Goal: Task Accomplishment & Management: Use online tool/utility

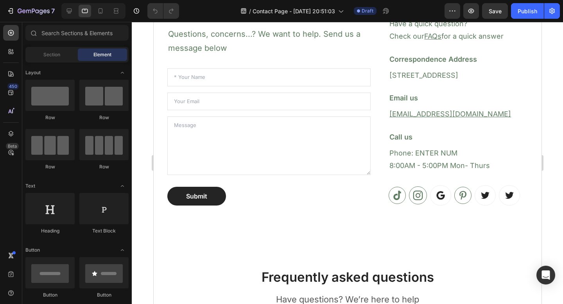
scroll to position [209, 0]
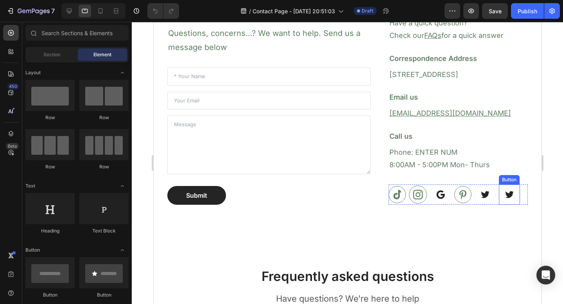
click at [499, 194] on link at bounding box center [508, 194] width 21 height 20
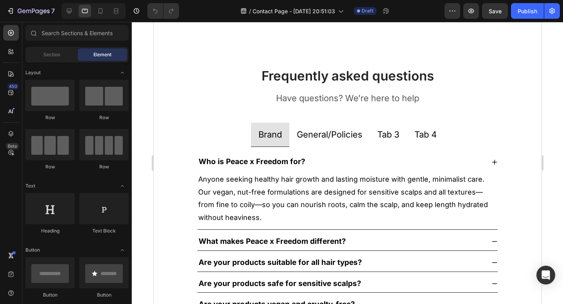
scroll to position [406, 0]
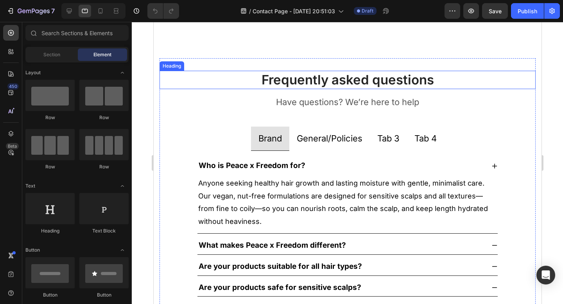
click at [390, 87] on p "Frequently asked questions" at bounding box center [347, 80] width 374 height 17
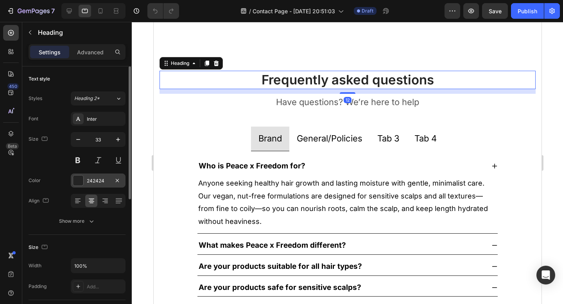
click at [86, 182] on div "242424" at bounding box center [98, 180] width 55 height 14
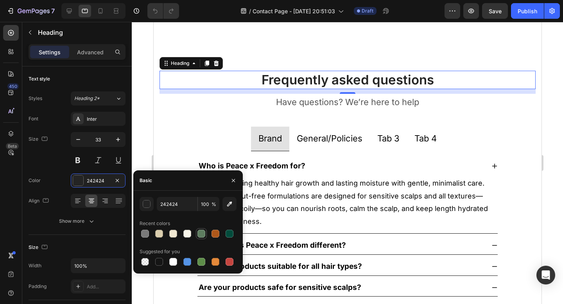
click at [204, 236] on div at bounding box center [201, 234] width 8 height 8
click at [201, 260] on div at bounding box center [201, 262] width 8 height 8
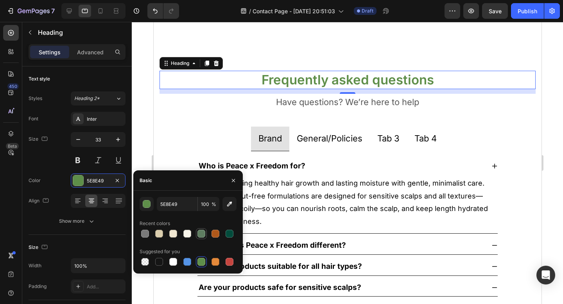
click at [202, 231] on div at bounding box center [201, 234] width 8 height 8
click at [203, 260] on div at bounding box center [201, 262] width 8 height 8
click at [212, 260] on div at bounding box center [215, 262] width 8 height 8
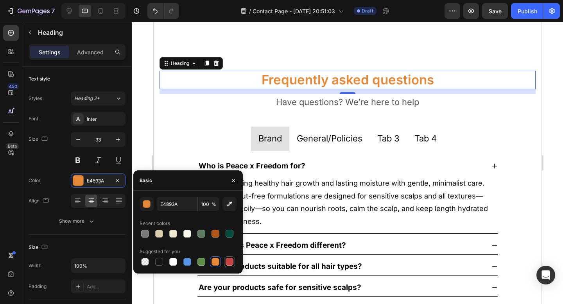
click at [234, 260] on div at bounding box center [229, 261] width 9 height 9
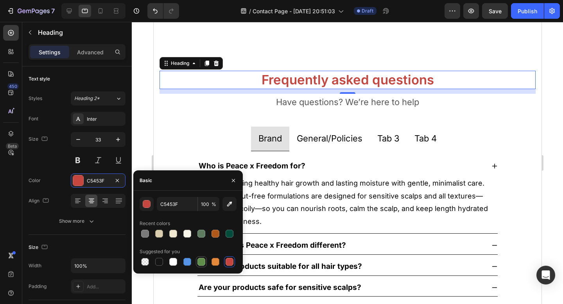
click at [203, 260] on div at bounding box center [201, 262] width 8 height 8
type input "5E8E49"
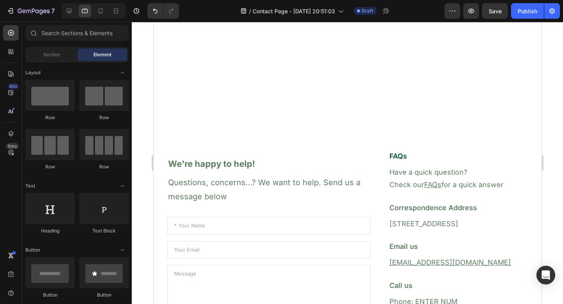
scroll to position [0, 0]
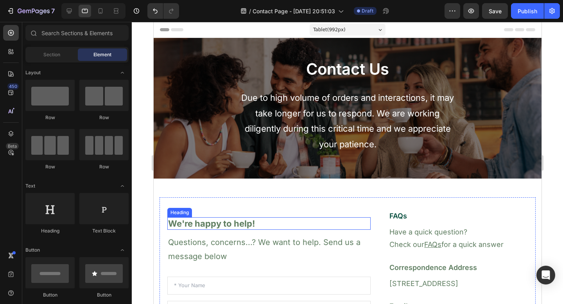
click at [222, 221] on p "We're happy to help!" at bounding box center [269, 223] width 202 height 11
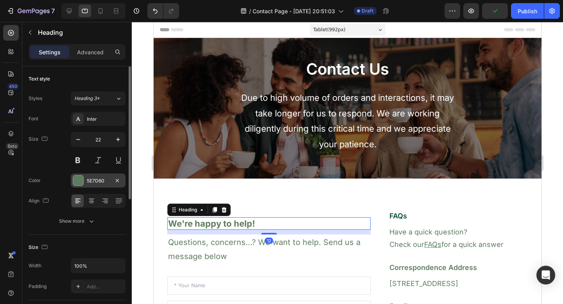
click at [97, 184] on div "5E7D60" at bounding box center [98, 180] width 23 height 7
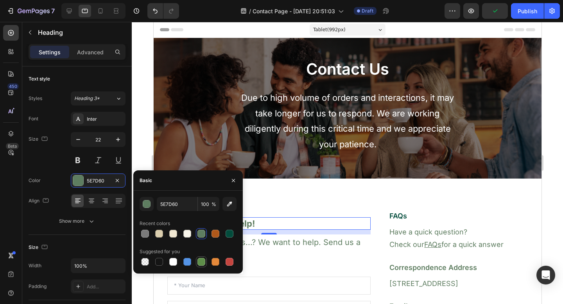
click at [199, 262] on div at bounding box center [201, 262] width 8 height 8
type input "5E8E49"
click at [272, 245] on p "Questions, concerns...? We want to help. Send us a message below" at bounding box center [269, 249] width 202 height 28
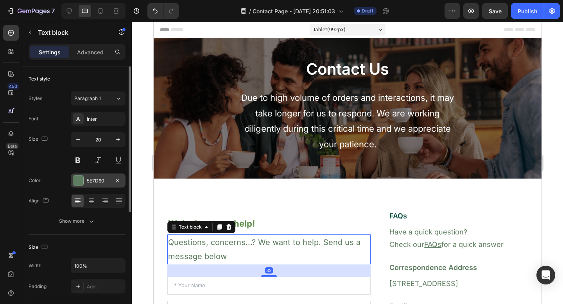
click at [94, 182] on div "5E7D60" at bounding box center [98, 180] width 23 height 7
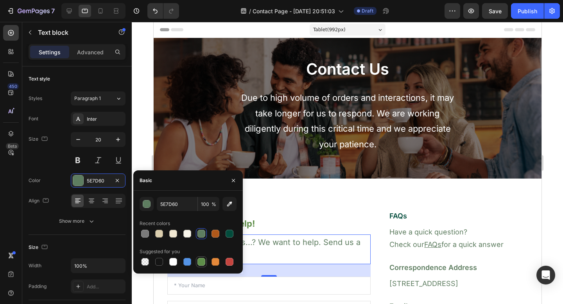
click at [199, 259] on div at bounding box center [201, 262] width 8 height 8
type input "5E8E49"
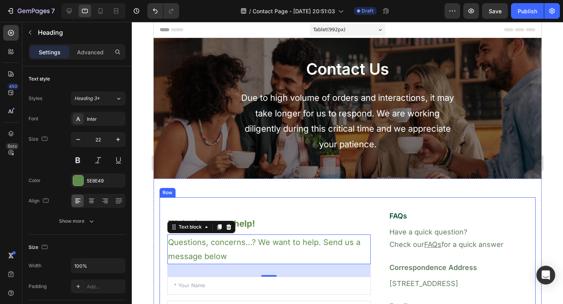
click at [302, 217] on h2 "We're happy to help!" at bounding box center [268, 223] width 203 height 13
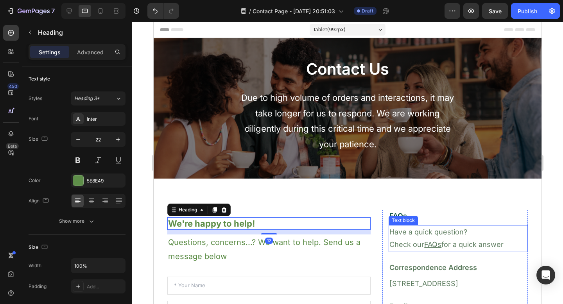
click at [393, 219] on div "Text block" at bounding box center [403, 220] width 26 height 7
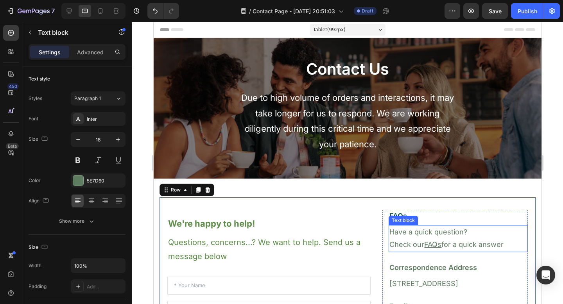
click at [409, 233] on p "Have a quick question? Check our FAQs for a quick answer" at bounding box center [458, 238] width 138 height 25
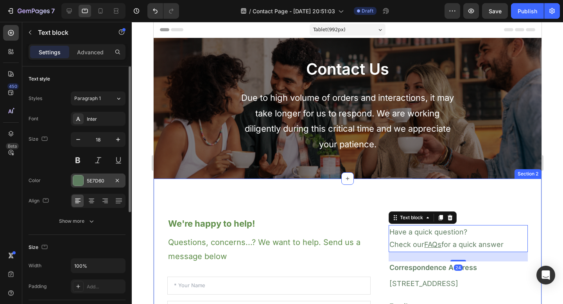
click at [97, 184] on div "5E7D60" at bounding box center [98, 180] width 55 height 14
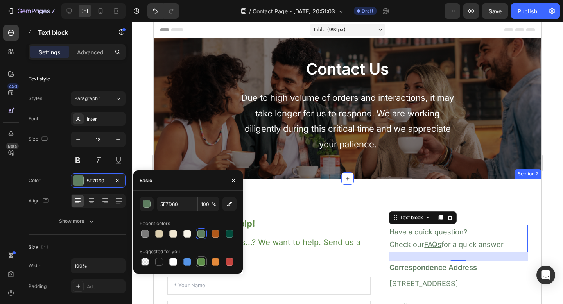
click at [200, 261] on div at bounding box center [201, 262] width 8 height 8
type input "5E8E49"
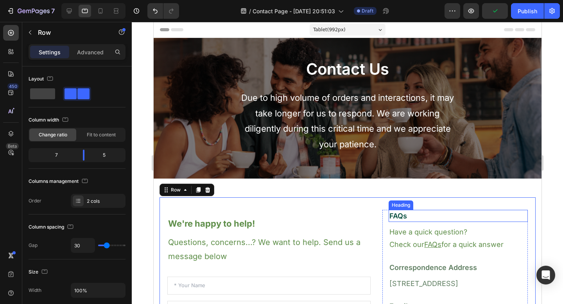
click at [399, 217] on p "FAQs" at bounding box center [458, 216] width 138 height 11
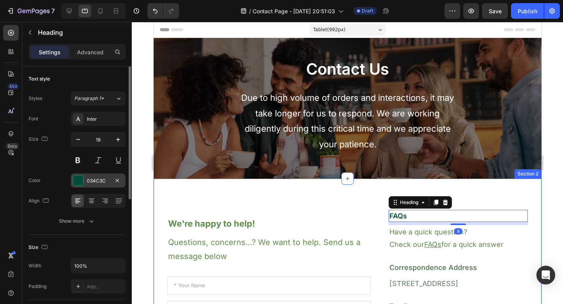
click at [99, 182] on div "034C3C" at bounding box center [98, 180] width 23 height 7
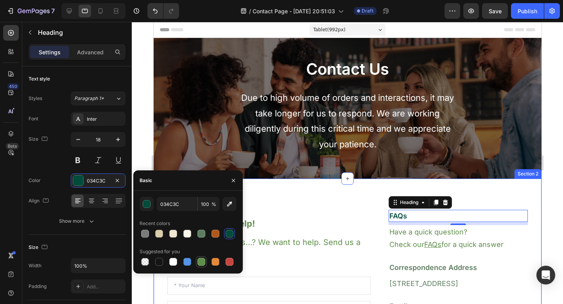
click at [204, 261] on div at bounding box center [201, 262] width 8 height 8
type input "5E8E49"
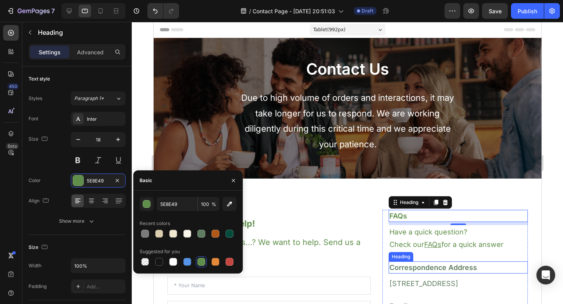
click at [440, 268] on h3 "Correspondence Address" at bounding box center [457, 267] width 139 height 12
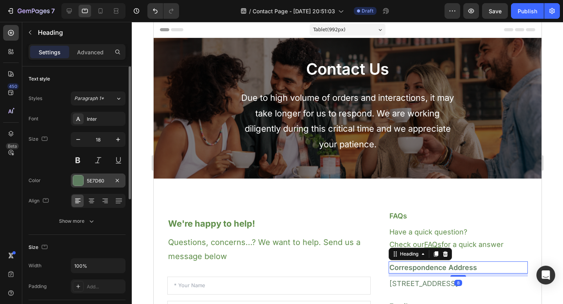
click at [92, 177] on div "5E7D60" at bounding box center [98, 180] width 23 height 7
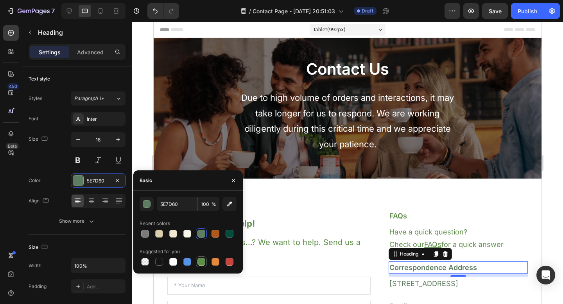
click at [199, 262] on div at bounding box center [201, 262] width 8 height 8
type input "5E8E49"
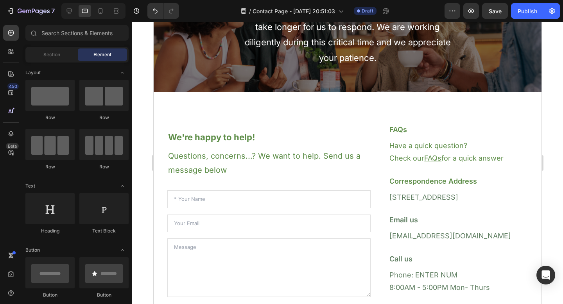
scroll to position [89, 0]
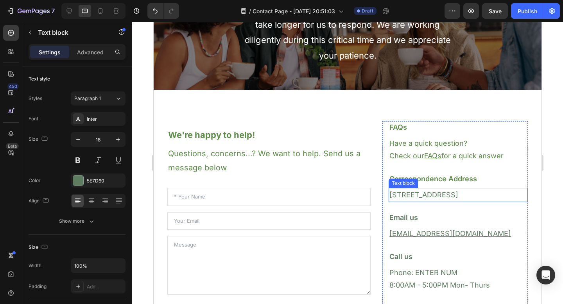
click at [422, 193] on p "[STREET_ADDRESS]" at bounding box center [458, 195] width 138 height 13
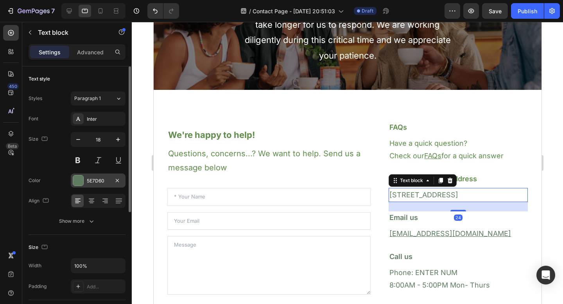
click at [93, 184] on div "5E7D60" at bounding box center [98, 180] width 55 height 14
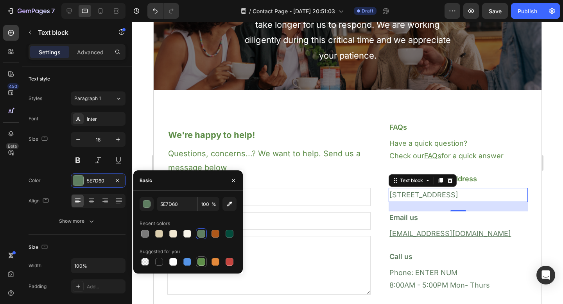
click at [205, 263] on div at bounding box center [201, 261] width 9 height 9
type input "5E8E49"
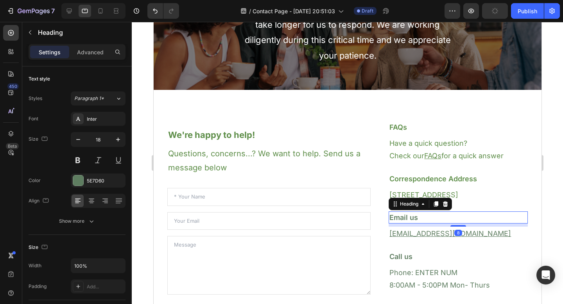
click at [392, 222] on p "Email us" at bounding box center [458, 217] width 138 height 11
click at [90, 182] on div "5E7D60" at bounding box center [98, 180] width 23 height 7
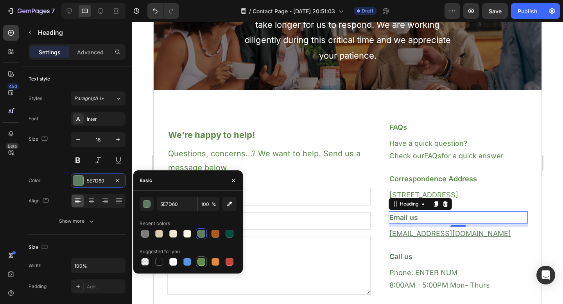
click at [200, 266] on div at bounding box center [201, 261] width 9 height 9
type input "5E8E49"
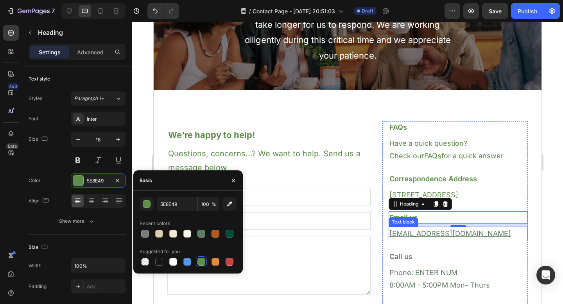
click at [420, 231] on u "[EMAIL_ADDRESS][DOMAIN_NAME]" at bounding box center [450, 233] width 122 height 8
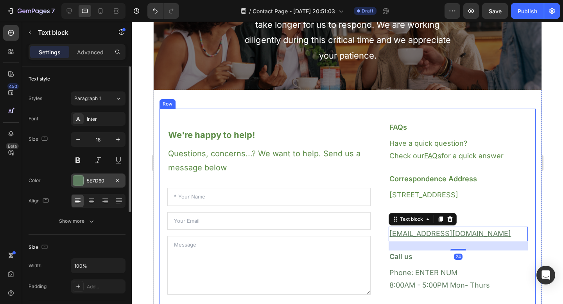
click at [84, 182] on div "5E7D60" at bounding box center [98, 180] width 55 height 14
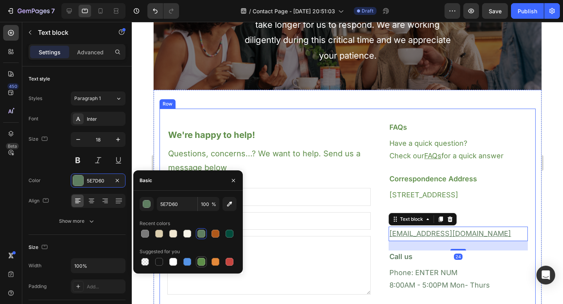
click at [205, 264] on div at bounding box center [201, 261] width 9 height 9
type input "5E8E49"
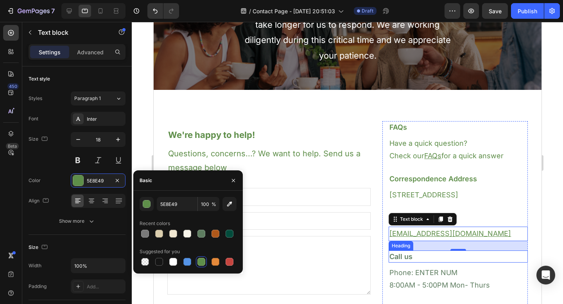
click at [405, 260] on p "Call us" at bounding box center [458, 256] width 138 height 11
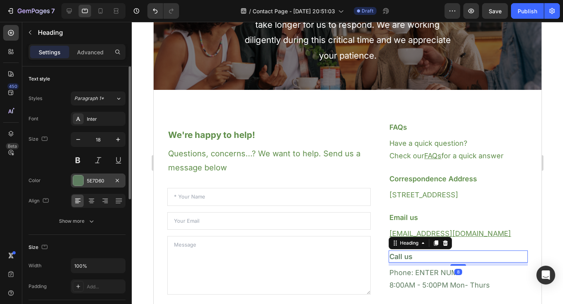
click at [89, 177] on div "5E7D60" at bounding box center [98, 180] width 23 height 7
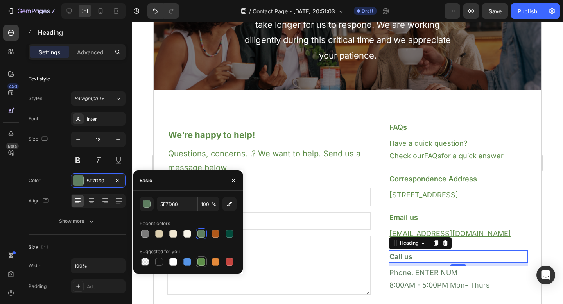
click at [199, 258] on div at bounding box center [201, 262] width 8 height 8
type input "5E8E49"
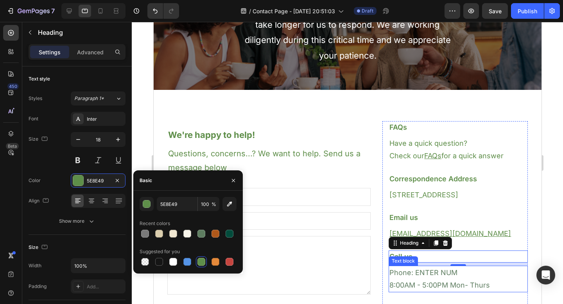
click at [412, 271] on p "Phone: ENTER NUM 8:00AM - 5:00PM Mon- Thurs" at bounding box center [458, 278] width 138 height 25
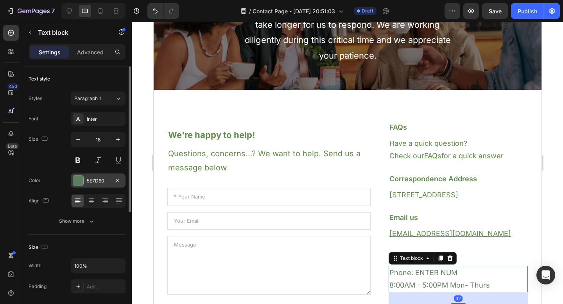
click at [96, 181] on div "5E7D60" at bounding box center [98, 180] width 23 height 7
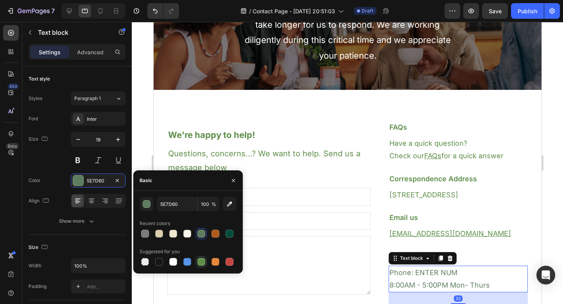
click at [203, 261] on div at bounding box center [201, 262] width 8 height 8
type input "5E8E49"
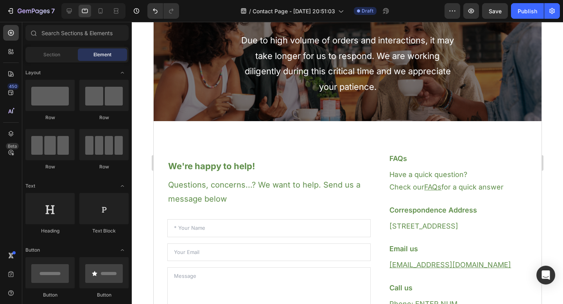
scroll to position [58, 0]
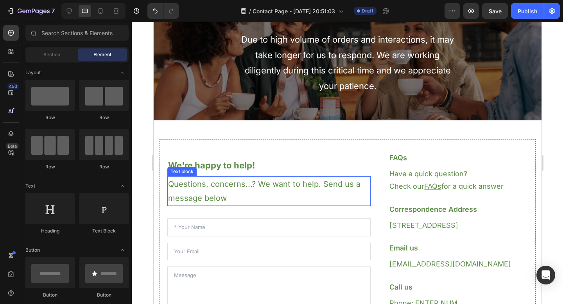
click at [216, 190] on p "Questions, concerns...? We want to help. Send us a message below" at bounding box center [269, 191] width 202 height 28
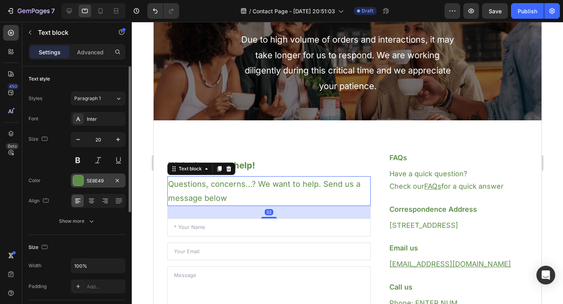
click at [94, 182] on div "5E8E49" at bounding box center [98, 180] width 23 height 7
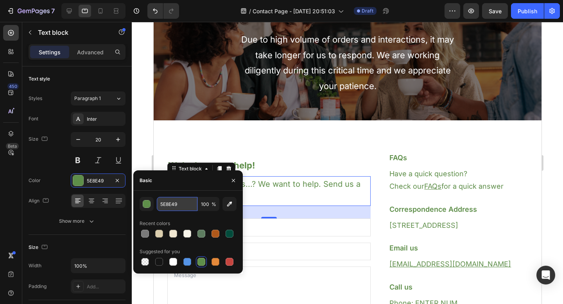
click at [177, 203] on input "5E8E49" at bounding box center [177, 204] width 41 height 14
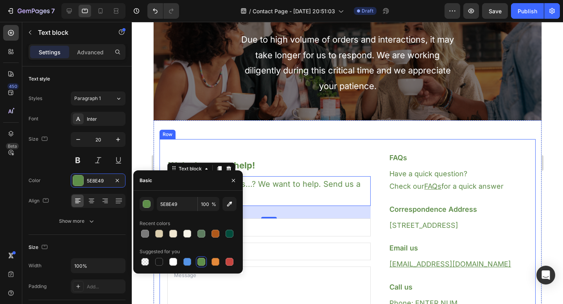
click at [340, 140] on div "We're happy to help! Heading Questions, concerns...? We want to help. Send us a…" at bounding box center [347, 253] width 376 height 229
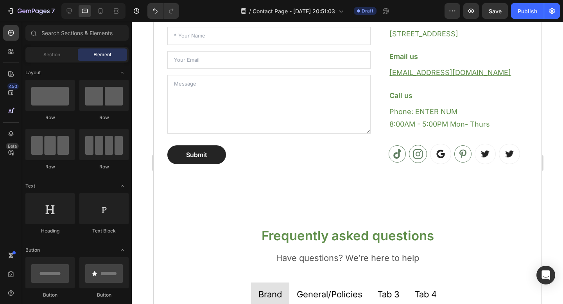
scroll to position [250, 0]
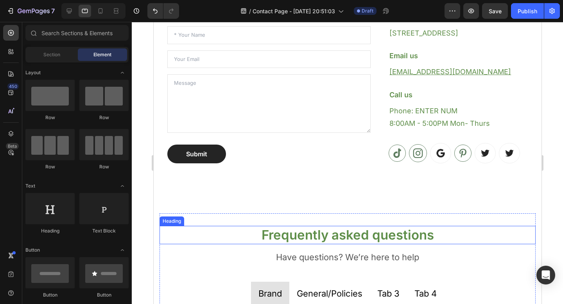
click at [341, 236] on p "Frequently asked questions" at bounding box center [347, 235] width 374 height 17
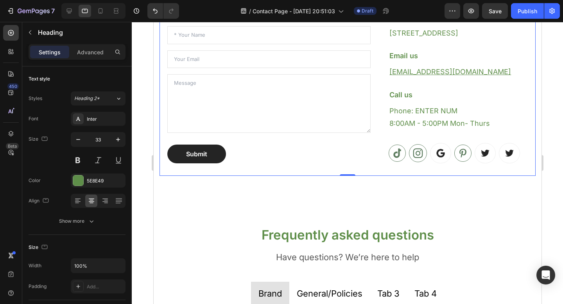
click at [315, 173] on div "We're happy to help! Heading Questions, concerns...? We want to help. Send us a…" at bounding box center [347, 61] width 376 height 229
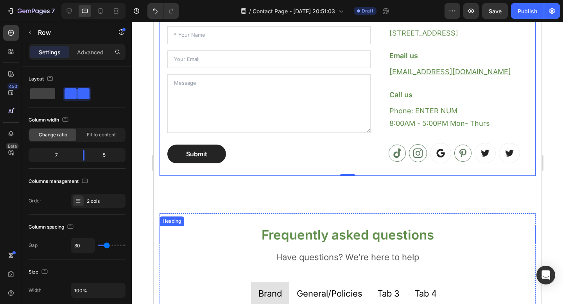
click at [309, 231] on p "Frequently asked questions" at bounding box center [347, 235] width 374 height 17
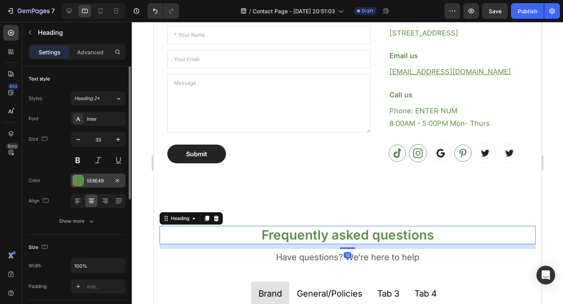
click at [90, 182] on div "5E8E49" at bounding box center [98, 180] width 23 height 7
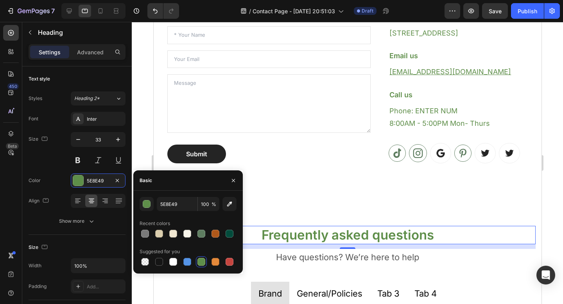
click at [201, 259] on div at bounding box center [201, 262] width 8 height 8
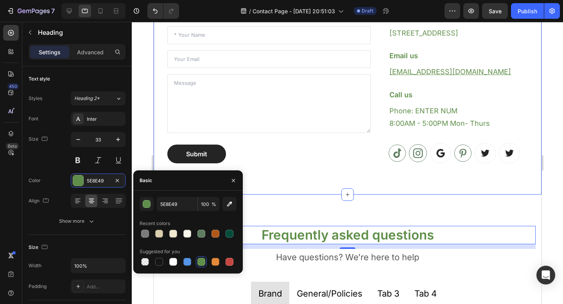
click at [316, 188] on div "We're happy to help! Heading Questions, concerns...? We want to help. Send us a…" at bounding box center [347, 61] width 388 height 266
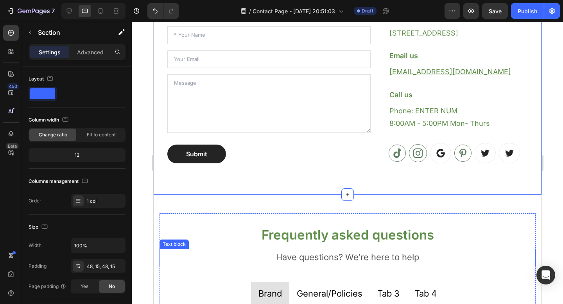
click at [302, 260] on p "Have questions? We’re here to help" at bounding box center [347, 258] width 374 height 16
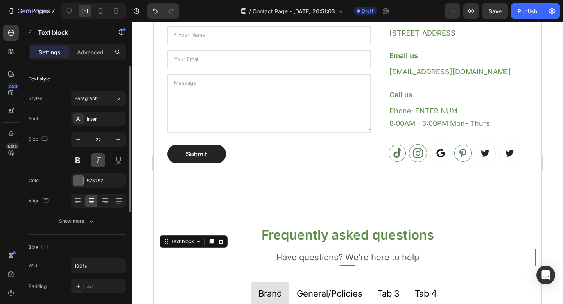
click at [98, 164] on button at bounding box center [98, 160] width 14 height 14
click at [98, 182] on div "575757" at bounding box center [98, 180] width 23 height 7
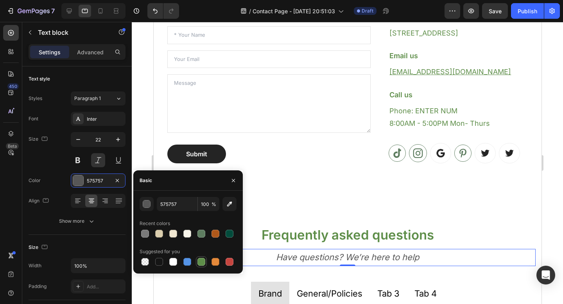
click at [199, 261] on div at bounding box center [201, 262] width 8 height 8
type input "5E8E49"
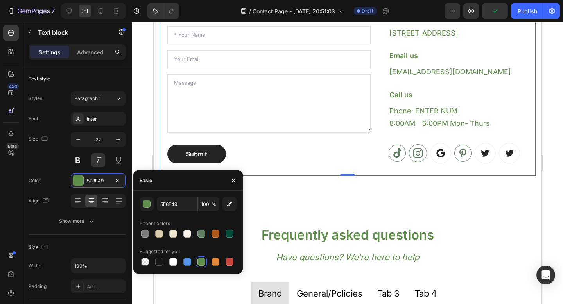
click at [282, 173] on div "We're happy to help! Heading Questions, concerns...? We want to help. Send us a…" at bounding box center [347, 61] width 376 height 229
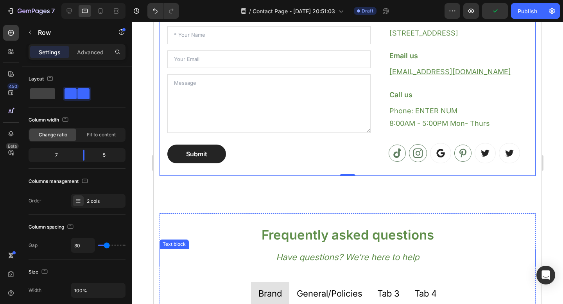
click at [286, 260] on p "Have questions? We’re here to help" at bounding box center [347, 258] width 374 height 16
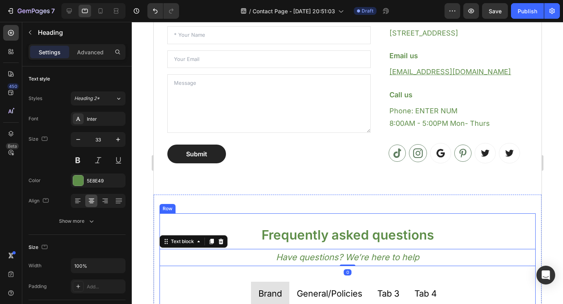
click at [281, 231] on p "Frequently asked questions" at bounding box center [347, 235] width 374 height 17
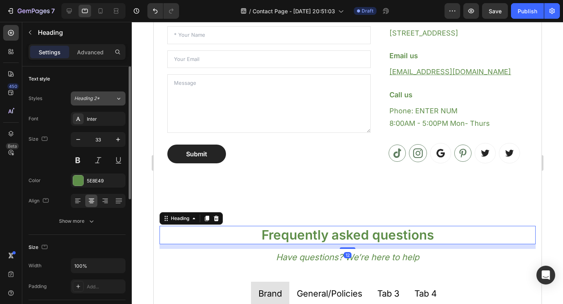
click at [110, 100] on div "Heading 2*" at bounding box center [94, 98] width 41 height 7
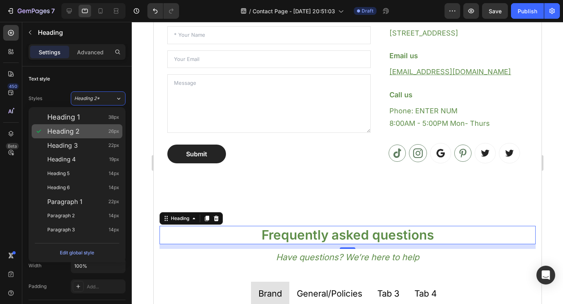
click at [98, 128] on div "Heading 2 26px" at bounding box center [83, 131] width 72 height 8
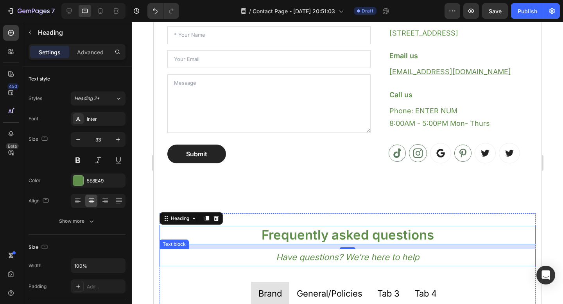
click at [322, 259] on p "Have questions? We’re here to help" at bounding box center [347, 258] width 374 height 16
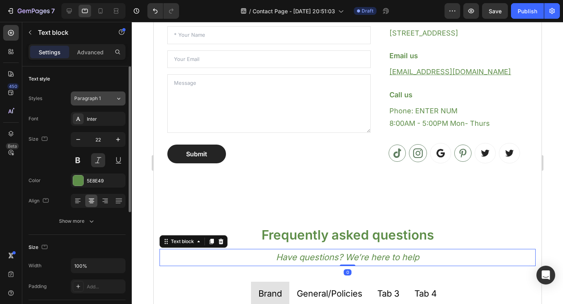
click at [93, 104] on button "Paragraph 1" at bounding box center [98, 98] width 55 height 14
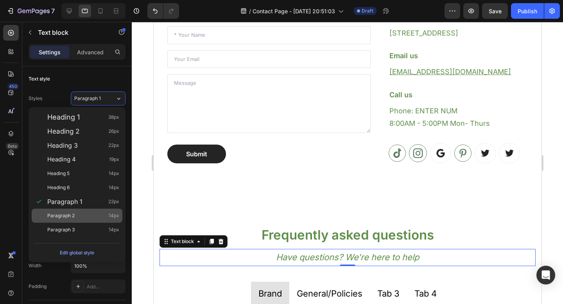
click at [75, 211] on div "Paragraph 2 14px" at bounding box center [77, 216] width 91 height 14
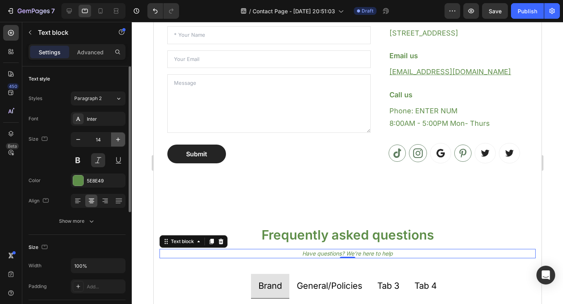
click at [117, 143] on icon "button" at bounding box center [118, 140] width 8 height 8
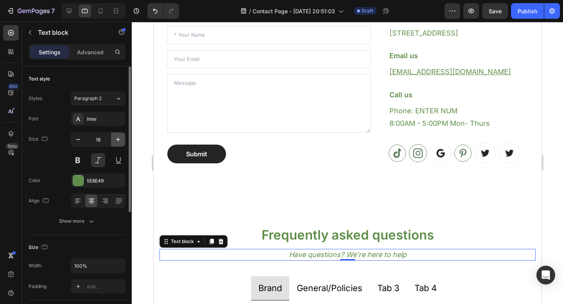
click at [117, 143] on icon "button" at bounding box center [118, 140] width 8 height 8
type input "20"
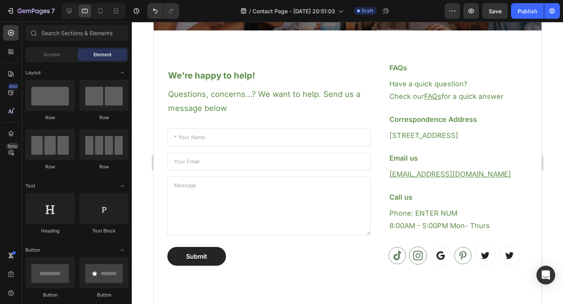
scroll to position [150, 0]
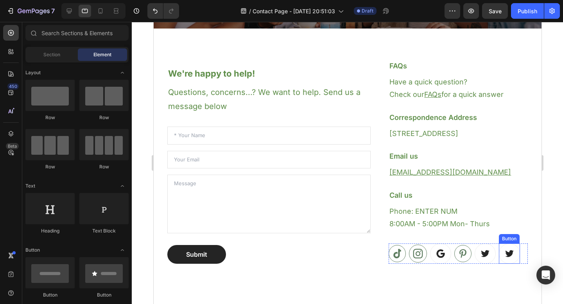
click at [504, 251] on icon at bounding box center [509, 253] width 10 height 10
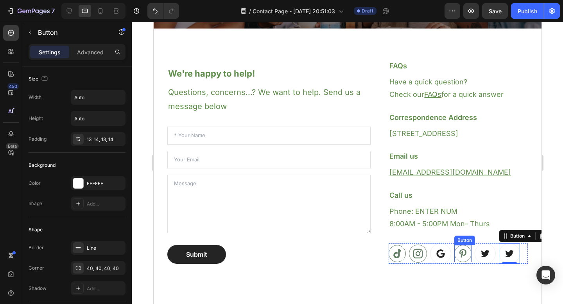
click at [459, 253] on icon at bounding box center [462, 253] width 7 height 9
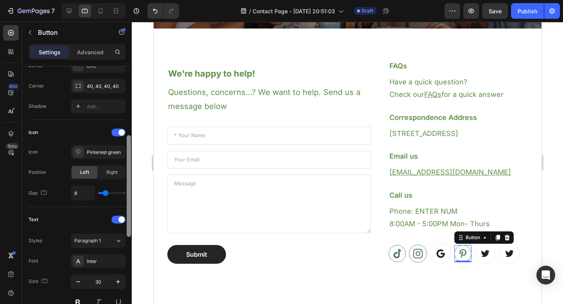
drag, startPoint x: 127, startPoint y: 161, endPoint x: 125, endPoint y: 232, distance: 71.9
click at [125, 232] on div "Size Width Auto Height Auto Padding 7, 7, 7, 7 Background Color FFFFFF Image Ad…" at bounding box center [76, 196] width 109 height 260
click at [101, 155] on div "Pinterest green" at bounding box center [98, 151] width 55 height 14
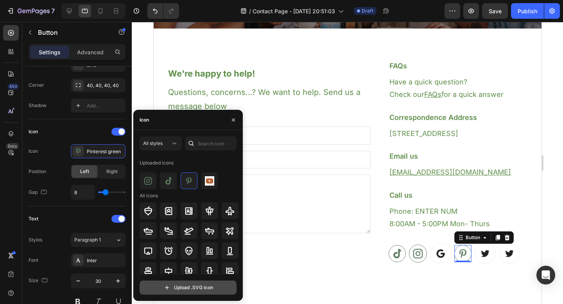
click at [178, 288] on input "file" at bounding box center [188, 287] width 96 height 13
type input "C:\fakepath\_facebook contact page green.svg"
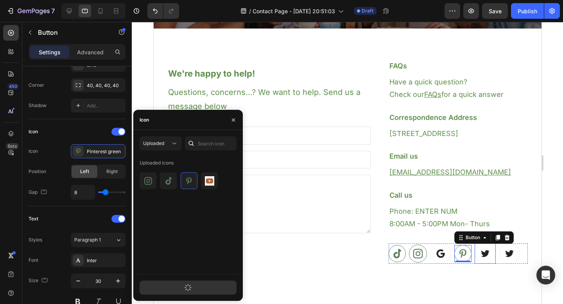
click at [481, 256] on icon at bounding box center [484, 253] width 9 height 7
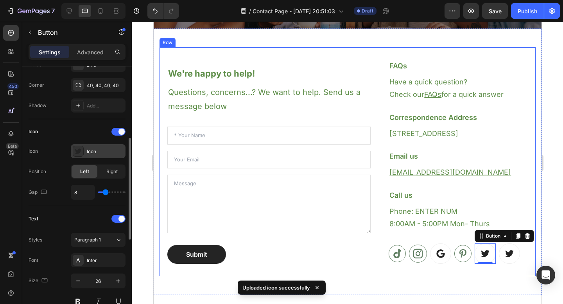
click at [97, 153] on div "Icon" at bounding box center [105, 151] width 37 height 7
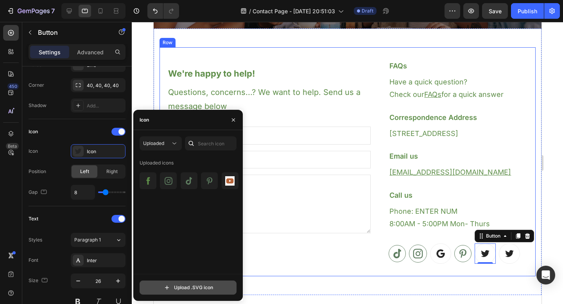
click at [184, 288] on input "file" at bounding box center [188, 287] width 96 height 13
type input "C:\fakepath\_pinterest contact page green.svg"
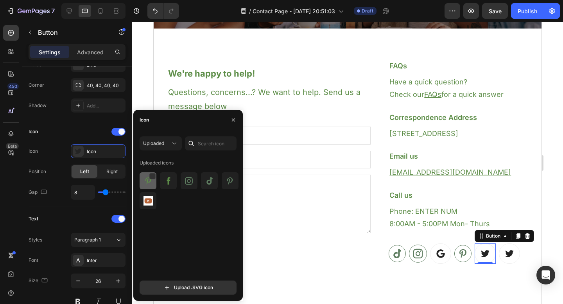
click at [147, 182] on img at bounding box center [147, 180] width 9 height 9
click at [116, 277] on icon "button" at bounding box center [118, 281] width 8 height 8
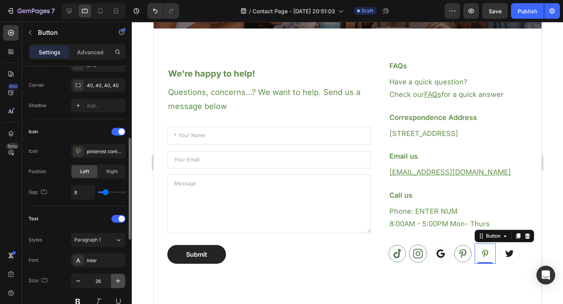
click at [116, 277] on icon "button" at bounding box center [118, 281] width 8 height 8
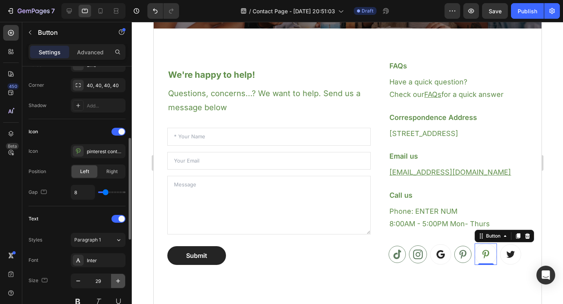
click at [116, 277] on icon "button" at bounding box center [118, 281] width 8 height 8
type input "30"
click at [99, 87] on div "40, 40, 40, 40" at bounding box center [98, 85] width 23 height 7
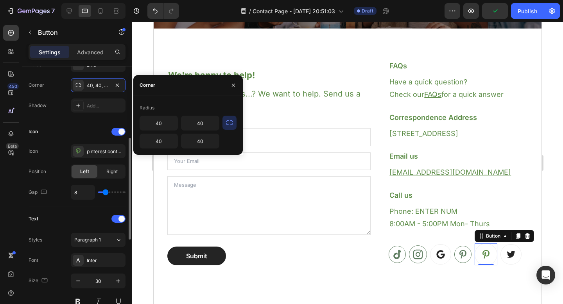
click at [96, 138] on div "Icon Icon pinterest contact page green Position Left Right Gap 8" at bounding box center [77, 162] width 97 height 74
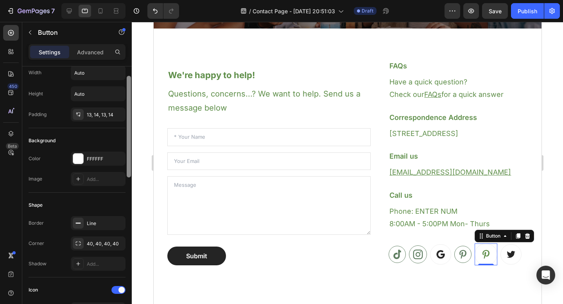
scroll to position [0, 0]
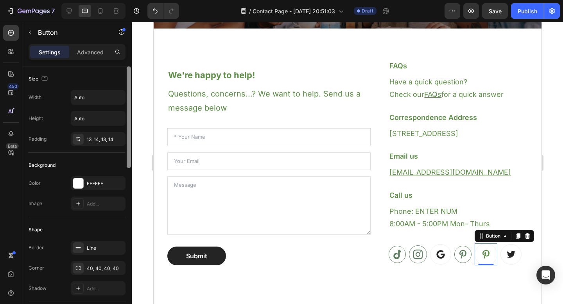
drag, startPoint x: 130, startPoint y: 160, endPoint x: 127, endPoint y: 77, distance: 83.3
click at [127, 77] on div at bounding box center [129, 117] width 4 height 102
click at [104, 145] on div "13, 14, 13, 14" at bounding box center [98, 139] width 55 height 14
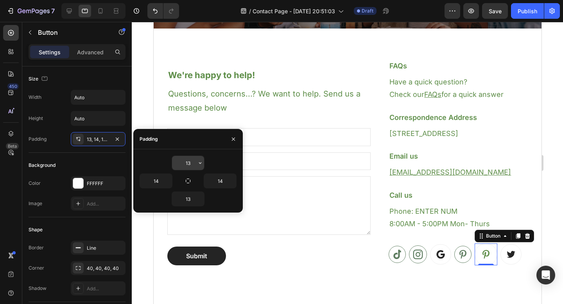
click at [191, 163] on input "13" at bounding box center [188, 163] width 32 height 14
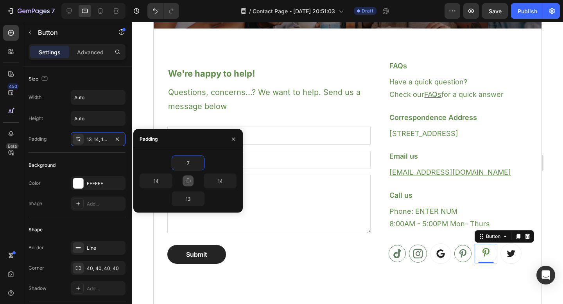
type input "7"
click at [187, 182] on icon "button" at bounding box center [188, 181] width 6 height 6
type input "7"
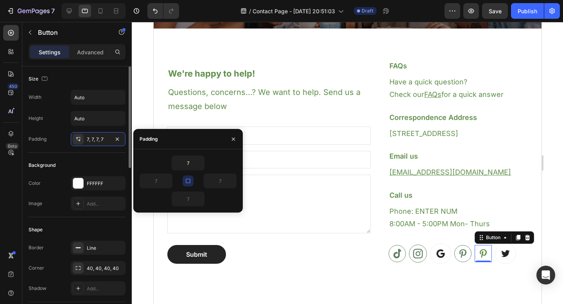
click at [110, 160] on div "Background" at bounding box center [77, 165] width 97 height 13
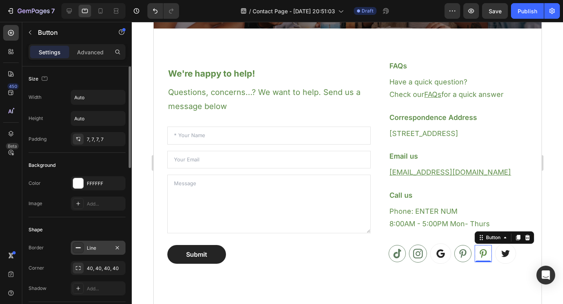
click at [98, 247] on div "Line" at bounding box center [98, 248] width 23 height 7
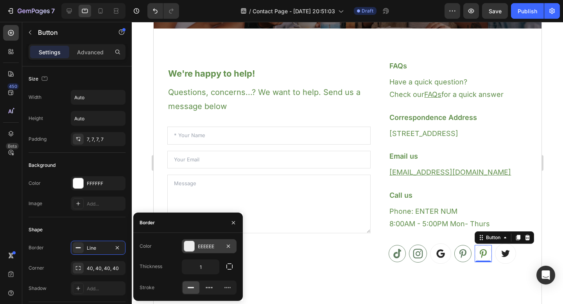
click at [189, 244] on div at bounding box center [189, 246] width 10 height 10
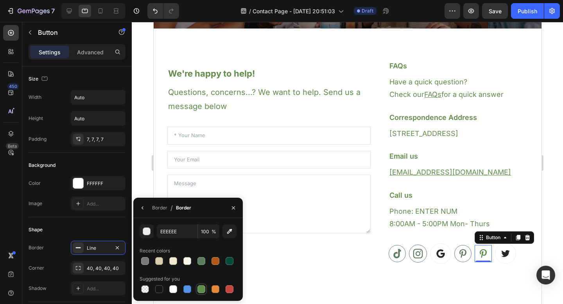
click at [203, 293] on div at bounding box center [201, 289] width 8 height 8
type input "5E8E49"
click at [395, 256] on icon at bounding box center [396, 253] width 7 height 9
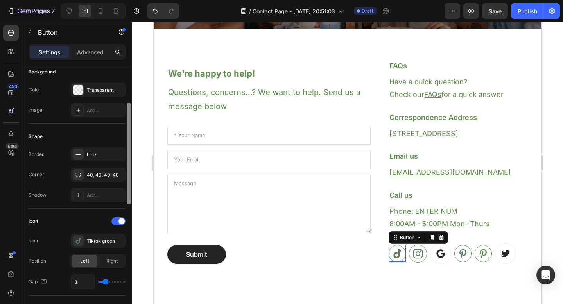
scroll to position [92, 0]
drag, startPoint x: 130, startPoint y: 109, endPoint x: 126, endPoint y: 145, distance: 36.5
click at [127, 145] on div at bounding box center [129, 153] width 4 height 102
click at [481, 259] on icon at bounding box center [483, 254] width 12 height 12
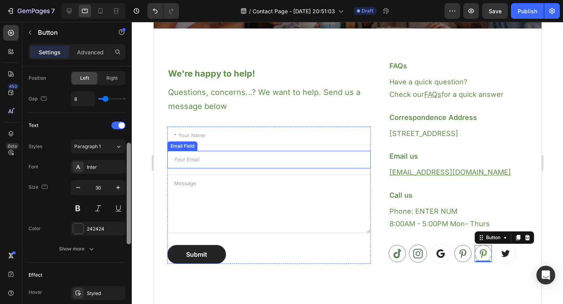
drag, startPoint x: 129, startPoint y: 115, endPoint x: 127, endPoint y: 189, distance: 73.9
click at [127, 189] on div at bounding box center [129, 194] width 4 height 102
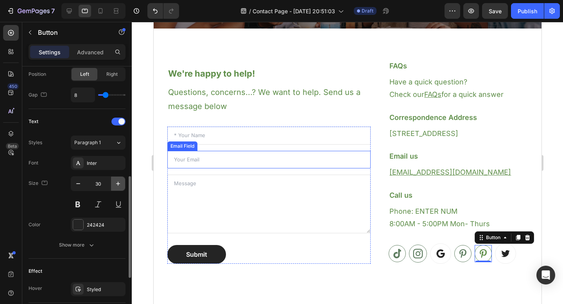
click at [117, 183] on icon "button" at bounding box center [118, 184] width 8 height 8
type input "31"
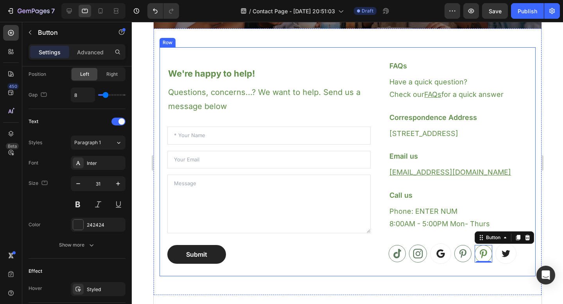
click at [442, 266] on div "We're happy to help! Heading Questions, concerns...? We want to help. Send us a…" at bounding box center [347, 161] width 376 height 229
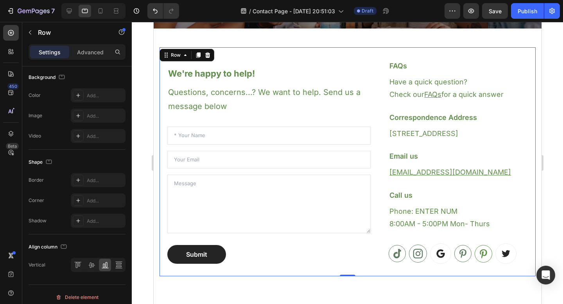
scroll to position [0, 0]
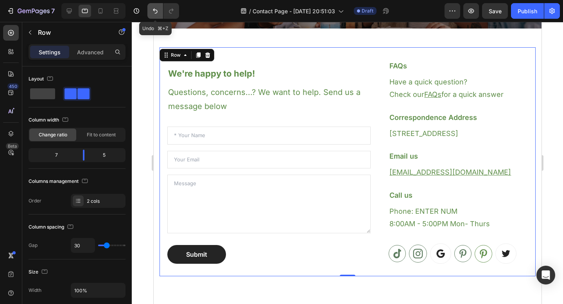
click at [155, 11] on icon "Undo/Redo" at bounding box center [155, 11] width 8 height 8
click at [477, 250] on icon at bounding box center [483, 254] width 12 height 12
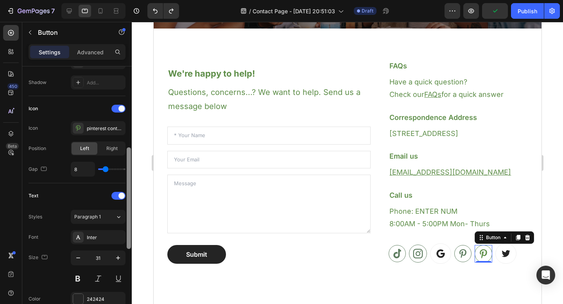
scroll to position [208, 0]
drag, startPoint x: 129, startPoint y: 114, endPoint x: 127, endPoint y: 195, distance: 81.7
click at [127, 195] on div at bounding box center [129, 196] width 4 height 102
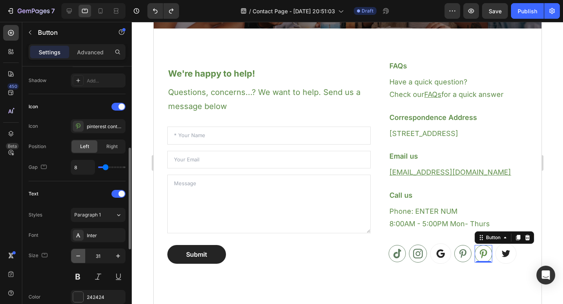
click at [80, 257] on icon "button" at bounding box center [78, 256] width 8 height 8
type input "30"
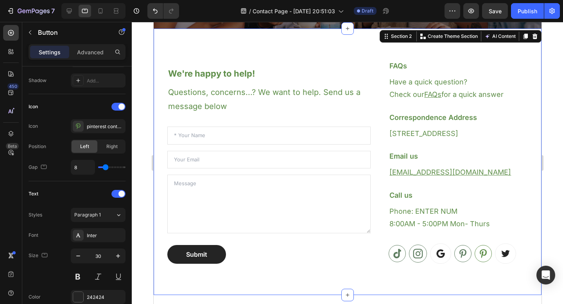
click at [477, 277] on div "We're happy to help! Heading Questions, concerns...? We want to help. Send us a…" at bounding box center [347, 162] width 388 height 266
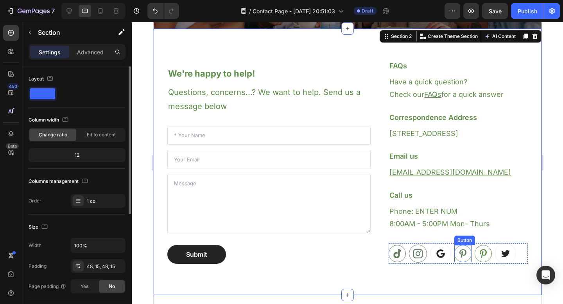
click at [459, 252] on icon at bounding box center [462, 253] width 7 height 9
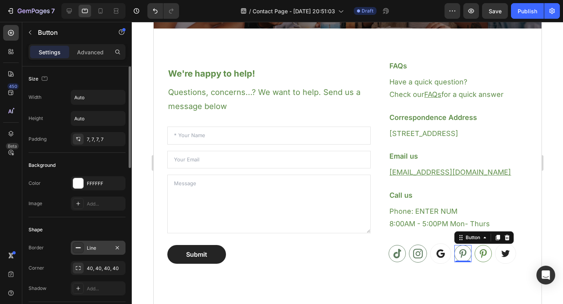
click at [91, 247] on div "Line" at bounding box center [98, 248] width 23 height 7
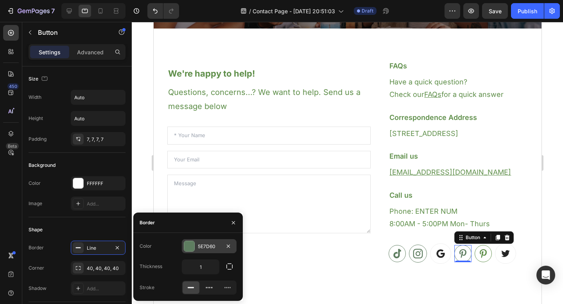
click at [206, 247] on div "5E7D60" at bounding box center [209, 246] width 23 height 7
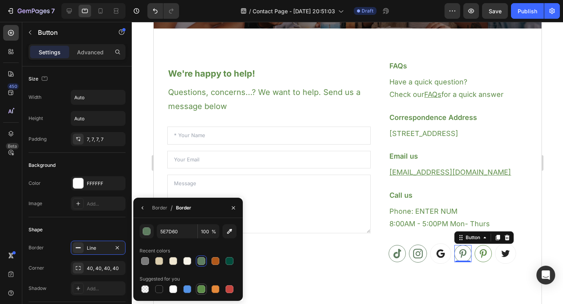
click at [201, 288] on div at bounding box center [201, 289] width 8 height 8
type input "5E8E49"
click at [103, 231] on div "Shape" at bounding box center [77, 229] width 97 height 13
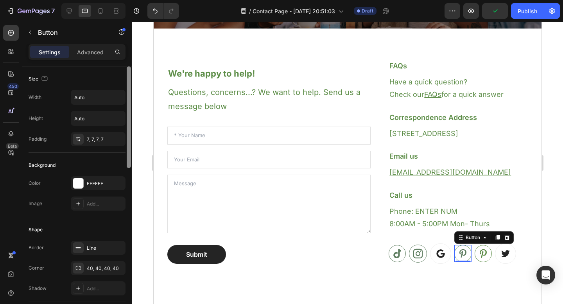
drag, startPoint x: 129, startPoint y: 162, endPoint x: 127, endPoint y: 125, distance: 36.4
click at [127, 125] on div at bounding box center [129, 117] width 4 height 102
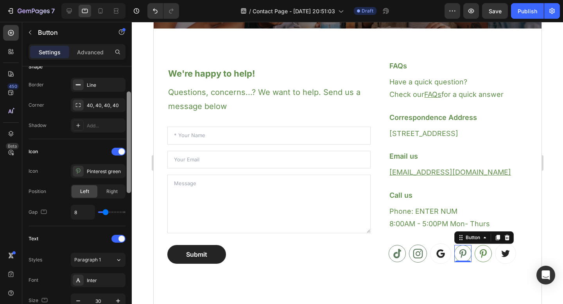
drag, startPoint x: 127, startPoint y: 125, endPoint x: 126, endPoint y: 191, distance: 65.3
click at [127, 191] on div at bounding box center [129, 142] width 4 height 102
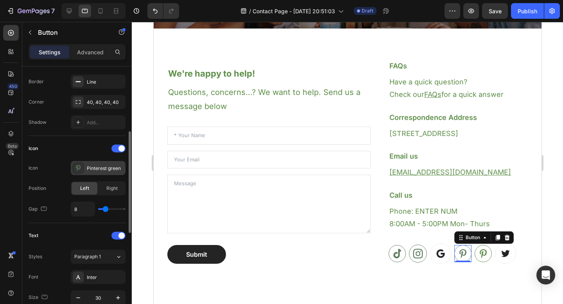
click at [102, 168] on div "Pinterest green" at bounding box center [105, 168] width 37 height 7
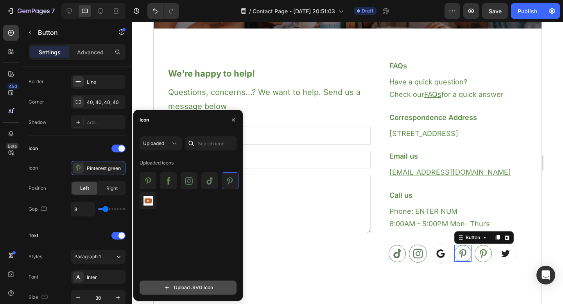
click at [175, 286] on input "file" at bounding box center [188, 287] width 96 height 13
click at [169, 181] on img at bounding box center [168, 180] width 9 height 9
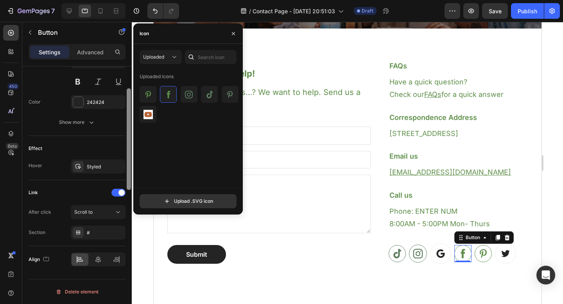
scroll to position [0, 0]
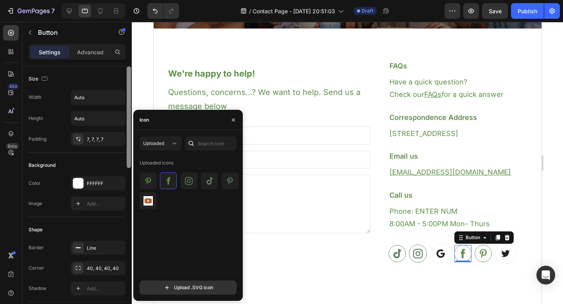
drag, startPoint x: 128, startPoint y: 151, endPoint x: 124, endPoint y: 63, distance: 88.0
click at [124, 63] on div "Settings Advanced Size Width Auto Height Auto Padding 7, 7, 7, 7 Background Col…" at bounding box center [76, 185] width 109 height 282
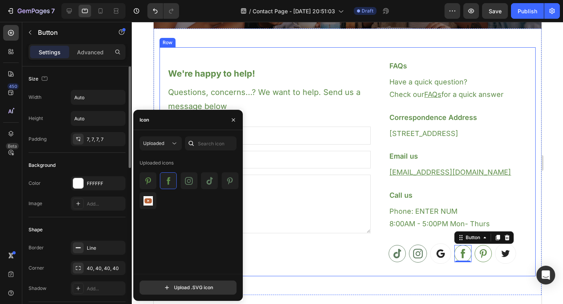
click at [432, 278] on div "We're happy to help! Heading Questions, concerns...? We want to help. Send us a…" at bounding box center [347, 162] width 388 height 266
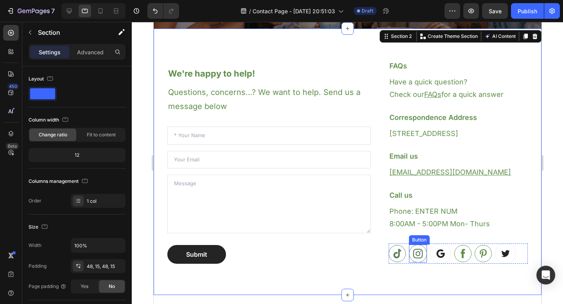
click at [416, 252] on icon at bounding box center [417, 254] width 12 height 12
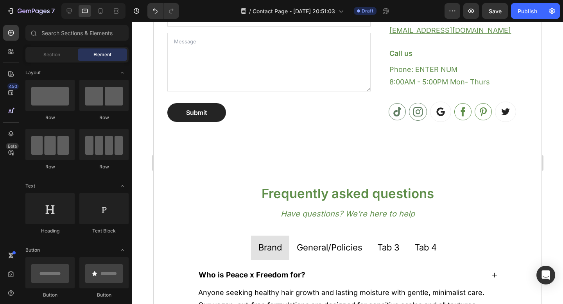
scroll to position [291, 0]
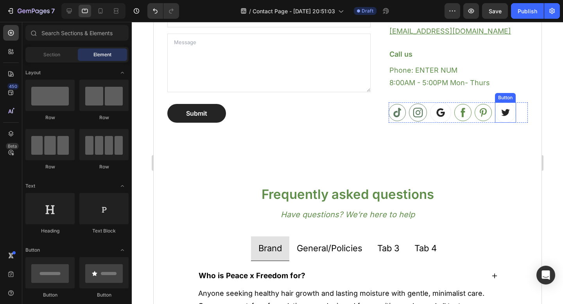
click at [503, 112] on icon at bounding box center [505, 112] width 9 height 7
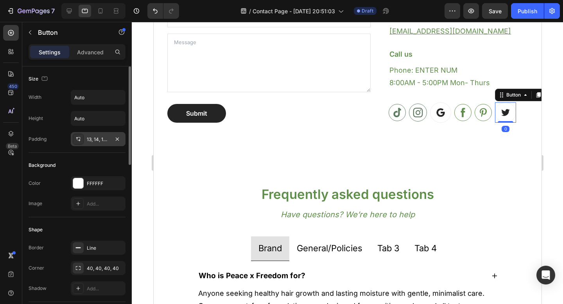
click at [109, 140] on div "13, 14, 13, 14" at bounding box center [98, 139] width 23 height 7
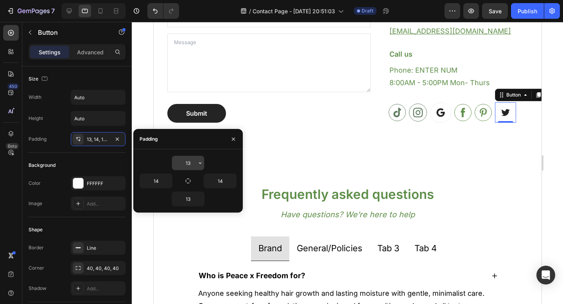
click at [193, 159] on input "13" at bounding box center [188, 163] width 32 height 14
type input "7"
click at [190, 180] on icon "button" at bounding box center [188, 181] width 5 height 5
type input "7"
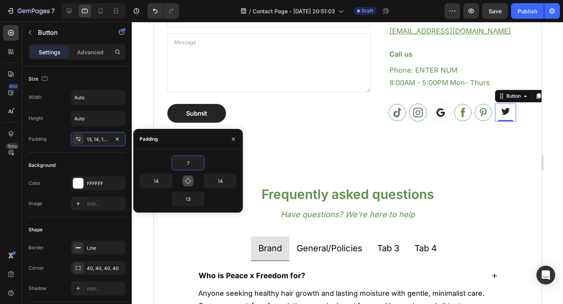
type input "7"
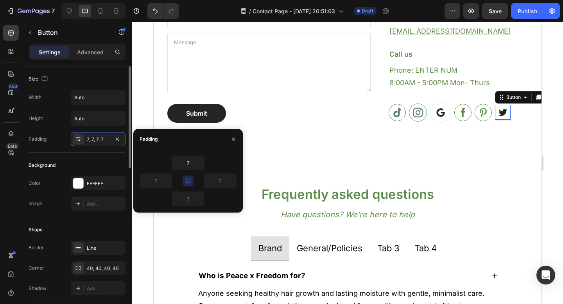
click at [109, 161] on div "Background" at bounding box center [77, 165] width 97 height 13
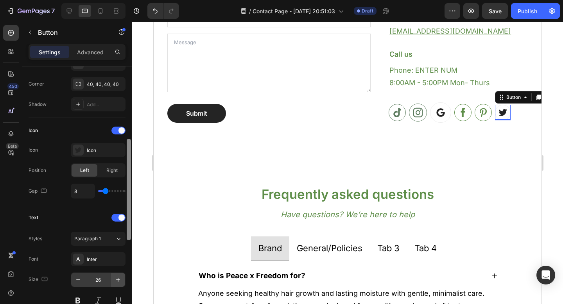
scroll to position [239, 0]
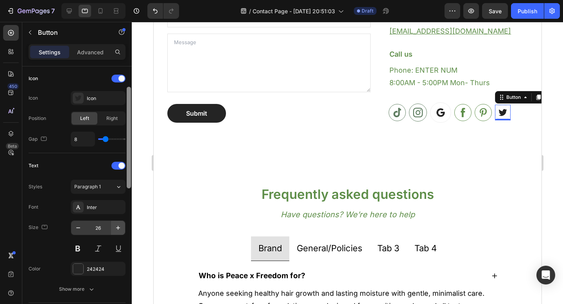
drag, startPoint x: 130, startPoint y: 137, endPoint x: 114, endPoint y: 231, distance: 95.1
click at [114, 231] on div "Size Width Auto Height Auto Padding 7, 7, 7, 7 Background Color FFFFFF Image Ad…" at bounding box center [76, 196] width 109 height 260
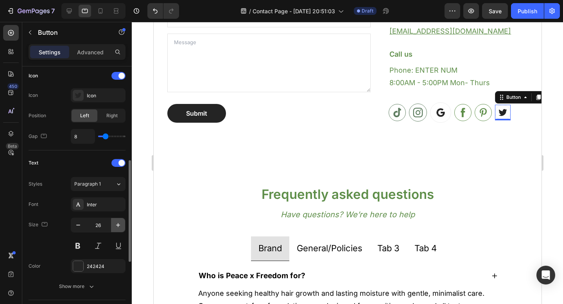
click at [116, 227] on icon "button" at bounding box center [118, 225] width 8 height 8
type input "30"
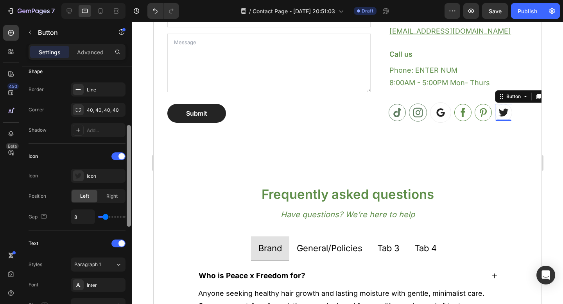
scroll to position [113, 0]
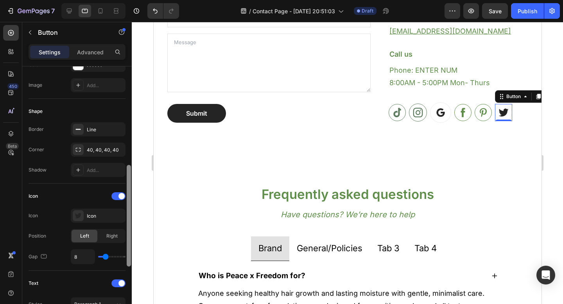
drag, startPoint x: 129, startPoint y: 214, endPoint x: 128, endPoint y: 164, distance: 49.2
click at [128, 165] on div at bounding box center [129, 216] width 4 height 102
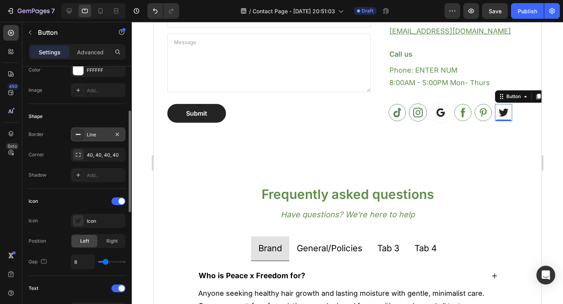
click at [100, 129] on div "Line" at bounding box center [98, 134] width 55 height 14
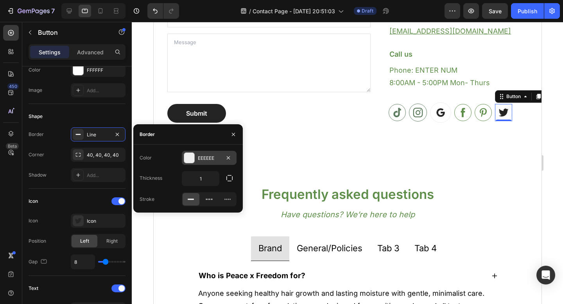
click at [196, 158] on div "EEEEEE" at bounding box center [209, 158] width 55 height 14
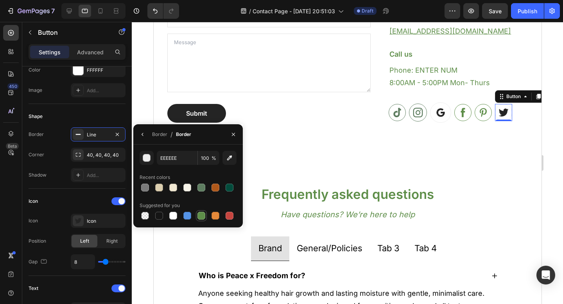
click at [204, 216] on div at bounding box center [201, 216] width 8 height 8
type input "5E8E49"
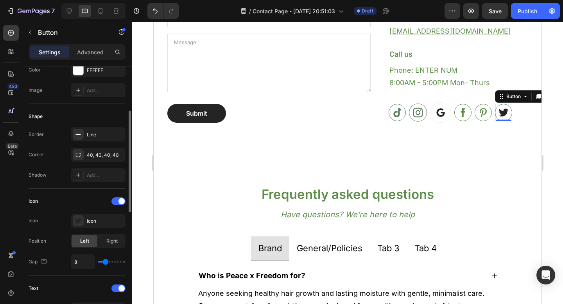
click at [93, 198] on div "Icon" at bounding box center [77, 201] width 97 height 13
drag, startPoint x: 132, startPoint y: 187, endPoint x: 132, endPoint y: 207, distance: 19.9
click at [132, 207] on div at bounding box center [347, 163] width 431 height 282
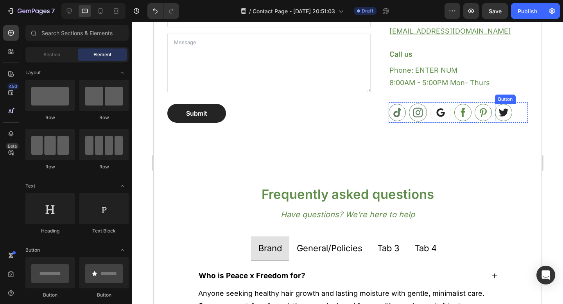
click at [504, 115] on icon at bounding box center [503, 113] width 12 height 12
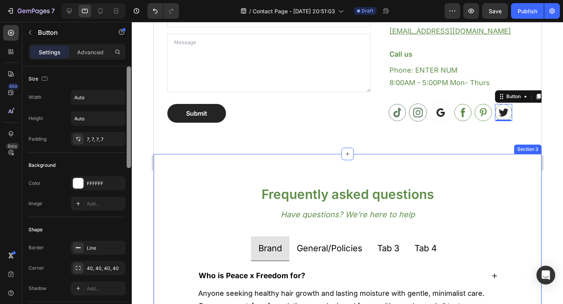
drag, startPoint x: 129, startPoint y: 158, endPoint x: 129, endPoint y: 134, distance: 24.6
click at [129, 134] on div at bounding box center [129, 117] width 4 height 102
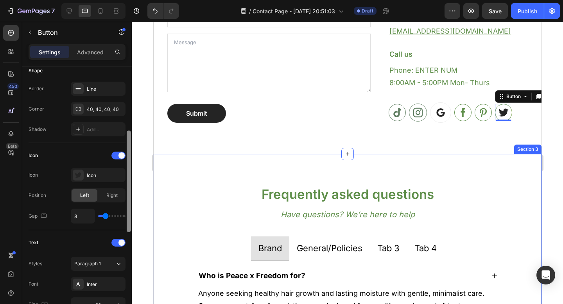
drag, startPoint x: 129, startPoint y: 134, endPoint x: 130, endPoint y: 197, distance: 63.3
click at [130, 197] on div at bounding box center [129, 181] width 4 height 102
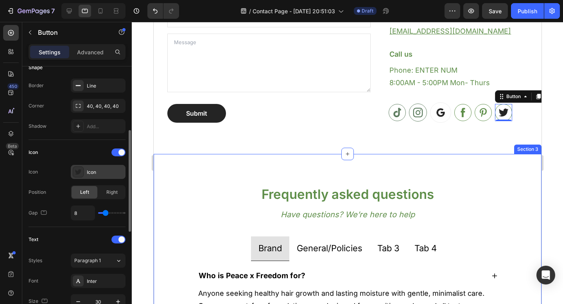
click at [92, 172] on div "Icon" at bounding box center [105, 172] width 37 height 7
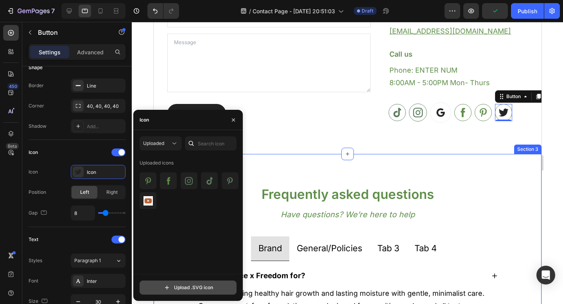
click at [169, 286] on input "file" at bounding box center [188, 287] width 96 height 13
type input "C:\fakepath\snapchat contact page green.svg"
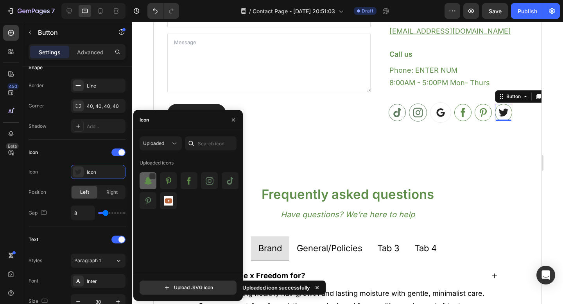
click at [146, 181] on img at bounding box center [147, 180] width 9 height 9
click at [233, 122] on icon "button" at bounding box center [233, 120] width 6 height 6
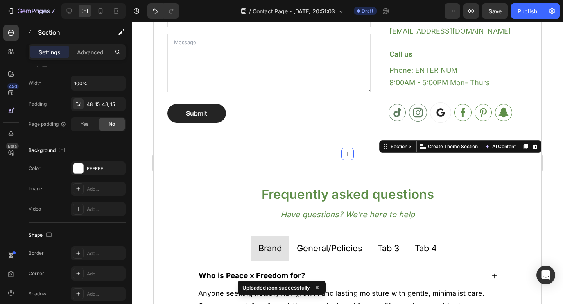
scroll to position [0, 0]
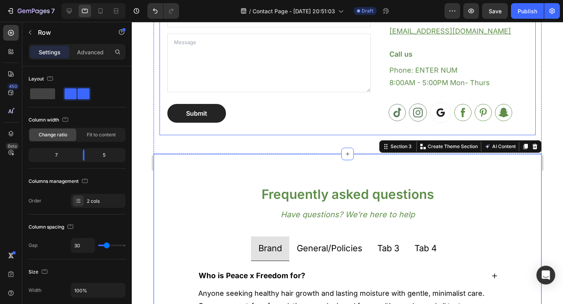
click at [322, 124] on div "We're happy to help! Heading Questions, concerns...? We want to help. Send us a…" at bounding box center [347, 20] width 376 height 229
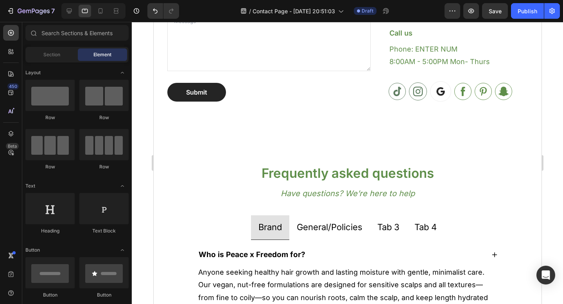
scroll to position [285, 0]
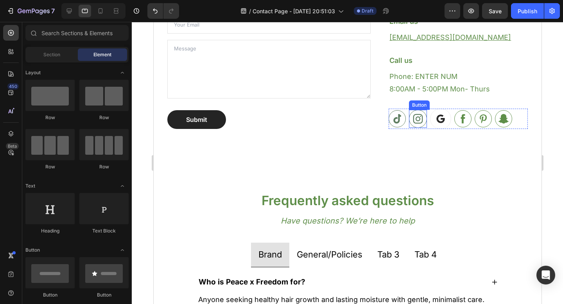
click at [413, 124] on icon at bounding box center [417, 119] width 12 height 12
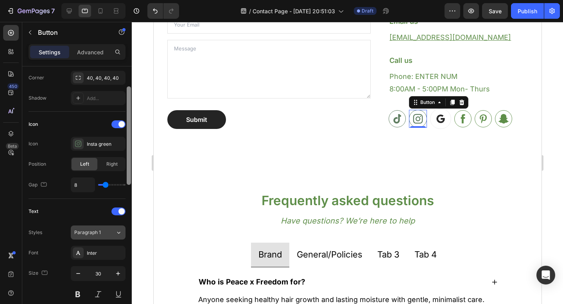
scroll to position [191, 0]
drag, startPoint x: 128, startPoint y: 160, endPoint x: 125, endPoint y: 233, distance: 73.1
click at [125, 233] on div "Size Width Auto Height Auto Padding 8, 8, 8, 8 Background Color Transparent Ima…" at bounding box center [76, 196] width 109 height 260
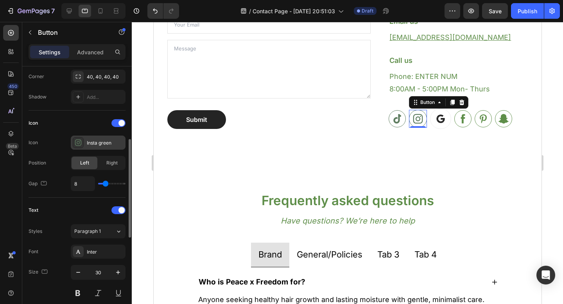
click at [102, 139] on div "Insta green" at bounding box center [105, 142] width 37 height 7
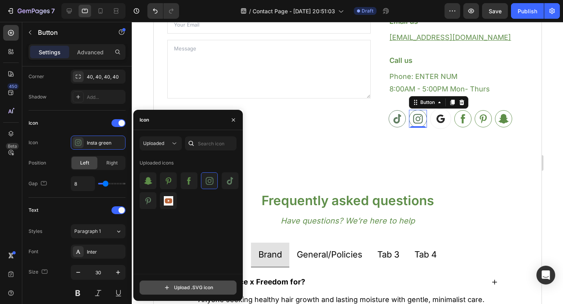
click at [175, 286] on input "file" at bounding box center [188, 287] width 96 height 13
type input "C:\fakepath\_insta contact page green.svg"
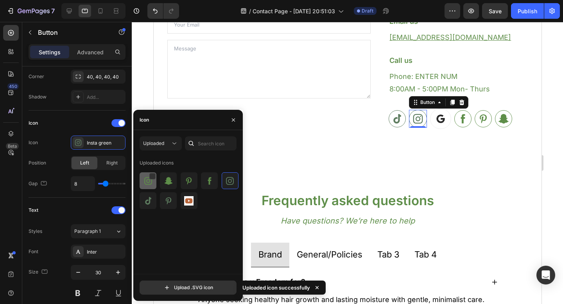
click at [151, 183] on img at bounding box center [147, 180] width 9 height 9
click at [146, 180] on img at bounding box center [147, 180] width 9 height 9
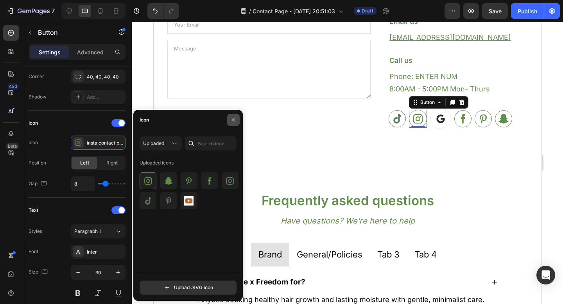
click at [234, 119] on icon "button" at bounding box center [233, 119] width 3 height 3
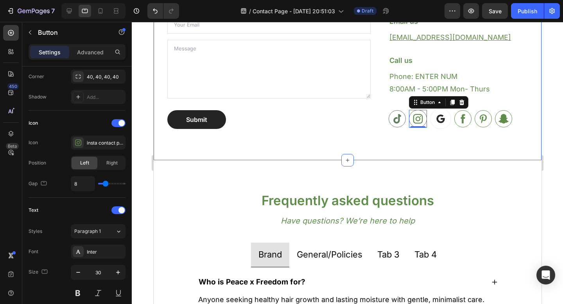
click at [300, 154] on div "We're happy to help! Heading Questions, concerns...? We want to help. Send us a…" at bounding box center [347, 27] width 388 height 266
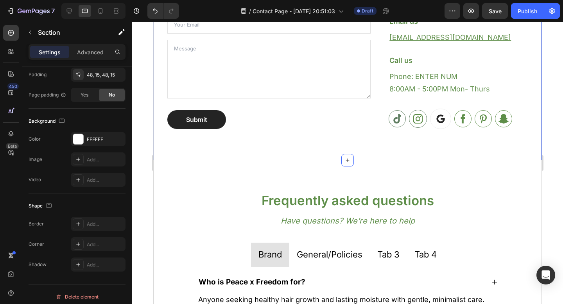
scroll to position [0, 0]
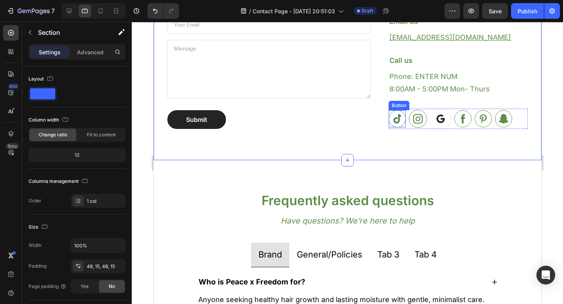
click at [391, 124] on icon at bounding box center [397, 119] width 12 height 12
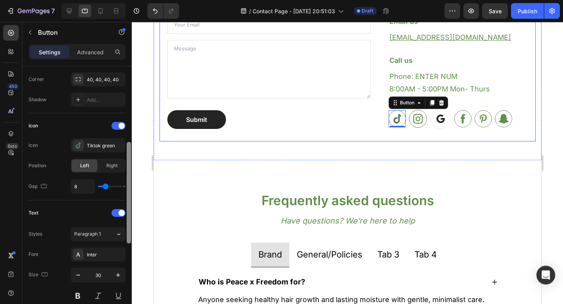
drag, startPoint x: 129, startPoint y: 115, endPoint x: 126, endPoint y: 186, distance: 71.2
click at [126, 186] on div at bounding box center [129, 198] width 6 height 260
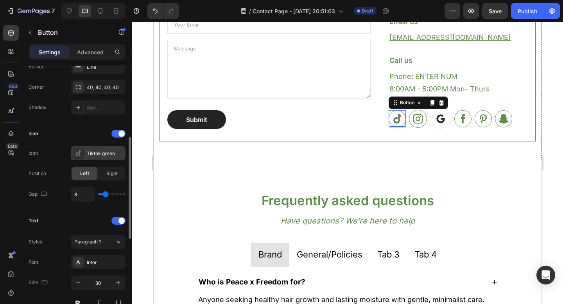
click at [99, 152] on div "Tiktok green" at bounding box center [105, 153] width 37 height 7
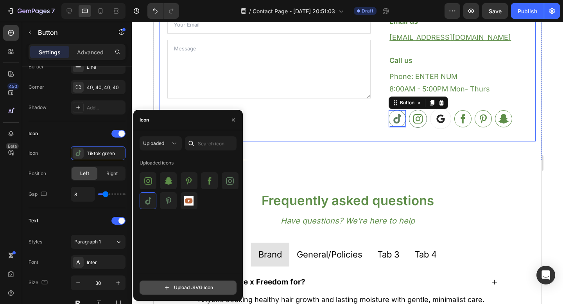
click at [164, 285] on input "file" at bounding box center [188, 287] width 96 height 13
type input "C:\fakepath\tiktok contact page green.svg"
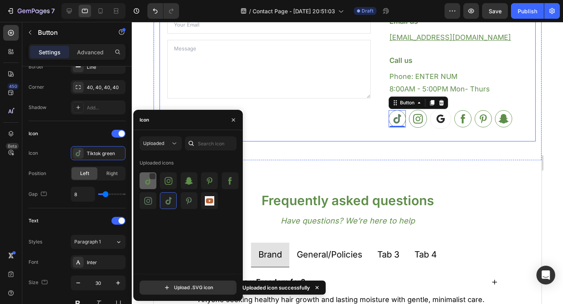
click at [149, 181] on img at bounding box center [147, 180] width 9 height 9
click at [147, 184] on img at bounding box center [147, 180] width 9 height 9
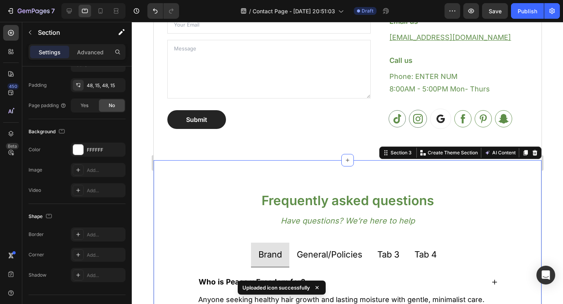
scroll to position [0, 0]
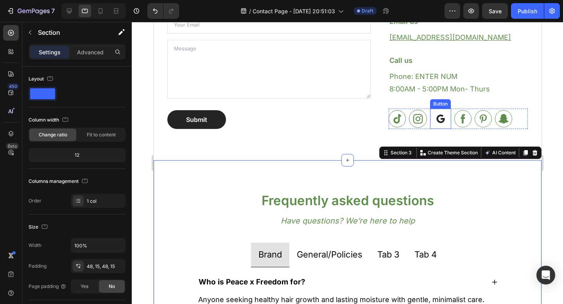
click at [438, 124] on link at bounding box center [439, 119] width 21 height 20
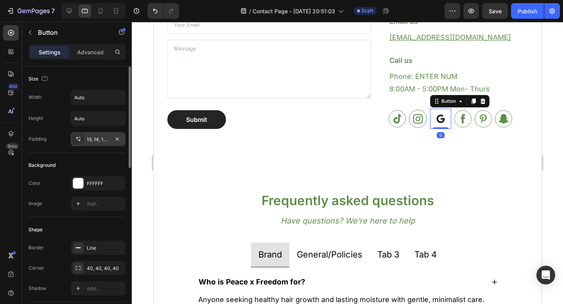
click at [105, 139] on div "13, 14, 13, 14" at bounding box center [98, 139] width 23 height 7
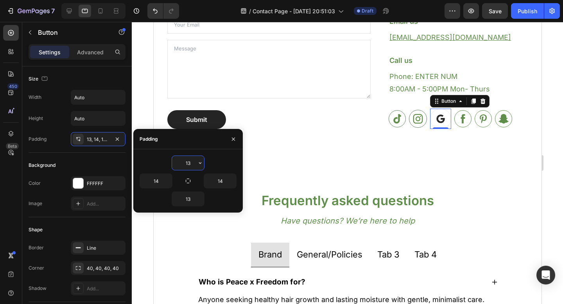
click at [190, 164] on input "13" at bounding box center [188, 163] width 32 height 14
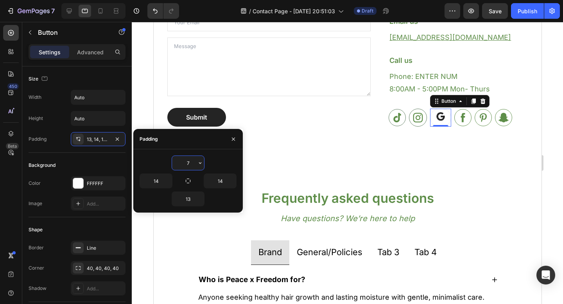
scroll to position [282, 0]
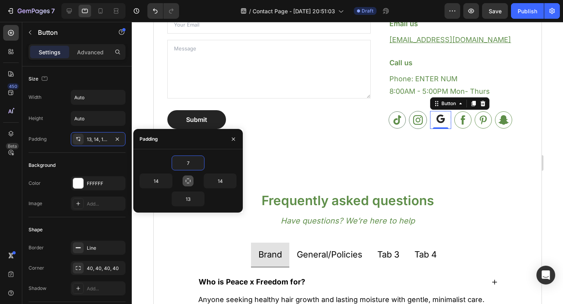
type input "7"
click at [186, 178] on icon "button" at bounding box center [188, 181] width 6 height 6
type input "7"
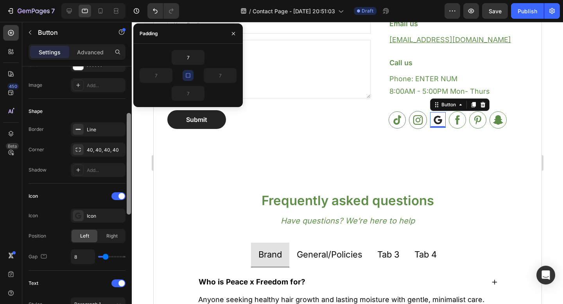
scroll to position [118, 0]
drag, startPoint x: 130, startPoint y: 93, endPoint x: 130, endPoint y: 139, distance: 46.5
click at [130, 139] on div at bounding box center [129, 164] width 4 height 102
click at [106, 130] on div "Line" at bounding box center [98, 129] width 23 height 7
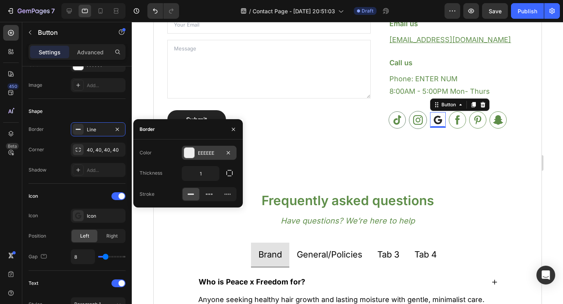
click at [196, 157] on div "EEEEEE" at bounding box center [209, 153] width 55 height 14
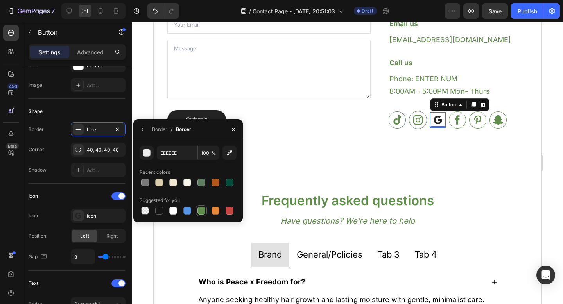
click at [200, 212] on div at bounding box center [201, 211] width 8 height 8
type input "5E8E49"
click at [88, 198] on div "Icon" at bounding box center [77, 196] width 97 height 13
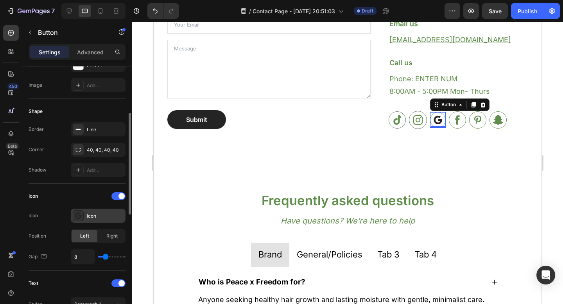
click at [86, 219] on div "Icon" at bounding box center [98, 216] width 55 height 14
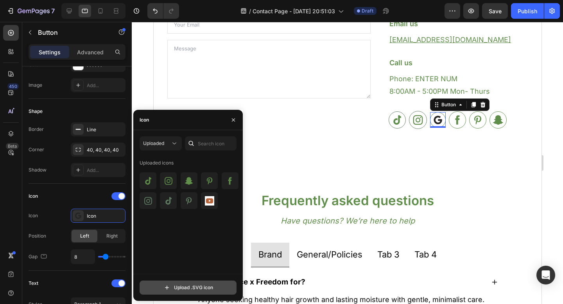
click at [172, 283] on input "file" at bounding box center [188, 287] width 96 height 13
type input "C:\fakepath\youtube contact page green.svg"
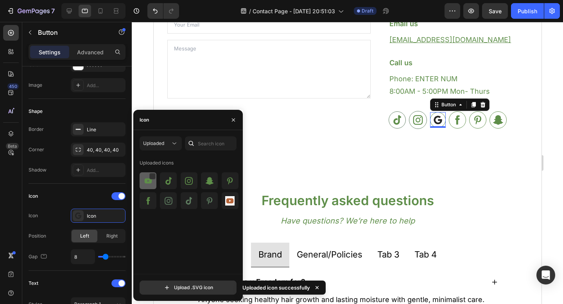
click at [145, 181] on img at bounding box center [147, 180] width 9 height 9
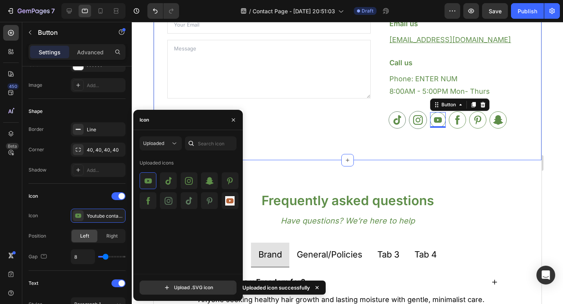
click at [286, 156] on div "We're happy to help! Heading Questions, concerns...? We want to help. Send us a…" at bounding box center [347, 28] width 388 height 264
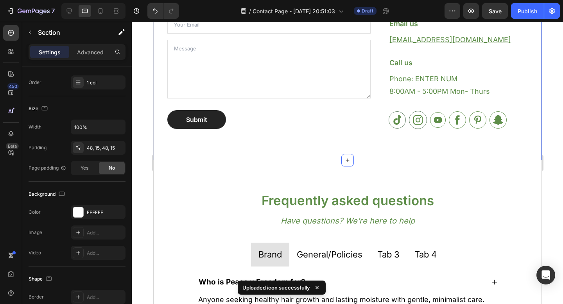
scroll to position [0, 0]
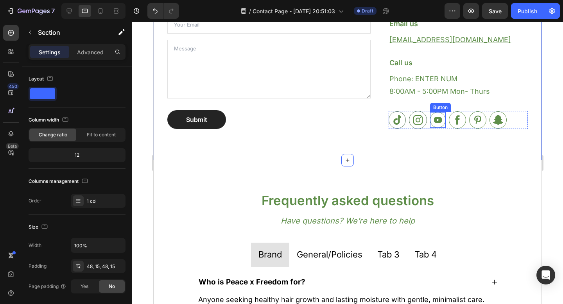
click at [433, 122] on icon at bounding box center [437, 119] width 8 height 5
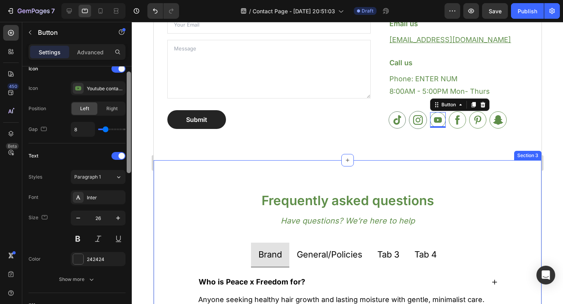
scroll to position [254, 0]
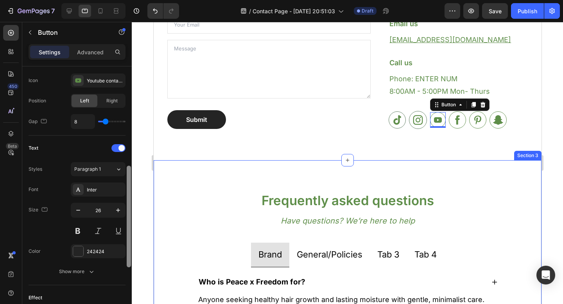
drag, startPoint x: 129, startPoint y: 144, endPoint x: 125, endPoint y: 244, distance: 99.7
click at [125, 244] on div "Size Width Auto Height Auto Padding 7, 7, 7, 7 Background Color FFFFFF Image Ad…" at bounding box center [76, 196] width 109 height 260
click at [116, 209] on icon "button" at bounding box center [118, 210] width 8 height 8
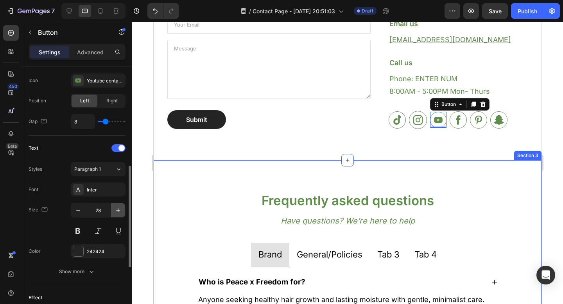
click at [116, 209] on icon "button" at bounding box center [118, 210] width 8 height 8
type input "30"
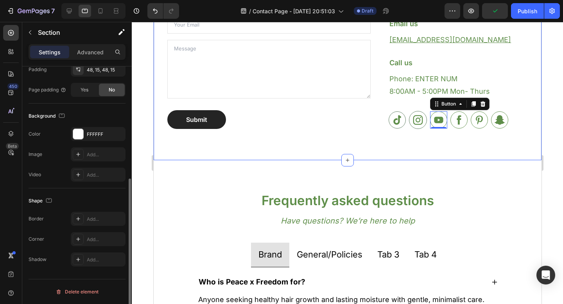
click at [317, 142] on div "We're happy to help! Heading Questions, concerns...? We want to help. Send us a…" at bounding box center [347, 28] width 388 height 264
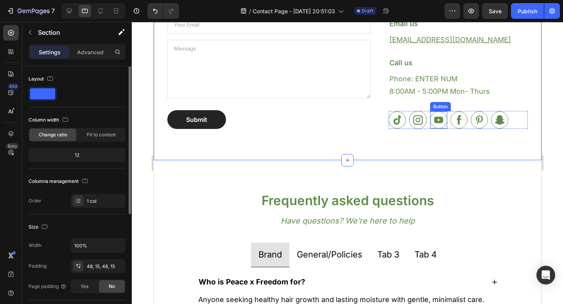
click at [434, 122] on icon at bounding box center [438, 120] width 9 height 6
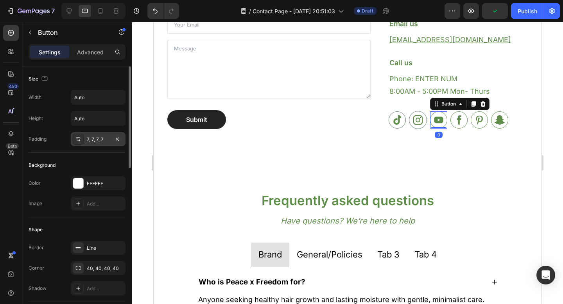
click at [92, 141] on div "7, 7, 7, 7" at bounding box center [98, 139] width 23 height 7
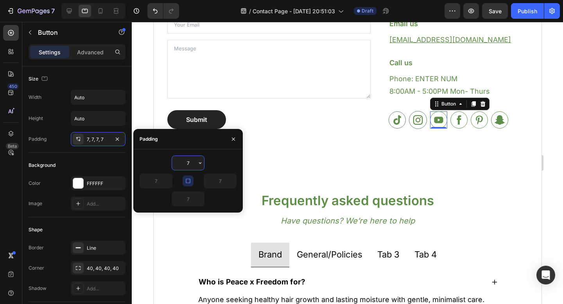
click at [189, 163] on input "7" at bounding box center [188, 163] width 32 height 14
type input "5"
type input "9"
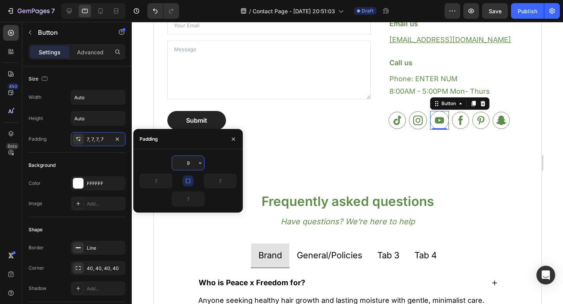
scroll to position [283, 0]
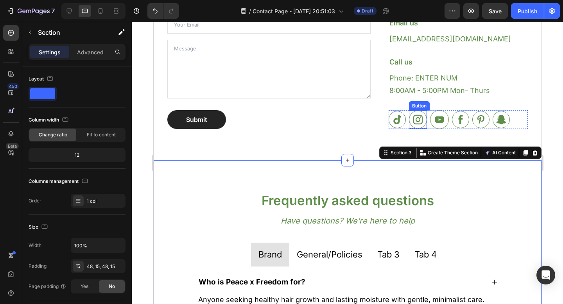
click at [417, 121] on icon at bounding box center [417, 120] width 12 height 12
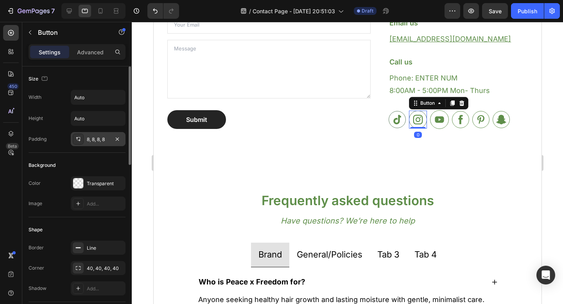
click at [104, 139] on div "8, 8, 8, 8" at bounding box center [98, 139] width 23 height 7
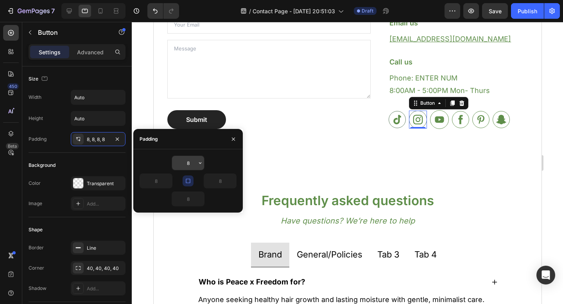
click at [188, 164] on input "8" at bounding box center [188, 163] width 32 height 14
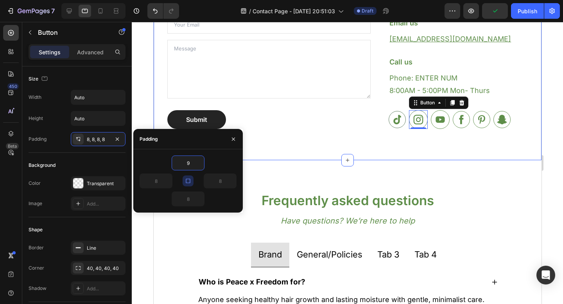
type input "9"
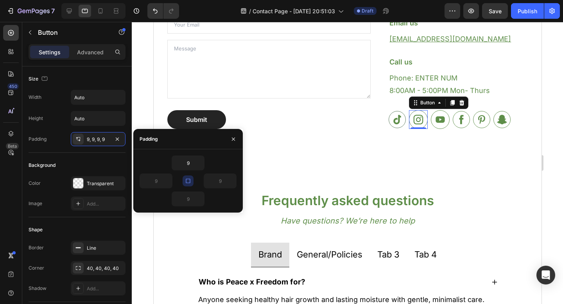
click at [189, 181] on icon "button" at bounding box center [188, 181] width 6 height 6
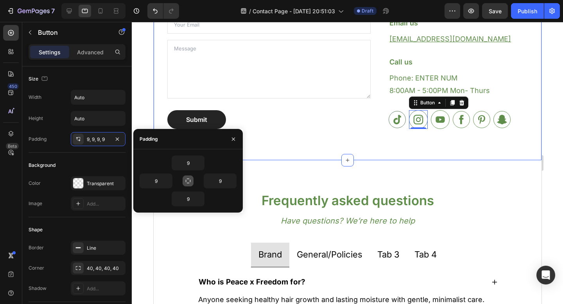
click at [286, 143] on div "We're happy to help! Heading Questions, concerns...? We want to help. Send us a…" at bounding box center [347, 27] width 388 height 265
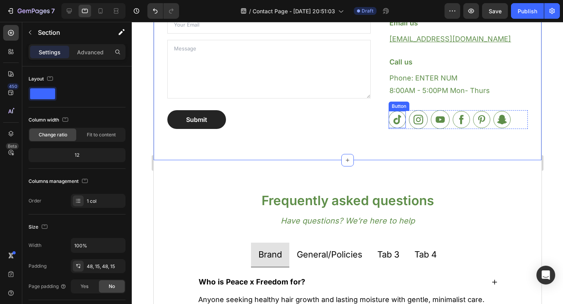
click at [390, 126] on link at bounding box center [396, 119] width 17 height 17
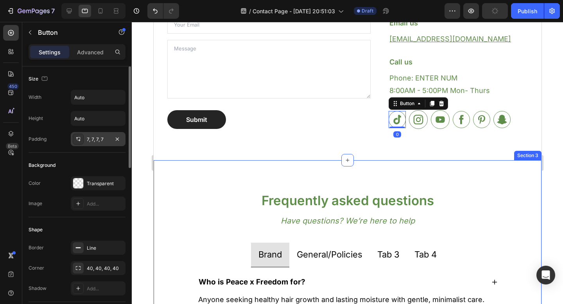
click at [100, 139] on div "7, 7, 7, 7" at bounding box center [98, 139] width 23 height 7
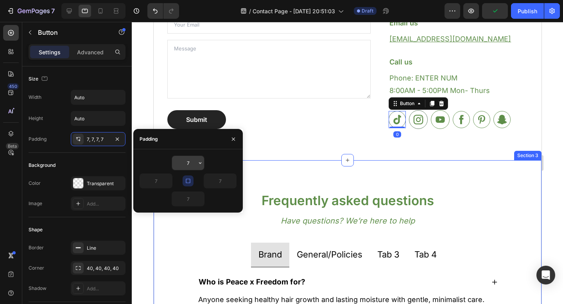
click at [181, 161] on input "7" at bounding box center [188, 163] width 32 height 14
type input "9"
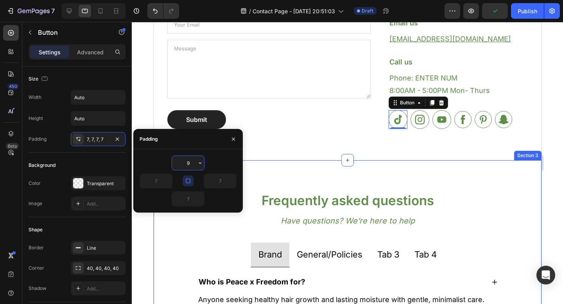
type input "9"
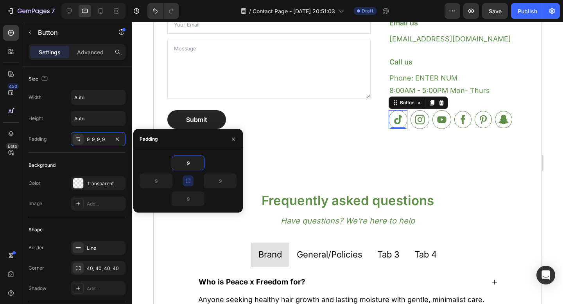
click at [186, 182] on icon "button" at bounding box center [188, 181] width 4 height 4
click at [186, 182] on icon "button" at bounding box center [188, 181] width 6 height 6
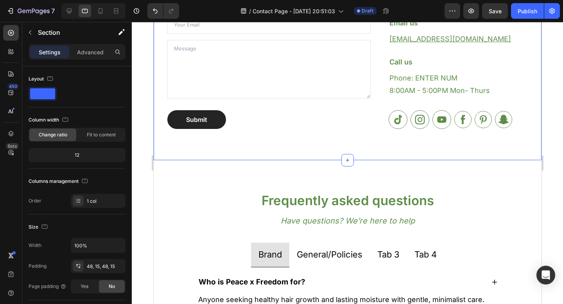
click at [310, 148] on div "We're happy to help! Heading Questions, concerns...? We want to help. Send us a…" at bounding box center [347, 27] width 388 height 265
click at [438, 119] on icon at bounding box center [441, 120] width 12 height 12
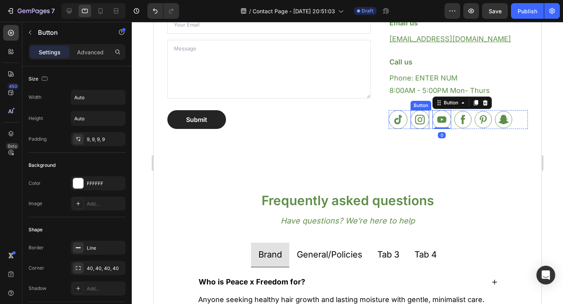
click at [416, 123] on icon at bounding box center [419, 120] width 12 height 12
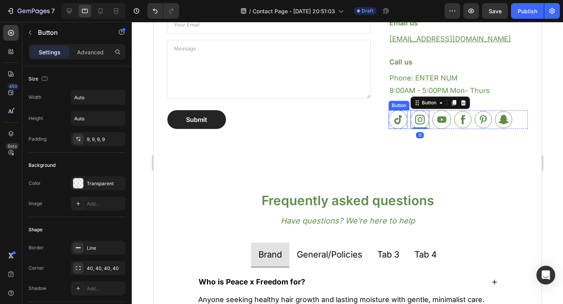
click at [394, 119] on icon at bounding box center [397, 120] width 12 height 12
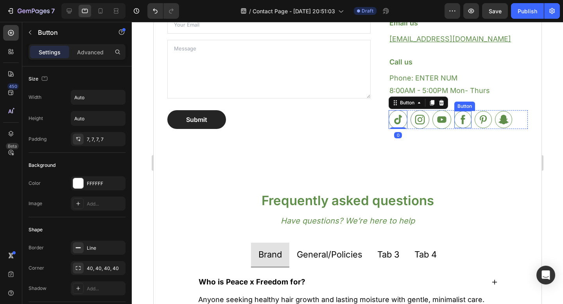
click at [460, 120] on icon at bounding box center [462, 119] width 4 height 9
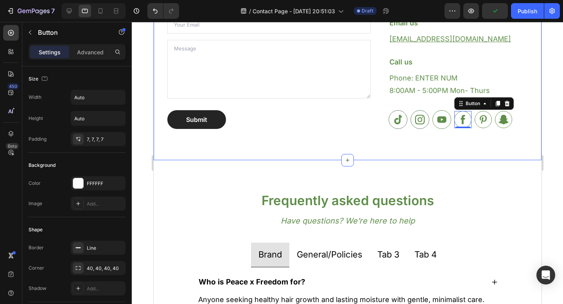
click at [468, 141] on div "We're happy to help! Heading Questions, concerns...? We want to help. Send us a…" at bounding box center [347, 27] width 376 height 227
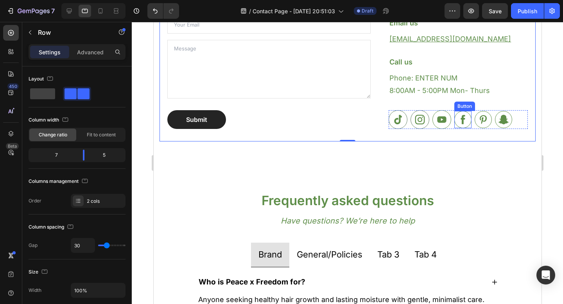
click at [460, 123] on icon at bounding box center [462, 119] width 4 height 9
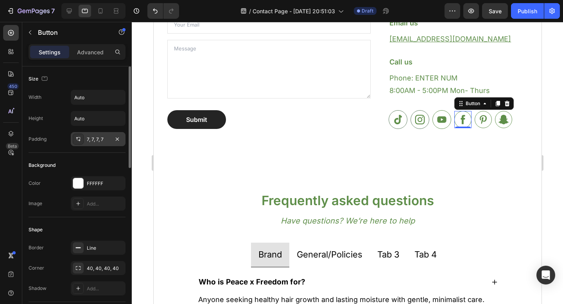
click at [95, 141] on div "7, 7, 7, 7" at bounding box center [98, 139] width 23 height 7
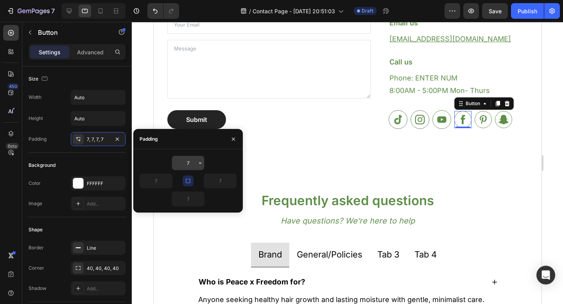
click at [196, 162] on input "7" at bounding box center [188, 163] width 32 height 14
type input "9"
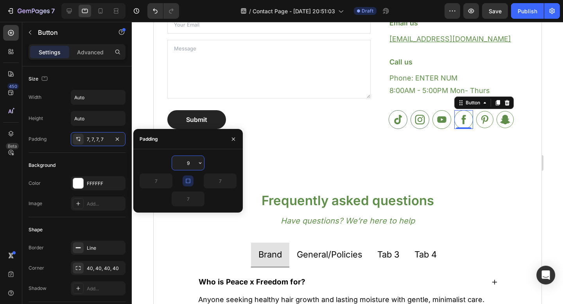
type input "9"
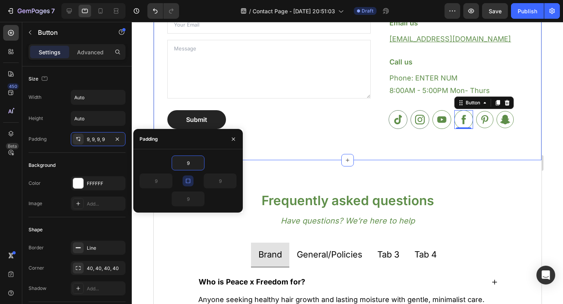
click at [329, 153] on div "We're happy to help! Heading Questions, concerns...? We want to help. Send us a…" at bounding box center [347, 27] width 388 height 265
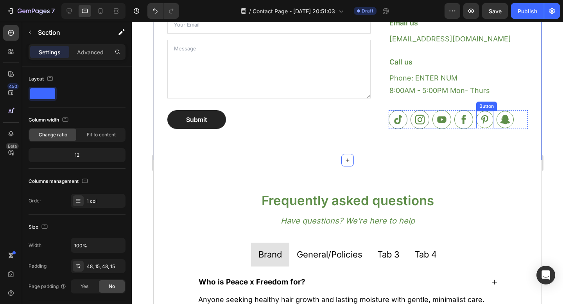
click at [478, 115] on icon at bounding box center [484, 120] width 12 height 12
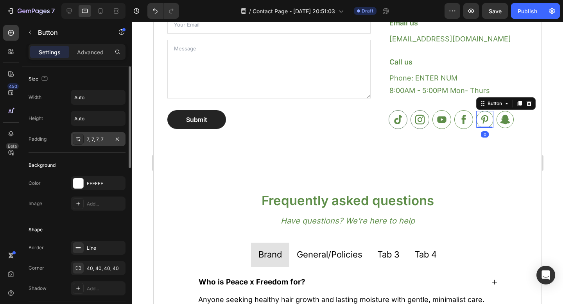
click at [98, 138] on div "7, 7, 7, 7" at bounding box center [98, 139] width 23 height 7
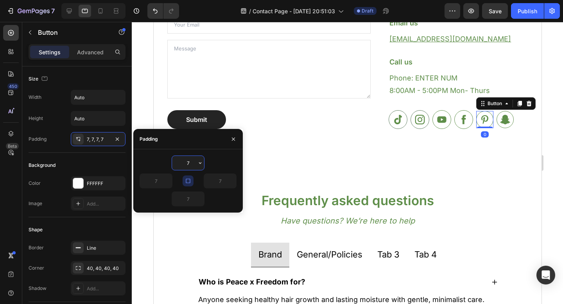
click at [191, 161] on input "7" at bounding box center [188, 163] width 32 height 14
type input "9"
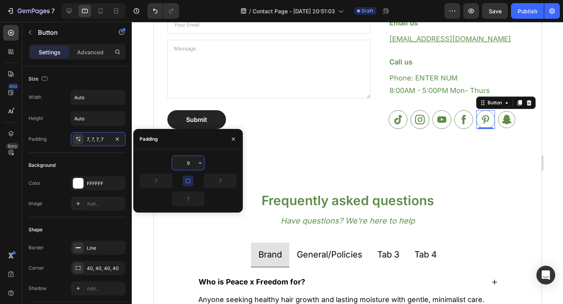
type input "9"
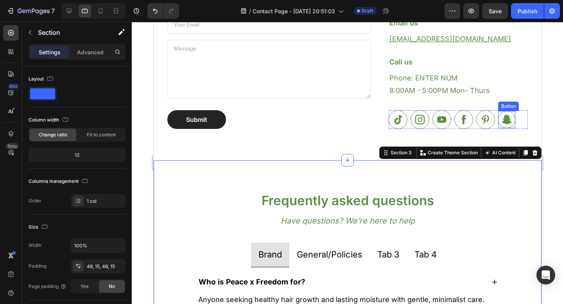
click at [505, 121] on icon at bounding box center [506, 119] width 10 height 9
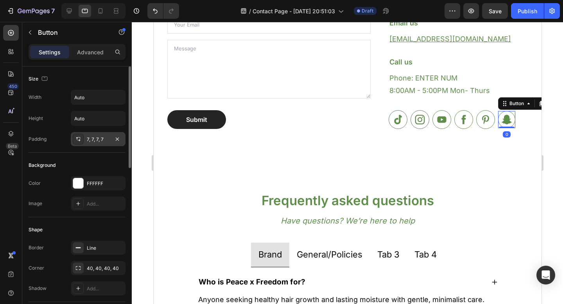
click at [89, 138] on div "7, 7, 7, 7" at bounding box center [98, 139] width 23 height 7
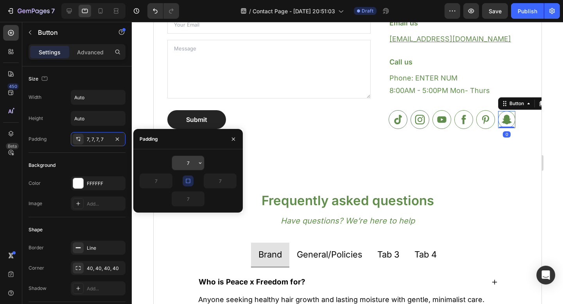
click at [189, 161] on input "7" at bounding box center [188, 163] width 32 height 14
type input "9"
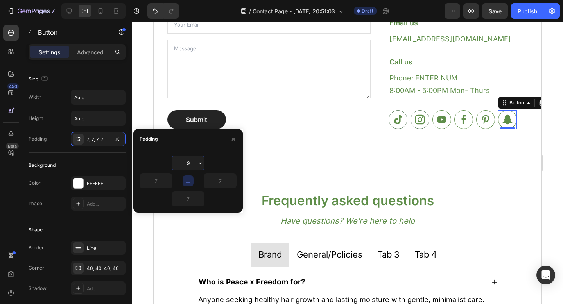
type input "9"
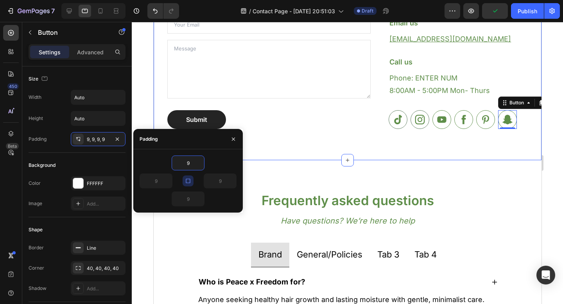
click at [299, 141] on div "We're happy to help! Heading Questions, concerns...? We want to help. Send us a…" at bounding box center [347, 27] width 376 height 227
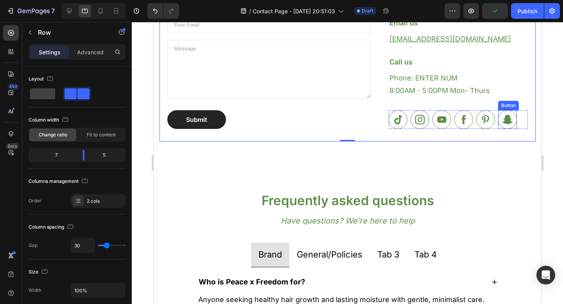
click at [502, 118] on icon at bounding box center [507, 119] width 10 height 9
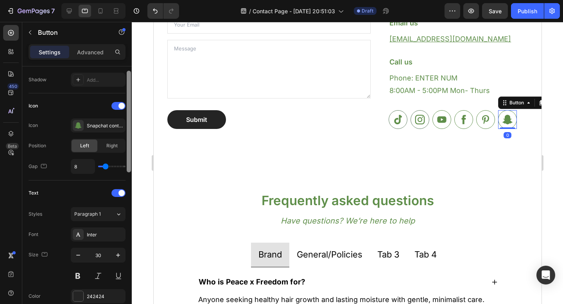
scroll to position [211, 0]
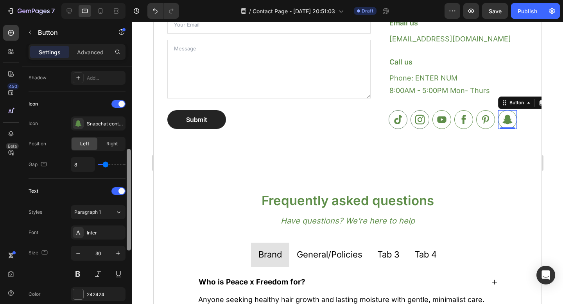
drag, startPoint x: 129, startPoint y: 113, endPoint x: 129, endPoint y: 196, distance: 82.8
click at [129, 196] on div at bounding box center [129, 200] width 4 height 102
click at [486, 117] on icon at bounding box center [485, 120] width 12 height 12
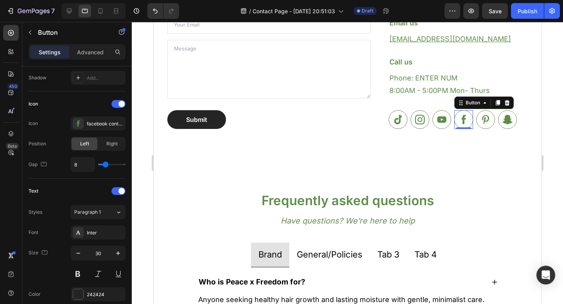
click at [461, 119] on icon at bounding box center [463, 119] width 4 height 9
click at [439, 118] on icon at bounding box center [441, 119] width 9 height 6
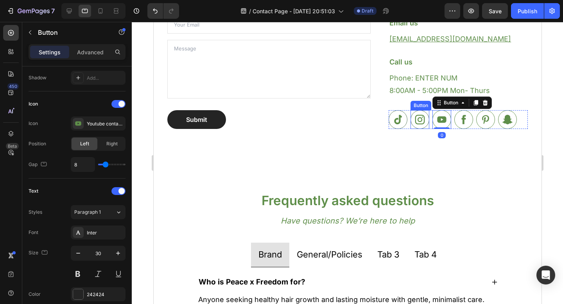
click at [415, 118] on icon at bounding box center [420, 120] width 10 height 10
click at [398, 121] on icon at bounding box center [397, 120] width 12 height 12
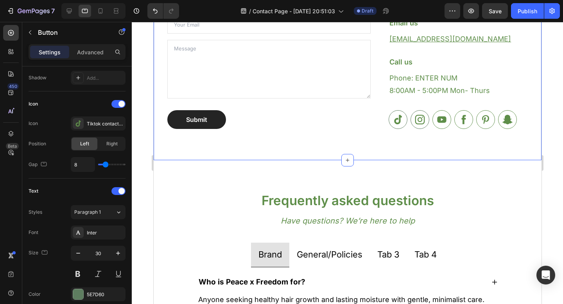
click at [325, 155] on div "We're happy to help! Heading Questions, concerns...? We want to help. Send us a…" at bounding box center [347, 27] width 388 height 265
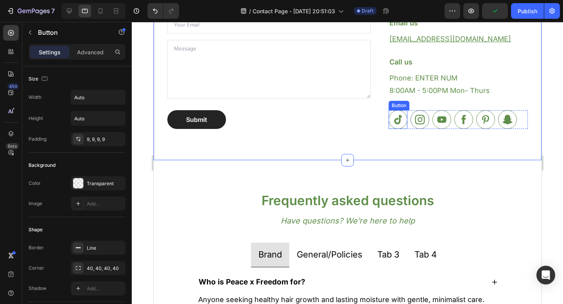
click at [396, 128] on div "Button" at bounding box center [397, 119] width 19 height 19
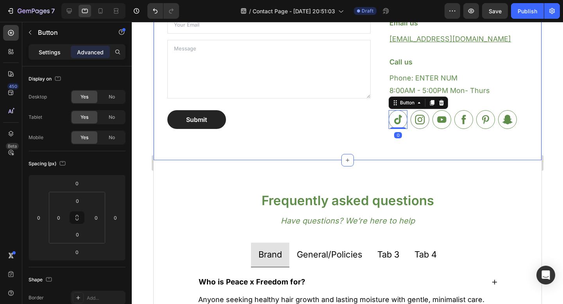
click at [52, 54] on p "Settings" at bounding box center [50, 52] width 22 height 8
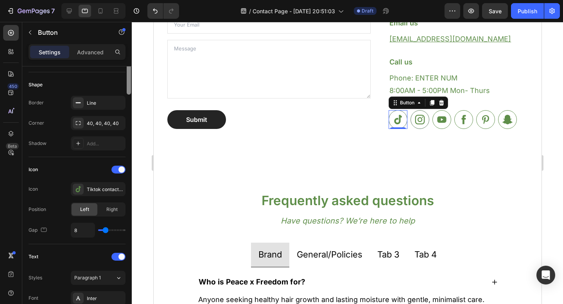
scroll to position [149, 0]
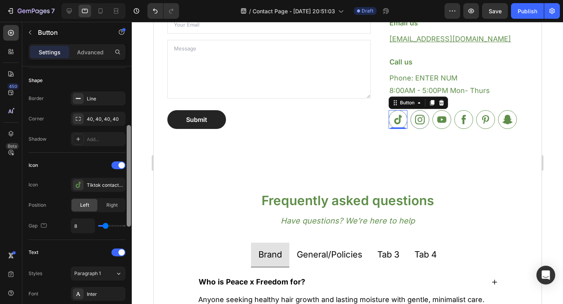
drag, startPoint x: 127, startPoint y: 129, endPoint x: 128, endPoint y: 188, distance: 58.6
click at [128, 188] on div at bounding box center [129, 176] width 4 height 102
click at [99, 97] on div "Line" at bounding box center [98, 98] width 23 height 7
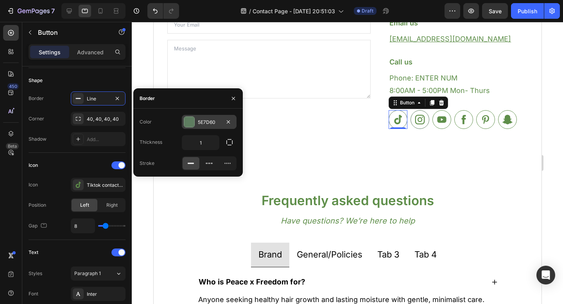
click at [202, 128] on div "5E7D60" at bounding box center [209, 122] width 55 height 14
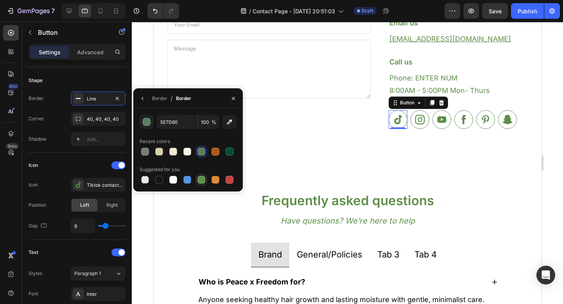
click at [202, 177] on div at bounding box center [201, 180] width 8 height 8
type input "5E8E49"
click at [415, 121] on icon at bounding box center [420, 120] width 10 height 10
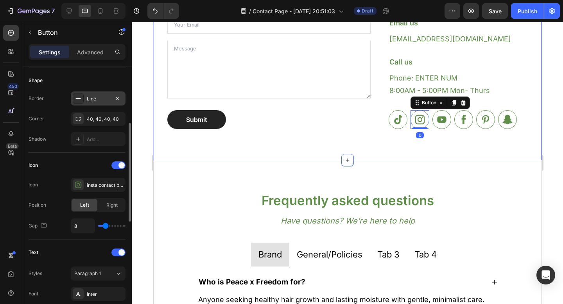
click at [97, 99] on div "Line" at bounding box center [98, 98] width 23 height 7
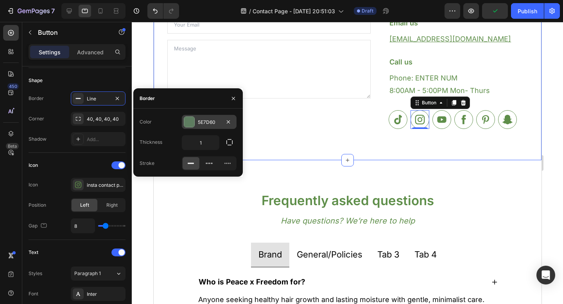
click at [202, 123] on div "5E7D60" at bounding box center [209, 122] width 23 height 7
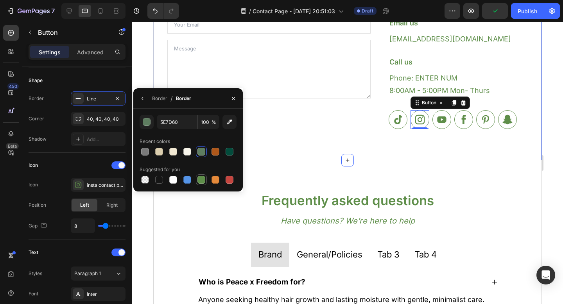
click at [203, 181] on div at bounding box center [201, 180] width 8 height 8
type input "5E8E49"
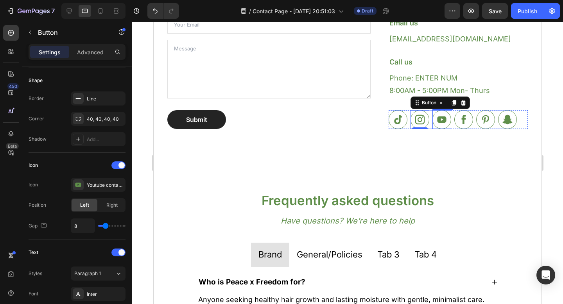
click at [435, 124] on icon at bounding box center [441, 120] width 12 height 12
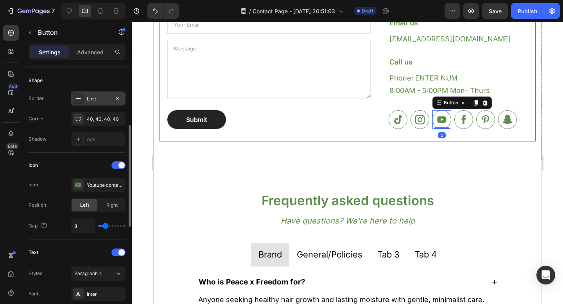
click at [101, 98] on div "Line" at bounding box center [98, 98] width 23 height 7
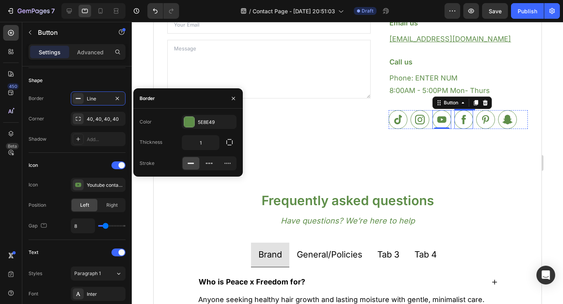
click at [461, 122] on icon at bounding box center [463, 120] width 12 height 12
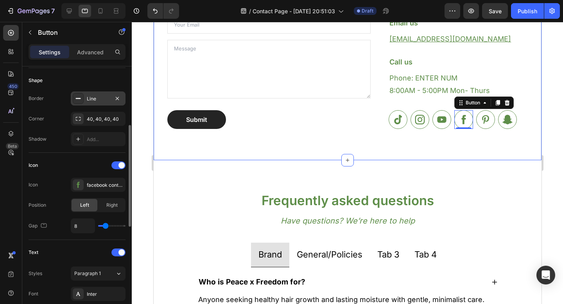
click at [96, 102] on div "Line" at bounding box center [98, 98] width 55 height 14
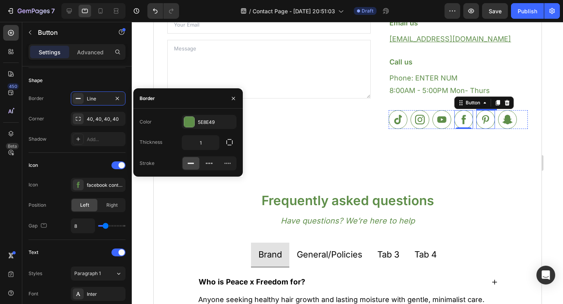
click at [479, 123] on icon at bounding box center [485, 120] width 12 height 12
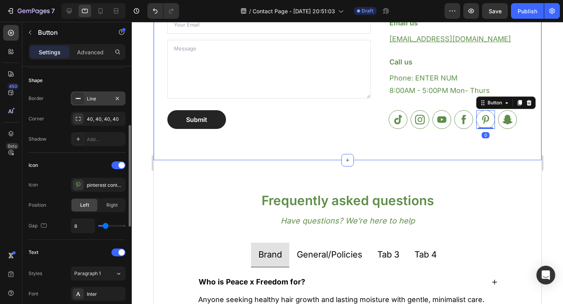
click at [102, 95] on div "Line" at bounding box center [98, 98] width 23 height 7
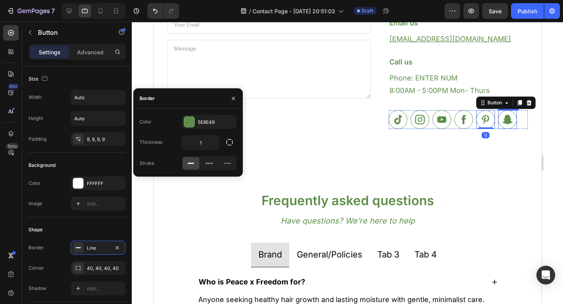
scroll to position [149, 0]
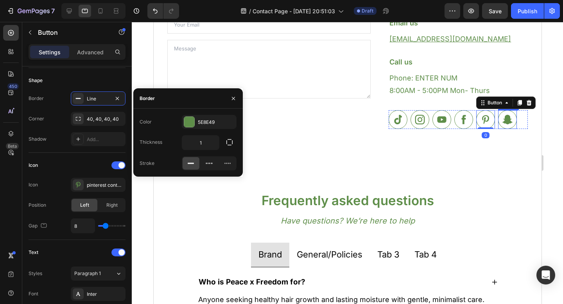
click at [502, 119] on icon at bounding box center [507, 119] width 10 height 9
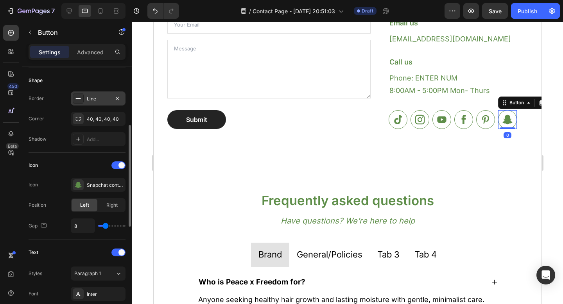
click at [88, 100] on div "Line" at bounding box center [98, 98] width 23 height 7
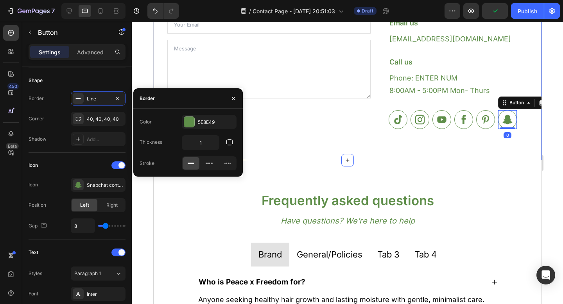
click at [297, 150] on div "We're happy to help! Heading Questions, concerns...? We want to help. Send us a…" at bounding box center [347, 27] width 388 height 265
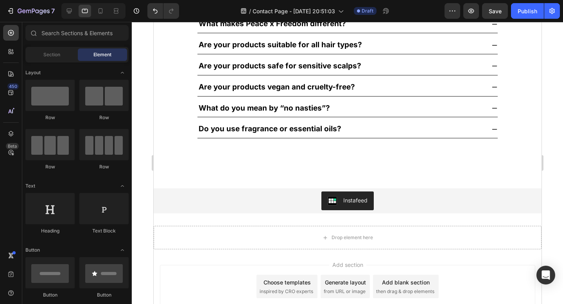
scroll to position [660, 0]
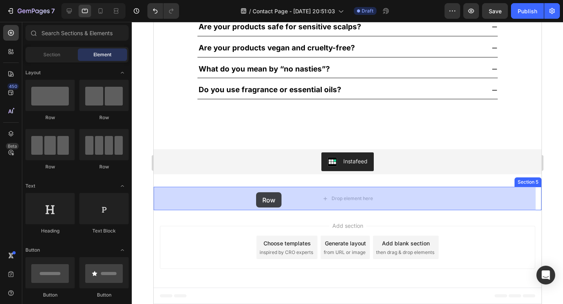
drag, startPoint x: 265, startPoint y: 166, endPoint x: 256, endPoint y: 192, distance: 27.6
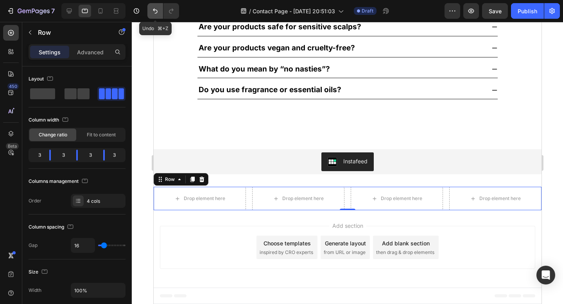
click at [155, 9] on icon "Undo/Redo" at bounding box center [155, 11] width 8 height 8
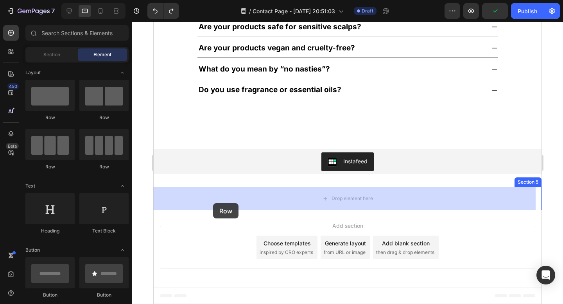
drag, startPoint x: 248, startPoint y: 122, endPoint x: 213, endPoint y: 203, distance: 88.2
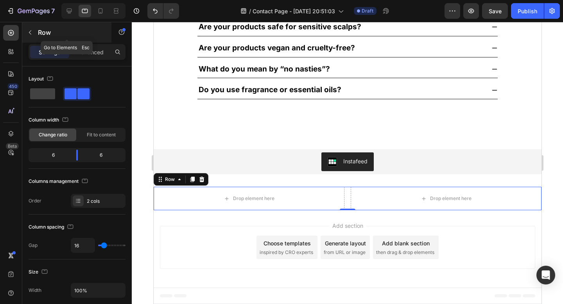
click at [46, 34] on p "Row" at bounding box center [71, 32] width 66 height 9
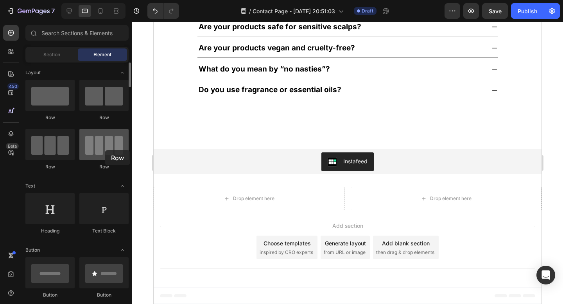
drag, startPoint x: 104, startPoint y: 149, endPoint x: 97, endPoint y: 144, distance: 8.6
click at [97, 144] on div at bounding box center [103, 144] width 49 height 31
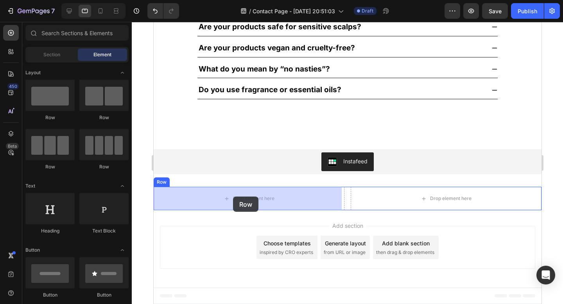
drag, startPoint x: 216, startPoint y: 167, endPoint x: 232, endPoint y: 197, distance: 33.8
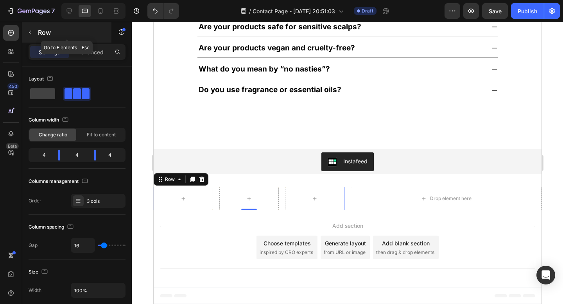
click at [36, 32] on button "button" at bounding box center [30, 32] width 13 height 13
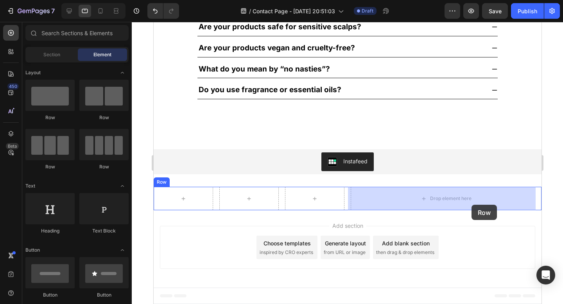
drag, startPoint x: 209, startPoint y: 164, endPoint x: 471, endPoint y: 206, distance: 265.1
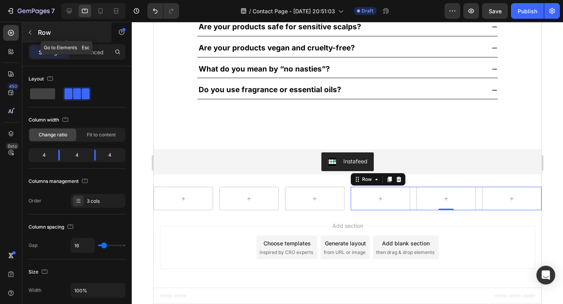
click at [31, 34] on icon "button" at bounding box center [30, 32] width 6 height 6
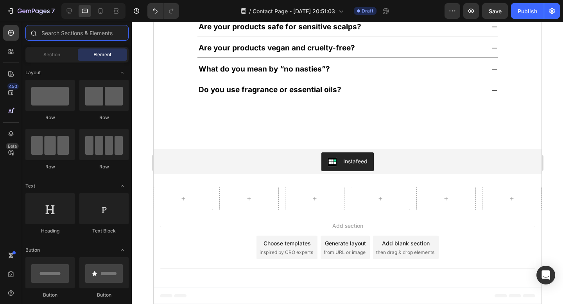
click at [91, 34] on input "text" at bounding box center [76, 33] width 103 height 16
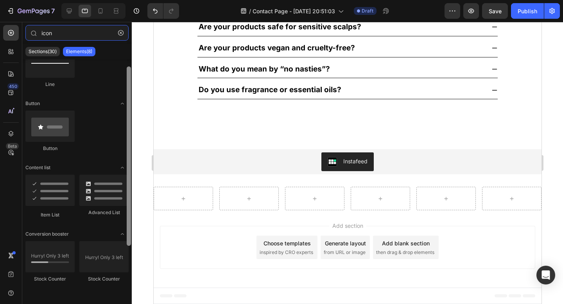
scroll to position [0, 0]
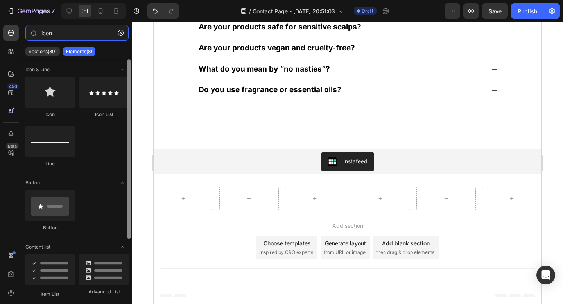
drag, startPoint x: 129, startPoint y: 165, endPoint x: 115, endPoint y: 111, distance: 55.7
click at [115, 111] on div "Icon & Line Icon Icon List Line Button Button Content list Item List Advanced L…" at bounding box center [76, 179] width 109 height 240
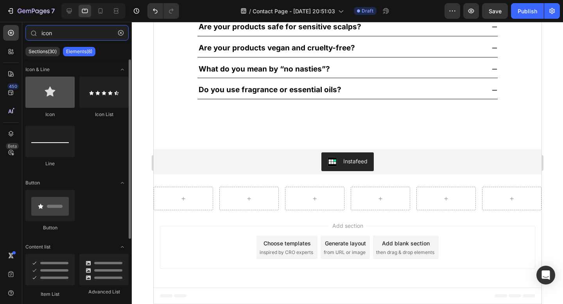
type input "icon"
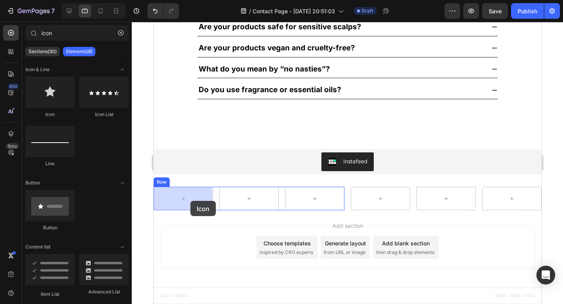
drag, startPoint x: 204, startPoint y: 124, endPoint x: 190, endPoint y: 201, distance: 77.9
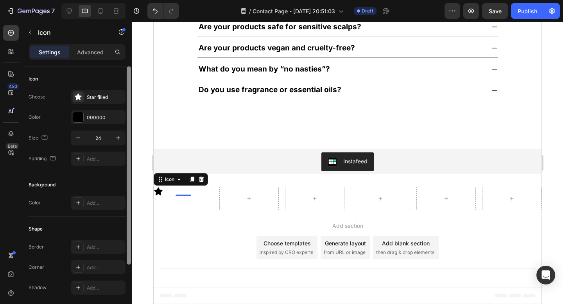
drag, startPoint x: 128, startPoint y: 127, endPoint x: 118, endPoint y: 87, distance: 40.9
click at [118, 87] on div "Icon Choose Star filled Color 000000 Size 24 Padding Add... Background Color Ad…" at bounding box center [76, 196] width 109 height 260
drag, startPoint x: 128, startPoint y: 90, endPoint x: 91, endPoint y: 6, distance: 91.6
click at [91, 0] on div "7 / Contact Page - Sep 23, 20:51:03 Draft Preview Save Publish 450 Beta icon Se…" at bounding box center [281, 0] width 563 height 0
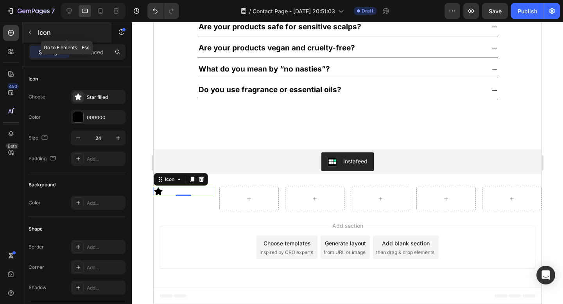
click at [30, 31] on icon "button" at bounding box center [30, 32] width 2 height 4
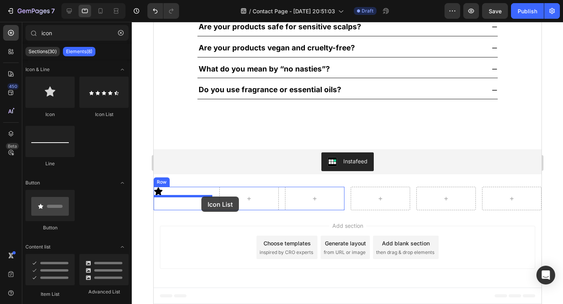
drag, startPoint x: 245, startPoint y: 114, endPoint x: 200, endPoint y: 198, distance: 94.7
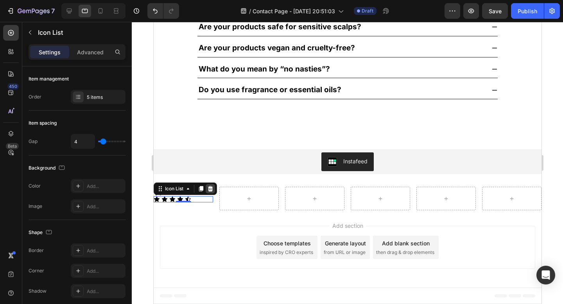
click at [211, 191] on icon at bounding box center [209, 188] width 5 height 5
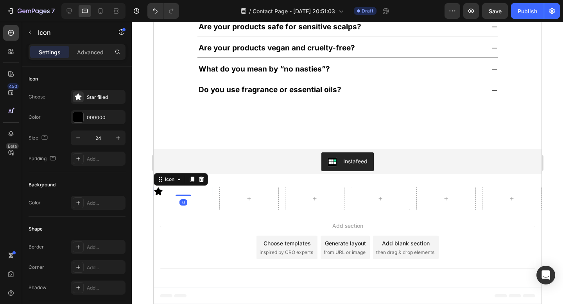
click at [156, 190] on icon at bounding box center [158, 192] width 8 height 8
click at [206, 179] on div "Icon" at bounding box center [180, 179] width 54 height 13
click at [201, 179] on icon at bounding box center [200, 179] width 5 height 5
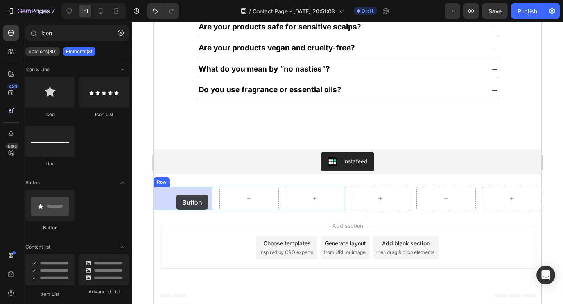
drag, startPoint x: 204, startPoint y: 225, endPoint x: 175, endPoint y: 195, distance: 41.7
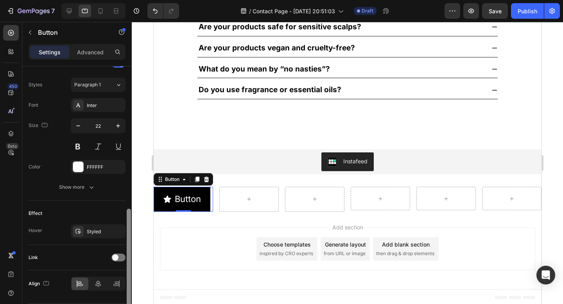
scroll to position [340, 0]
drag, startPoint x: 129, startPoint y: 148, endPoint x: 129, endPoint y: 291, distance: 142.2
click at [129, 291] on div at bounding box center [129, 262] width 4 height 108
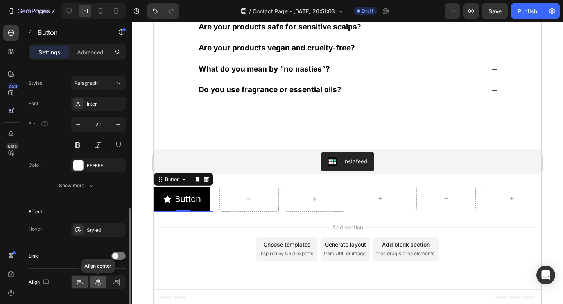
click at [98, 282] on icon at bounding box center [98, 282] width 8 height 8
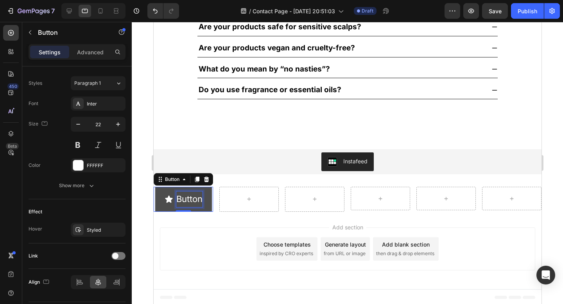
click at [191, 197] on p "Button" at bounding box center [189, 199] width 26 height 16
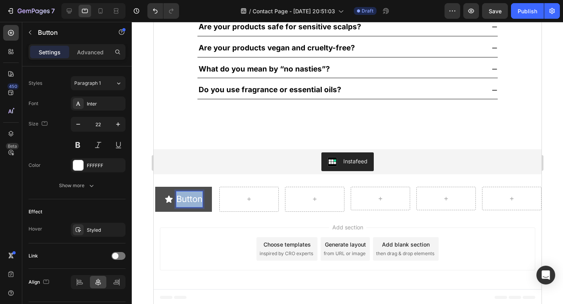
click at [191, 197] on p "Button" at bounding box center [189, 199] width 26 height 16
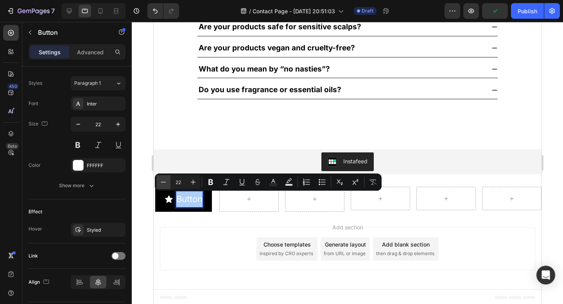
click at [163, 180] on icon "Editor contextual toolbar" at bounding box center [163, 182] width 8 height 8
type input "18"
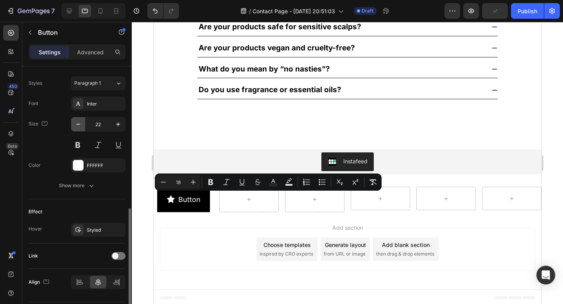
click at [77, 123] on icon "button" at bounding box center [78, 124] width 8 height 8
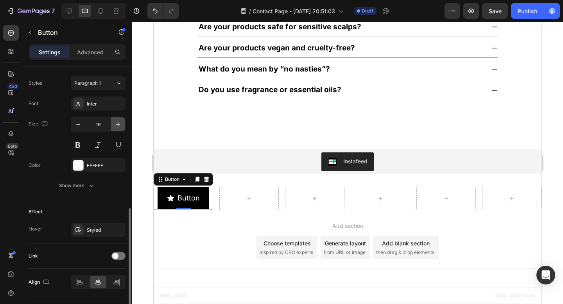
click at [120, 127] on icon "button" at bounding box center [118, 124] width 8 height 8
type input "22"
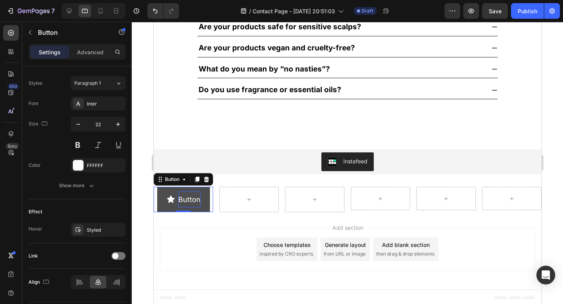
click at [190, 196] on span "Button" at bounding box center [189, 199] width 22 height 8
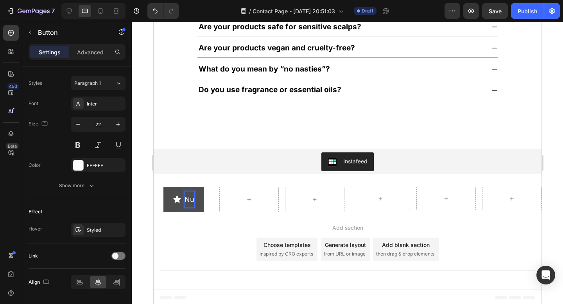
click at [163, 187] on button "Nu" at bounding box center [183, 199] width 40 height 25
click at [154, 187] on button "Nut free" at bounding box center [183, 199] width 59 height 25
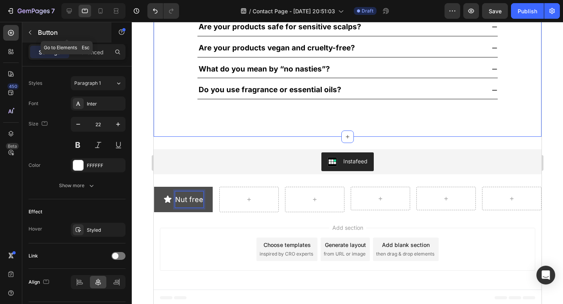
click at [30, 26] on button "button" at bounding box center [30, 32] width 13 height 13
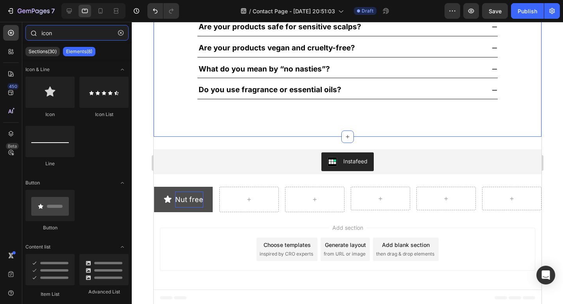
click at [50, 36] on input "icon" at bounding box center [76, 33] width 103 height 16
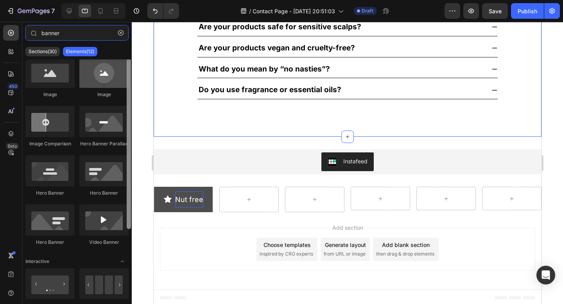
scroll to position [0, 0]
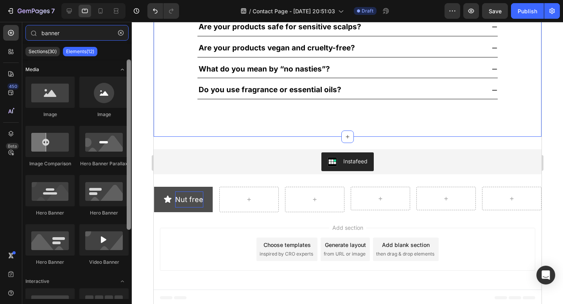
drag, startPoint x: 128, startPoint y: 84, endPoint x: 119, endPoint y: 72, distance: 15.1
click at [119, 72] on div "Media Image Image Image Comparison Hero Banner Parallax Hero Banner Hero Banner…" at bounding box center [76, 179] width 109 height 240
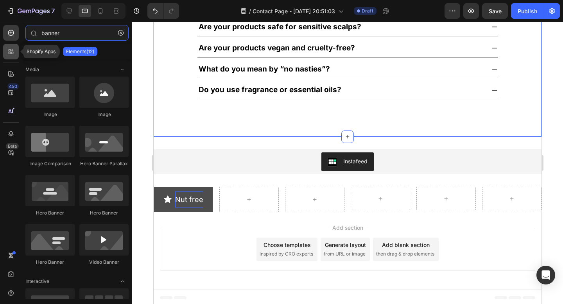
type input "banner"
click at [6, 54] on div at bounding box center [11, 52] width 16 height 16
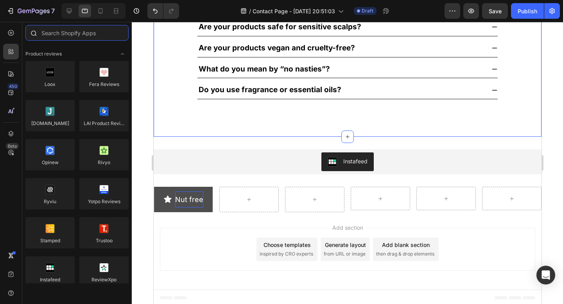
click at [69, 35] on input "text" at bounding box center [76, 33] width 103 height 16
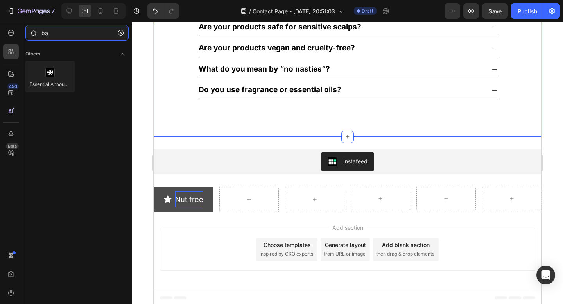
type input "b"
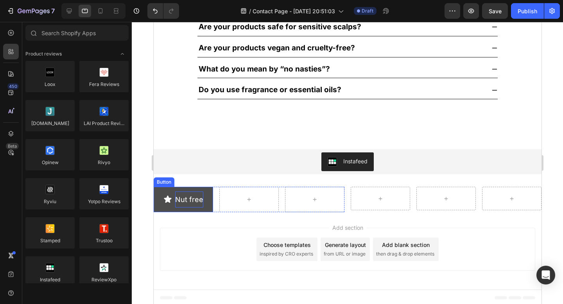
click at [200, 199] on span "Nut free" at bounding box center [189, 199] width 28 height 8
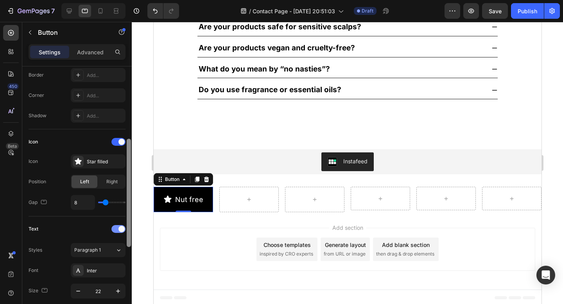
scroll to position [175, 0]
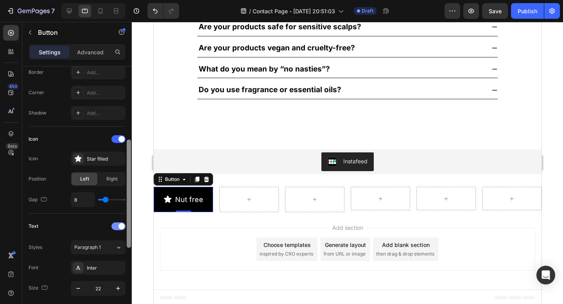
drag, startPoint x: 128, startPoint y: 149, endPoint x: 120, endPoint y: 223, distance: 74.0
click at [120, 223] on div "Size Width Auto Height Auto Padding 12, 24, 12, 24 Background Color 000000 Imag…" at bounding box center [76, 196] width 109 height 260
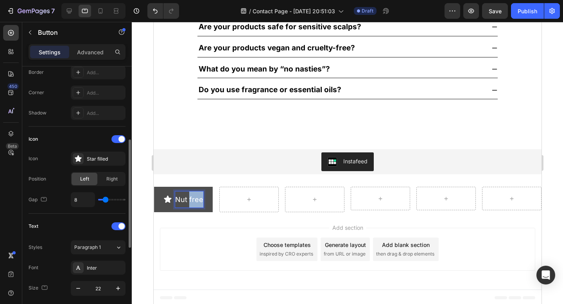
click at [192, 200] on span "Nut free" at bounding box center [189, 199] width 28 height 8
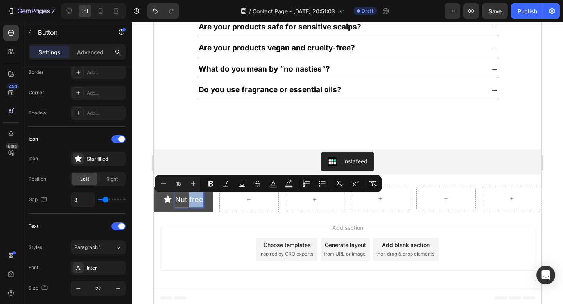
click at [192, 200] on span "Nut free" at bounding box center [189, 199] width 28 height 8
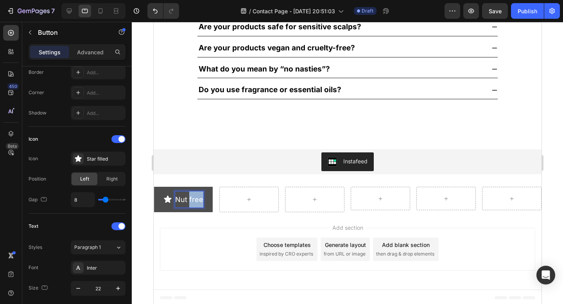
click at [192, 200] on span "Nut free" at bounding box center [189, 199] width 28 height 8
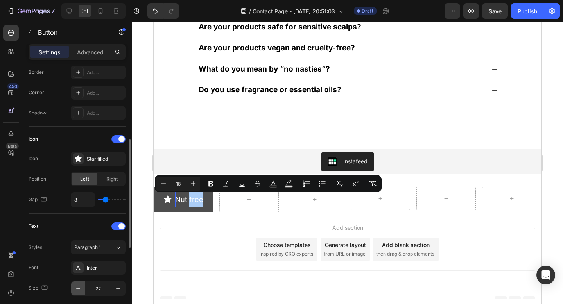
click at [78, 288] on icon "button" at bounding box center [78, 288] width 4 height 1
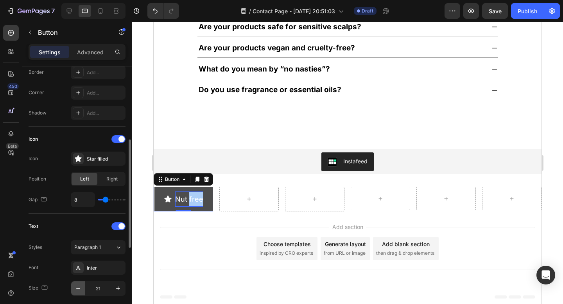
type input "20"
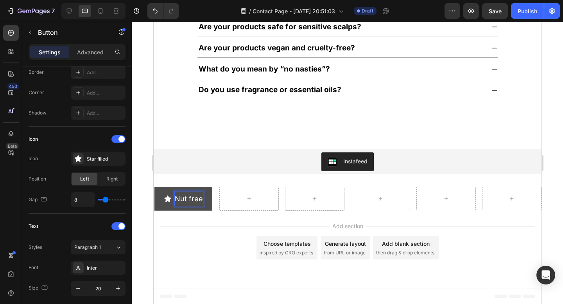
click at [182, 195] on span "Nut free" at bounding box center [188, 199] width 28 height 8
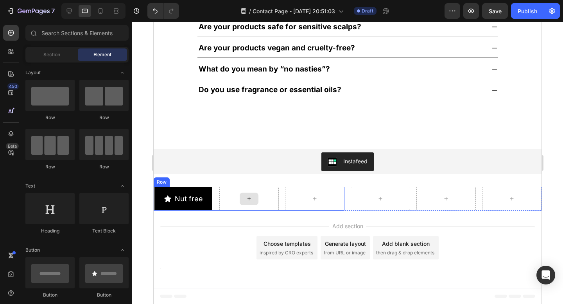
click at [246, 202] on icon at bounding box center [248, 198] width 6 height 7
click at [206, 189] on button "Nut free" at bounding box center [183, 199] width 58 height 24
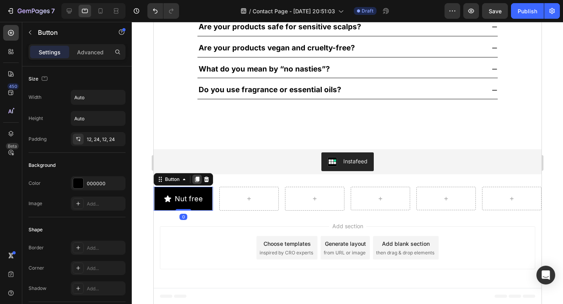
click at [196, 181] on icon at bounding box center [197, 179] width 4 height 5
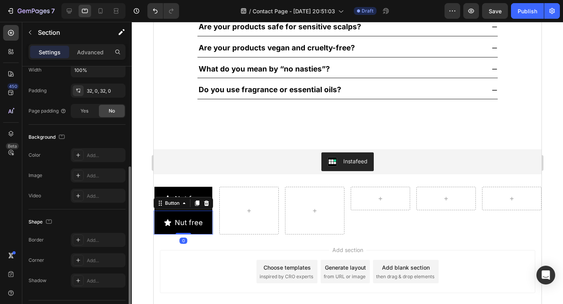
click at [196, 181] on div "Instafeed Instafeed Section 4" at bounding box center [347, 162] width 388 height 50
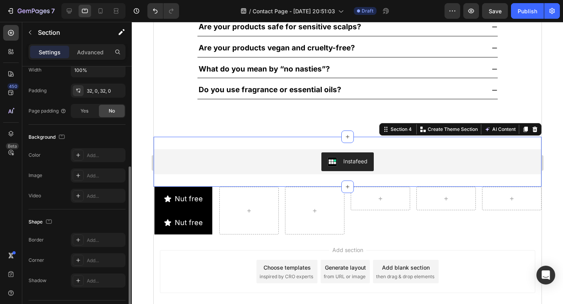
scroll to position [0, 0]
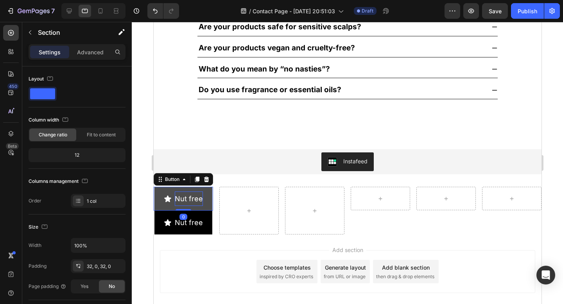
click at [186, 196] on span "Nut free" at bounding box center [188, 199] width 28 height 8
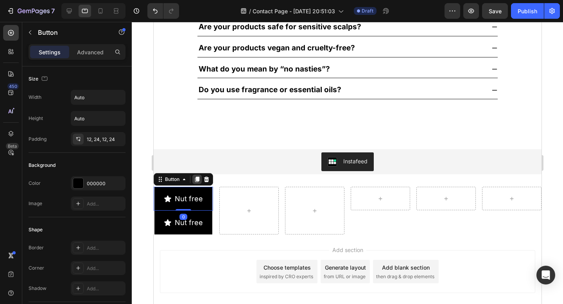
click at [195, 181] on icon at bounding box center [196, 179] width 6 height 6
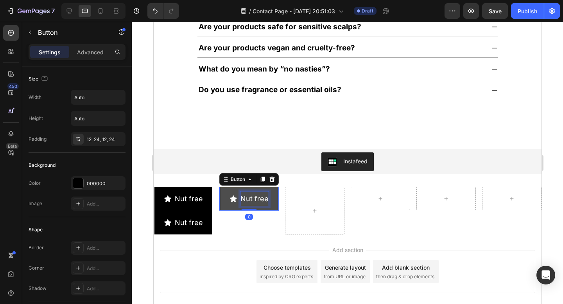
click at [245, 200] on span "Nut free" at bounding box center [254, 199] width 28 height 8
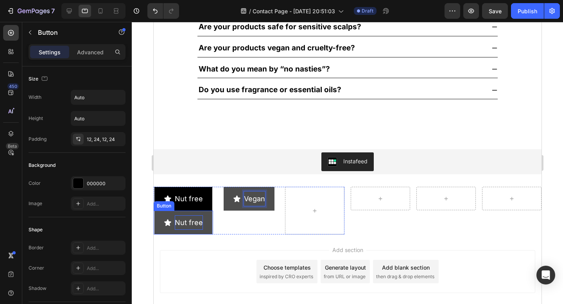
click at [191, 220] on span "Nut free" at bounding box center [188, 222] width 28 height 8
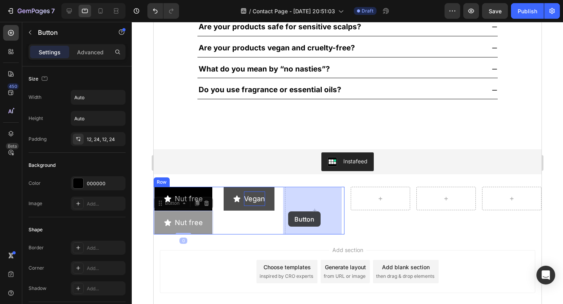
drag, startPoint x: 162, startPoint y: 215, endPoint x: 293, endPoint y: 209, distance: 130.6
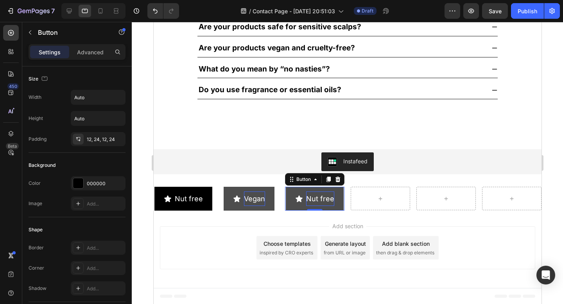
click at [323, 201] on span "Nut free" at bounding box center [320, 199] width 28 height 8
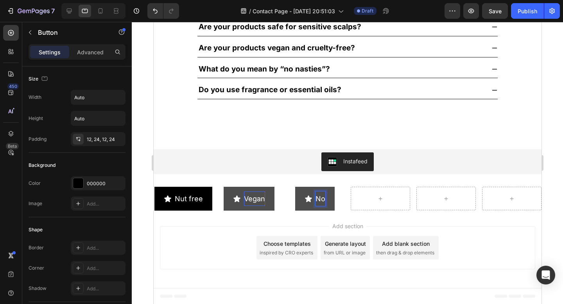
click at [295, 187] on button "No" at bounding box center [314, 199] width 39 height 24
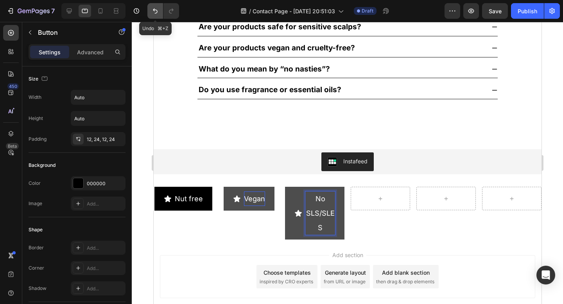
click at [154, 15] on button "Undo/Redo" at bounding box center [155, 11] width 16 height 16
click at [154, 13] on icon "Undo/Redo" at bounding box center [155, 11] width 8 height 8
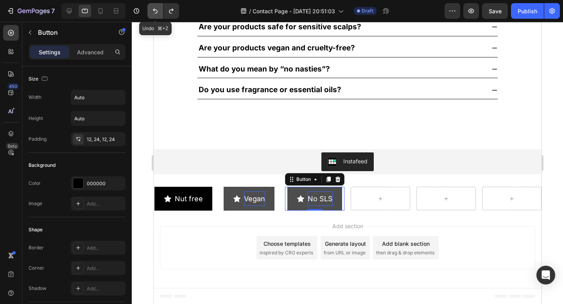
click at [154, 13] on icon "Undo/Redo" at bounding box center [155, 11] width 8 height 8
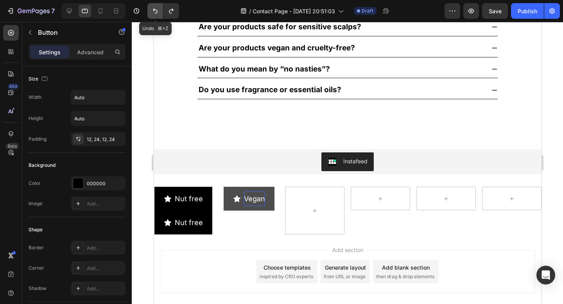
click at [154, 13] on icon "Undo/Redo" at bounding box center [155, 11] width 8 height 8
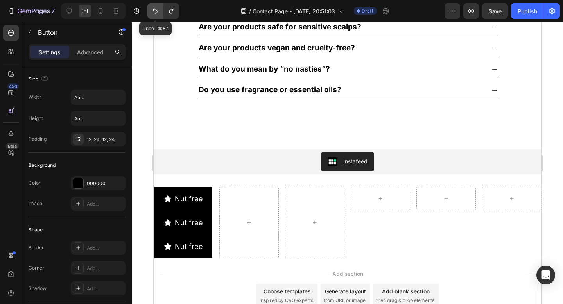
click at [154, 13] on icon "Undo/Redo" at bounding box center [155, 11] width 8 height 8
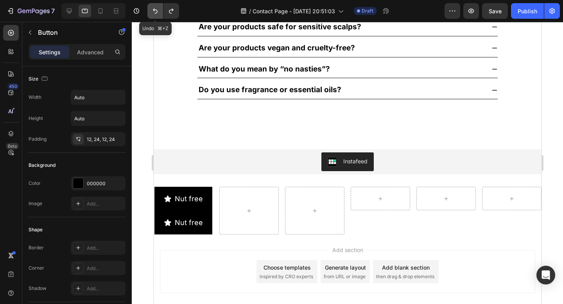
click at [154, 13] on icon "Undo/Redo" at bounding box center [155, 11] width 8 height 8
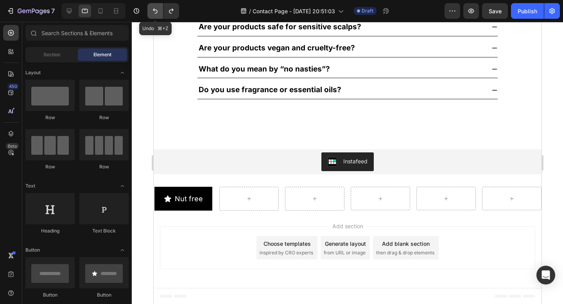
click at [154, 13] on icon "Undo/Redo" at bounding box center [155, 11] width 8 height 8
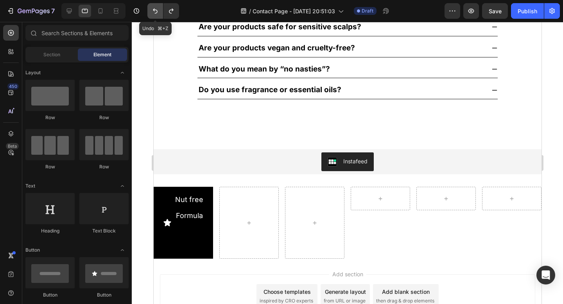
click at [154, 13] on icon "Undo/Redo" at bounding box center [155, 11] width 8 height 8
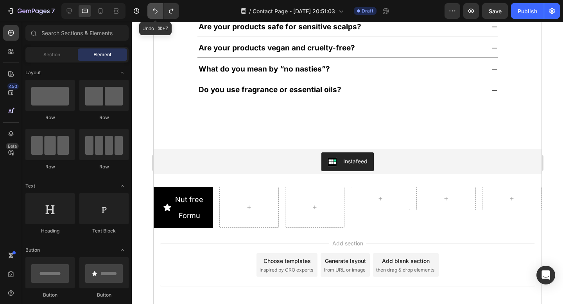
click at [154, 13] on icon "Undo/Redo" at bounding box center [155, 11] width 8 height 8
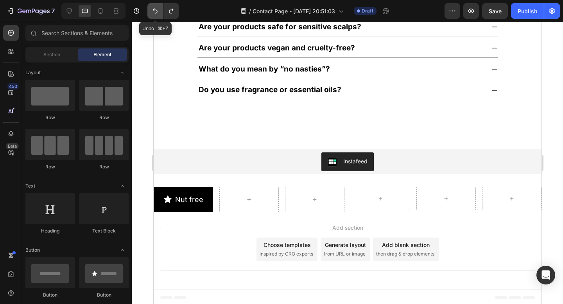
click at [154, 13] on icon "Undo/Redo" at bounding box center [155, 11] width 8 height 8
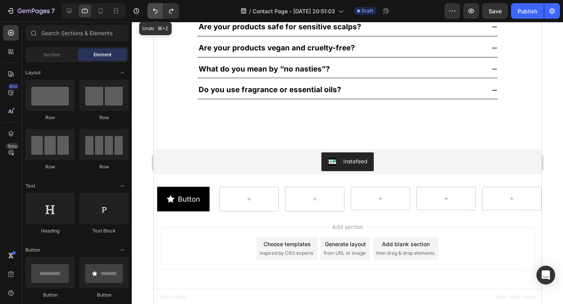
click at [154, 13] on icon "Undo/Redo" at bounding box center [155, 11] width 8 height 8
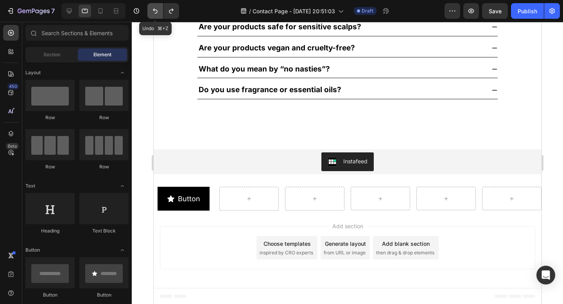
click at [154, 13] on icon "Undo/Redo" at bounding box center [155, 11] width 8 height 8
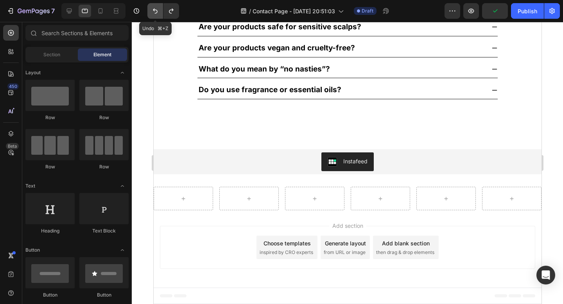
click at [154, 13] on icon "Undo/Redo" at bounding box center [155, 11] width 8 height 8
click at [242, 202] on div at bounding box center [248, 198] width 19 height 13
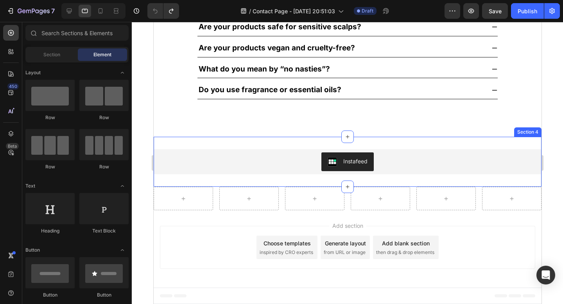
click at [164, 182] on div "Instafeed Instafeed Section 4" at bounding box center [347, 162] width 388 height 50
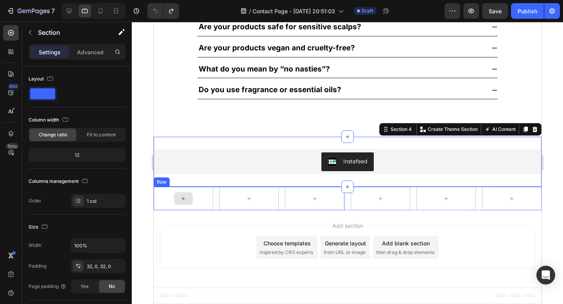
click at [164, 195] on div at bounding box center [182, 198] width 59 height 23
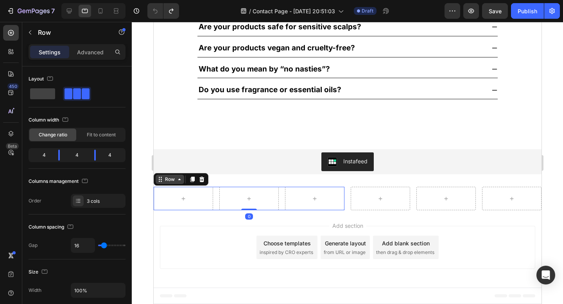
click at [165, 180] on div "Row" at bounding box center [169, 179] width 13 height 7
click at [200, 181] on icon at bounding box center [201, 179] width 5 height 5
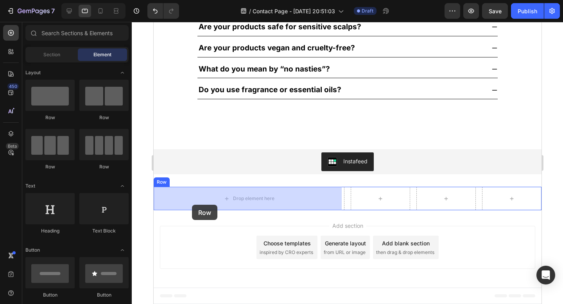
drag, startPoint x: 250, startPoint y: 122, endPoint x: 191, endPoint y: 205, distance: 101.2
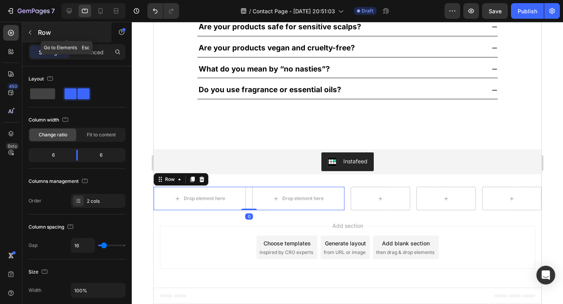
click at [41, 36] on p "Row" at bounding box center [71, 32] width 66 height 9
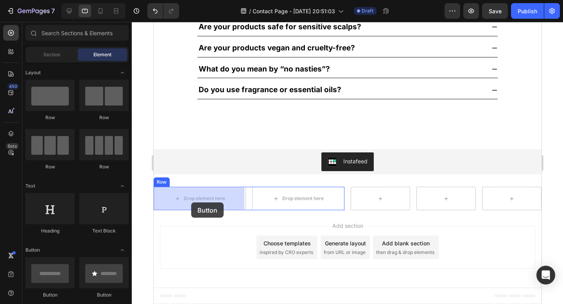
drag, startPoint x: 261, startPoint y: 297, endPoint x: 191, endPoint y: 202, distance: 117.6
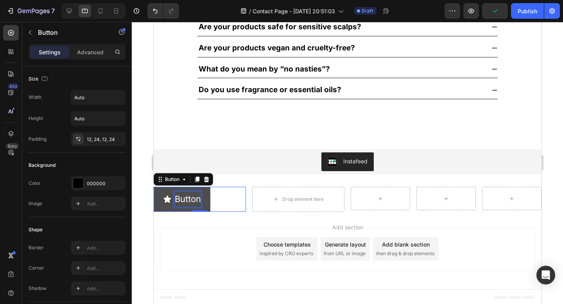
click at [184, 199] on p "Button" at bounding box center [187, 199] width 26 height 16
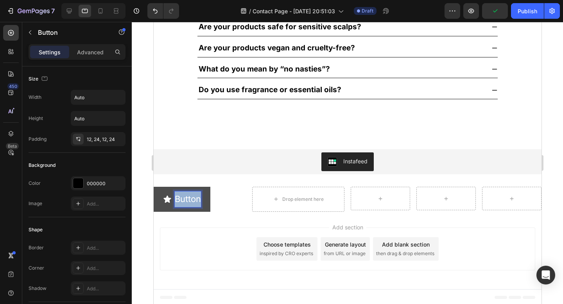
click at [184, 199] on p "Button" at bounding box center [187, 199] width 26 height 16
click at [153, 187] on button "Fragrance" at bounding box center [189, 199] width 72 height 25
click at [153, 187] on button "Fragrance-" at bounding box center [190, 199] width 75 height 25
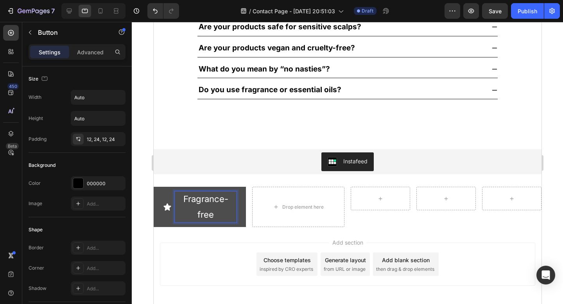
click at [153, 187] on button "Fragrance- free" at bounding box center [199, 207] width 92 height 40
click at [232, 200] on p "Fragrance- free" at bounding box center [205, 206] width 62 height 31
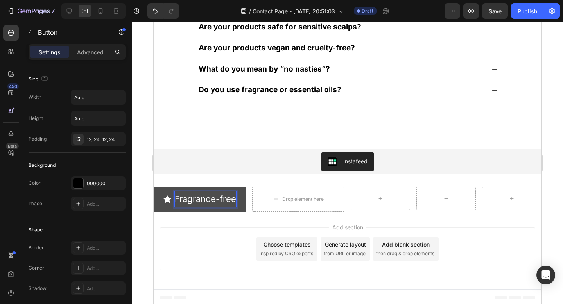
click at [218, 207] on p "Fragrance-free" at bounding box center [204, 199] width 61 height 16
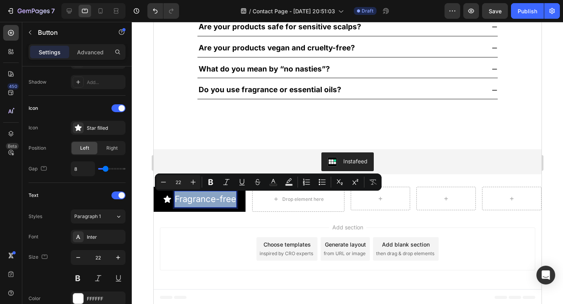
scroll to position [237, 0]
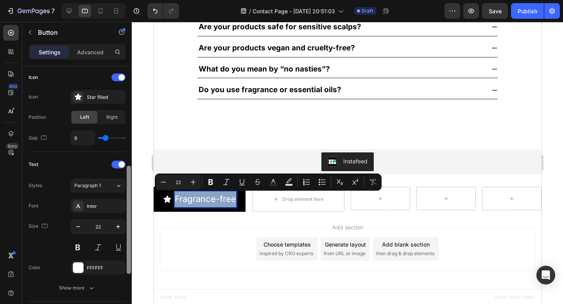
drag, startPoint x: 127, startPoint y: 124, endPoint x: 129, endPoint y: 223, distance: 99.3
click at [129, 223] on div at bounding box center [129, 220] width 4 height 108
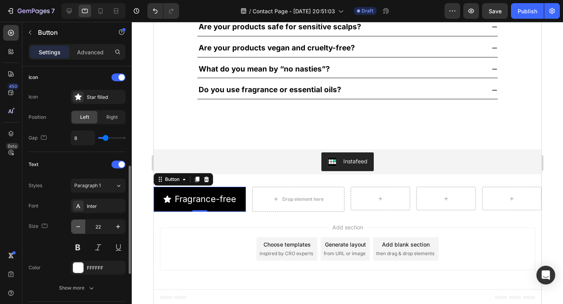
click at [75, 224] on icon "button" at bounding box center [78, 227] width 8 height 8
type input "20"
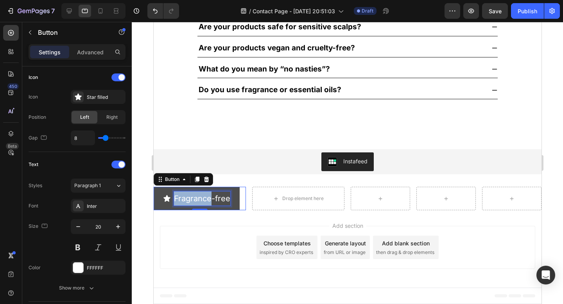
click at [202, 195] on p "Fragrance-free" at bounding box center [201, 198] width 56 height 14
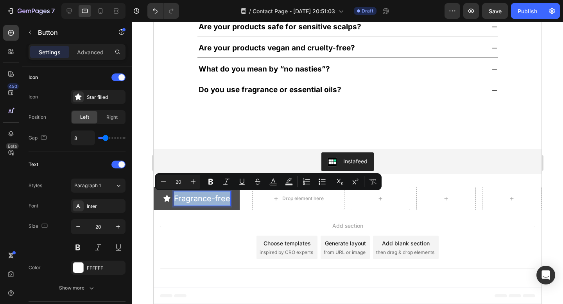
click at [207, 234] on div "Add section Choose templates inspired by CRO experts Generate layout from URL o…" at bounding box center [346, 247] width 375 height 43
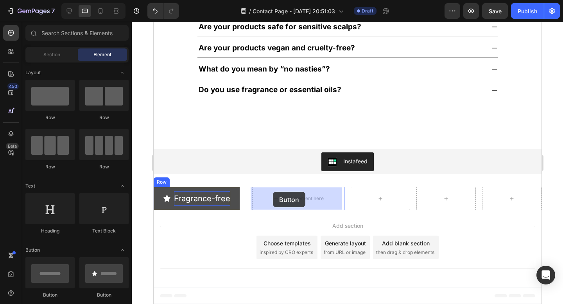
drag, startPoint x: 268, startPoint y: 293, endPoint x: 272, endPoint y: 192, distance: 101.3
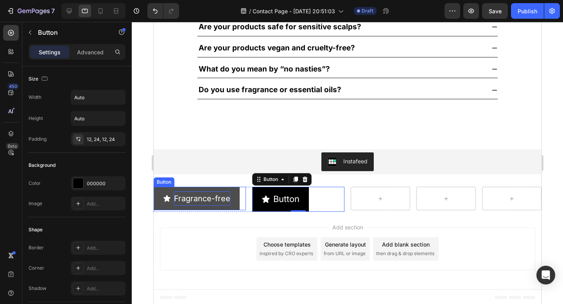
click at [197, 195] on p "Fragrance-free" at bounding box center [201, 198] width 56 height 14
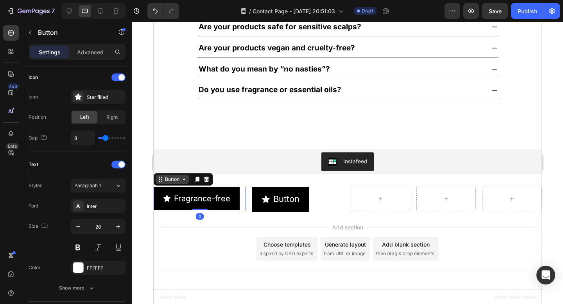
click at [178, 179] on div "Button" at bounding box center [172, 179] width 18 height 7
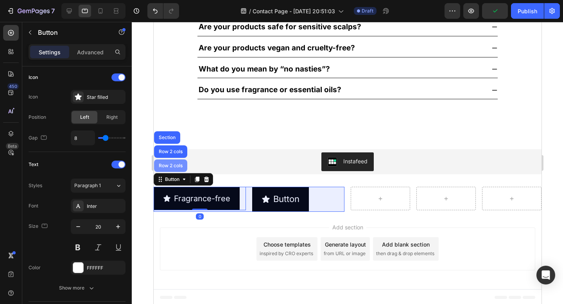
click at [173, 165] on div "Row 2 cols" at bounding box center [170, 165] width 27 height 5
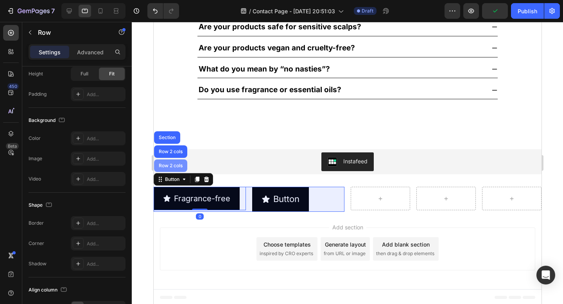
scroll to position [0, 0]
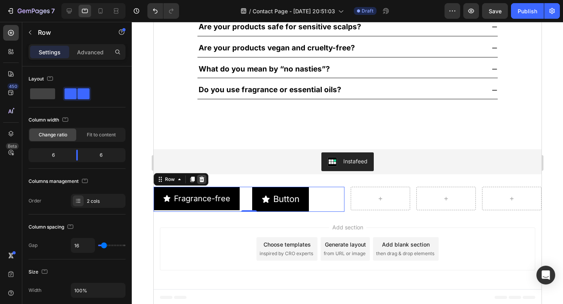
click at [200, 179] on icon at bounding box center [201, 179] width 5 height 5
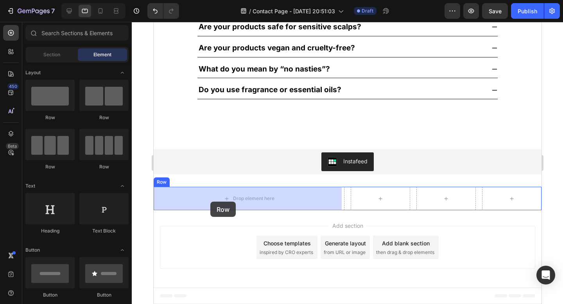
drag, startPoint x: 255, startPoint y: 126, endPoint x: 210, endPoint y: 202, distance: 87.8
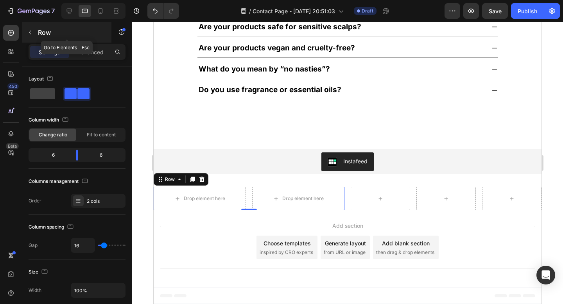
click at [29, 35] on icon "button" at bounding box center [30, 32] width 6 height 6
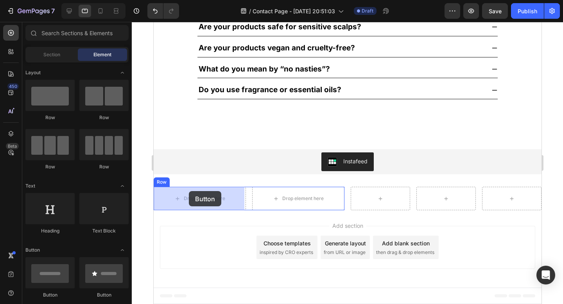
drag, startPoint x: 257, startPoint y: 294, endPoint x: 188, endPoint y: 191, distance: 123.9
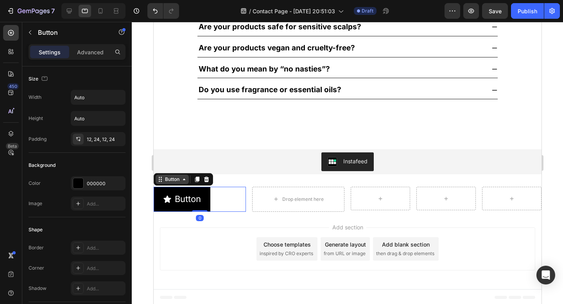
click at [180, 180] on div "Button" at bounding box center [172, 179] width 18 height 7
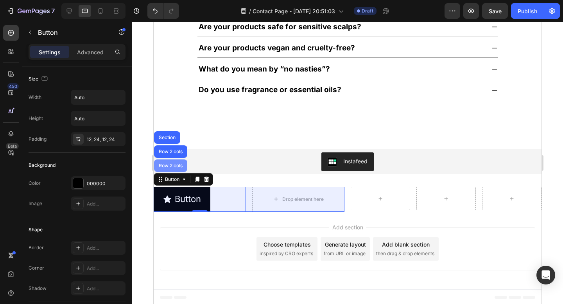
click at [178, 170] on div "Row 2 cols" at bounding box center [170, 165] width 33 height 13
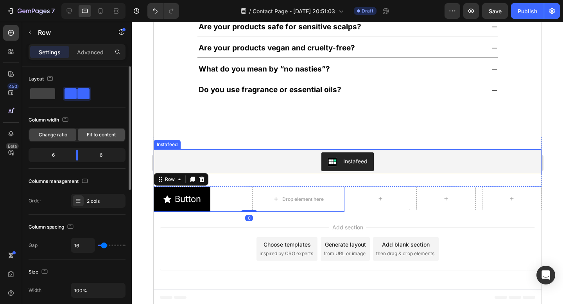
click at [104, 136] on span "Fit to content" at bounding box center [101, 134] width 29 height 7
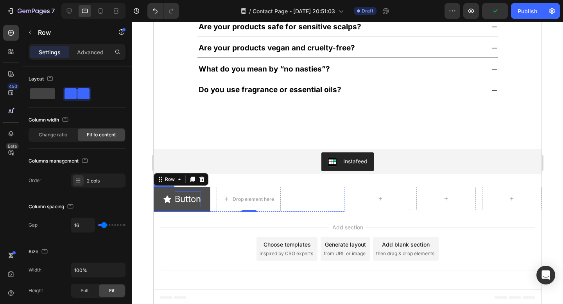
click at [182, 200] on p "Button" at bounding box center [187, 199] width 26 height 16
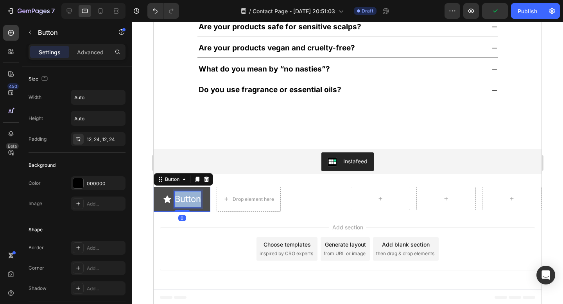
click at [182, 200] on p "Button" at bounding box center [187, 199] width 26 height 16
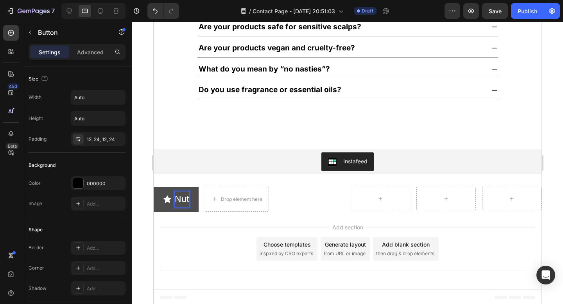
click at [153, 187] on button "Nut" at bounding box center [175, 199] width 45 height 25
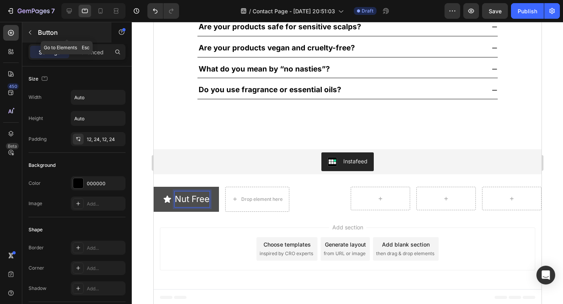
click at [34, 35] on button "button" at bounding box center [30, 32] width 13 height 13
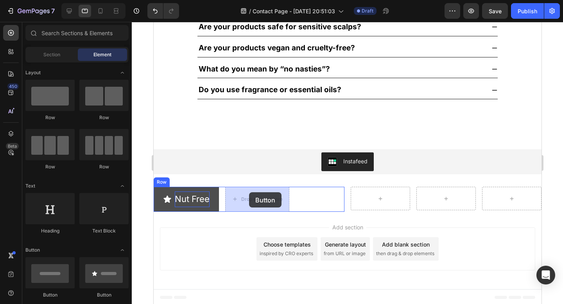
drag, startPoint x: 257, startPoint y: 299, endPoint x: 248, endPoint y: 192, distance: 107.4
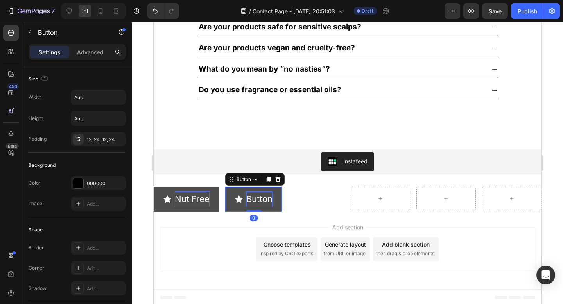
click at [257, 197] on p "Button" at bounding box center [259, 199] width 26 height 16
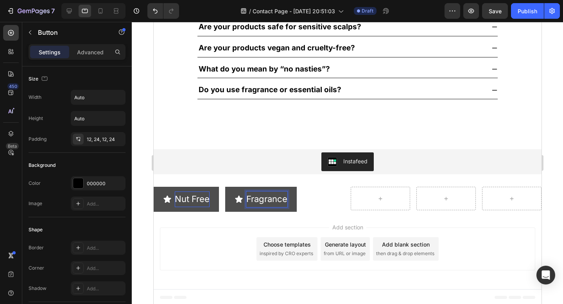
click at [225, 187] on button "Fragrance" at bounding box center [261, 199] width 72 height 25
click at [166, 182] on div "Button" at bounding box center [164, 182] width 18 height 7
click at [184, 190] on button "Nut Free" at bounding box center [185, 199] width 65 height 25
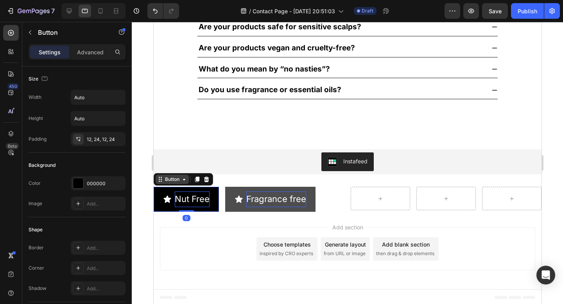
click at [183, 179] on icon at bounding box center [184, 179] width 6 height 6
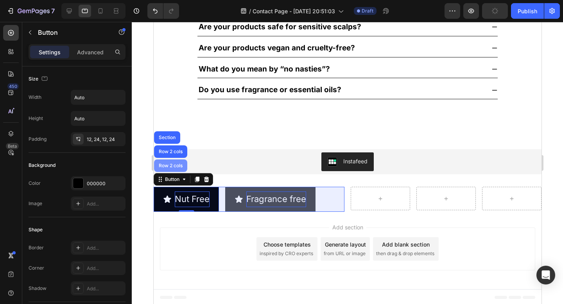
click at [175, 166] on div "Row 2 cols" at bounding box center [170, 165] width 27 height 5
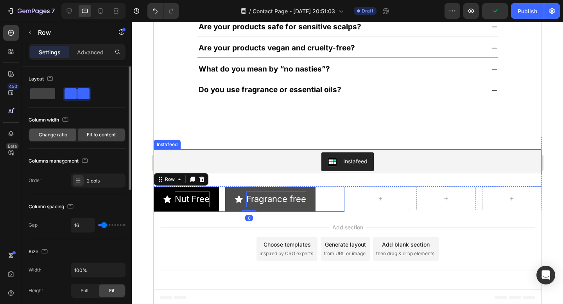
click at [64, 134] on span "Change ratio" at bounding box center [53, 134] width 29 height 7
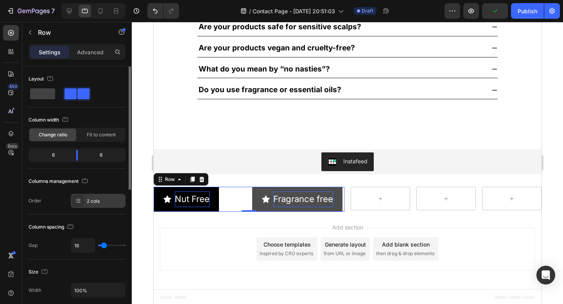
click at [111, 204] on div "2 cols" at bounding box center [105, 201] width 37 height 7
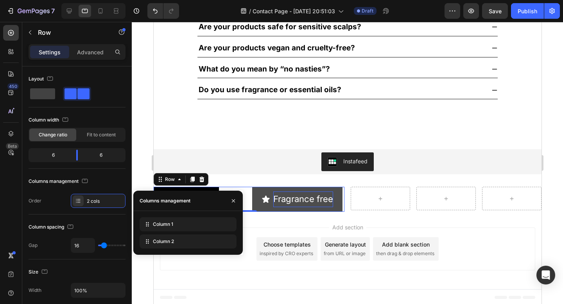
click at [289, 229] on div "Add section Choose templates inspired by CRO experts Generate layout from URL o…" at bounding box center [346, 248] width 375 height 43
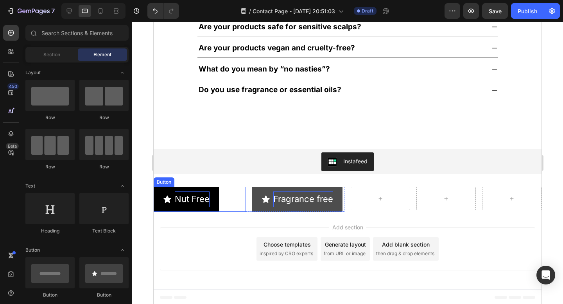
click at [168, 193] on span "<p>Nut Free</p>" at bounding box center [167, 199] width 9 height 16
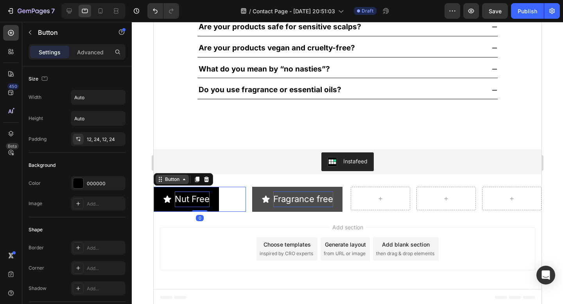
click at [170, 175] on div "Button" at bounding box center [171, 179] width 33 height 9
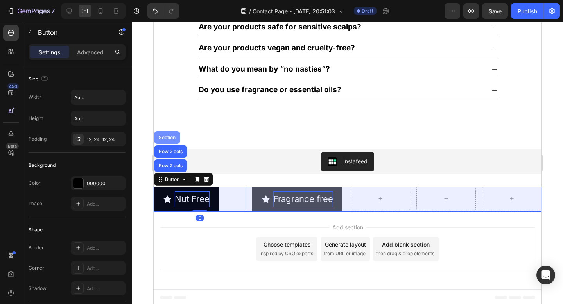
click at [164, 137] on div "Section" at bounding box center [167, 137] width 20 height 5
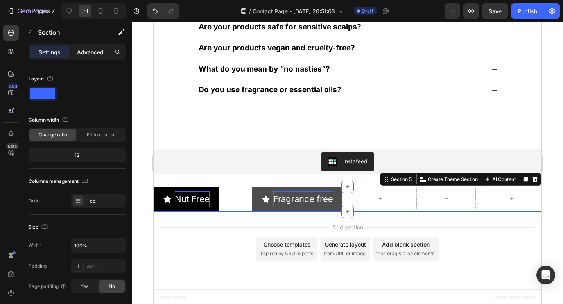
click at [97, 52] on p "Advanced" at bounding box center [90, 52] width 27 height 8
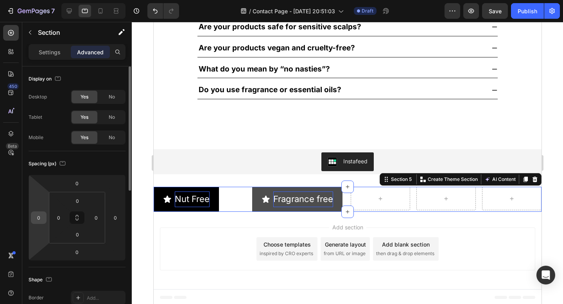
click at [39, 219] on input "0" at bounding box center [39, 218] width 12 height 12
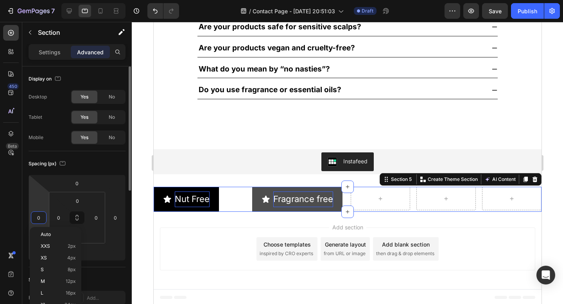
click at [39, 219] on input "0" at bounding box center [39, 218] width 12 height 12
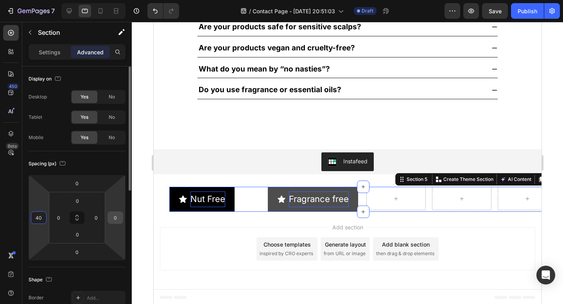
type input "40"
click at [112, 220] on input "0" at bounding box center [115, 218] width 12 height 12
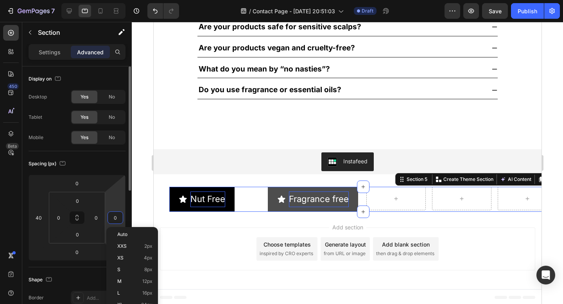
click at [112, 220] on input "0" at bounding box center [115, 218] width 12 height 12
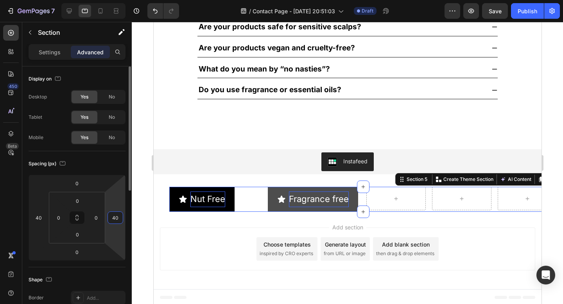
type input "40"
click at [117, 160] on div "Spacing (px)" at bounding box center [77, 163] width 97 height 13
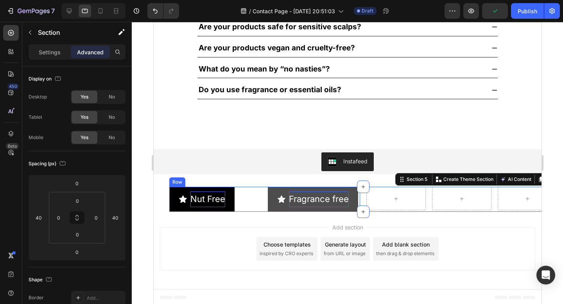
click at [263, 201] on div "Nut Free Button Fragrance free Button Row" at bounding box center [264, 199] width 191 height 25
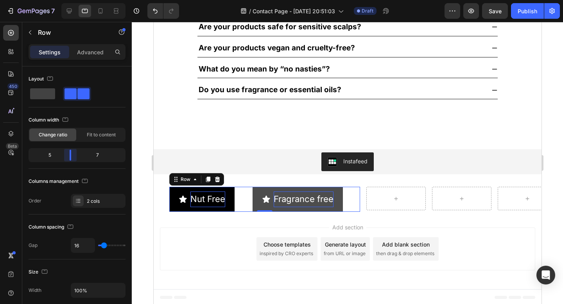
drag, startPoint x: 79, startPoint y: 151, endPoint x: 72, endPoint y: 153, distance: 7.2
click at [72, 0] on body "7 / Contact Page - Sep 23, 20:51:03 Draft Preview Save Publish 450 Beta Section…" at bounding box center [281, 0] width 563 height 0
click at [189, 181] on div "Row" at bounding box center [185, 179] width 13 height 7
click at [95, 55] on p "Advanced" at bounding box center [90, 52] width 27 height 8
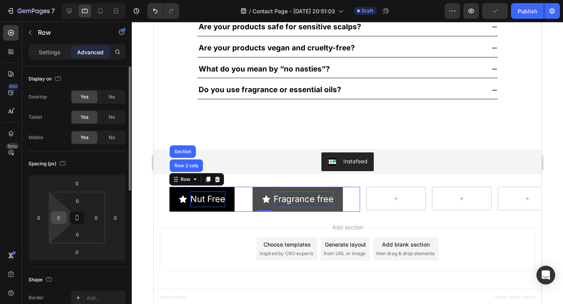
click at [55, 221] on input "0" at bounding box center [59, 218] width 12 height 12
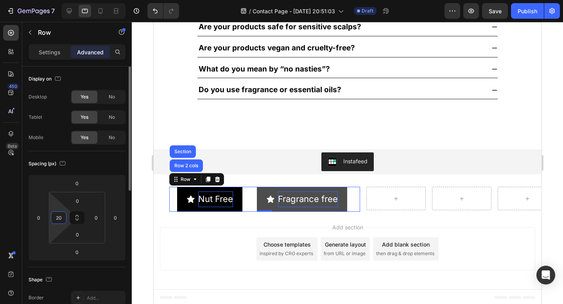
type input "2"
type input "3"
type input "25"
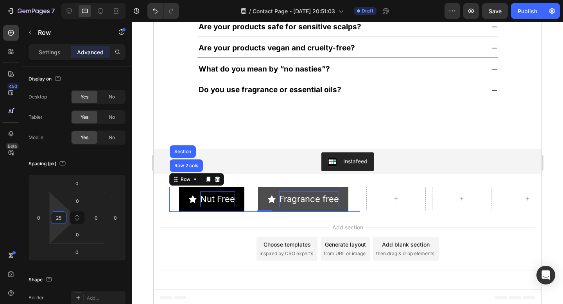
click at [166, 219] on div "Add section Choose templates inspired by CRO experts Generate layout from URL o…" at bounding box center [347, 250] width 388 height 77
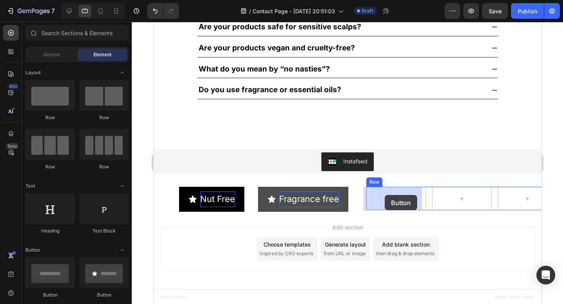
drag, startPoint x: 248, startPoint y: 302, endPoint x: 384, endPoint y: 195, distance: 173.3
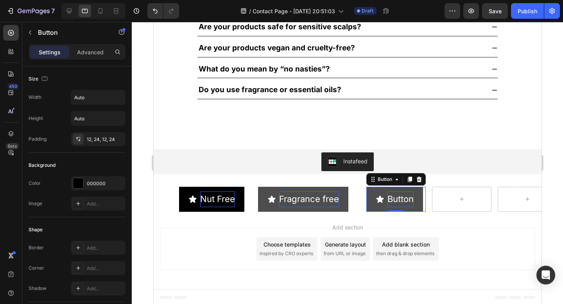
click at [406, 197] on p "Button" at bounding box center [400, 199] width 26 height 16
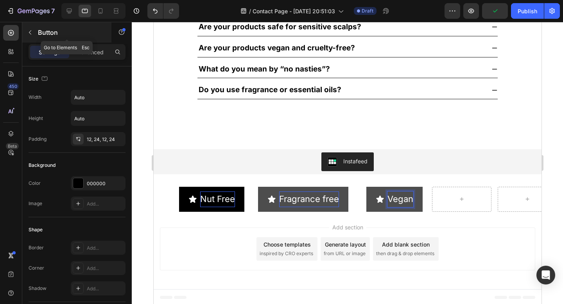
click at [30, 32] on icon "button" at bounding box center [30, 32] width 6 height 6
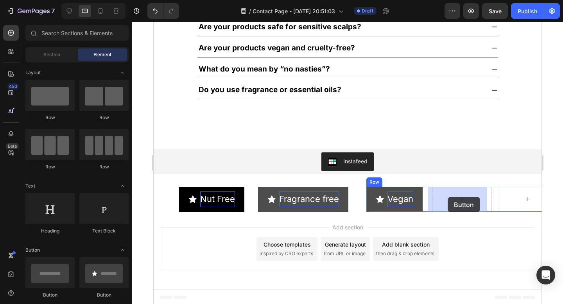
drag, startPoint x: 250, startPoint y: 293, endPoint x: 447, endPoint y: 197, distance: 219.3
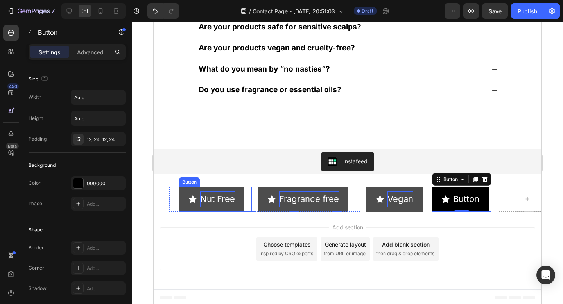
click at [197, 191] on button "Nut Free" at bounding box center [211, 199] width 65 height 25
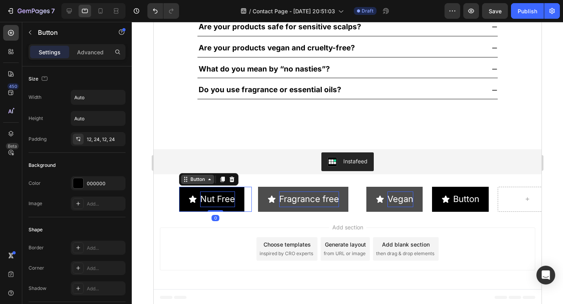
click at [198, 176] on div "Button" at bounding box center [197, 179] width 18 height 7
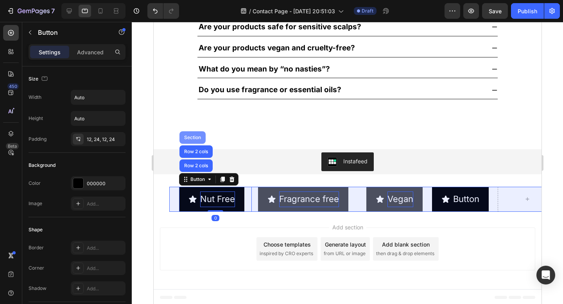
click at [191, 137] on div "Section" at bounding box center [192, 137] width 20 height 5
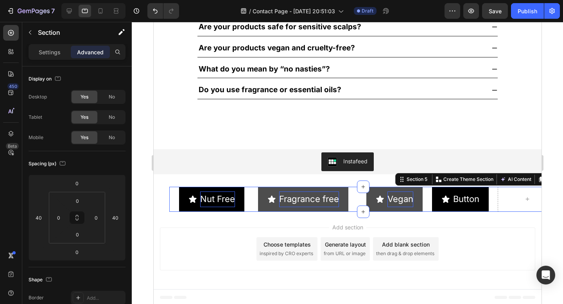
click at [191, 220] on div "Add section Choose templates inspired by CRO experts Generate layout from URL o…" at bounding box center [347, 250] width 388 height 77
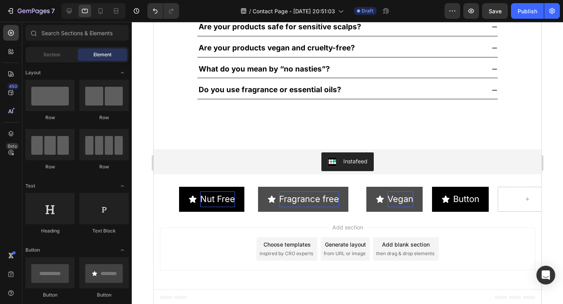
click at [163, 187] on section "Nut Free Button Fragrance free Button Row Vegan Button Button Button Row Row Se…" at bounding box center [347, 199] width 388 height 25
click at [184, 195] on button "Nut Free" at bounding box center [211, 199] width 65 height 25
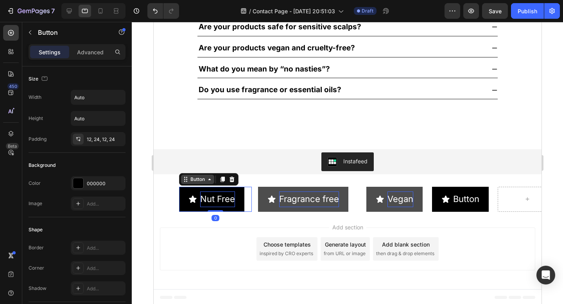
click at [183, 181] on icon at bounding box center [185, 179] width 6 height 6
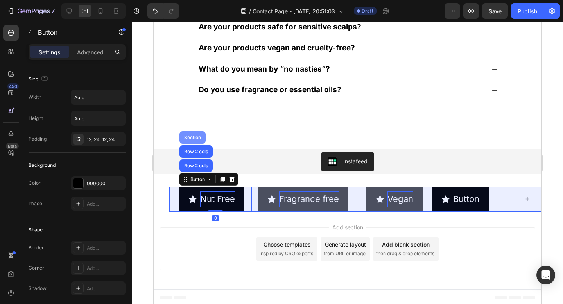
click at [190, 137] on div "Section" at bounding box center [192, 137] width 20 height 5
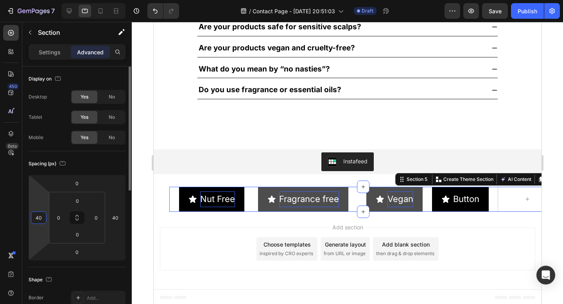
click at [41, 216] on input "40" at bounding box center [39, 218] width 12 height 12
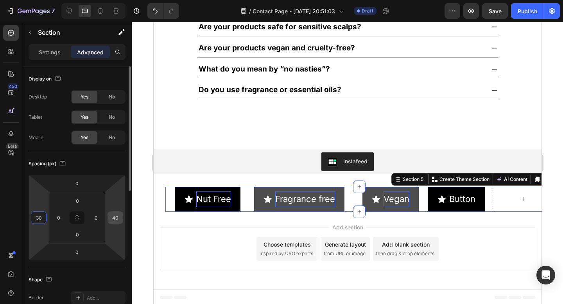
type input "30"
click at [112, 218] on input "40" at bounding box center [115, 218] width 12 height 12
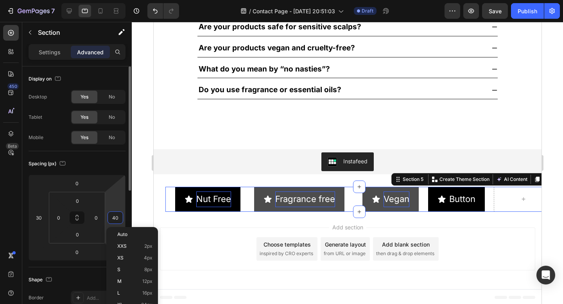
click at [112, 218] on input "40" at bounding box center [115, 218] width 12 height 12
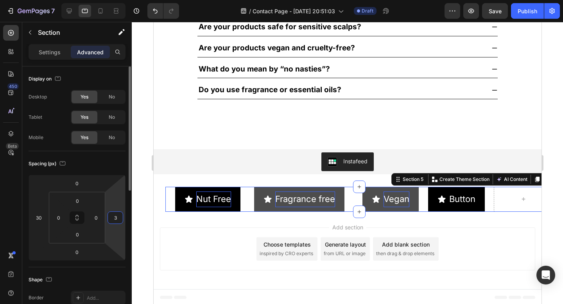
type input "30"
click at [184, 220] on div "Add section Choose templates inspired by CRO experts Generate layout from URL o…" at bounding box center [347, 250] width 388 height 77
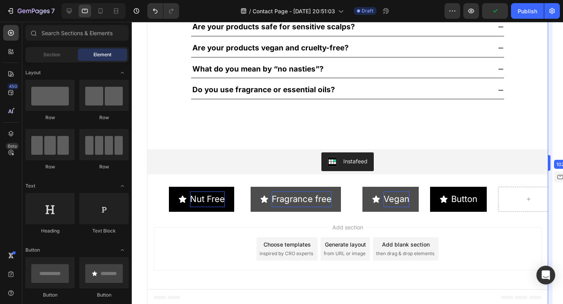
drag, startPoint x: 542, startPoint y: 159, endPoint x: 562, endPoint y: 158, distance: 20.0
drag, startPoint x: 549, startPoint y: 163, endPoint x: 558, endPoint y: 163, distance: 9.8
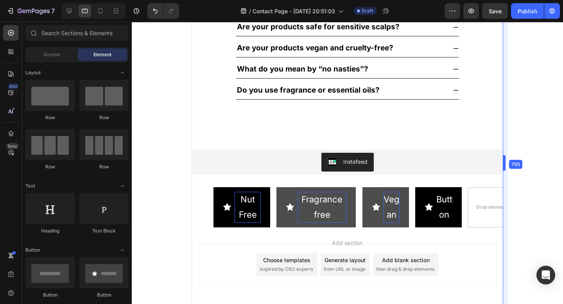
scroll to position [660, 0]
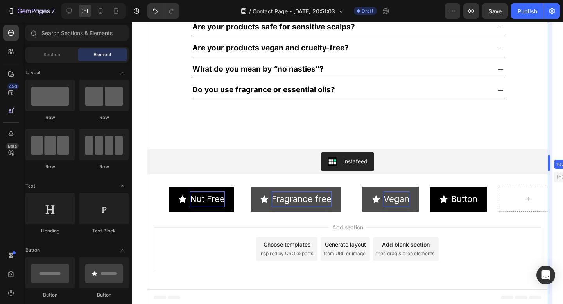
drag, startPoint x: 548, startPoint y: 164, endPoint x: 562, endPoint y: 181, distance: 22.5
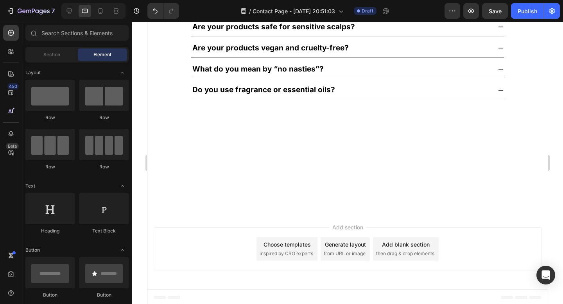
scroll to position [0, 0]
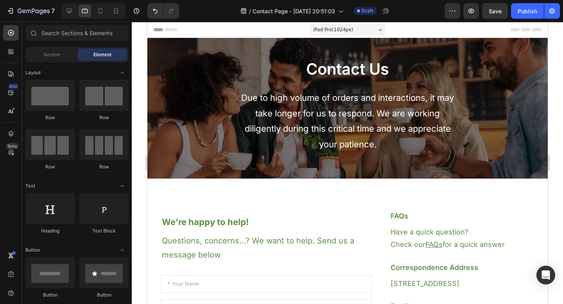
click at [352, 31] on div "iPad Pro ( 1024 px)" at bounding box center [347, 30] width 76 height 12
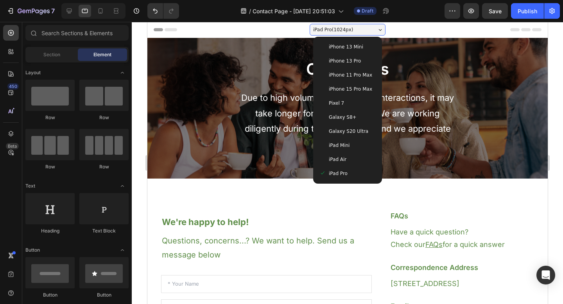
click at [352, 31] on div "iPad Pro ( 1024 px)" at bounding box center [347, 30] width 76 height 12
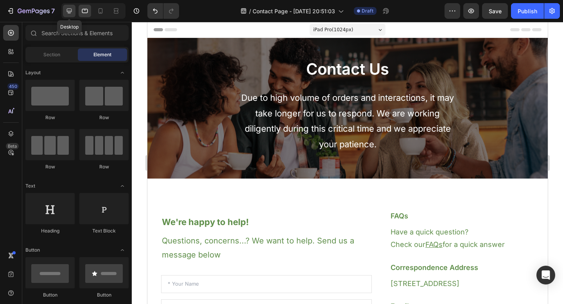
click at [71, 13] on icon at bounding box center [69, 11] width 8 height 8
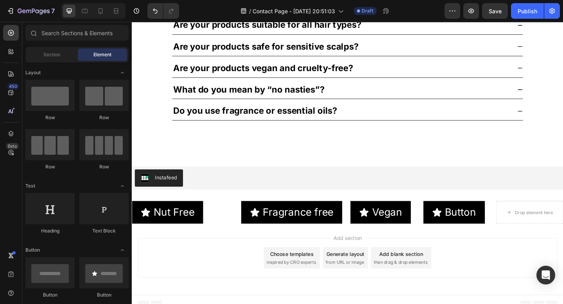
scroll to position [889, 0]
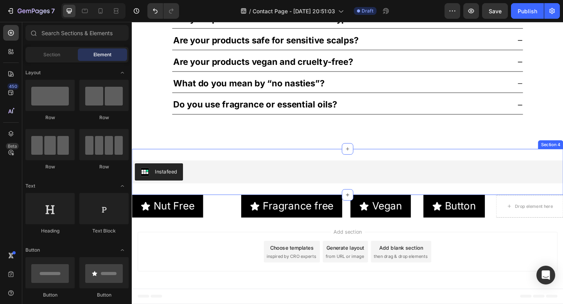
click at [304, 164] on div "Instafeed Instafeed Section 4" at bounding box center [366, 185] width 469 height 50
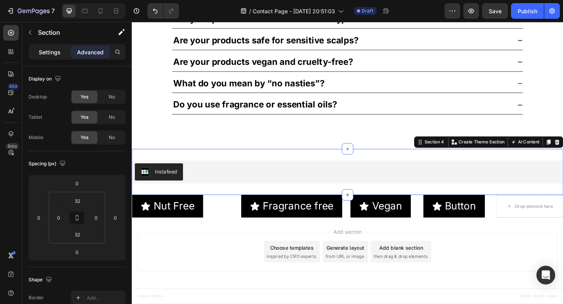
click at [46, 53] on p "Settings" at bounding box center [50, 52] width 22 height 8
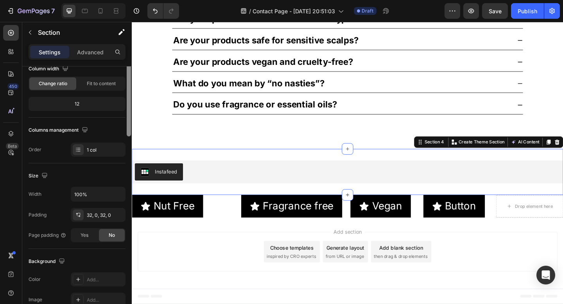
scroll to position [0, 0]
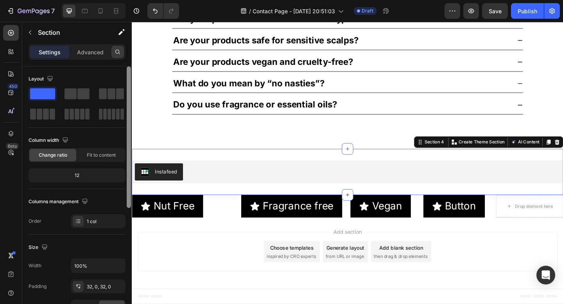
drag, startPoint x: 129, startPoint y: 116, endPoint x: 112, endPoint y: 53, distance: 65.4
click at [112, 53] on div "Settings Advanced Layout Column width Change ratio Fit to content 12 Columns ma…" at bounding box center [76, 185] width 109 height 282
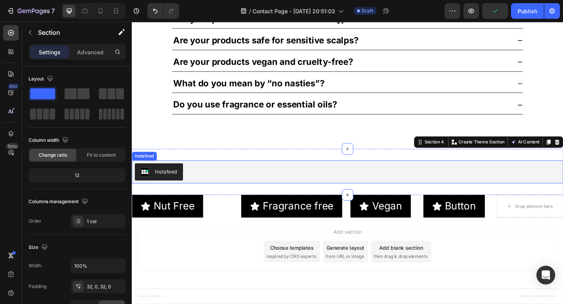
click at [180, 187] on div "Instafeed" at bounding box center [169, 185] width 24 height 8
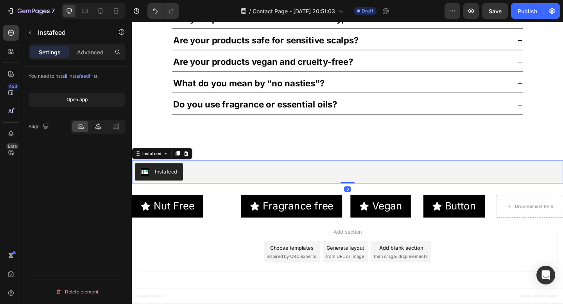
click at [98, 125] on icon at bounding box center [98, 127] width 8 height 8
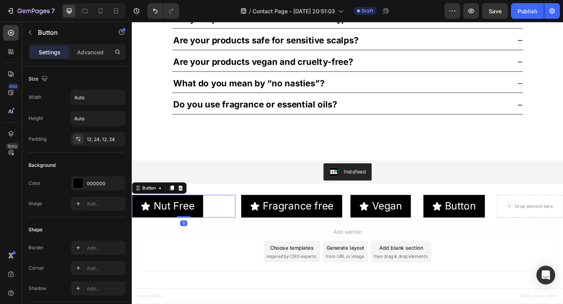
click at [235, 220] on div "Nut Free Button 0" at bounding box center [188, 222] width 113 height 25
click at [160, 201] on icon at bounding box center [162, 203] width 6 height 6
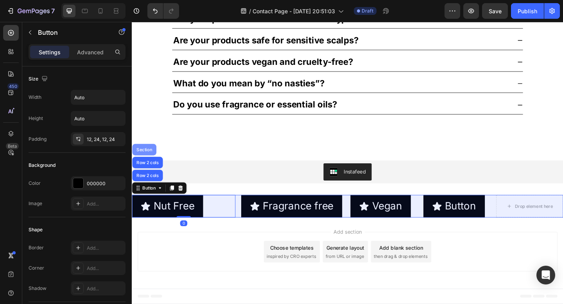
click at [145, 161] on div "Section" at bounding box center [145, 161] width 20 height 5
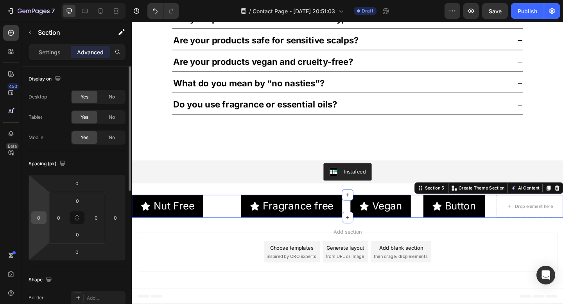
click at [43, 217] on input "0" at bounding box center [39, 218] width 12 height 12
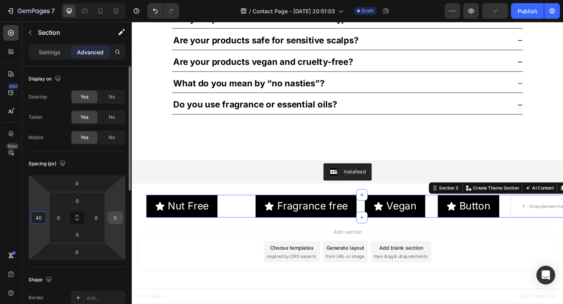
type input "40"
click at [111, 218] on input "0" at bounding box center [115, 218] width 12 height 12
type input "40"
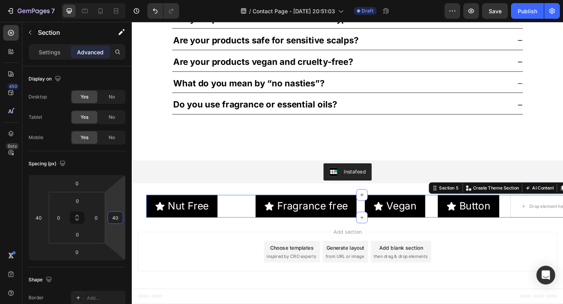
click at [204, 257] on div "Add section Choose templates inspired by CRO experts Generate layout from URL o…" at bounding box center [366, 271] width 456 height 43
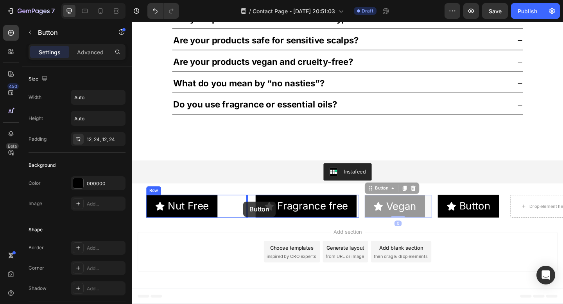
drag, startPoint x: 432, startPoint y: 217, endPoint x: 253, endPoint y: 217, distance: 179.3
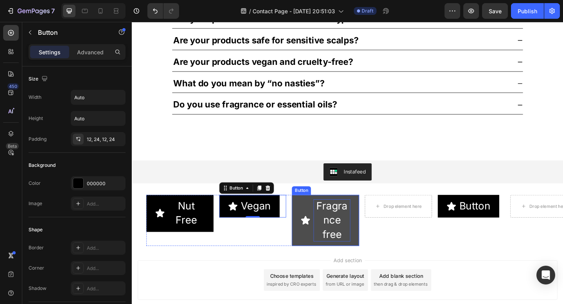
click at [342, 221] on p "Fragrance free" at bounding box center [349, 238] width 40 height 46
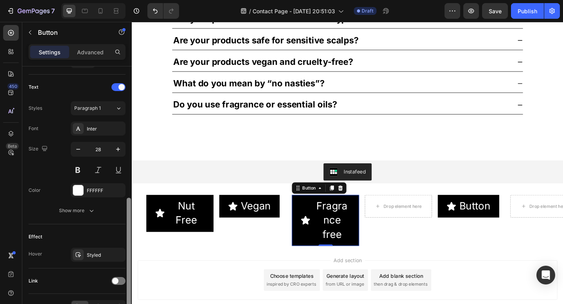
scroll to position [316, 0]
drag, startPoint x: 129, startPoint y: 154, endPoint x: 127, endPoint y: 286, distance: 132.5
click at [127, 286] on div at bounding box center [129, 253] width 4 height 108
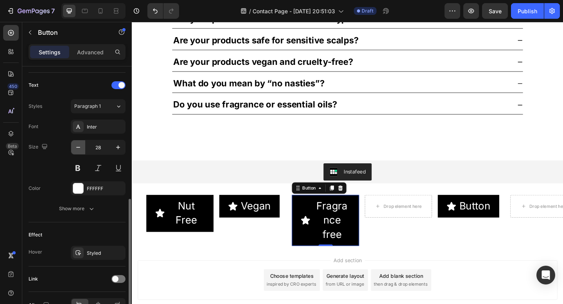
click at [78, 147] on icon "button" at bounding box center [78, 147] width 4 height 1
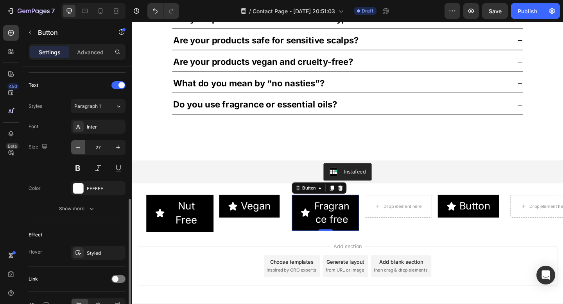
click at [78, 147] on icon "button" at bounding box center [78, 147] width 4 height 1
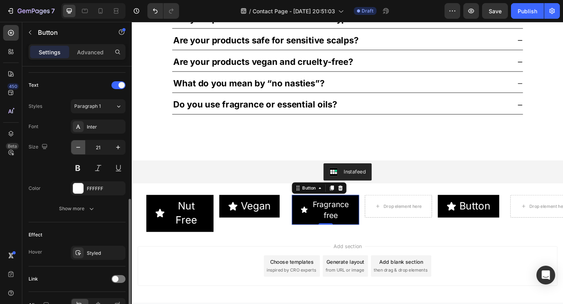
click at [78, 147] on icon "button" at bounding box center [78, 147] width 4 height 1
type input "18"
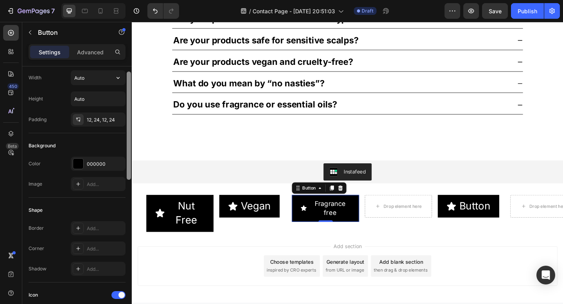
scroll to position [18, 0]
drag, startPoint x: 129, startPoint y: 209, endPoint x: 120, endPoint y: 84, distance: 125.4
click at [120, 84] on div "Size Width Auto Height Auto Padding 12, 24, 12, 24 Background Color 000000 Imag…" at bounding box center [76, 196] width 109 height 260
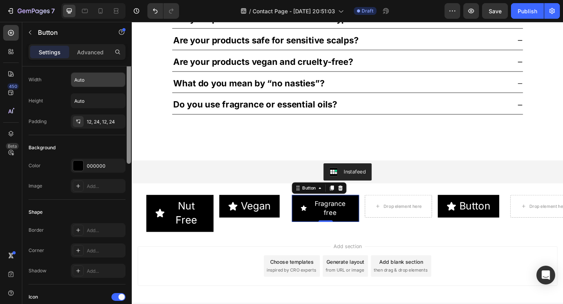
scroll to position [0, 0]
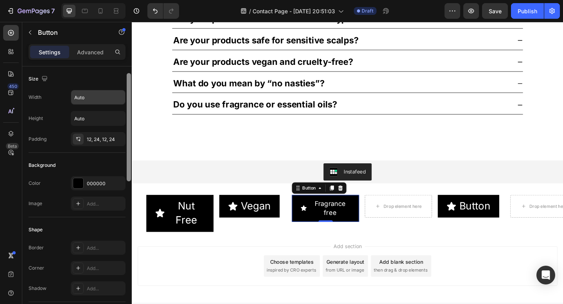
drag, startPoint x: 128, startPoint y: 96, endPoint x: 127, endPoint y: 62, distance: 34.0
click at [127, 62] on div "Settings Advanced Size Width Auto Height Auto Padding 12, 24, 12, 24 Background…" at bounding box center [76, 185] width 109 height 282
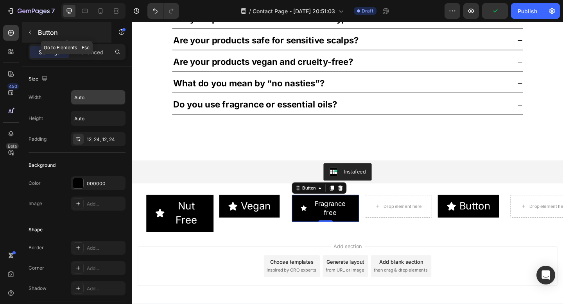
click at [32, 34] on icon "button" at bounding box center [30, 32] width 6 height 6
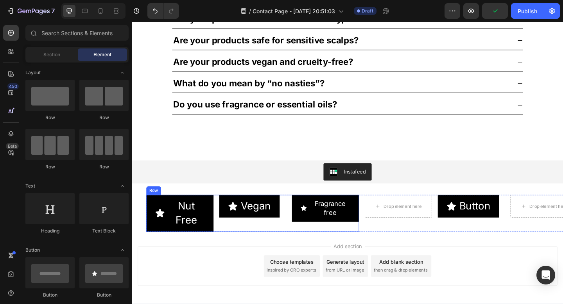
click at [298, 225] on div "Nut Free Button Vegan Button Fragrance free Button Row" at bounding box center [262, 230] width 231 height 40
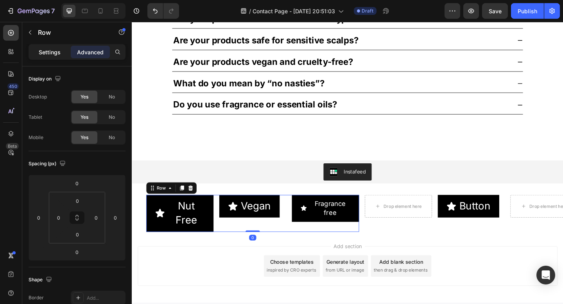
click at [57, 54] on p "Settings" at bounding box center [50, 52] width 22 height 8
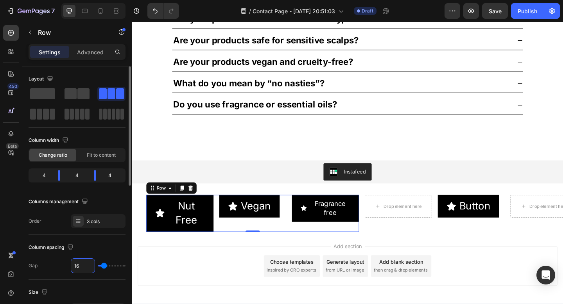
click at [79, 263] on input "16" at bounding box center [82, 266] width 23 height 14
type input "1"
type input "10"
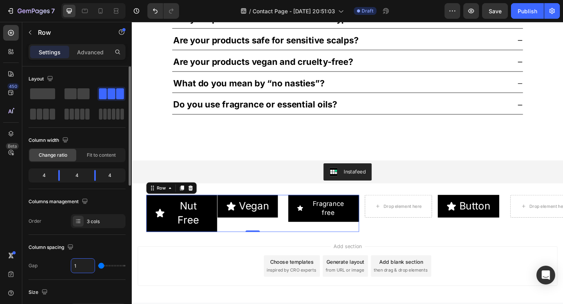
type input "10"
type input "17"
type input "15"
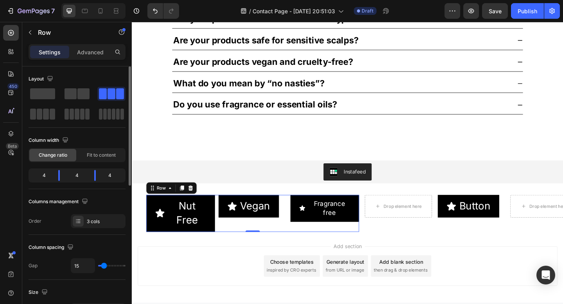
type input "12"
type input "8"
type input "4"
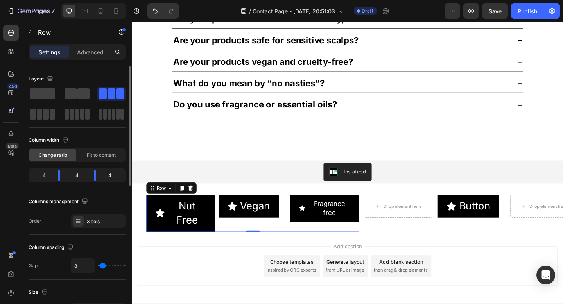
type input "4"
type input "0"
drag, startPoint x: 104, startPoint y: 266, endPoint x: 89, endPoint y: 266, distance: 14.9
type input "0"
click at [98, 266] on input "range" at bounding box center [111, 266] width 27 height 2
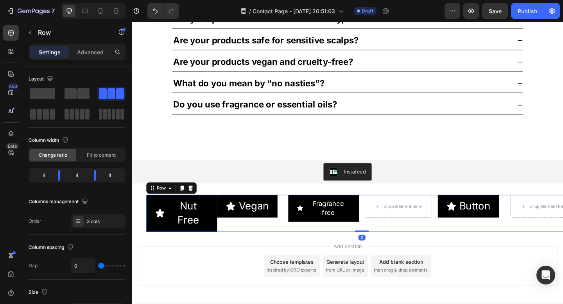
click at [385, 241] on div "Drop element here Button Button Drop element here Row" at bounding box center [500, 230] width 231 height 40
click at [197, 207] on div at bounding box center [195, 202] width 9 height 9
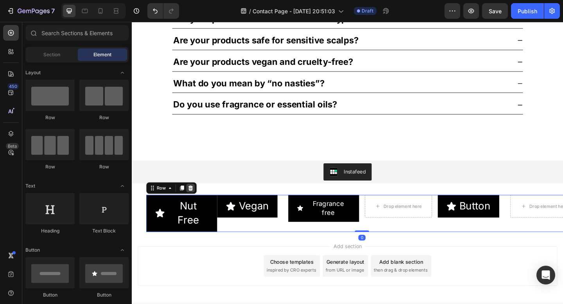
scroll to position [887, 0]
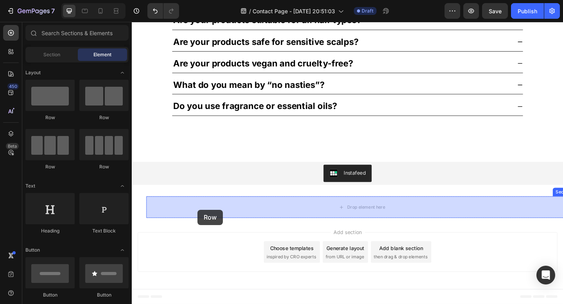
drag, startPoint x: 223, startPoint y: 126, endPoint x: 203, endPoint y: 225, distance: 101.6
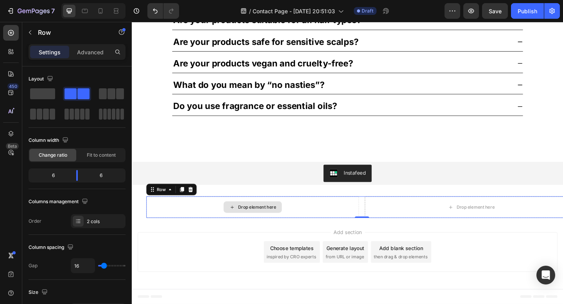
drag, startPoint x: 238, startPoint y: 120, endPoint x: 177, endPoint y: 221, distance: 117.9
click at [108, 93] on span at bounding box center [111, 93] width 8 height 11
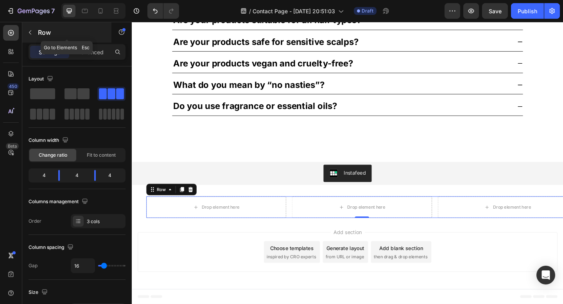
click at [40, 28] on p "Row" at bounding box center [71, 32] width 66 height 9
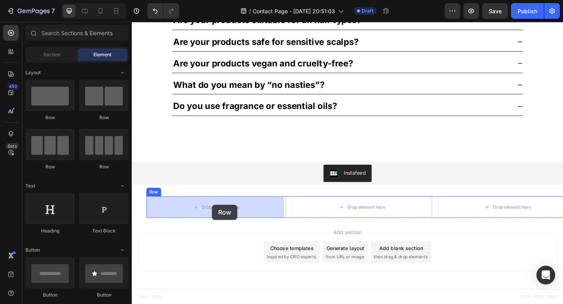
drag, startPoint x: 183, startPoint y: 174, endPoint x: 219, endPoint y: 221, distance: 59.1
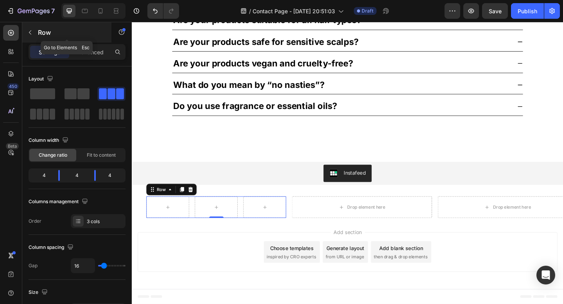
click at [31, 31] on icon "button" at bounding box center [30, 32] width 6 height 6
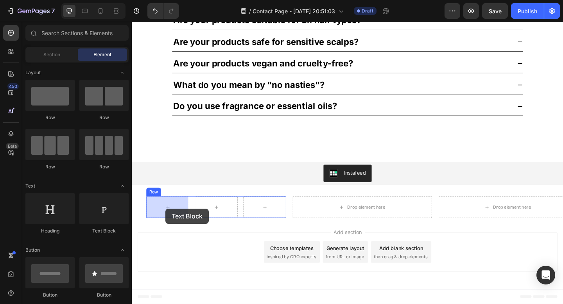
drag, startPoint x: 225, startPoint y: 238, endPoint x: 170, endPoint y: 231, distance: 55.5
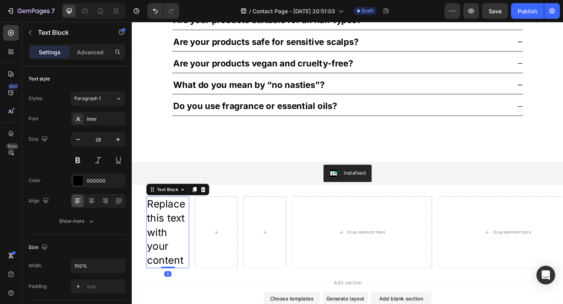
scroll to position [889, 0]
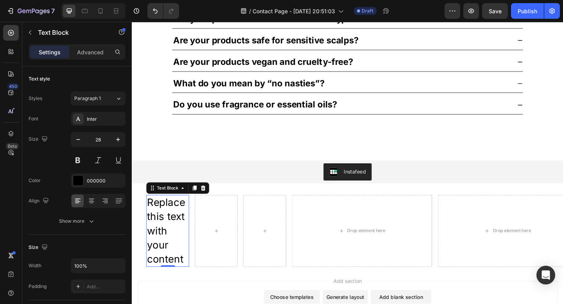
click at [158, 218] on div "Replace this text with your content" at bounding box center [170, 249] width 46 height 78
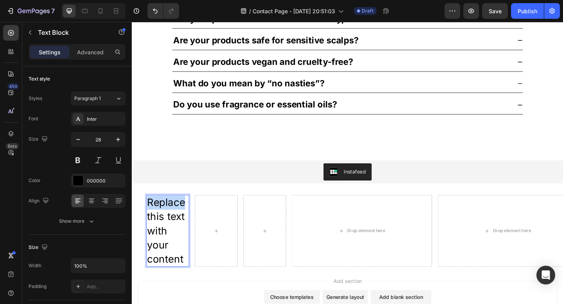
click at [158, 218] on p "Replace this text with your content" at bounding box center [170, 249] width 45 height 77
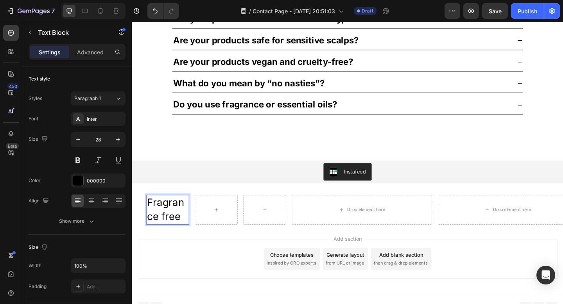
click at [178, 219] on p "Fragrance free" at bounding box center [170, 226] width 45 height 30
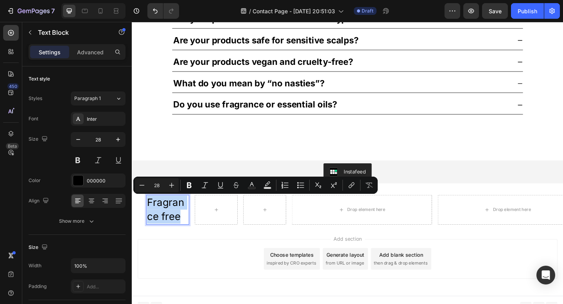
scroll to position [887, 0]
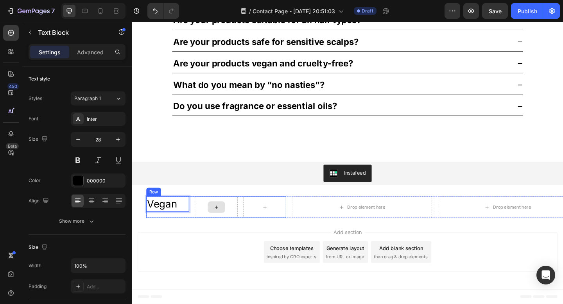
click at [227, 222] on div at bounding box center [223, 223] width 19 height 13
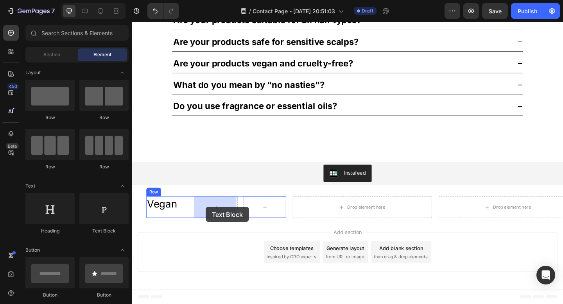
drag, startPoint x: 231, startPoint y: 229, endPoint x: 212, endPoint y: 223, distance: 19.3
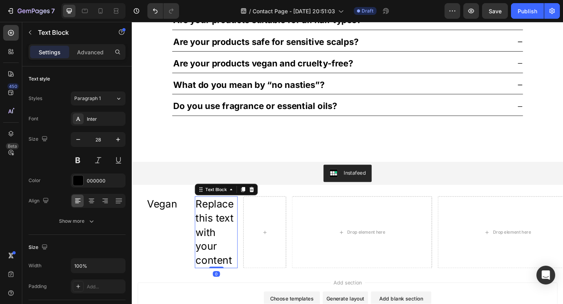
click at [221, 229] on div "Replace this text with your content" at bounding box center [223, 251] width 46 height 78
click at [221, 229] on p "Replace this text with your content" at bounding box center [223, 251] width 45 height 77
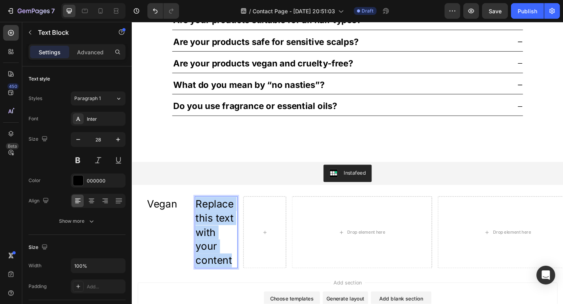
click at [221, 229] on p "Replace this text with your content" at bounding box center [223, 251] width 45 height 77
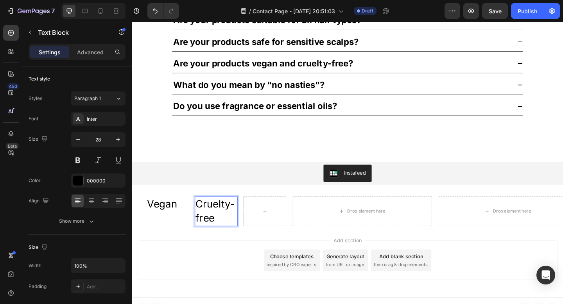
click at [215, 223] on p "Cruelty-free" at bounding box center [223, 228] width 45 height 30
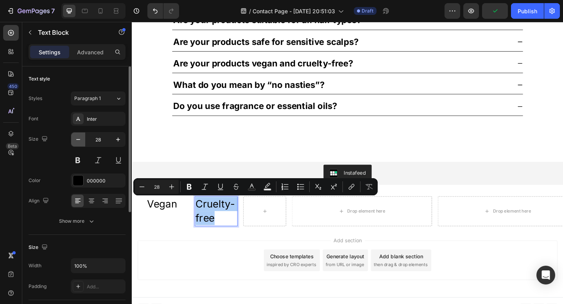
click at [78, 142] on icon "button" at bounding box center [78, 140] width 8 height 8
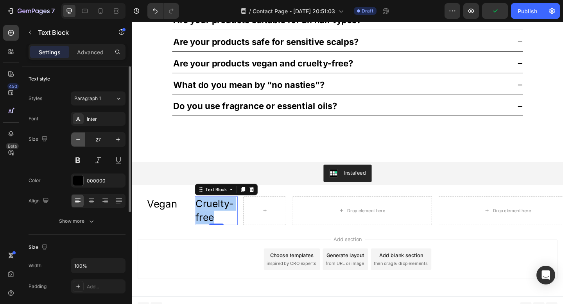
click at [78, 142] on icon "button" at bounding box center [78, 140] width 8 height 8
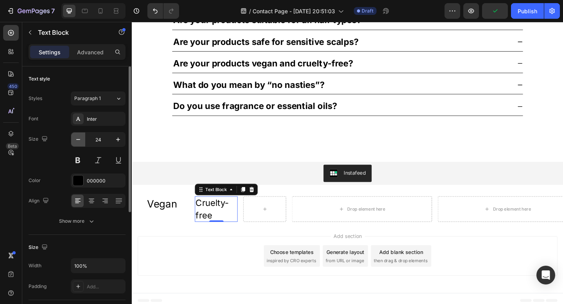
click at [78, 142] on icon "button" at bounding box center [78, 140] width 8 height 8
type input "20"
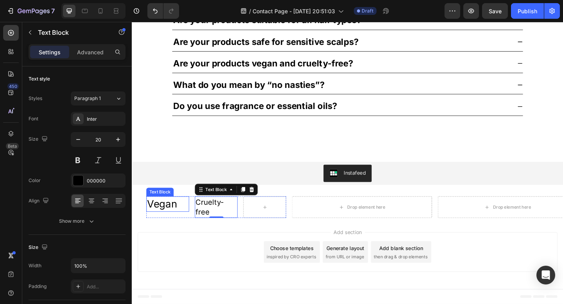
click at [181, 223] on p "Vegan" at bounding box center [170, 220] width 45 height 15
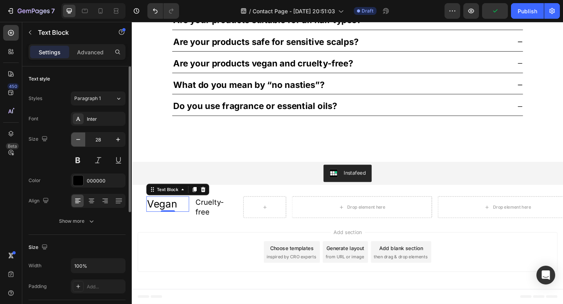
click at [79, 138] on icon "button" at bounding box center [78, 140] width 8 height 8
type input "24"
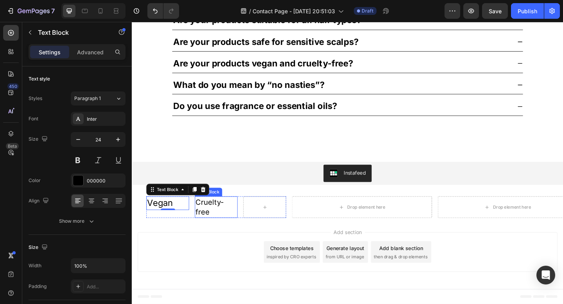
click at [218, 219] on p "Cruelty-free" at bounding box center [223, 224] width 45 height 22
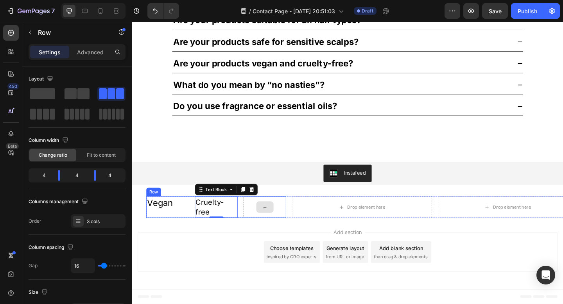
click at [263, 222] on div at bounding box center [276, 223] width 46 height 23
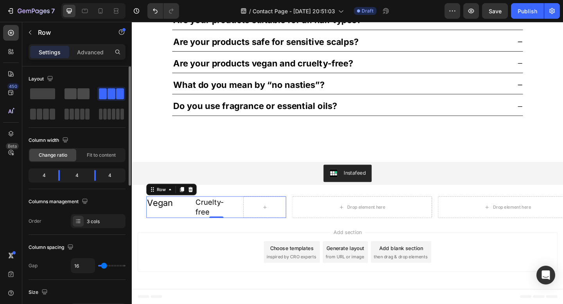
click at [82, 96] on span at bounding box center [83, 93] width 12 height 11
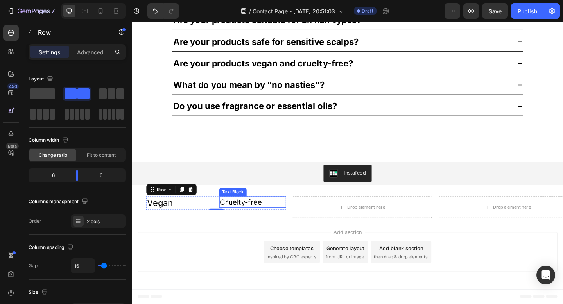
click at [236, 219] on p "Cruelty-free" at bounding box center [263, 218] width 72 height 11
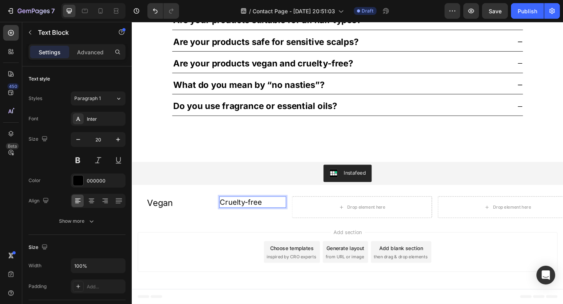
click at [236, 219] on p "Cruelty-free" at bounding box center [263, 218] width 72 height 11
click at [184, 220] on p "Vegan" at bounding box center [184, 219] width 72 height 13
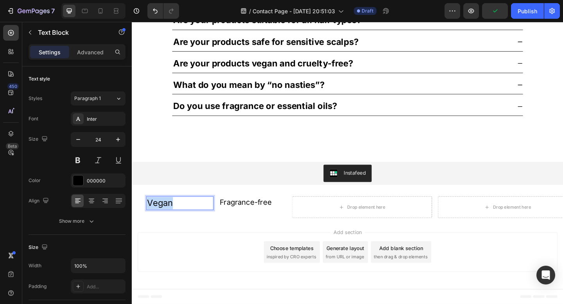
click at [184, 220] on p "Vegan" at bounding box center [184, 219] width 72 height 13
click at [260, 219] on p "Fragrance-free" at bounding box center [263, 218] width 72 height 11
click at [170, 218] on p "No SLS/SLES" at bounding box center [184, 219] width 72 height 13
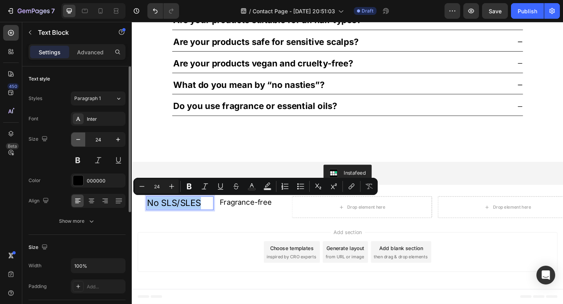
click at [81, 137] on icon "button" at bounding box center [78, 140] width 8 height 8
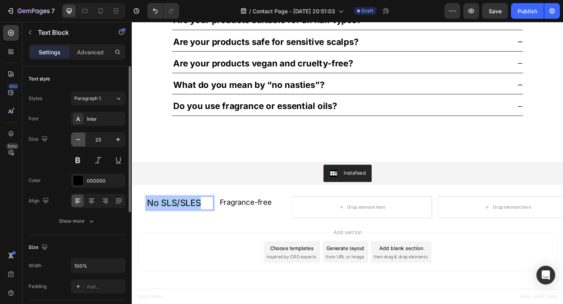
type input "22"
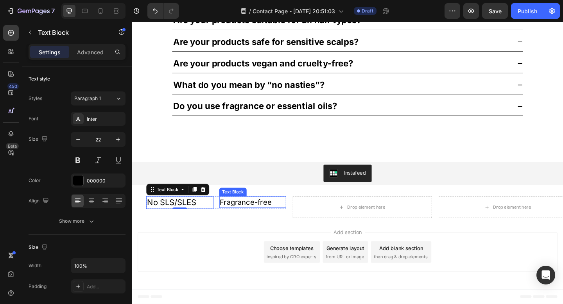
click at [251, 215] on p "Fragrance-free" at bounding box center [263, 218] width 72 height 11
click at [243, 217] on p "Fragrance-free" at bounding box center [263, 218] width 72 height 11
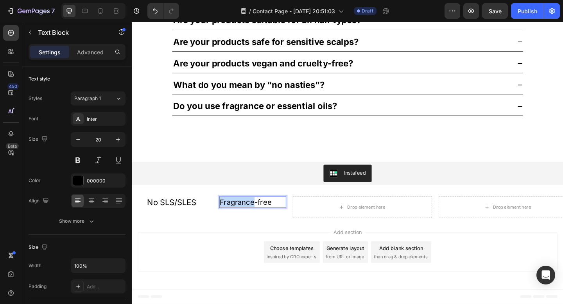
click at [243, 217] on p "Fragrance-free" at bounding box center [263, 218] width 72 height 11
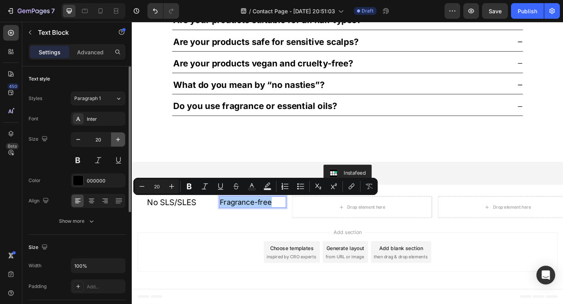
click at [118, 140] on icon "button" at bounding box center [118, 140] width 4 height 4
type input "22"
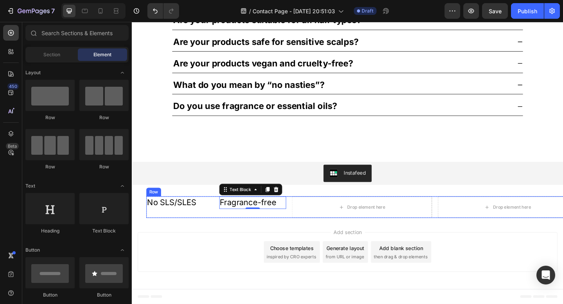
click at [205, 246] on div "Add section Choose templates inspired by CRO experts Generate layout from URL o…" at bounding box center [366, 273] width 469 height 77
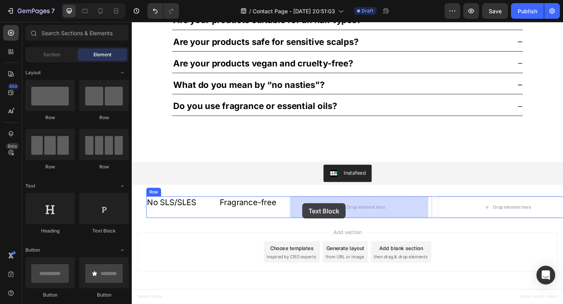
drag, startPoint x: 229, startPoint y: 234, endPoint x: 317, endPoint y: 219, distance: 89.6
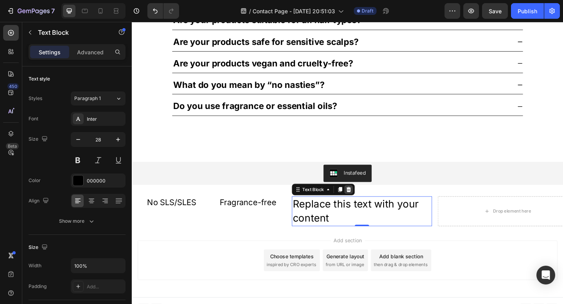
click at [365, 204] on icon at bounding box center [367, 204] width 5 height 5
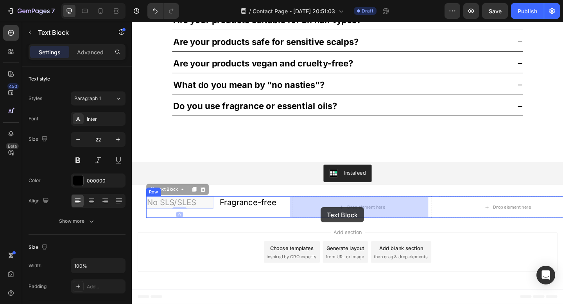
drag, startPoint x: 178, startPoint y: 220, endPoint x: 337, endPoint y: 223, distance: 159.1
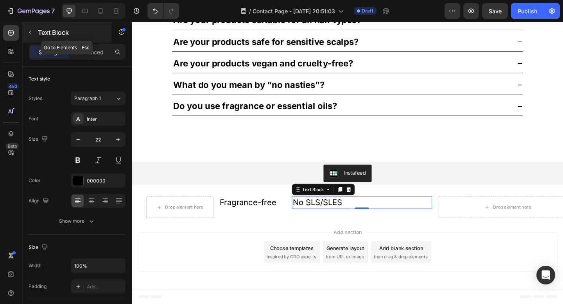
click at [34, 30] on button "button" at bounding box center [30, 32] width 13 height 13
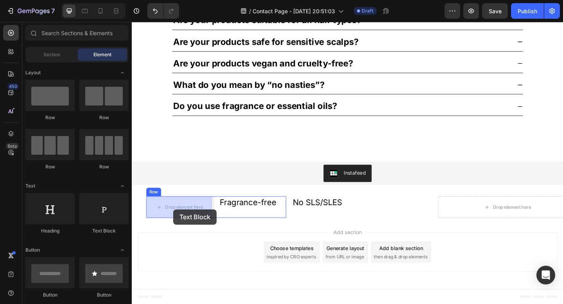
drag, startPoint x: 233, startPoint y: 241, endPoint x: 177, endPoint y: 226, distance: 58.3
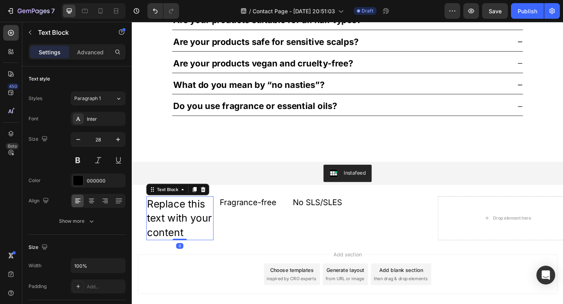
click at [178, 226] on div "Replace this text with your content" at bounding box center [183, 236] width 73 height 48
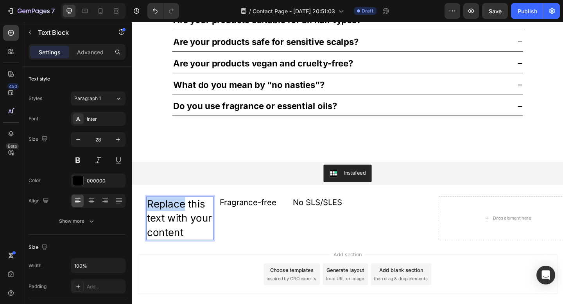
click at [178, 226] on p "Replace this text with your content" at bounding box center [184, 236] width 72 height 46
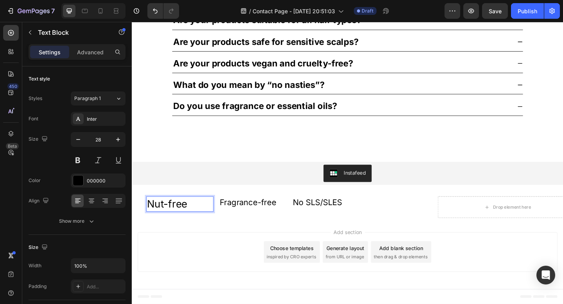
click at [179, 218] on p "Nut-free" at bounding box center [184, 220] width 72 height 15
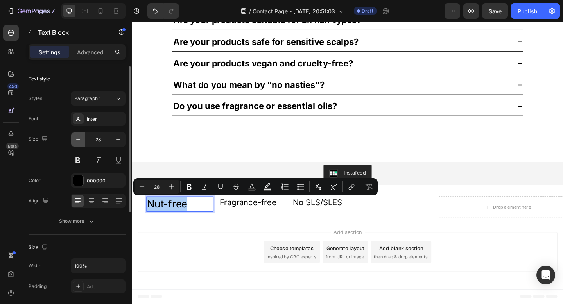
click at [79, 140] on icon "button" at bounding box center [78, 140] width 8 height 8
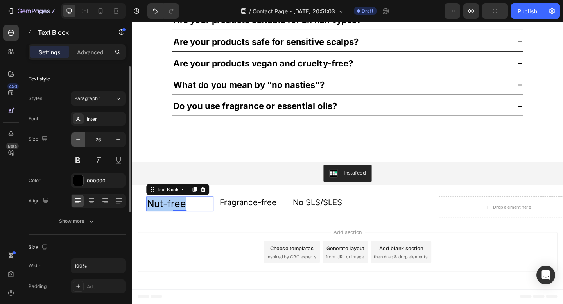
click at [79, 140] on icon "button" at bounding box center [78, 140] width 8 height 8
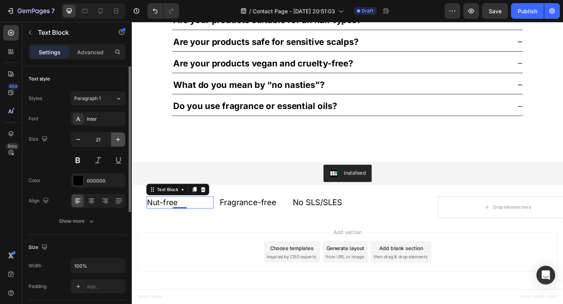
click at [123, 140] on button "button" at bounding box center [118, 139] width 14 height 14
type input "22"
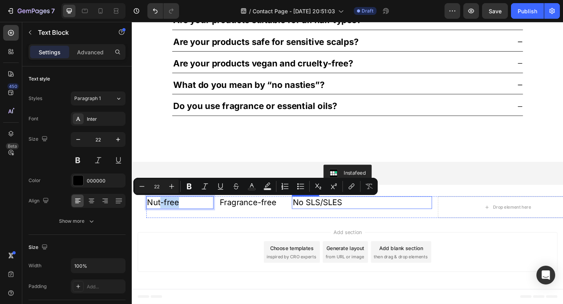
drag, startPoint x: 163, startPoint y: 218, endPoint x: 398, endPoint y: 216, distance: 235.2
click at [398, 216] on div "Nut-free Text Block 0 Fragrance-free Text Block Row No SLS/SLES Text Block Drop…" at bounding box center [381, 223] width 469 height 23
click at [182, 220] on p "Nut-free" at bounding box center [184, 219] width 72 height 12
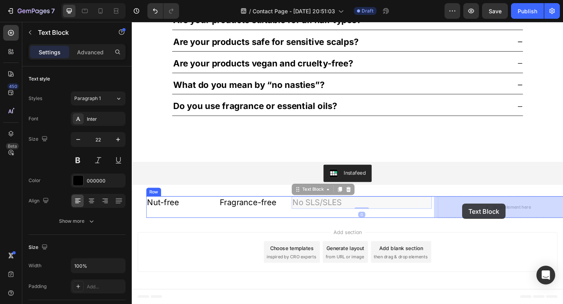
drag, startPoint x: 342, startPoint y: 216, endPoint x: 491, endPoint y: 220, distance: 149.3
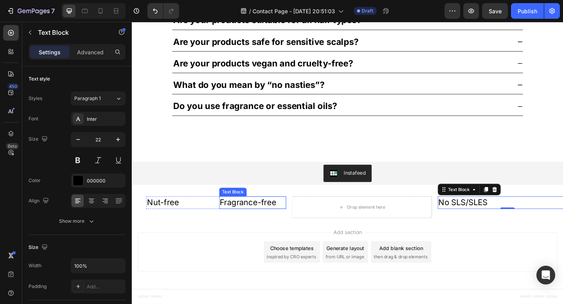
click at [242, 221] on p "Fragrance-free" at bounding box center [263, 219] width 72 height 12
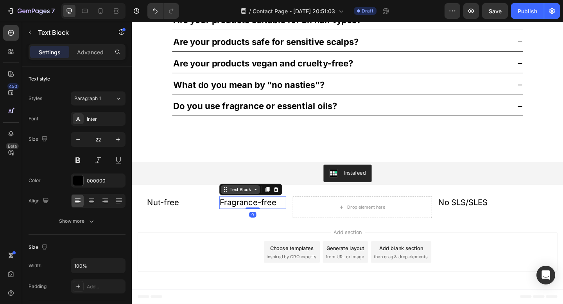
click at [252, 204] on div "Text Block" at bounding box center [249, 204] width 27 height 7
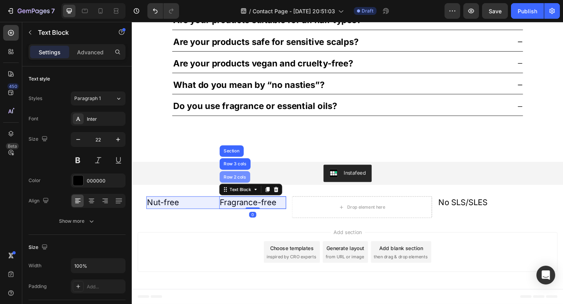
click at [246, 193] on div "Row 2 cols" at bounding box center [243, 190] width 33 height 13
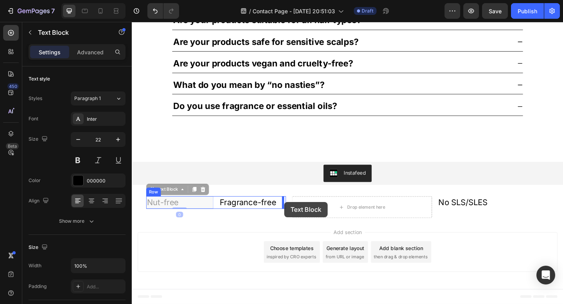
drag, startPoint x: 160, startPoint y: 220, endPoint x: 297, endPoint y: 218, distance: 137.2
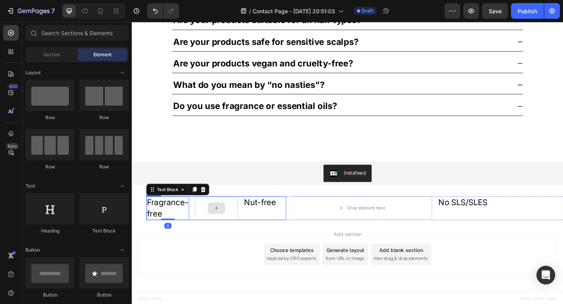
click at [217, 221] on div at bounding box center [223, 224] width 19 height 13
click at [209, 218] on div at bounding box center [223, 225] width 46 height 26
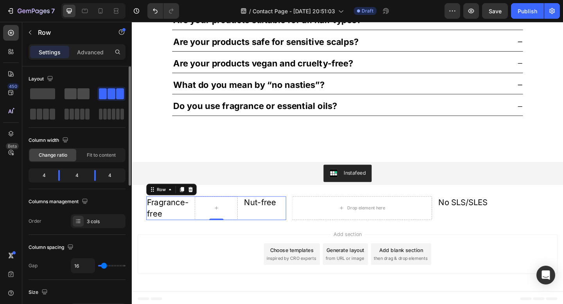
click at [87, 94] on span at bounding box center [83, 93] width 12 height 11
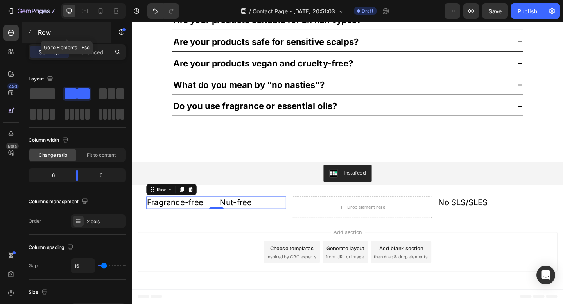
click at [33, 29] on icon "button" at bounding box center [30, 32] width 6 height 6
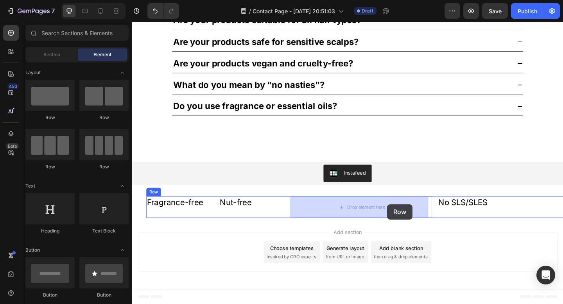
drag, startPoint x: 248, startPoint y: 129, endPoint x: 409, endPoint y: 220, distance: 184.4
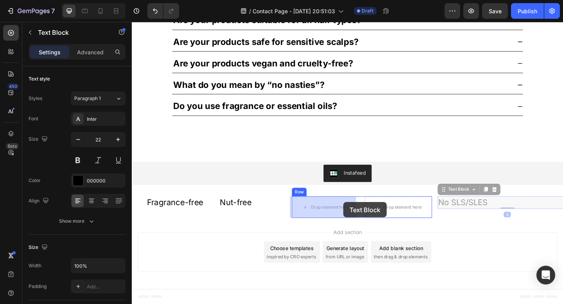
drag, startPoint x: 494, startPoint y: 218, endPoint x: 362, endPoint y: 218, distance: 132.5
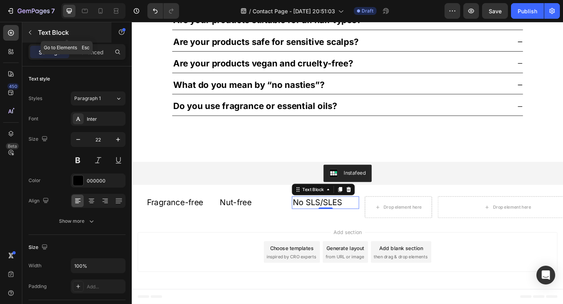
click at [34, 30] on button "button" at bounding box center [30, 32] width 13 height 13
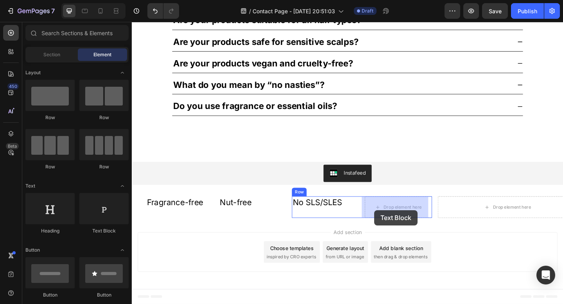
drag, startPoint x: 238, startPoint y: 234, endPoint x: 402, endPoint y: 225, distance: 164.0
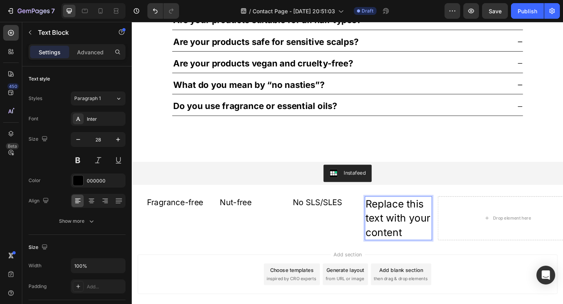
click at [402, 225] on div "Replace this text with your content" at bounding box center [421, 236] width 73 height 48
click at [402, 225] on p "Replace this text with your content" at bounding box center [422, 236] width 72 height 46
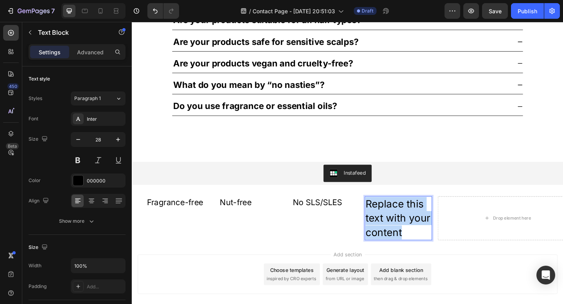
click at [402, 225] on p "Replace this text with your content" at bounding box center [422, 236] width 72 height 46
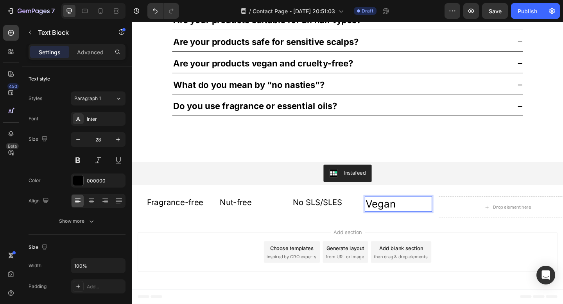
click at [408, 218] on p "Vegan" at bounding box center [422, 220] width 72 height 15
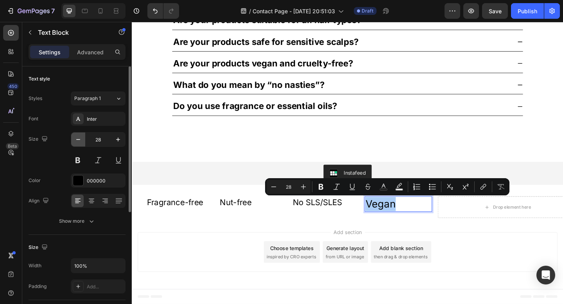
click at [80, 136] on icon "button" at bounding box center [78, 140] width 8 height 8
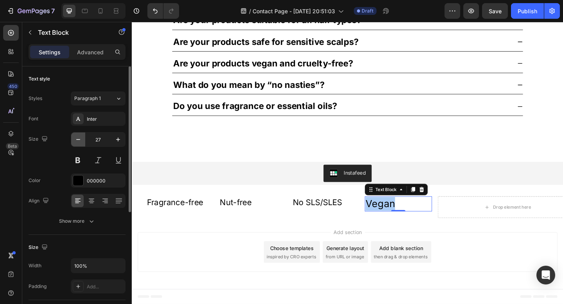
click at [80, 136] on icon "button" at bounding box center [78, 140] width 8 height 8
type input "24"
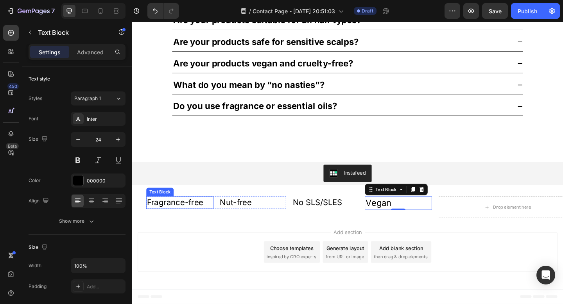
click at [170, 221] on p "Fragrance-free" at bounding box center [184, 219] width 72 height 12
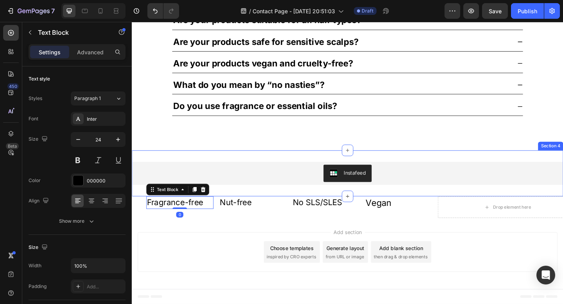
click at [401, 216] on p "Vegan" at bounding box center [422, 219] width 72 height 13
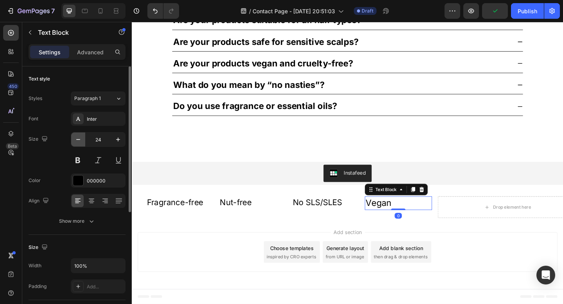
click at [79, 140] on icon "button" at bounding box center [78, 140] width 8 height 8
type input "22"
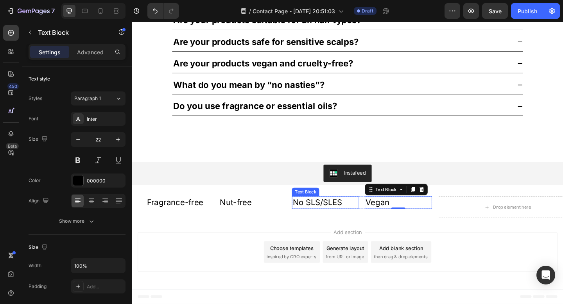
click at [325, 218] on p "No SLS/SLES" at bounding box center [342, 219] width 72 height 12
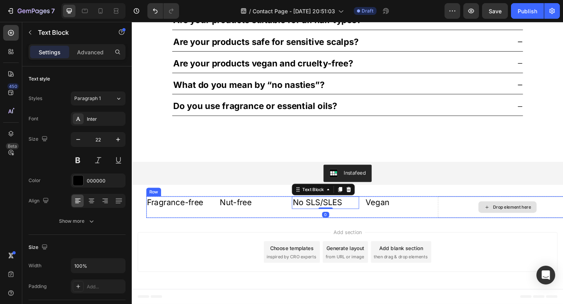
click at [503, 229] on div "Drop element here" at bounding box center [540, 223] width 152 height 23
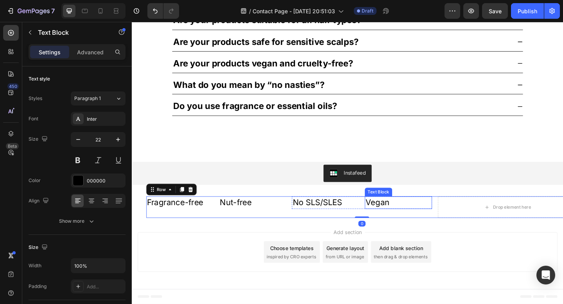
click at [428, 223] on p "Vegan" at bounding box center [422, 219] width 72 height 12
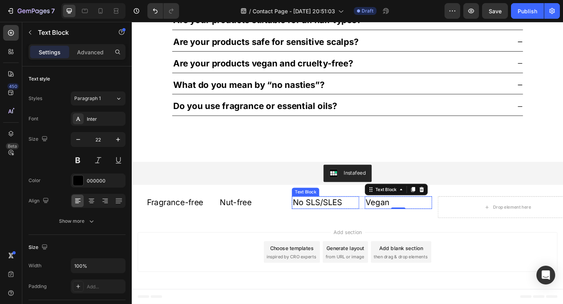
click at [354, 219] on p "No SLS/SLES" at bounding box center [342, 219] width 72 height 12
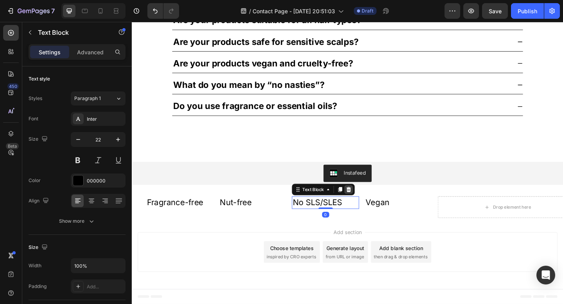
click at [367, 205] on icon at bounding box center [367, 204] width 5 height 5
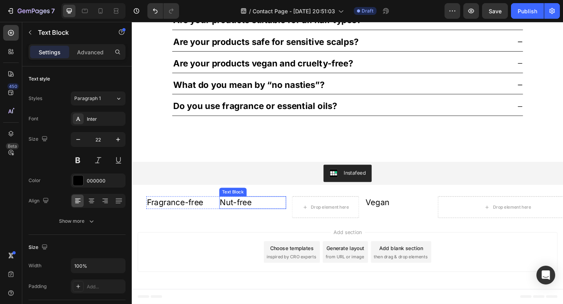
click at [256, 220] on p "Nut-free" at bounding box center [263, 219] width 72 height 12
click at [292, 204] on div "Text Block" at bounding box center [261, 204] width 68 height 13
click at [285, 204] on icon at bounding box center [288, 204] width 6 height 6
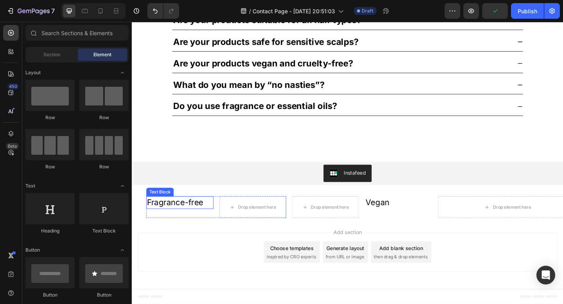
click at [207, 216] on p "Fragrance-free" at bounding box center [184, 219] width 72 height 12
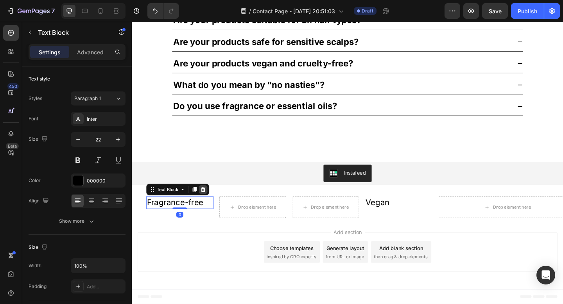
click at [210, 204] on icon at bounding box center [209, 204] width 5 height 5
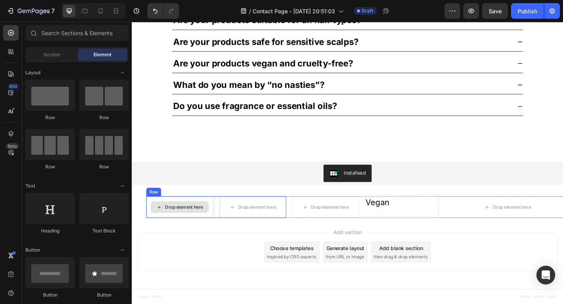
click at [198, 219] on div "Drop element here" at bounding box center [183, 223] width 63 height 13
click at [231, 220] on div "Drop element here" at bounding box center [262, 223] width 63 height 13
click at [154, 214] on div "Drop element here" at bounding box center [183, 223] width 73 height 23
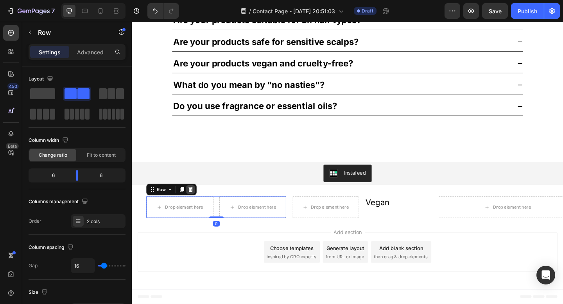
click at [198, 201] on div at bounding box center [195, 204] width 9 height 9
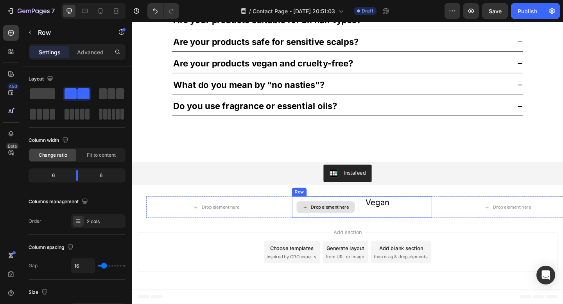
click at [356, 216] on div "Drop element here" at bounding box center [342, 223] width 73 height 23
click at [351, 204] on icon at bounding box center [353, 204] width 5 height 5
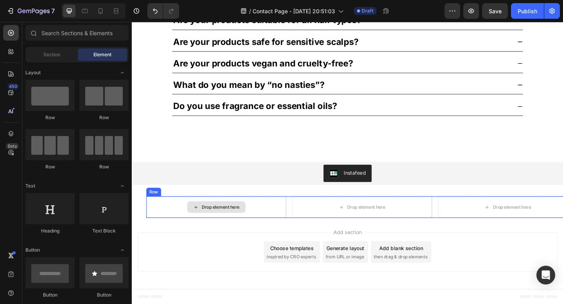
click at [159, 215] on div "Drop element here" at bounding box center [223, 223] width 152 height 23
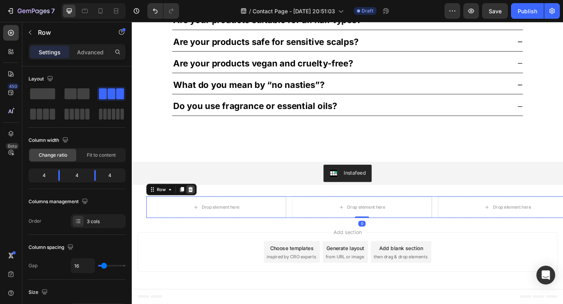
click at [193, 205] on icon at bounding box center [195, 204] width 5 height 5
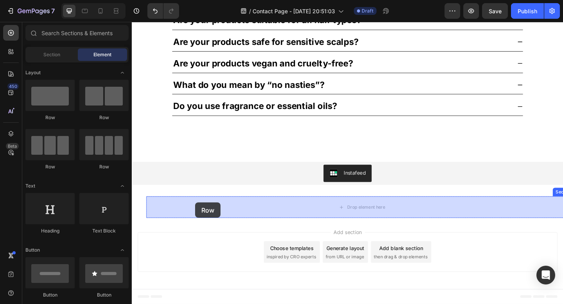
drag, startPoint x: 237, startPoint y: 122, endPoint x: 200, endPoint y: 218, distance: 103.6
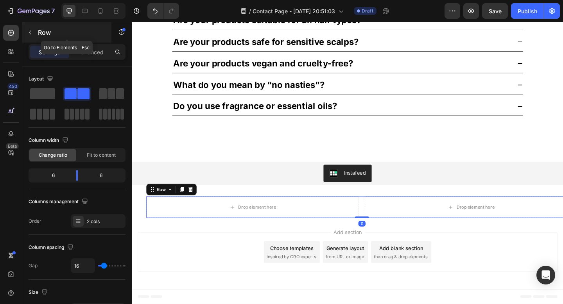
click at [31, 32] on icon "button" at bounding box center [30, 32] width 6 height 6
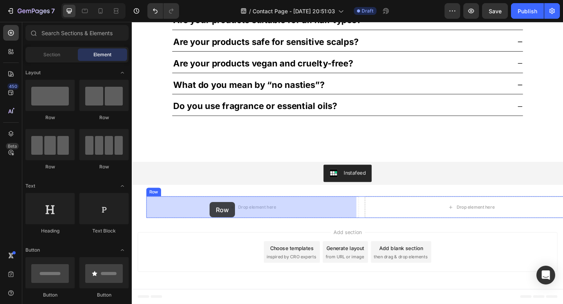
drag, startPoint x: 189, startPoint y: 167, endPoint x: 216, endPoint y: 218, distance: 57.7
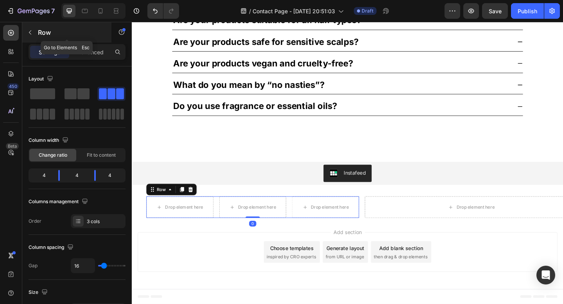
click at [36, 25] on div "Row" at bounding box center [66, 32] width 89 height 20
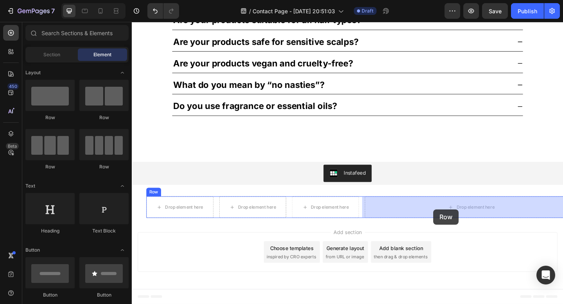
drag, startPoint x: 192, startPoint y: 163, endPoint x: 460, endPoint y: 226, distance: 275.4
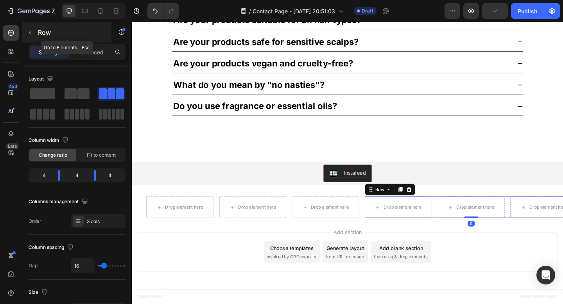
click at [43, 32] on p "Row" at bounding box center [71, 32] width 66 height 9
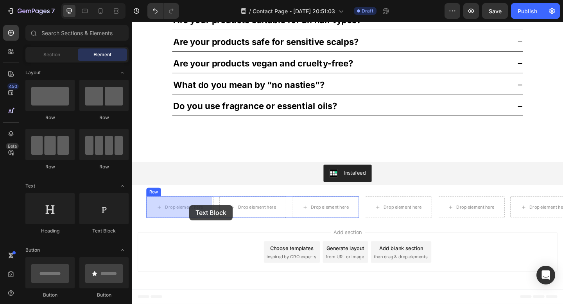
drag, startPoint x: 234, startPoint y: 228, endPoint x: 194, endPoint y: 221, distance: 40.8
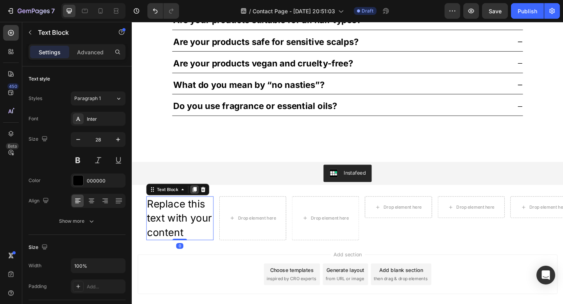
click at [198, 205] on icon at bounding box center [200, 204] width 4 height 5
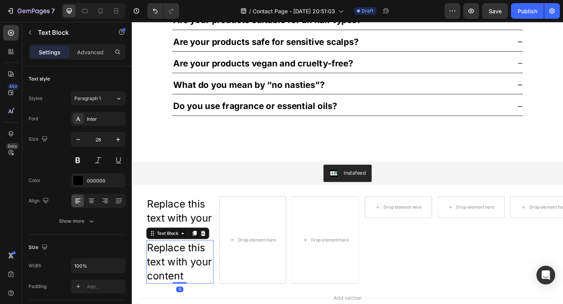
click at [198, 205] on div "Instafeed Instafeed Section 4" at bounding box center [366, 187] width 469 height 50
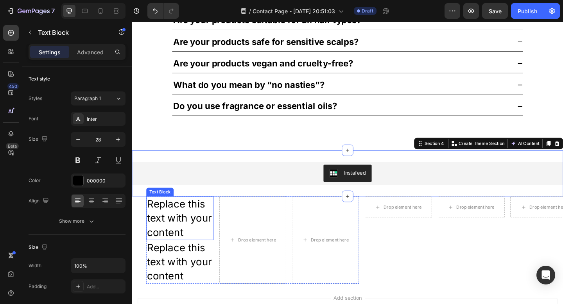
click at [199, 232] on div "Replace this text with your content" at bounding box center [183, 236] width 73 height 48
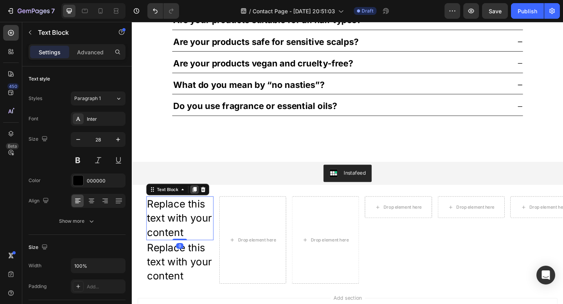
click at [198, 204] on icon at bounding box center [200, 204] width 4 height 5
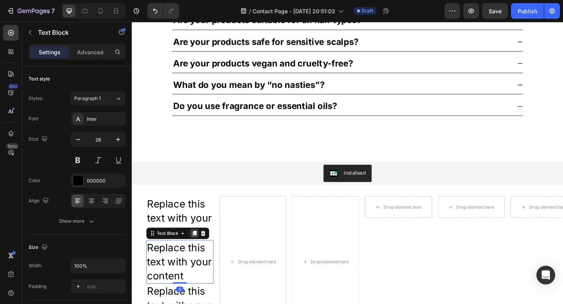
click at [198, 253] on icon at bounding box center [200, 251] width 4 height 5
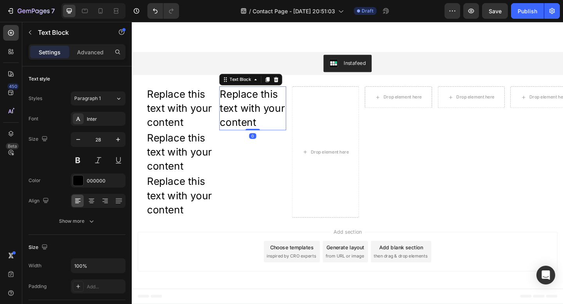
scroll to position [1006, 0]
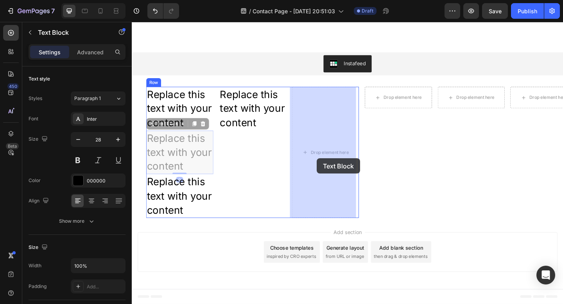
drag, startPoint x: 189, startPoint y: 175, endPoint x: 333, endPoint y: 170, distance: 143.9
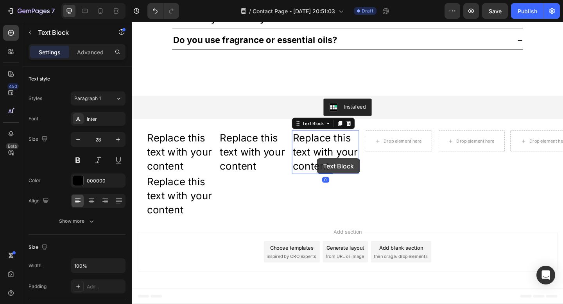
scroll to position [959, 0]
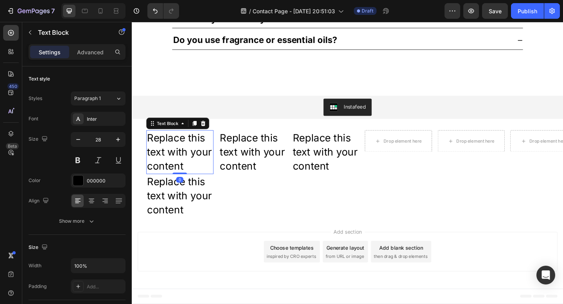
click at [198, 158] on div "Replace this text with your content" at bounding box center [183, 164] width 73 height 48
click at [200, 136] on div at bounding box center [199, 132] width 9 height 9
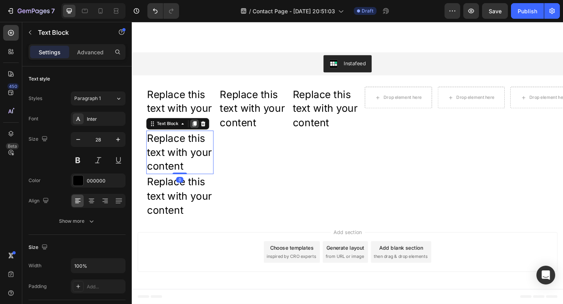
click at [200, 134] on icon at bounding box center [200, 132] width 4 height 5
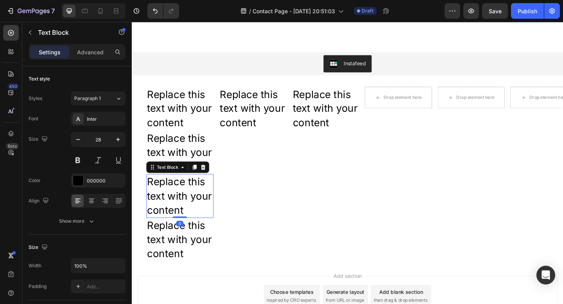
scroll to position [1054, 0]
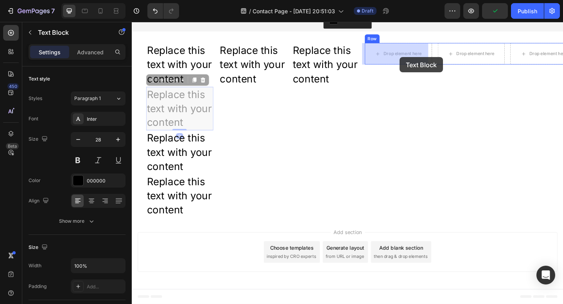
drag, startPoint x: 188, startPoint y: 114, endPoint x: 423, endPoint y: 60, distance: 241.0
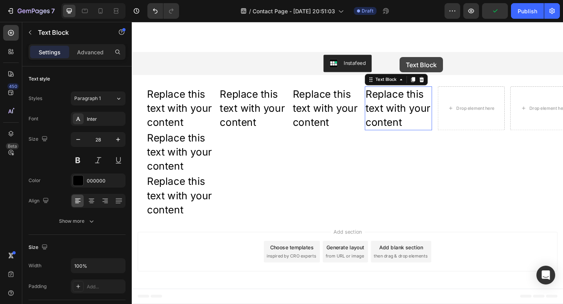
scroll to position [1006, 0]
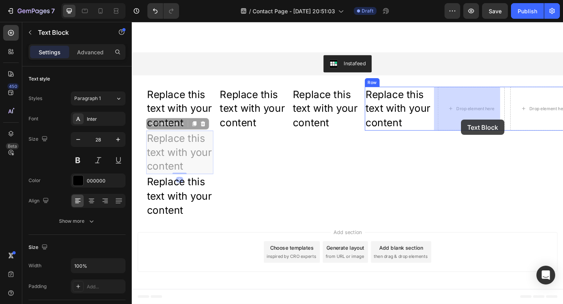
drag, startPoint x: 197, startPoint y: 157, endPoint x: 495, endPoint y: 120, distance: 299.9
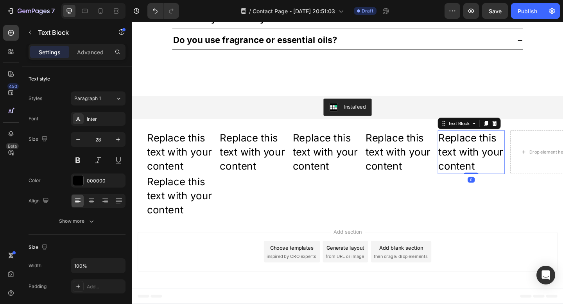
scroll to position [959, 0]
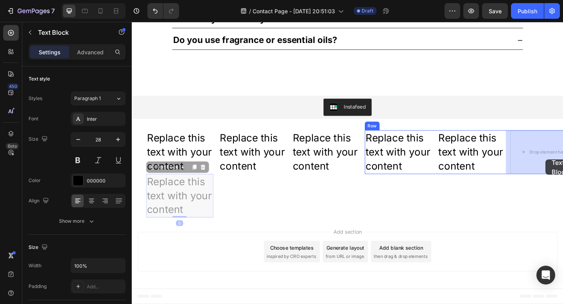
drag, startPoint x: 192, startPoint y: 197, endPoint x: 584, endPoint y: 171, distance: 392.8
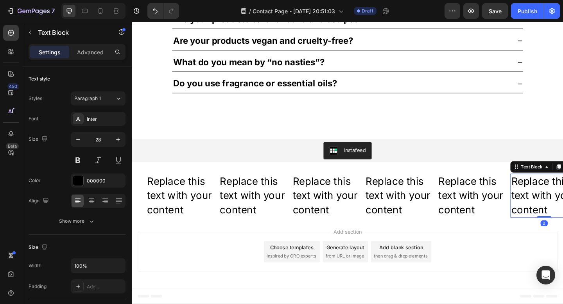
scroll to position [912, 0]
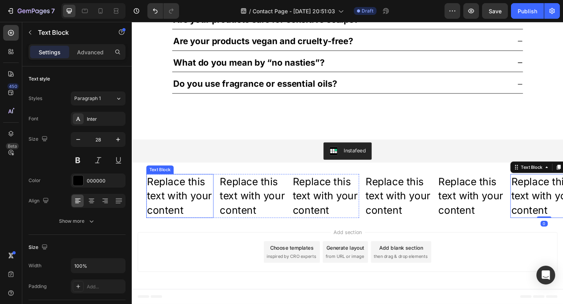
click at [181, 211] on div "Replace this text with your content" at bounding box center [183, 212] width 73 height 48
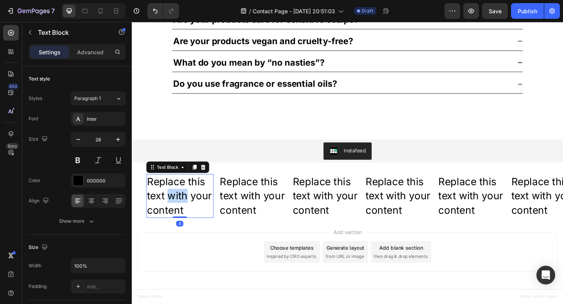
click at [181, 211] on div "Replace this text with your content" at bounding box center [183, 212] width 73 height 48
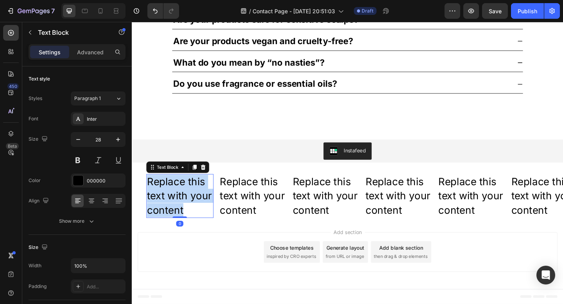
click at [181, 211] on p "Replace this text with your content" at bounding box center [184, 211] width 72 height 46
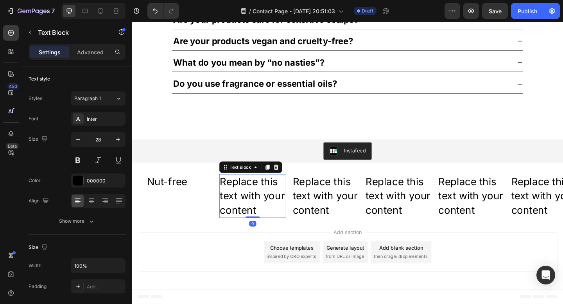
click at [273, 211] on div "Replace this text with your content" at bounding box center [263, 212] width 73 height 48
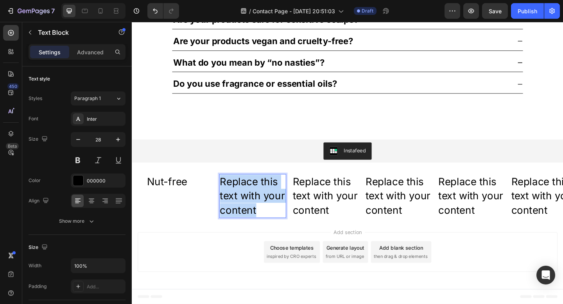
click at [273, 211] on p "Replace this text with your content" at bounding box center [263, 211] width 72 height 46
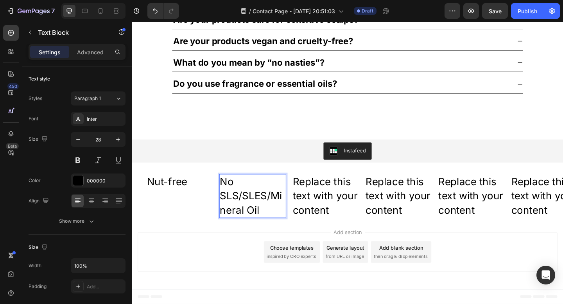
click at [284, 208] on p "No SLS/SLES/Mineral Oil" at bounding box center [263, 211] width 72 height 46
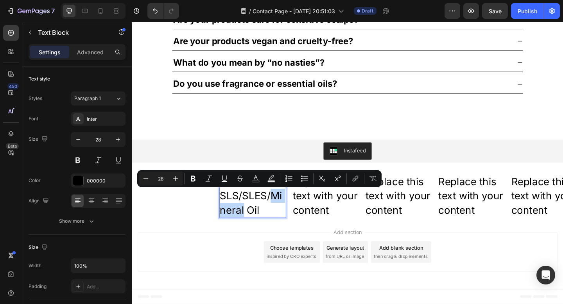
drag, startPoint x: 284, startPoint y: 208, endPoint x: 284, endPoint y: 218, distance: 9.8
click at [284, 218] on p "No SLS/SLES/Mineral Oil" at bounding box center [263, 211] width 72 height 46
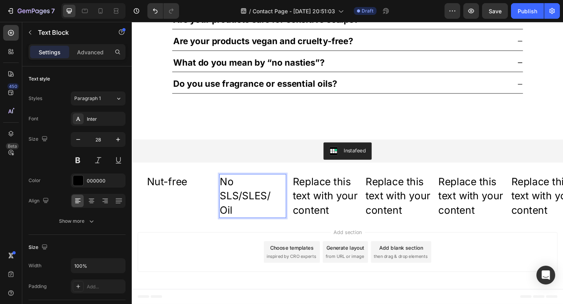
click at [271, 228] on p "No SLS/SLES/ Oil" at bounding box center [263, 211] width 72 height 46
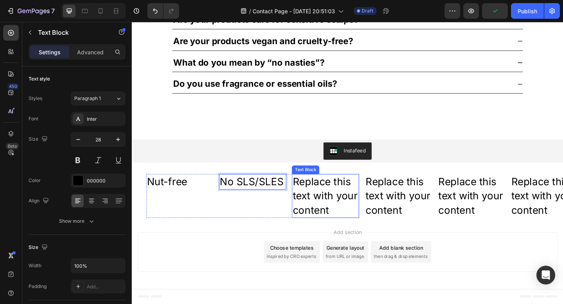
click at [322, 211] on div "Replace this text with your content" at bounding box center [342, 212] width 73 height 48
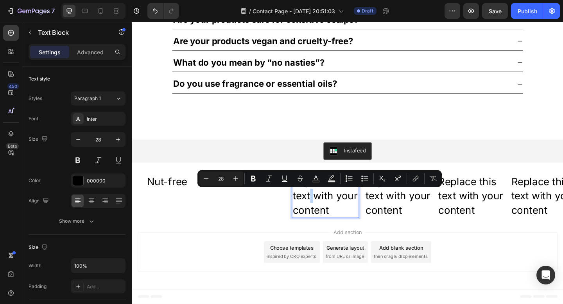
click at [322, 211] on p "Replace this text with your content" at bounding box center [342, 211] width 72 height 46
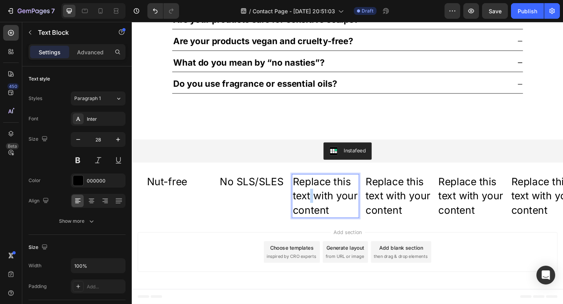
click at [322, 211] on p "Replace this text with your content" at bounding box center [342, 211] width 72 height 46
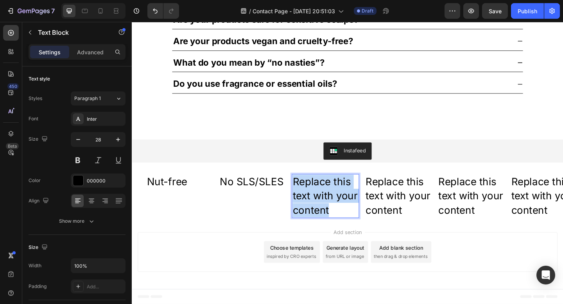
click at [322, 211] on p "Replace this text with your content" at bounding box center [342, 211] width 72 height 46
click at [268, 198] on p "No SLS/SLES" at bounding box center [263, 195] width 72 height 15
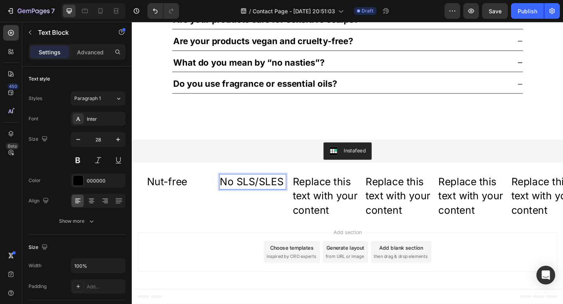
click at [268, 198] on p "No SLS/SLES" at bounding box center [263, 195] width 72 height 15
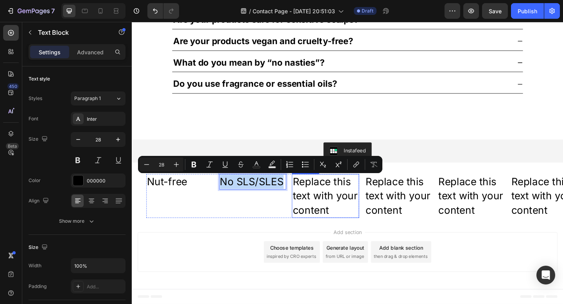
click at [327, 204] on p "Replace this text with your content" at bounding box center [342, 211] width 72 height 46
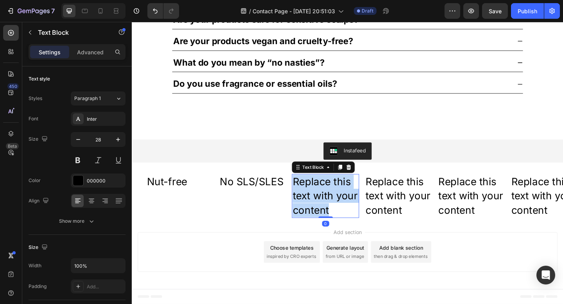
click at [327, 204] on p "Replace this text with your content" at bounding box center [342, 211] width 72 height 46
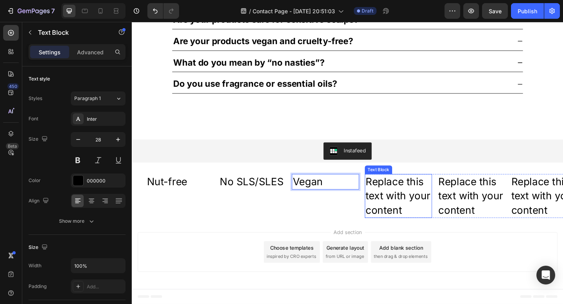
click at [413, 209] on div "Replace this text with your content" at bounding box center [421, 212] width 73 height 48
click at [413, 209] on p "Replace this text with your content" at bounding box center [422, 211] width 72 height 46
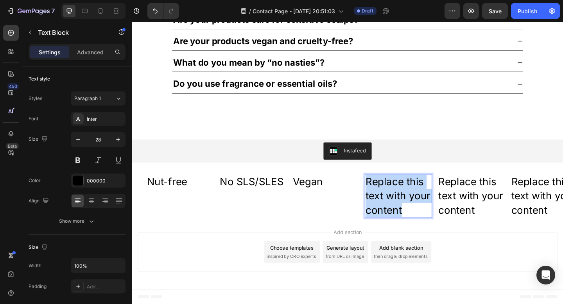
click at [413, 209] on p "Replace this text with your content" at bounding box center [422, 211] width 72 height 46
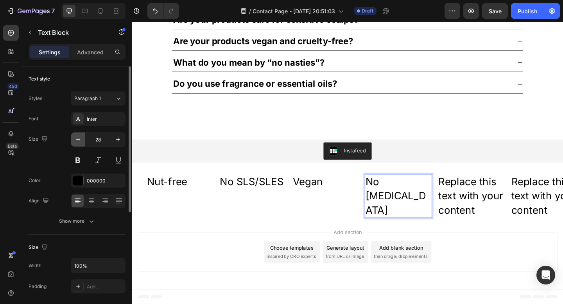
click at [79, 138] on icon "button" at bounding box center [78, 140] width 8 height 8
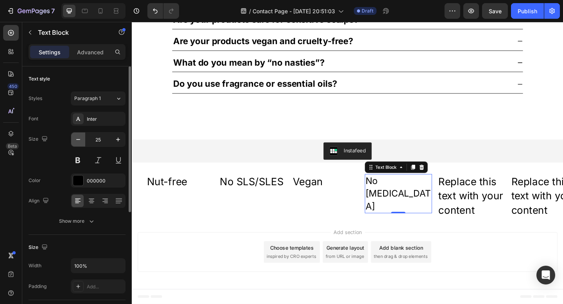
click at [79, 138] on icon "button" at bounding box center [78, 140] width 8 height 8
type input "22"
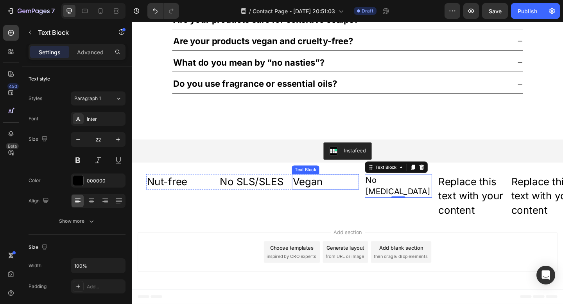
click at [321, 200] on p "Vegan" at bounding box center [342, 195] width 72 height 15
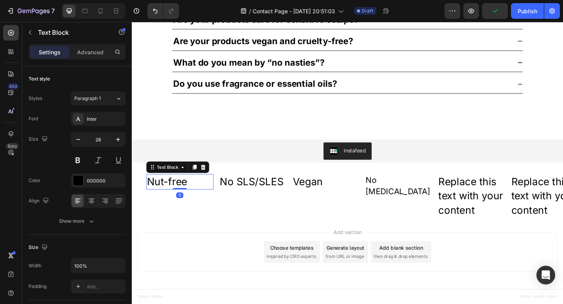
click at [206, 196] on p "Nut-free" at bounding box center [184, 195] width 72 height 15
click at [179, 180] on div "Text Block" at bounding box center [170, 180] width 27 height 7
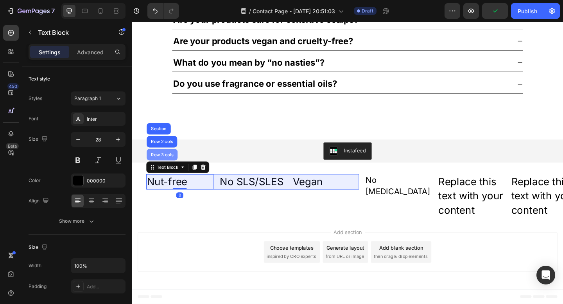
click at [169, 168] on div "Row 3 cols" at bounding box center [164, 166] width 27 height 5
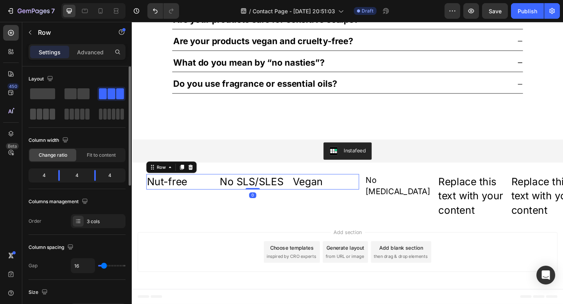
click at [46, 113] on span at bounding box center [46, 114] width 6 height 11
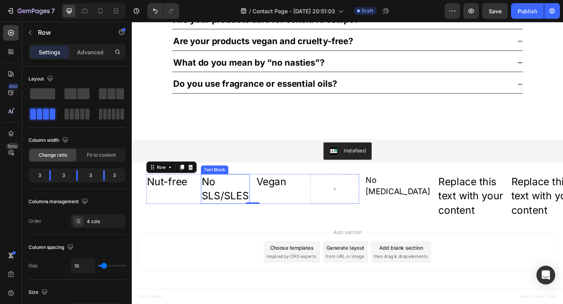
click at [228, 196] on p "No SLS/SLES" at bounding box center [233, 203] width 52 height 30
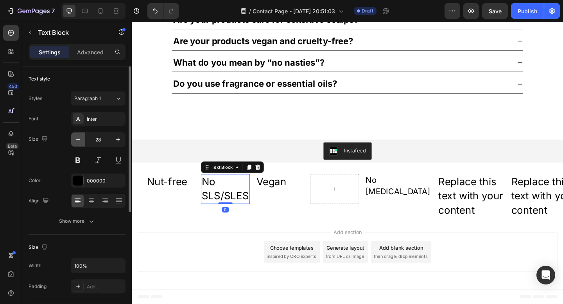
click at [77, 140] on icon "button" at bounding box center [78, 140] width 8 height 8
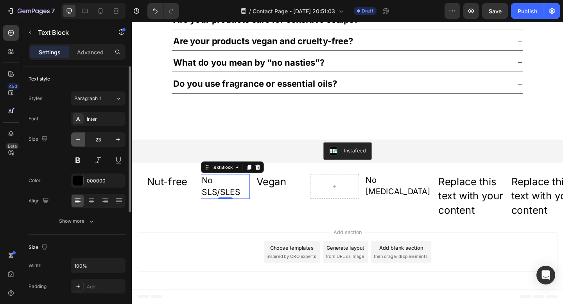
click at [77, 140] on icon "button" at bounding box center [78, 140] width 8 height 8
type input "22"
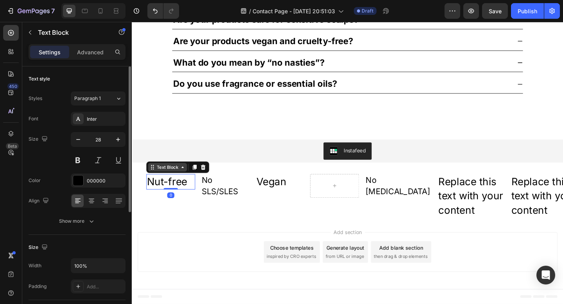
click at [164, 184] on div "Text Block" at bounding box center [170, 179] width 42 height 9
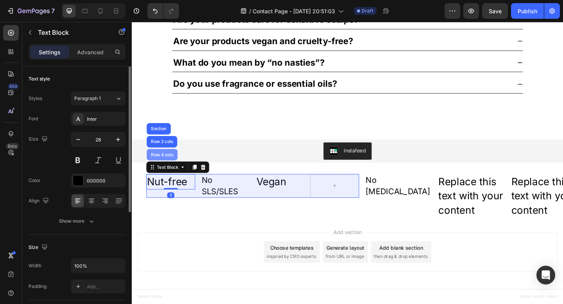
click at [166, 168] on div "Row 4 cols" at bounding box center [164, 166] width 27 height 5
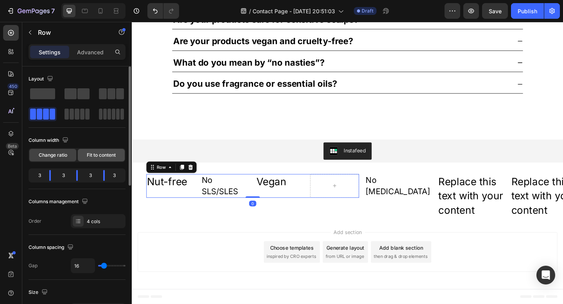
click at [91, 155] on span "Fit to content" at bounding box center [101, 155] width 29 height 7
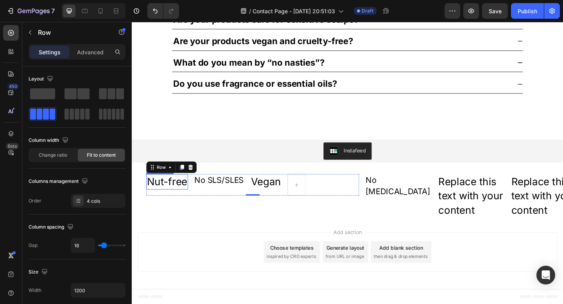
click at [158, 192] on p "Nut-free" at bounding box center [170, 195] width 44 height 15
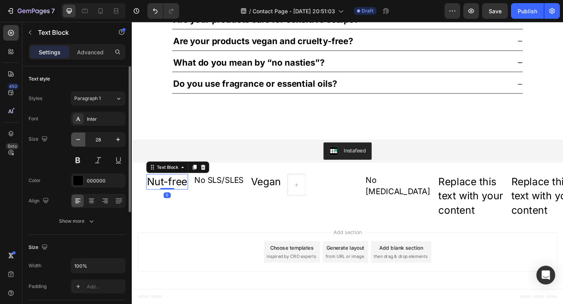
click at [79, 139] on icon "button" at bounding box center [78, 140] width 8 height 8
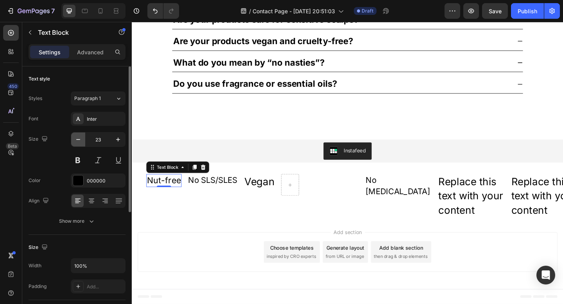
click at [79, 139] on icon "button" at bounding box center [78, 140] width 8 height 8
type input "22"
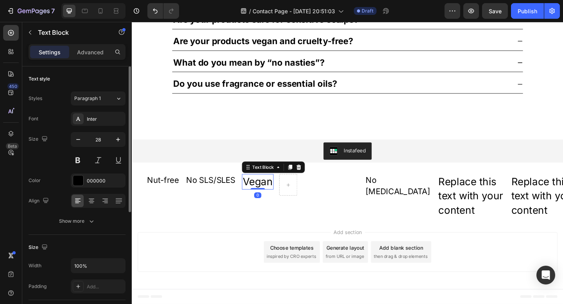
click at [269, 194] on p "Vegan" at bounding box center [268, 195] width 33 height 15
click at [82, 138] on button "button" at bounding box center [78, 139] width 14 height 14
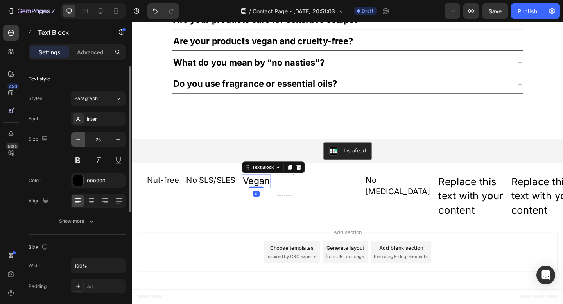
click at [82, 138] on button "button" at bounding box center [78, 139] width 14 height 14
type input "22"
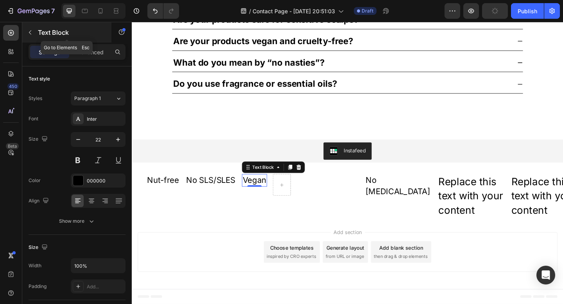
click at [31, 34] on icon "button" at bounding box center [30, 32] width 2 height 4
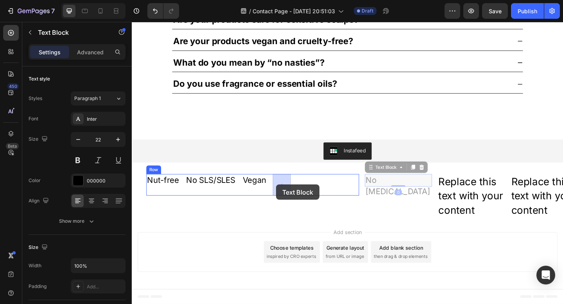
drag, startPoint x: 415, startPoint y: 197, endPoint x: 288, endPoint y: 199, distance: 126.6
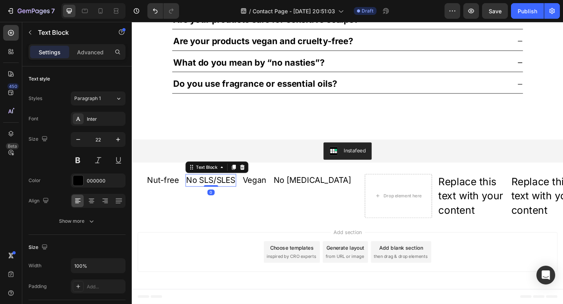
scroll to position [912, 0]
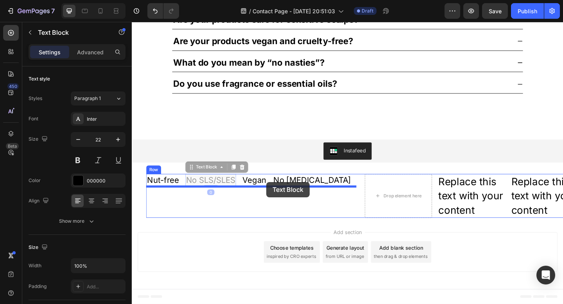
drag, startPoint x: 233, startPoint y: 194, endPoint x: 280, endPoint y: 196, distance: 47.3
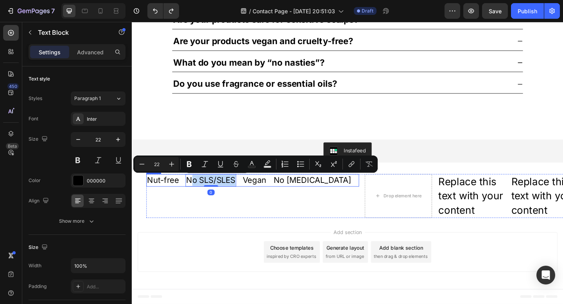
drag, startPoint x: 197, startPoint y: 195, endPoint x: 280, endPoint y: 197, distance: 82.8
click at [280, 197] on div "Nut-free Text Block No SLS/SLES Text Block 0 Vegan Text Block No Mineral Oil Te…" at bounding box center [262, 195] width 231 height 14
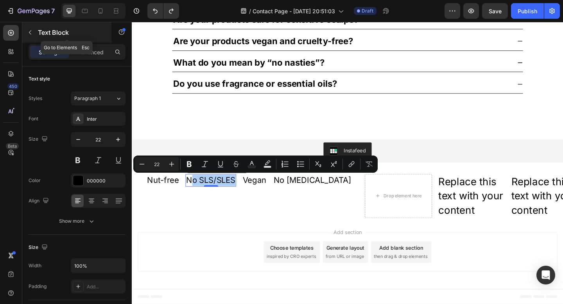
click at [34, 35] on button "button" at bounding box center [30, 32] width 13 height 13
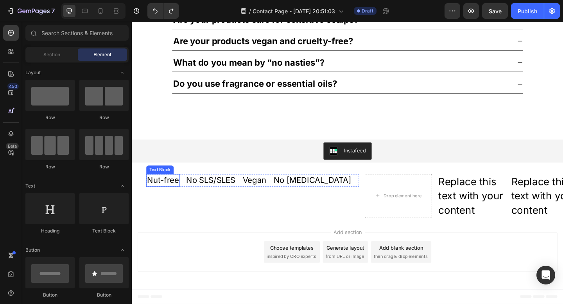
click at [174, 193] on p "Nut-free" at bounding box center [165, 194] width 35 height 12
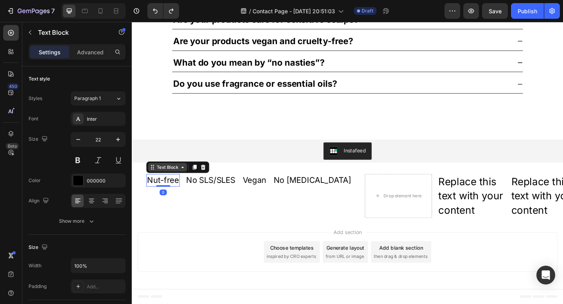
click at [170, 181] on div "Text Block" at bounding box center [170, 180] width 27 height 7
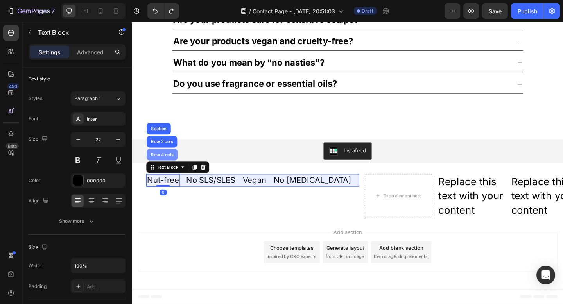
click at [170, 171] on div "Row 4 cols" at bounding box center [165, 166] width 34 height 13
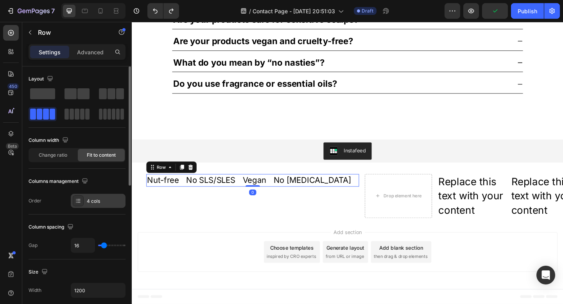
click at [97, 202] on div "4 cols" at bounding box center [105, 201] width 37 height 7
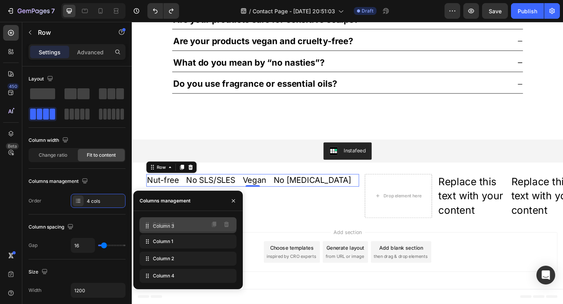
drag, startPoint x: 161, startPoint y: 259, endPoint x: 161, endPoint y: 227, distance: 32.4
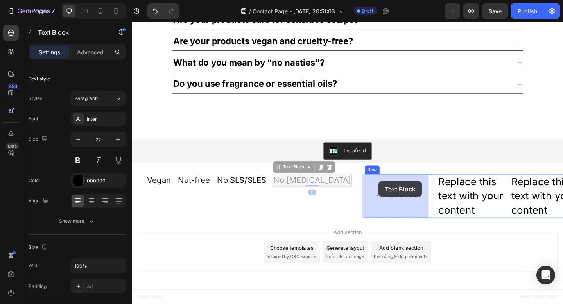
drag, startPoint x: 306, startPoint y: 193, endPoint x: 403, endPoint y: 195, distance: 97.3
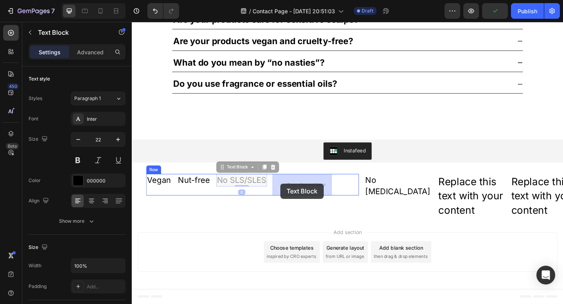
drag, startPoint x: 249, startPoint y: 197, endPoint x: 295, endPoint y: 199, distance: 46.2
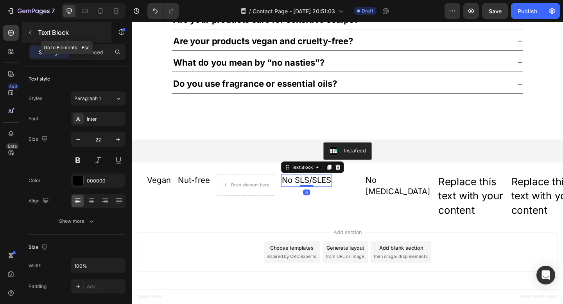
click at [32, 32] on icon "button" at bounding box center [30, 32] width 6 height 6
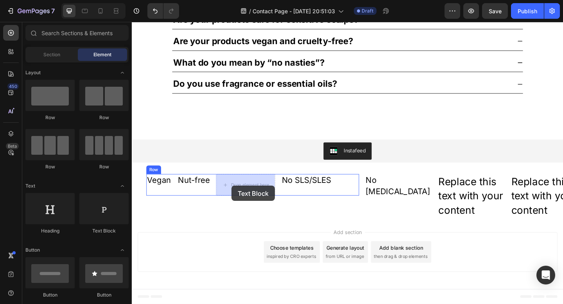
drag, startPoint x: 237, startPoint y: 238, endPoint x: 240, endPoint y: 200, distance: 38.0
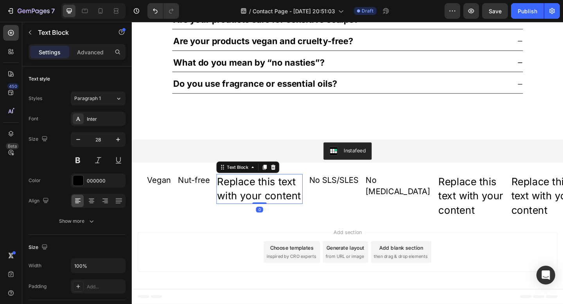
click at [224, 198] on div "Replace this text with your content" at bounding box center [270, 204] width 94 height 32
click at [225, 198] on p "Replace this text with your content" at bounding box center [270, 203] width 92 height 30
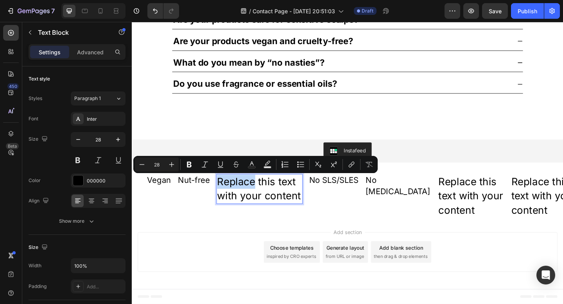
click at [225, 198] on p "Replace this text with your content" at bounding box center [270, 203] width 92 height 30
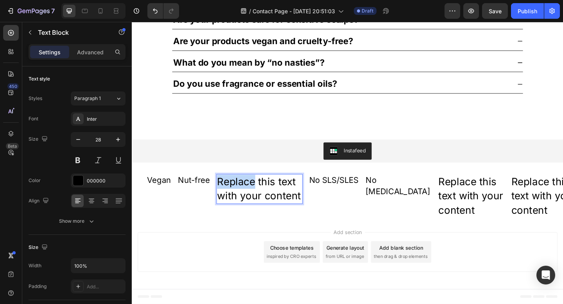
click at [225, 198] on p "Replace this text with your content" at bounding box center [270, 203] width 92 height 30
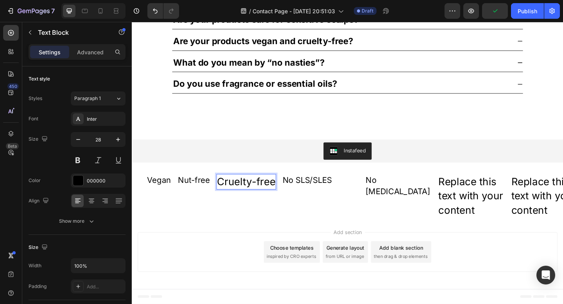
click at [251, 194] on p "Cruelty-free" at bounding box center [255, 195] width 63 height 15
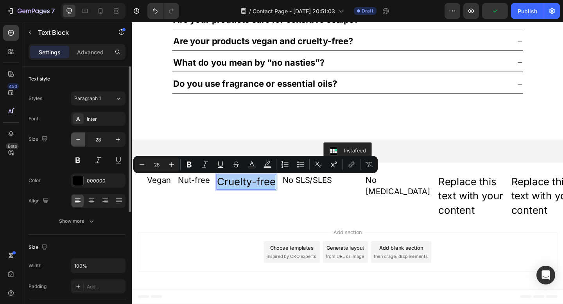
click at [75, 140] on icon "button" at bounding box center [78, 140] width 8 height 8
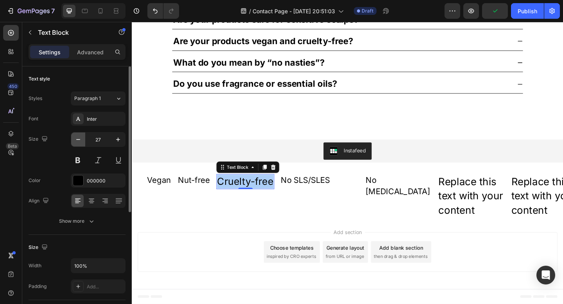
click at [75, 140] on icon "button" at bounding box center [78, 140] width 8 height 8
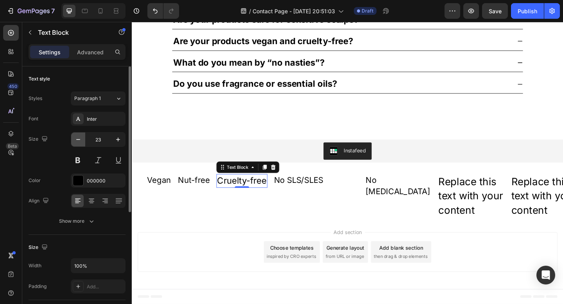
type input "22"
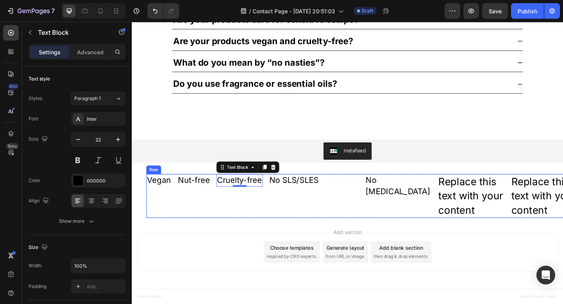
click at [263, 221] on div "Nut-free Text Block Cruelty-free Text Block 0 Vegan Text Block No SLS/SLES Text…" at bounding box center [262, 212] width 231 height 48
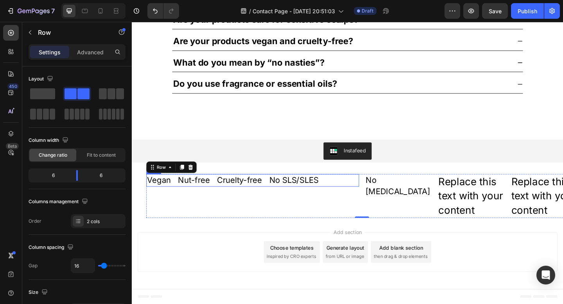
click at [353, 195] on div "Nut-free Text Block Cruelty-free Text Block Vegan Text Block No SLS/SLES Text B…" at bounding box center [262, 195] width 231 height 14
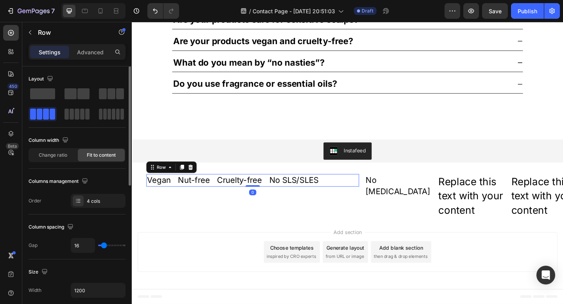
click at [98, 157] on span "Fit to content" at bounding box center [101, 155] width 29 height 7
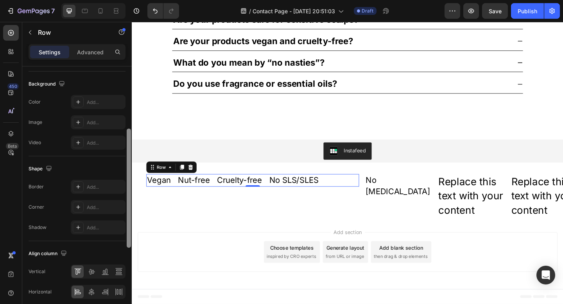
scroll to position [306, 0]
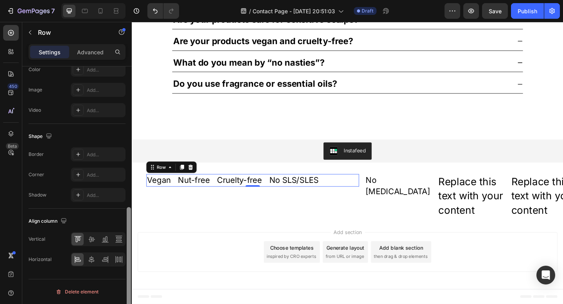
drag, startPoint x: 128, startPoint y: 94, endPoint x: 126, endPoint y: 243, distance: 148.9
click at [126, 243] on div at bounding box center [129, 196] width 6 height 260
click at [93, 259] on icon at bounding box center [92, 260] width 8 height 8
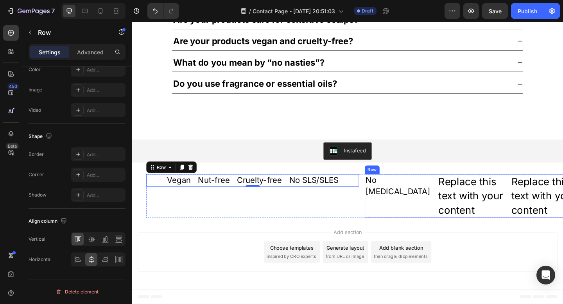
click at [409, 217] on div "No Mineral Oil Text Block" at bounding box center [421, 212] width 73 height 48
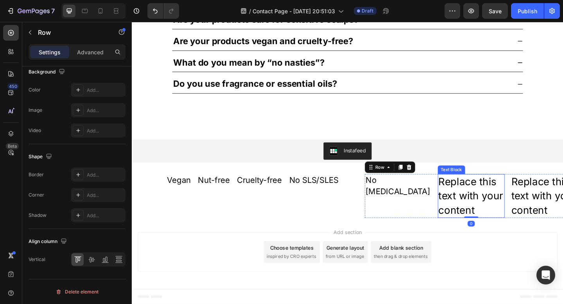
click at [482, 207] on div "Replace this text with your content" at bounding box center [500, 212] width 73 height 48
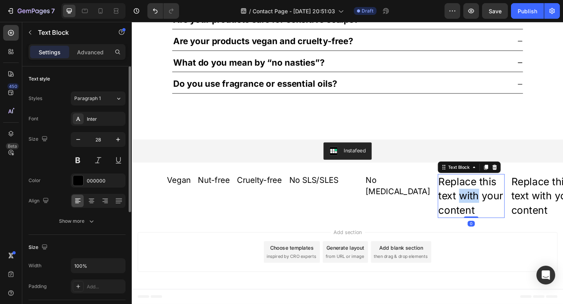
click at [482, 207] on div "Replace this text with your content" at bounding box center [500, 212] width 73 height 48
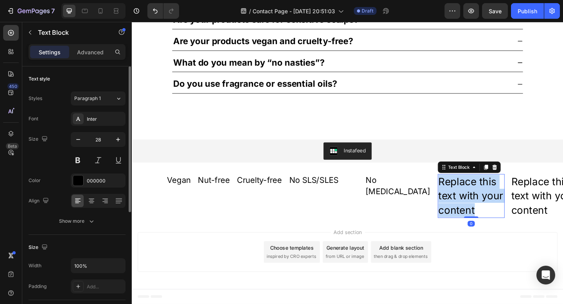
click at [482, 207] on p "Replace this text with your content" at bounding box center [501, 211] width 72 height 46
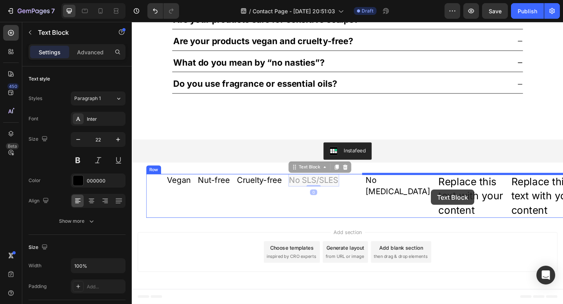
drag, startPoint x: 339, startPoint y: 194, endPoint x: 456, endPoint y: 204, distance: 117.6
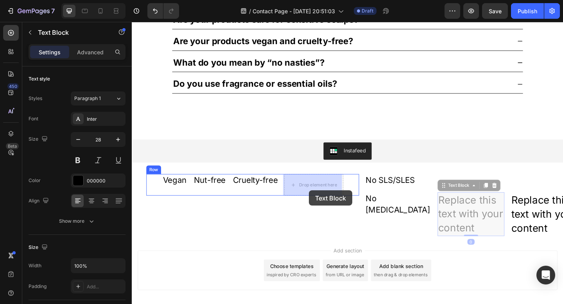
drag, startPoint x: 478, startPoint y: 219, endPoint x: 324, endPoint y: 205, distance: 154.2
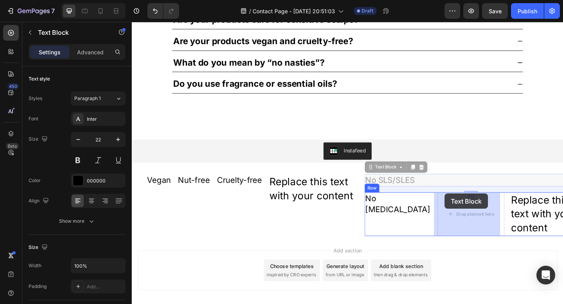
drag, startPoint x: 415, startPoint y: 191, endPoint x: 472, endPoint y: 209, distance: 59.8
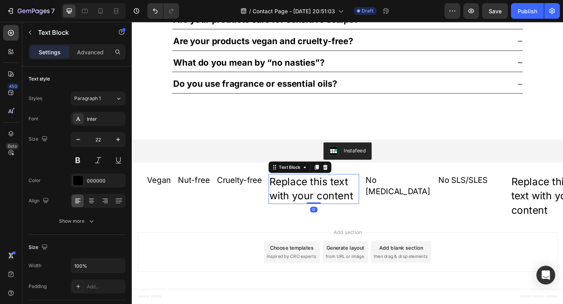
click at [338, 199] on div "Replace this text with your content" at bounding box center [329, 204] width 98 height 32
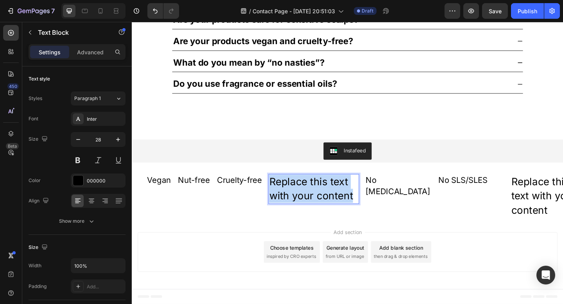
click at [338, 199] on p "Replace this text with your content" at bounding box center [329, 203] width 97 height 30
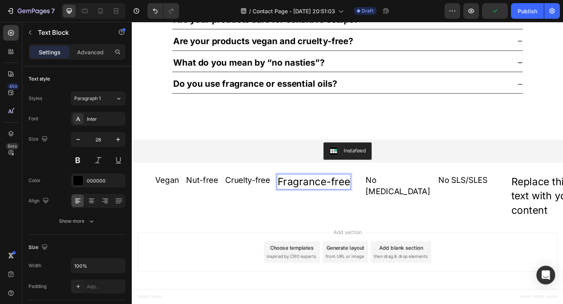
click at [343, 200] on p "Fragrance-free" at bounding box center [329, 195] width 79 height 15
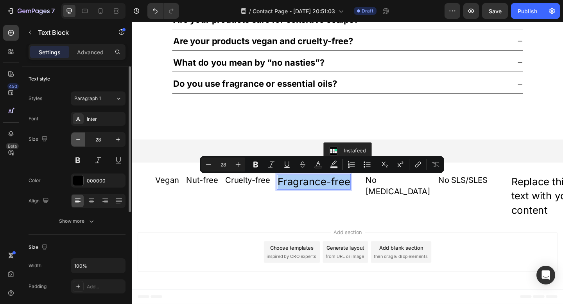
click at [78, 142] on icon "button" at bounding box center [78, 140] width 8 height 8
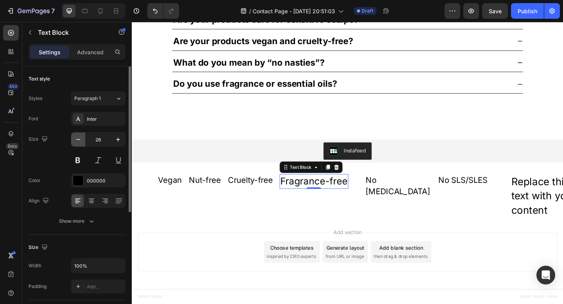
click at [78, 142] on icon "button" at bounding box center [78, 140] width 8 height 8
type input "22"
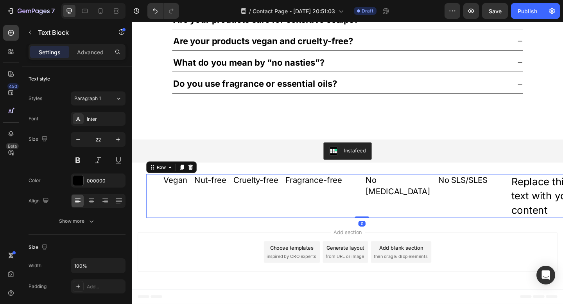
click at [337, 221] on div "Nut-free Text Block Cruelty-free Text Block Vegan Text Block Fragrance-free Tex…" at bounding box center [262, 212] width 231 height 48
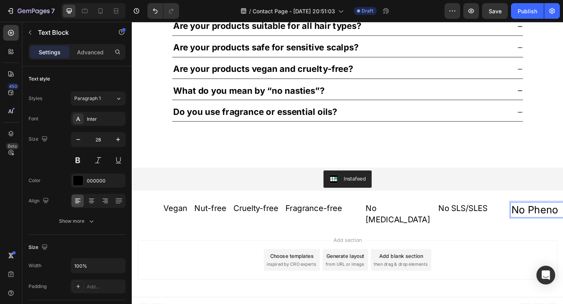
click at [79, 139] on icon "button" at bounding box center [78, 140] width 8 height 8
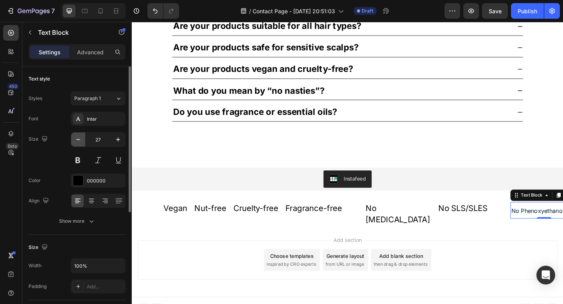
click at [79, 139] on icon "button" at bounding box center [78, 140] width 8 height 8
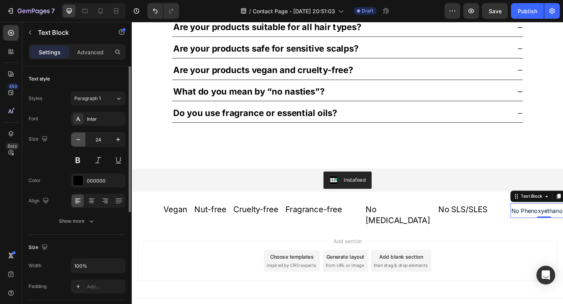
click at [79, 139] on icon "button" at bounding box center [78, 140] width 8 height 8
type input "22"
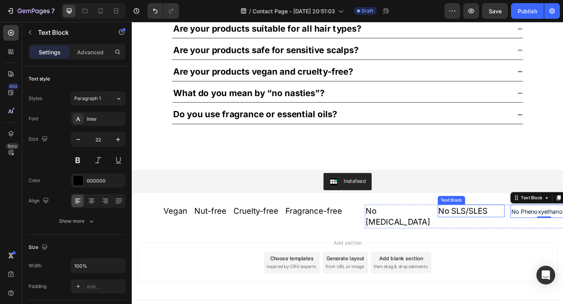
click at [500, 228] on p "No SLS/SLES" at bounding box center [501, 228] width 72 height 12
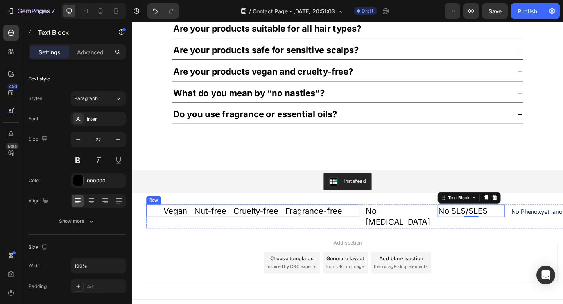
click at [365, 221] on div "Nut-free Text Block Cruelty-free Text Block Vegan Text Block Fragrance-free Tex…" at bounding box center [262, 228] width 231 height 14
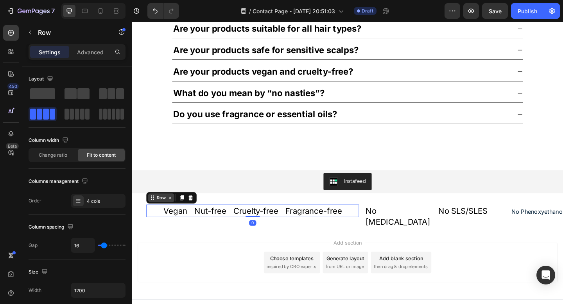
click at [163, 211] on div "Row" at bounding box center [163, 213] width 13 height 7
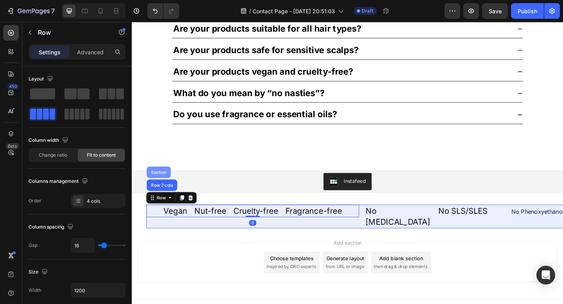
click at [160, 186] on div "Section" at bounding box center [161, 185] width 20 height 5
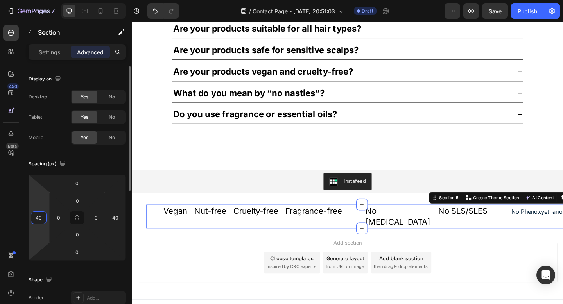
click at [37, 218] on input "40" at bounding box center [39, 218] width 12 height 12
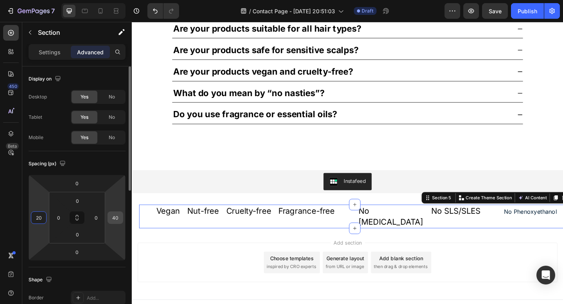
type input "20"
click at [114, 218] on input "40" at bounding box center [115, 218] width 12 height 12
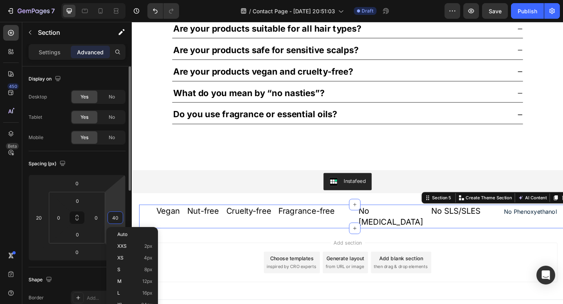
click at [114, 218] on input "40" at bounding box center [115, 218] width 12 height 12
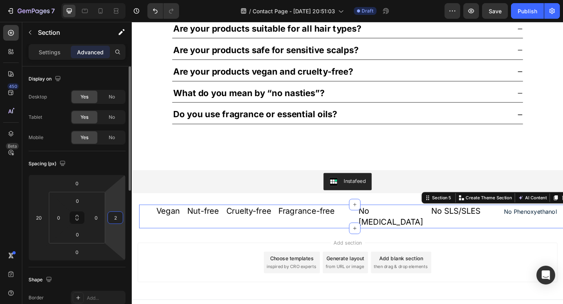
type input "20"
click at [551, 229] on span "No Phenoxyethanol" at bounding box center [564, 228] width 57 height 8
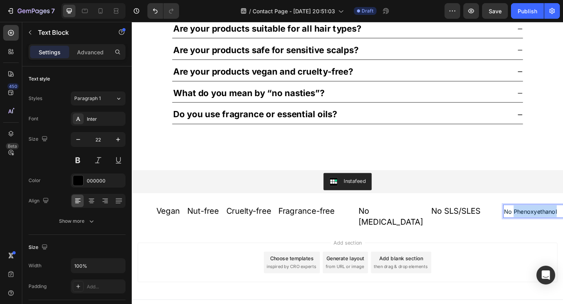
click at [551, 229] on span "No Phenoxyethanol" at bounding box center [564, 228] width 57 height 8
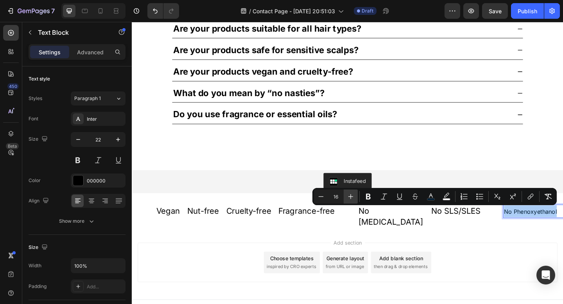
click at [354, 195] on icon "Editor contextual toolbar" at bounding box center [351, 197] width 8 height 8
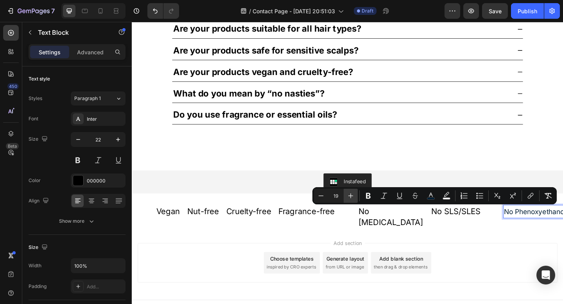
click at [354, 195] on icon "Editor contextual toolbar" at bounding box center [351, 196] width 8 height 8
click at [324, 197] on icon "Editor contextual toolbar" at bounding box center [321, 196] width 8 height 8
type input "18"
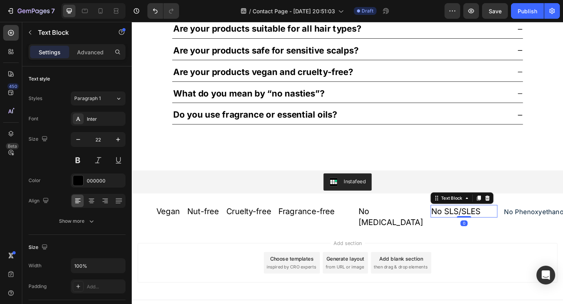
click at [480, 227] on p "No SLS/SLES" at bounding box center [493, 228] width 72 height 12
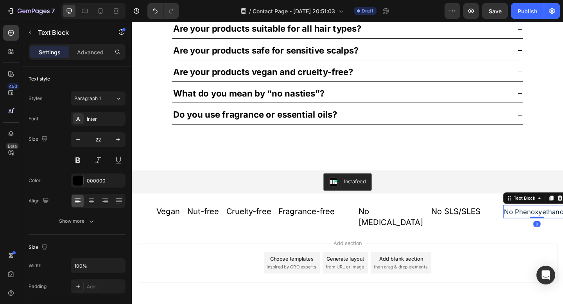
click at [562, 229] on span "No Phenoxyethanol" at bounding box center [569, 228] width 66 height 8
click at [78, 138] on icon "button" at bounding box center [78, 140] width 8 height 8
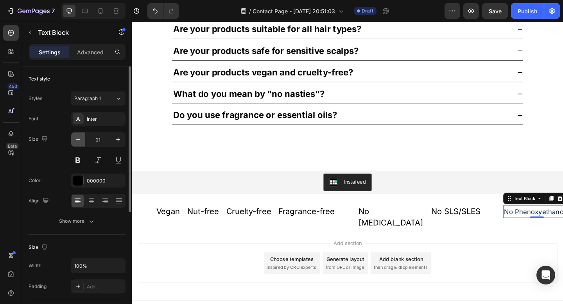
click at [78, 138] on icon "button" at bounding box center [78, 140] width 8 height 8
click at [115, 140] on icon "button" at bounding box center [118, 140] width 8 height 8
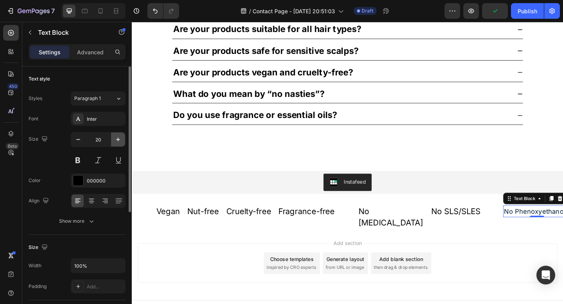
click at [115, 140] on icon "button" at bounding box center [118, 140] width 8 height 8
type input "22"
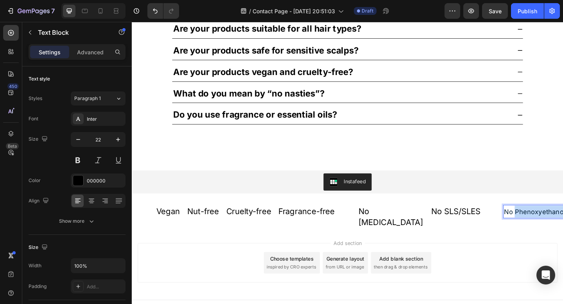
click at [562, 225] on span "No Phenoxyethanol" at bounding box center [569, 228] width 66 height 8
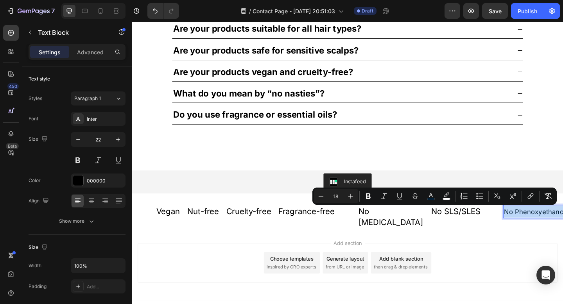
click at [562, 225] on span "No Phenoxyethanol" at bounding box center [569, 228] width 66 height 8
click at [349, 197] on icon "Editor contextual toolbar" at bounding box center [351, 196] width 8 height 8
type input "20"
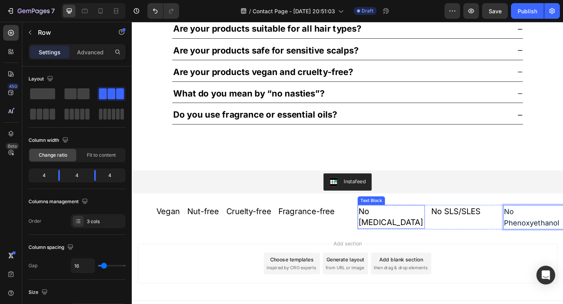
click at [440, 240] on div "No Mineral Oil Text Block" at bounding box center [413, 234] width 73 height 27
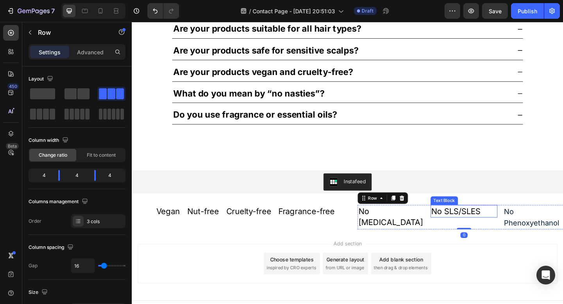
click at [468, 228] on p "No SLS/SLES" at bounding box center [493, 228] width 72 height 12
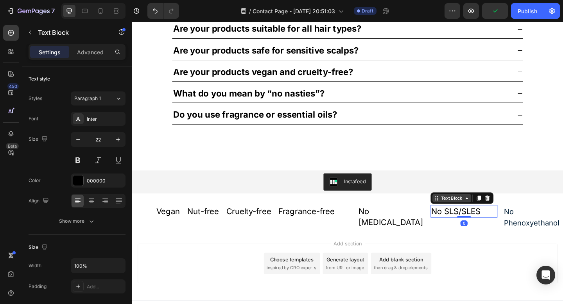
click at [466, 213] on div "Text Block" at bounding box center [479, 213] width 27 height 7
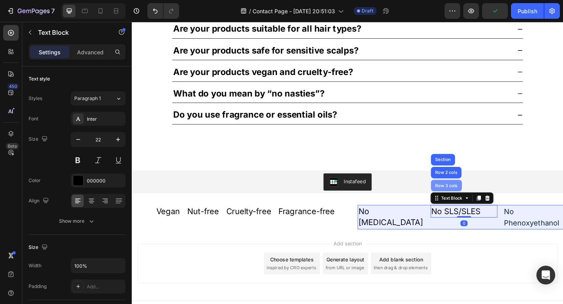
click at [462, 202] on div "Row 3 cols" at bounding box center [473, 200] width 27 height 5
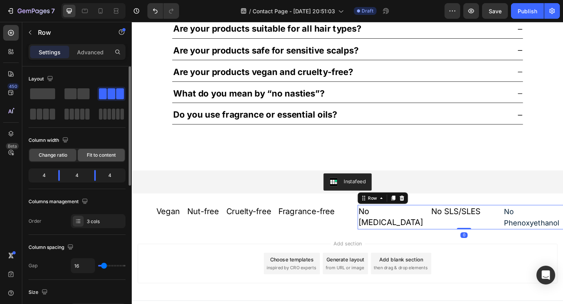
click at [102, 154] on span "Fit to content" at bounding box center [101, 155] width 29 height 7
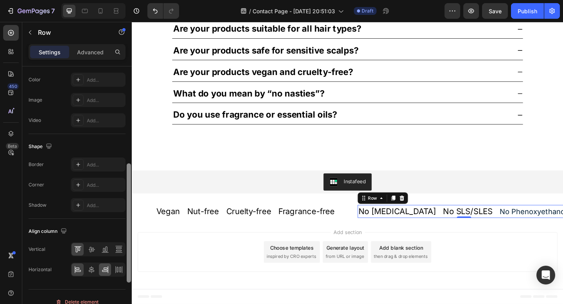
scroll to position [306, 0]
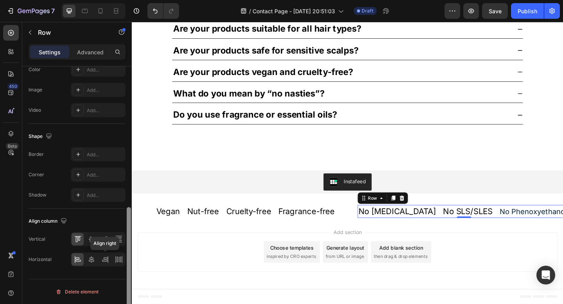
drag, startPoint x: 129, startPoint y: 88, endPoint x: 109, endPoint y: 266, distance: 179.3
click at [109, 266] on div "Layout Column width Change ratio Fit to content Columns management Order 3 cols…" at bounding box center [76, 196] width 109 height 260
click at [92, 260] on icon at bounding box center [92, 260] width 8 height 8
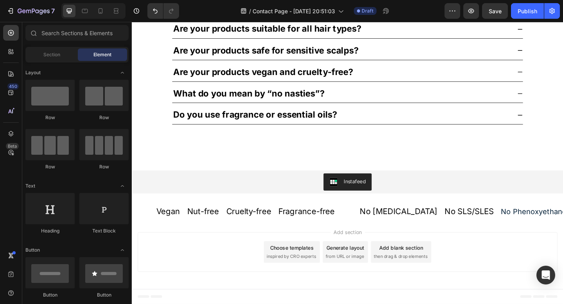
click at [514, 246] on div "Add section Choose templates inspired by CRO experts Generate layout from URL o…" at bounding box center [366, 273] width 469 height 77
click at [349, 228] on p "Fragrance-free" at bounding box center [321, 228] width 61 height 12
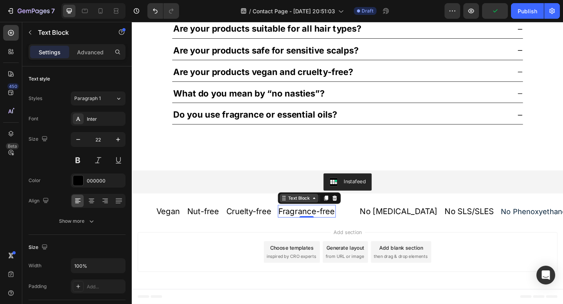
click at [308, 212] on div "Text Block" at bounding box center [313, 213] width 27 height 7
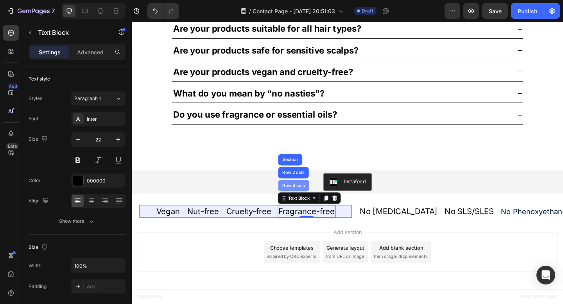
click at [310, 202] on div "Row 4 cols" at bounding box center [307, 200] width 27 height 5
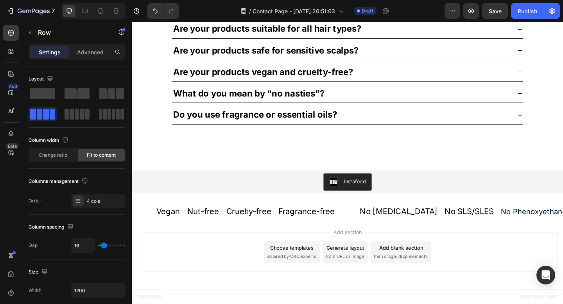
click at [343, 245] on div "Add section Choose templates inspired by CRO experts Generate layout from URL o…" at bounding box center [366, 273] width 469 height 77
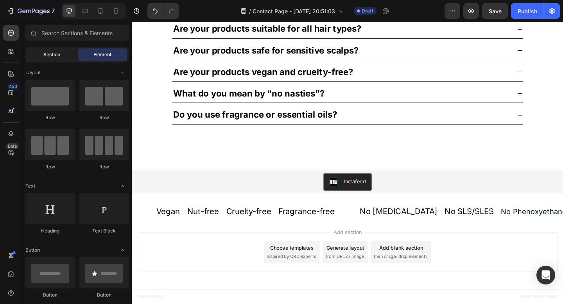
click at [39, 57] on div "Section" at bounding box center [51, 54] width 49 height 13
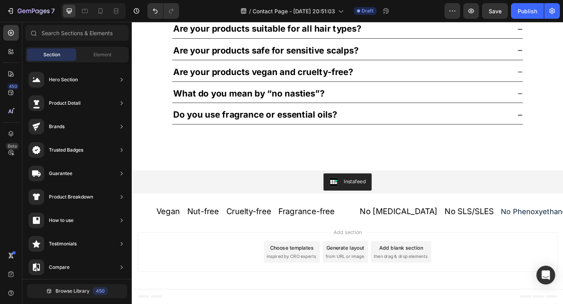
click at [365, 250] on span "Add section" at bounding box center [366, 251] width 37 height 8
click at [412, 271] on div "Add blank section" at bounding box center [424, 268] width 48 height 8
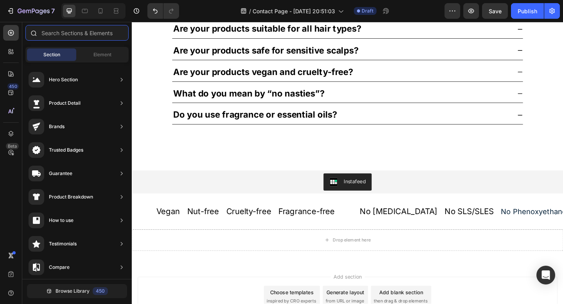
click at [59, 35] on input "text" at bounding box center [76, 33] width 103 height 16
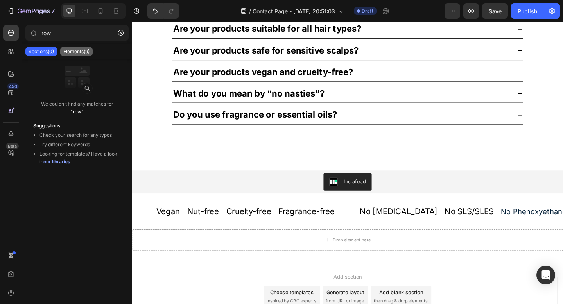
click at [71, 53] on p "Elements(9)" at bounding box center [76, 51] width 26 height 6
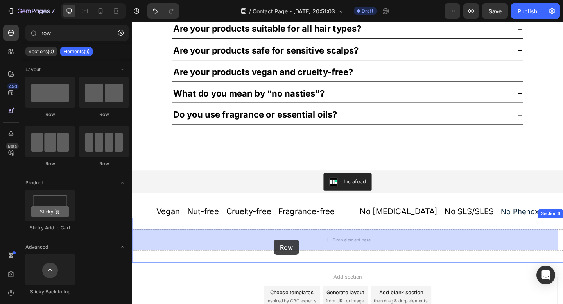
drag, startPoint x: 232, startPoint y: 164, endPoint x: 286, endPoint y: 259, distance: 109.4
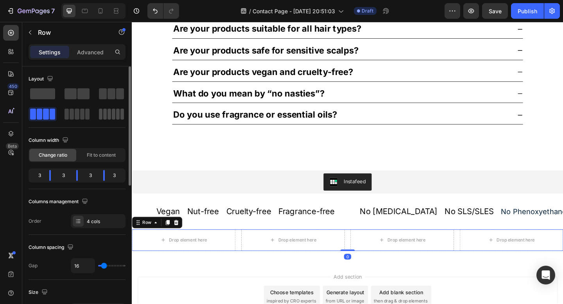
click at [118, 113] on span at bounding box center [118, 114] width 4 height 11
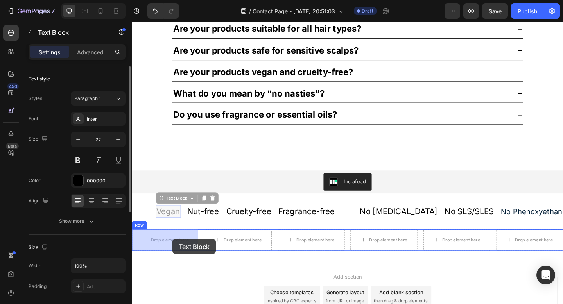
drag, startPoint x: 176, startPoint y: 229, endPoint x: 176, endPoint y: 258, distance: 29.3
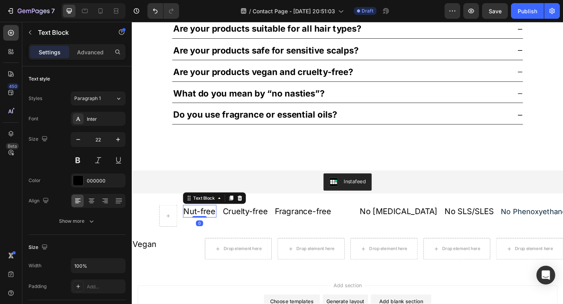
scroll to position [203, 0]
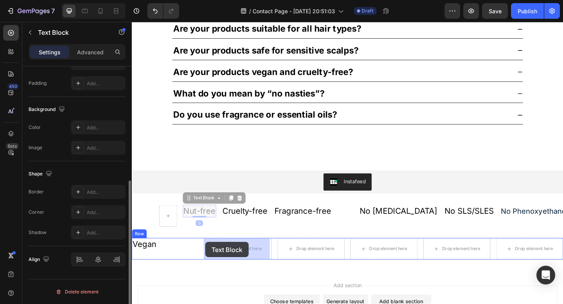
drag, startPoint x: 198, startPoint y: 227, endPoint x: 211, endPoint y: 261, distance: 36.5
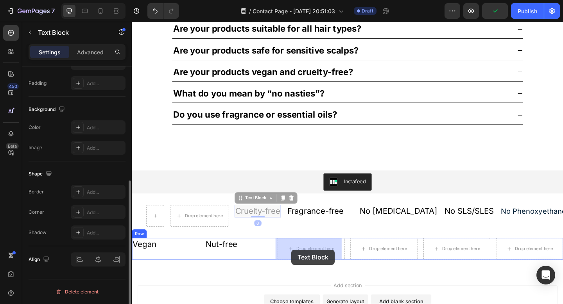
drag, startPoint x: 266, startPoint y: 226, endPoint x: 305, endPoint y: 270, distance: 58.4
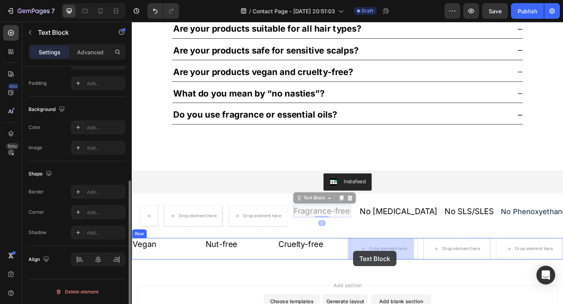
drag, startPoint x: 322, startPoint y: 229, endPoint x: 375, endPoint y: 268, distance: 67.0
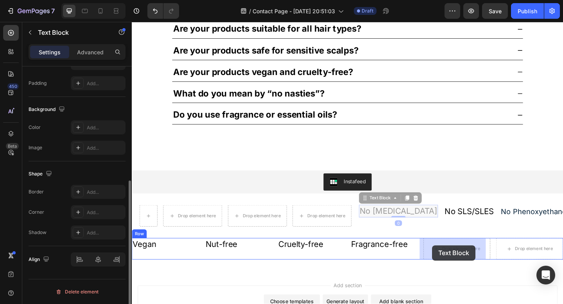
drag, startPoint x: 416, startPoint y: 223, endPoint x: 458, endPoint y: 265, distance: 59.7
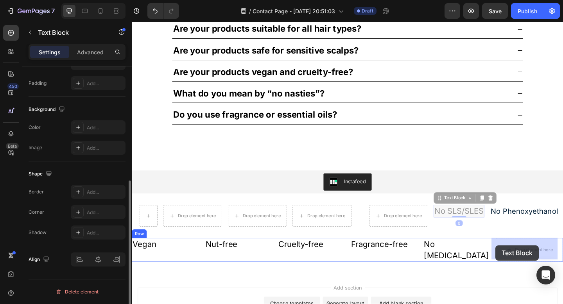
drag, startPoint x: 475, startPoint y: 228, endPoint x: 527, endPoint y: 265, distance: 64.2
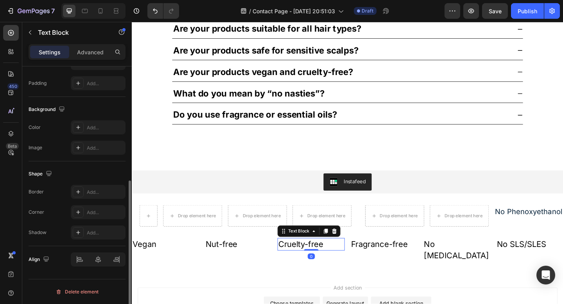
click at [352, 263] on p "Cruelty-free" at bounding box center [327, 264] width 72 height 12
click at [267, 260] on p "Nut-free" at bounding box center [248, 264] width 72 height 12
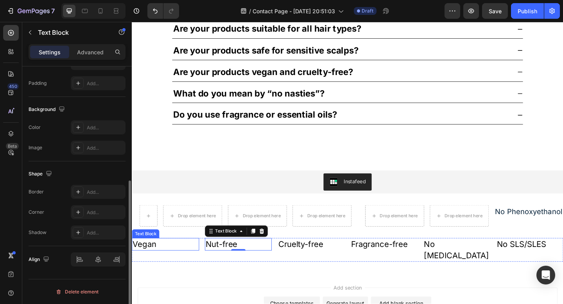
click at [187, 261] on p "Vegan" at bounding box center [168, 264] width 72 height 12
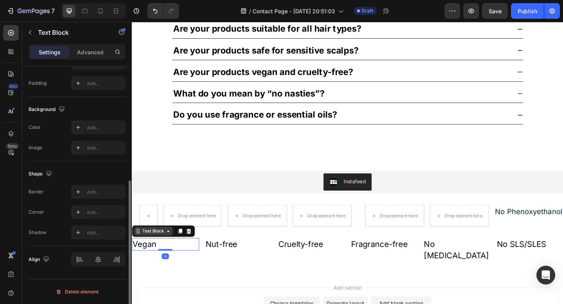
click at [163, 248] on div "Text Block" at bounding box center [154, 249] width 27 height 7
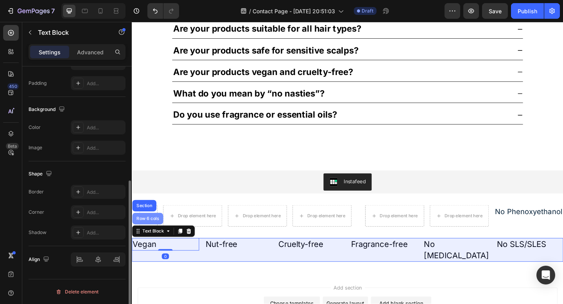
click at [156, 236] on div "Row 6 cols" at bounding box center [148, 236] width 27 height 5
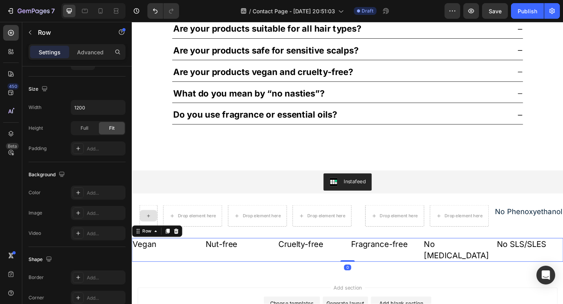
scroll to position [0, 0]
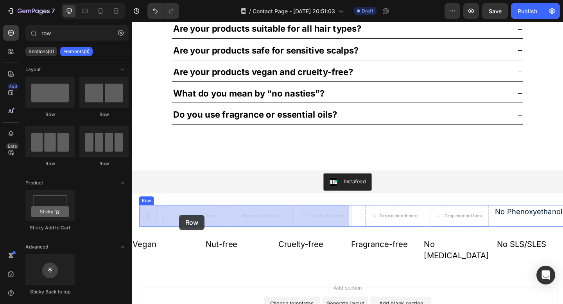
drag, startPoint x: 151, startPoint y: 229, endPoint x: 183, endPoint y: 232, distance: 32.2
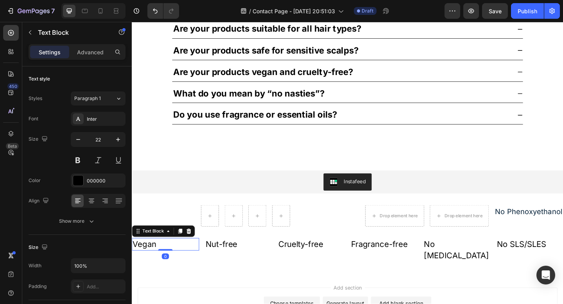
click at [184, 265] on p "Vegan" at bounding box center [168, 264] width 72 height 12
click at [164, 250] on div "Text Block" at bounding box center [154, 249] width 27 height 7
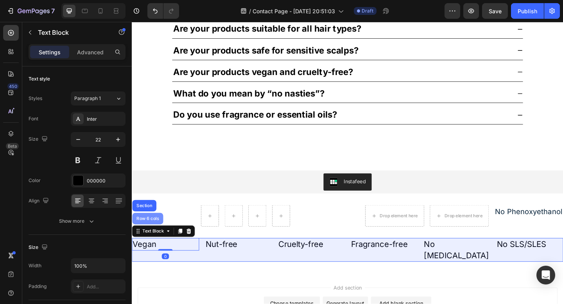
click at [152, 238] on div "Row 6 cols" at bounding box center [149, 236] width 34 height 13
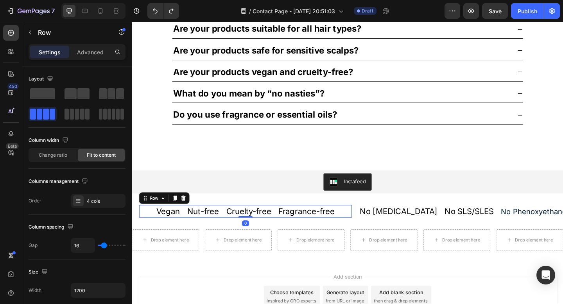
click at [366, 226] on div "Nut-free Text Block Cruelty-free Text Block Vegan Text Block Fragrance-free Tex…" at bounding box center [254, 228] width 231 height 14
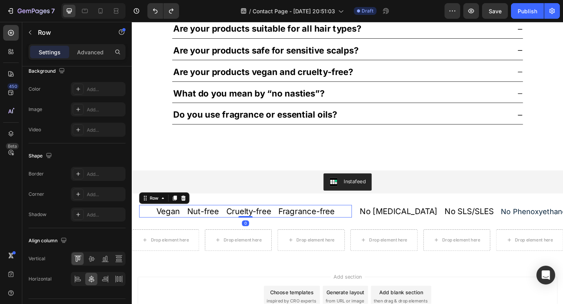
scroll to position [306, 0]
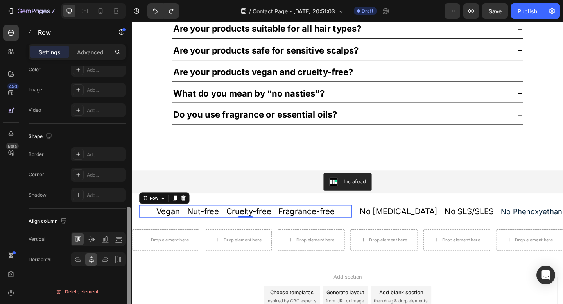
drag, startPoint x: 128, startPoint y: 146, endPoint x: 128, endPoint y: 304, distance: 157.5
click at [128, 304] on div at bounding box center [129, 266] width 4 height 119
click at [344, 231] on p "Fragrance-free" at bounding box center [321, 228] width 61 height 12
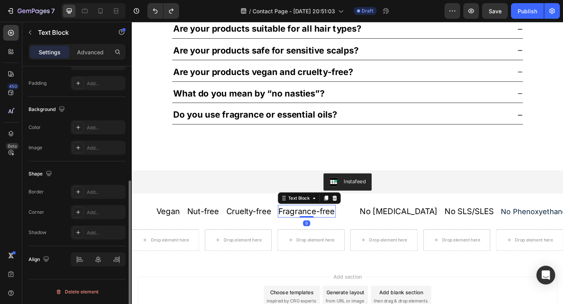
scroll to position [0, 0]
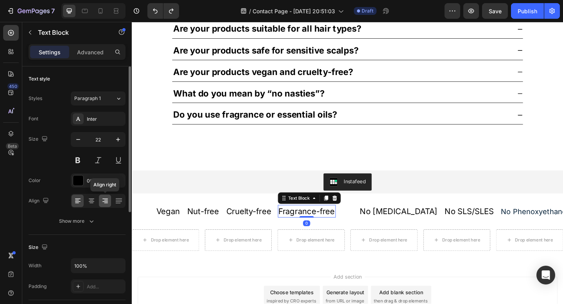
click at [108, 200] on icon at bounding box center [105, 201] width 8 height 8
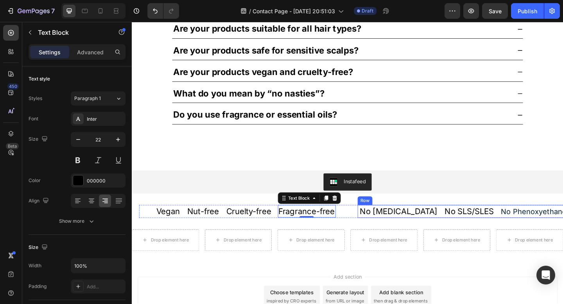
click at [379, 230] on div "No Mineral Oil Text Block No SLS/SLES Text Block No Phenoxyethanol Text Block R…" at bounding box center [492, 228] width 231 height 14
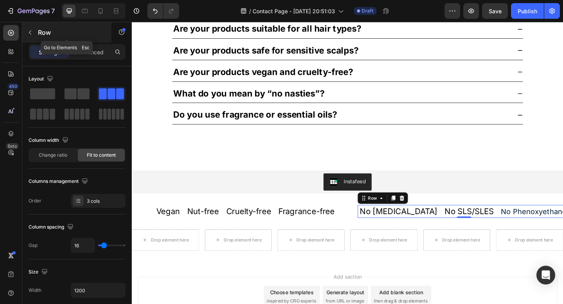
click at [30, 34] on icon "button" at bounding box center [30, 32] width 6 height 6
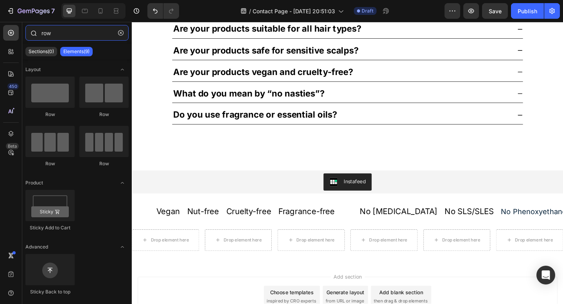
click at [65, 37] on input "row" at bounding box center [76, 33] width 103 height 16
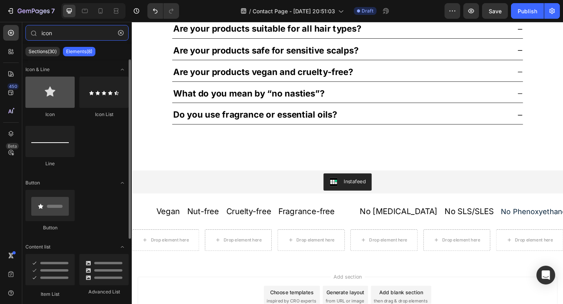
type input "icon"
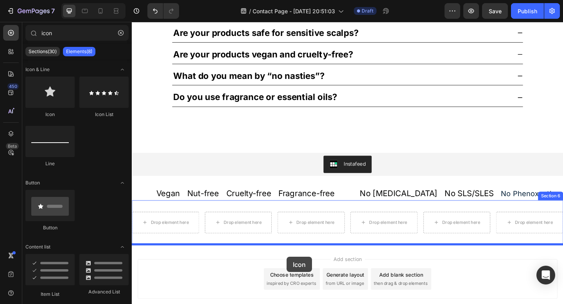
scroll to position [926, 0]
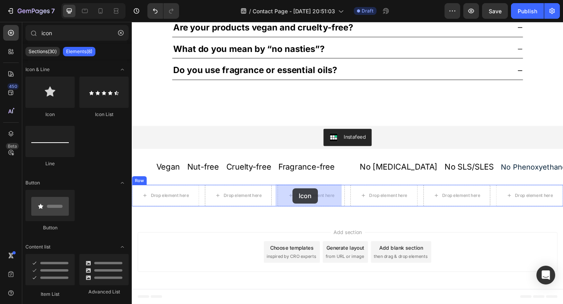
drag, startPoint x: 185, startPoint y: 119, endPoint x: 304, endPoint y: 214, distance: 152.6
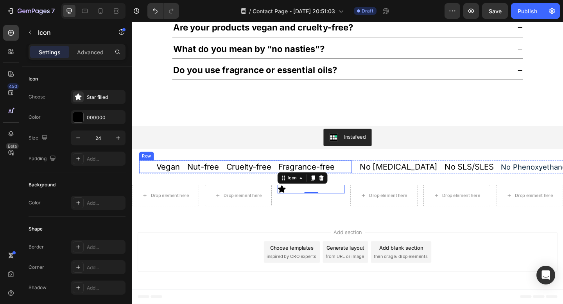
click at [150, 168] on div "Row" at bounding box center [147, 167] width 13 height 7
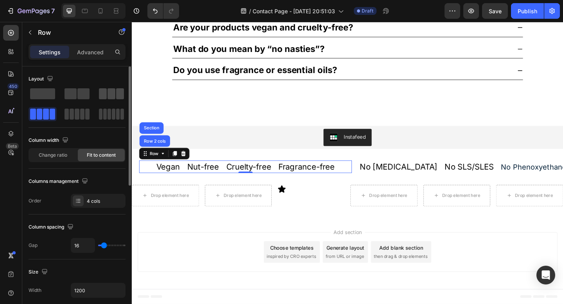
click at [102, 96] on span at bounding box center [103, 93] width 8 height 11
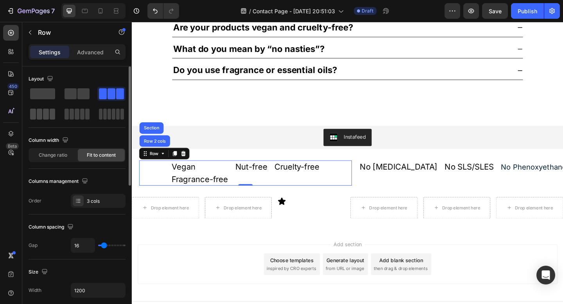
click at [46, 118] on span at bounding box center [46, 114] width 6 height 11
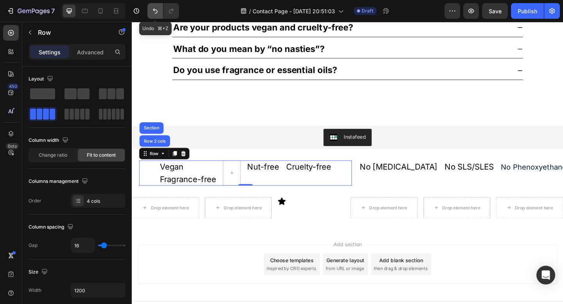
click at [151, 13] on icon "Undo/Redo" at bounding box center [155, 11] width 8 height 8
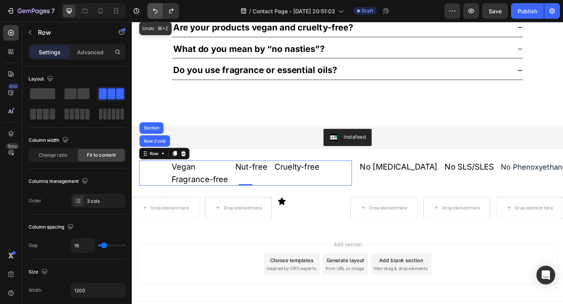
click at [151, 13] on icon "Undo/Redo" at bounding box center [155, 11] width 8 height 8
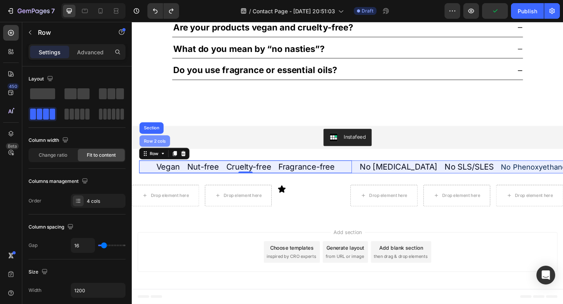
click at [161, 152] on div "Row 2 cols" at bounding box center [156, 151] width 27 height 5
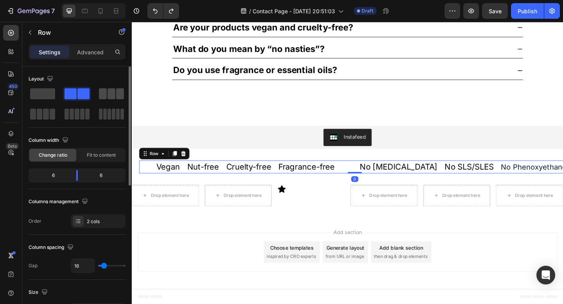
click at [117, 97] on span at bounding box center [120, 93] width 8 height 11
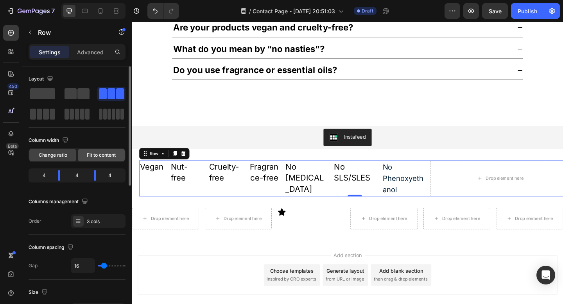
click at [98, 159] on div "Fit to content" at bounding box center [101, 155] width 47 height 13
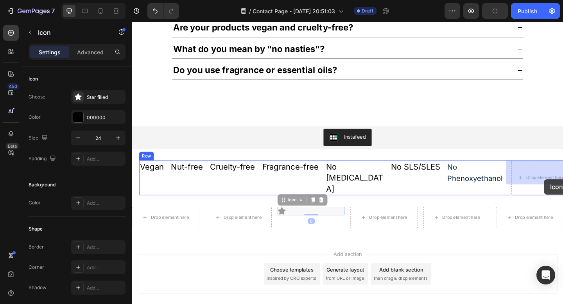
drag, startPoint x: 294, startPoint y: 216, endPoint x: 573, endPoint y: 188, distance: 280.5
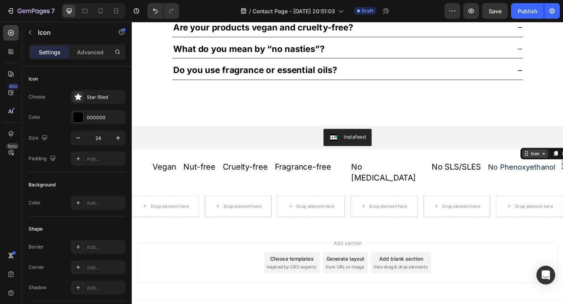
click at [562, 166] on div "Icon" at bounding box center [570, 165] width 28 height 9
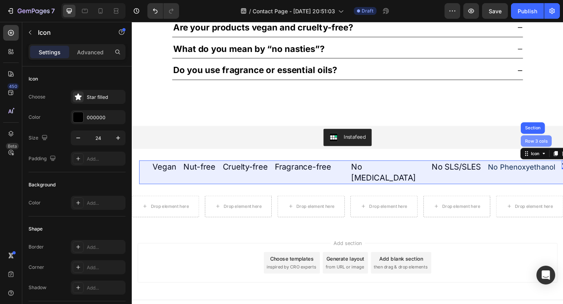
click at [562, 154] on div "Row 3 cols" at bounding box center [571, 151] width 34 height 13
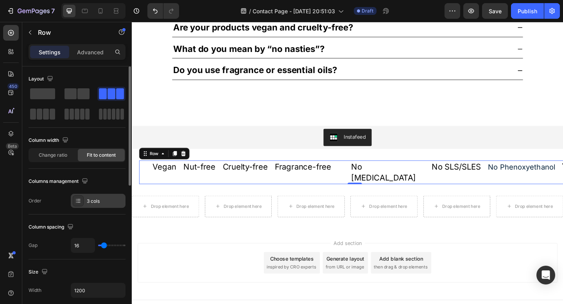
click at [87, 198] on div "3 cols" at bounding box center [105, 201] width 37 height 7
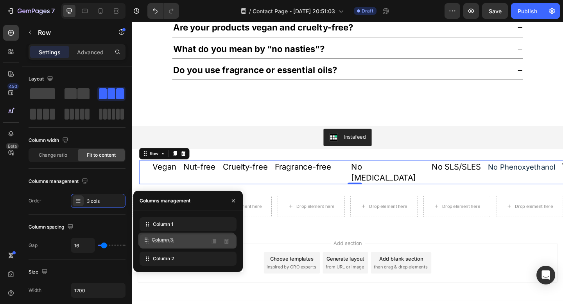
drag, startPoint x: 177, startPoint y: 259, endPoint x: 175, endPoint y: 240, distance: 19.6
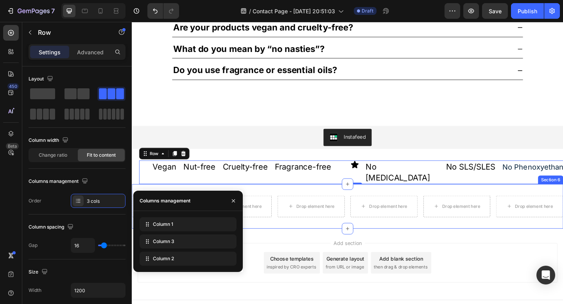
click at [314, 247] on div "Add section Choose templates inspired by CRO experts Generate layout from URL o…" at bounding box center [366, 285] width 469 height 77
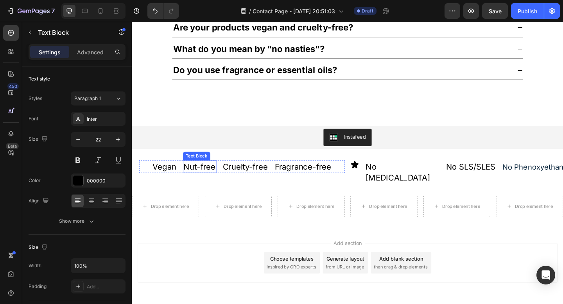
click at [218, 181] on p "Nut-free" at bounding box center [205, 179] width 35 height 12
click at [201, 166] on div "Text Block" at bounding box center [210, 165] width 27 height 7
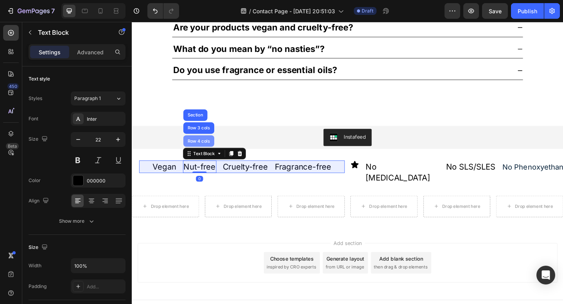
click at [200, 154] on div "Row 4 cols" at bounding box center [204, 151] width 27 height 5
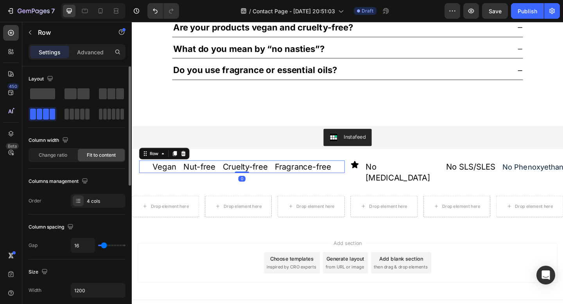
click at [93, 156] on span "Fit to content" at bounding box center [101, 155] width 29 height 7
click at [157, 164] on div "Row" at bounding box center [155, 165] width 13 height 7
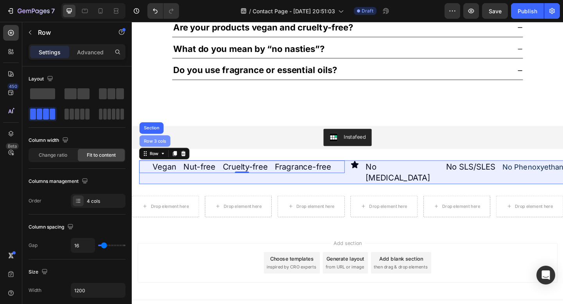
click at [157, 153] on div "Row 3 cols" at bounding box center [156, 151] width 27 height 5
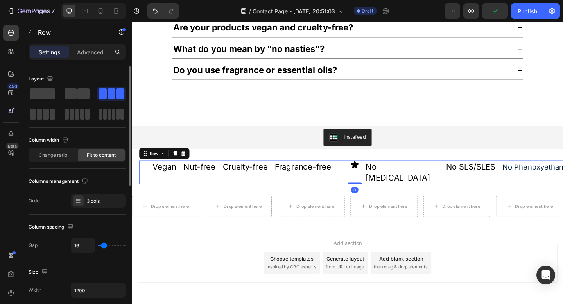
click at [105, 154] on span "Fit to content" at bounding box center [101, 155] width 29 height 7
click at [159, 168] on div "Row" at bounding box center [155, 165] width 13 height 7
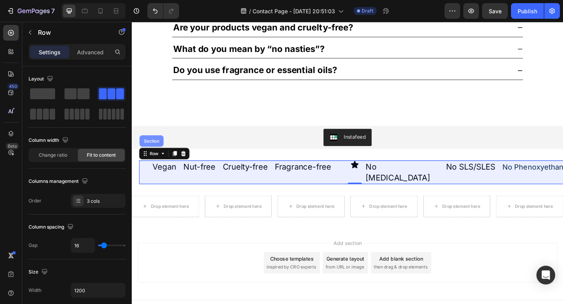
click at [156, 156] on div "Section" at bounding box center [153, 151] width 26 height 13
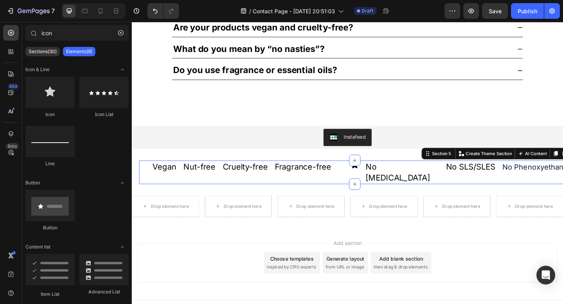
click at [208, 263] on div "Add section Choose templates inspired by CRO experts Generate layout from URL o…" at bounding box center [366, 284] width 456 height 43
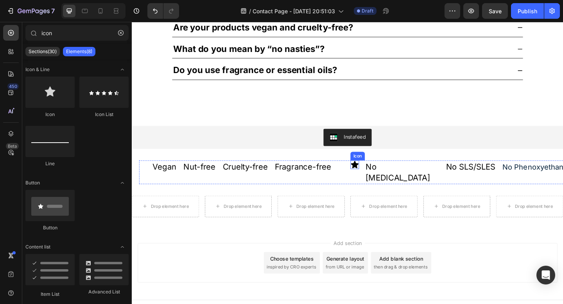
click at [370, 179] on icon at bounding box center [374, 177] width 8 height 8
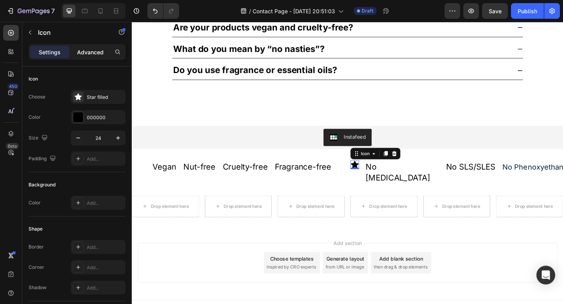
click at [89, 50] on p "Advanced" at bounding box center [90, 52] width 27 height 8
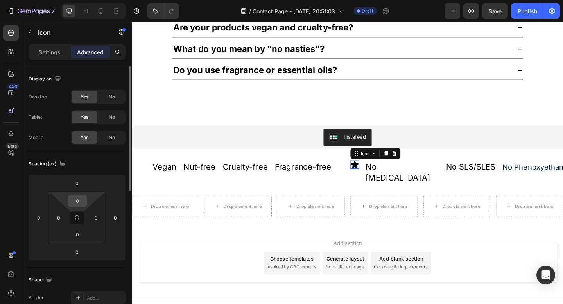
click at [77, 202] on input "0" at bounding box center [78, 201] width 16 height 12
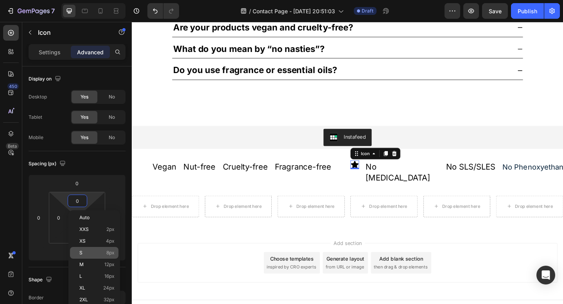
click at [85, 253] on p "S 8px" at bounding box center [96, 252] width 35 height 5
type input "8"
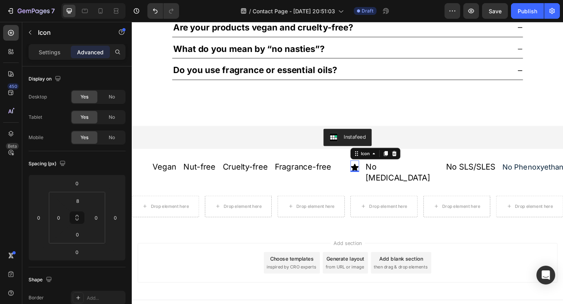
click at [372, 178] on icon at bounding box center [374, 181] width 8 height 8
click at [370, 180] on icon at bounding box center [374, 181] width 8 height 8
click at [79, 198] on input "8" at bounding box center [78, 201] width 16 height 12
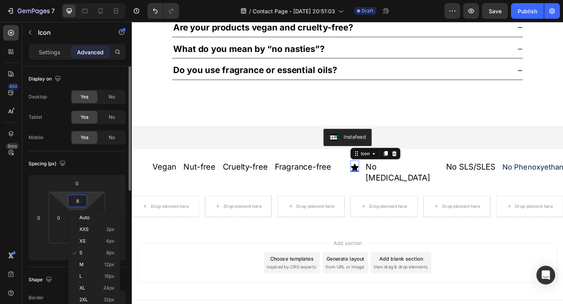
click at [79, 198] on input "8" at bounding box center [78, 201] width 16 height 12
type input "0"
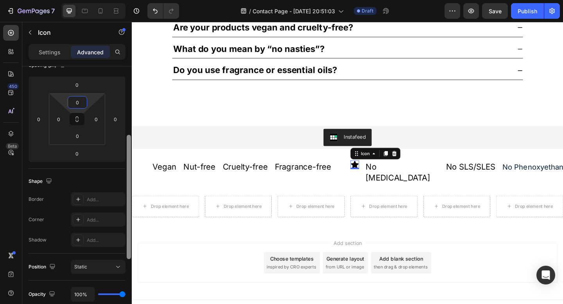
scroll to position [20, 0]
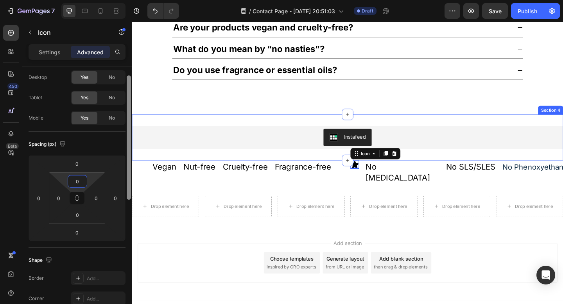
drag, startPoint x: 260, startPoint y: 195, endPoint x: 137, endPoint y: 131, distance: 138.4
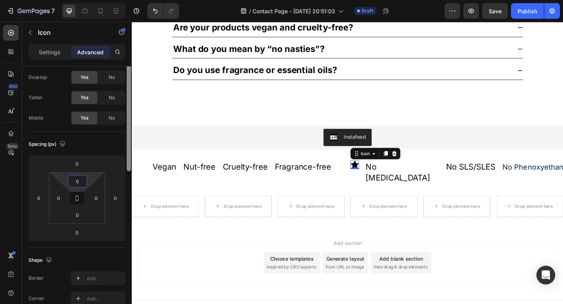
scroll to position [0, 0]
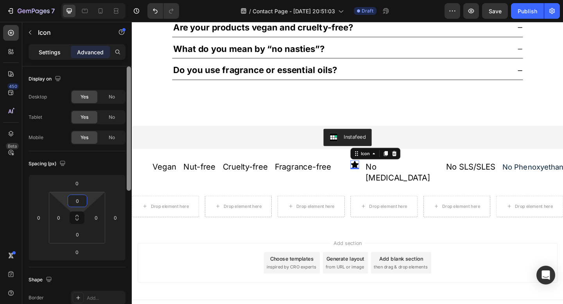
click at [49, 51] on p "Settings" at bounding box center [50, 52] width 22 height 8
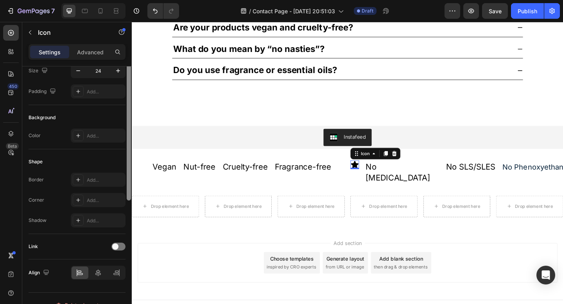
scroll to position [80, 0]
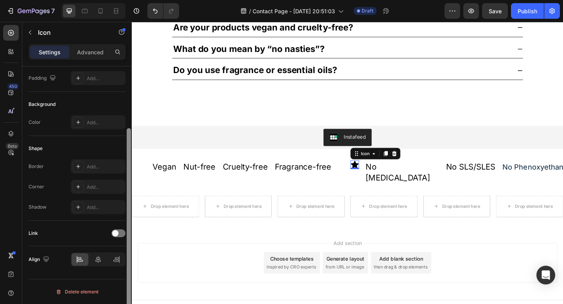
drag, startPoint x: 0, startPoint y: 91, endPoint x: 130, endPoint y: 230, distance: 190.5
click at [130, 230] on div at bounding box center [129, 227] width 4 height 198
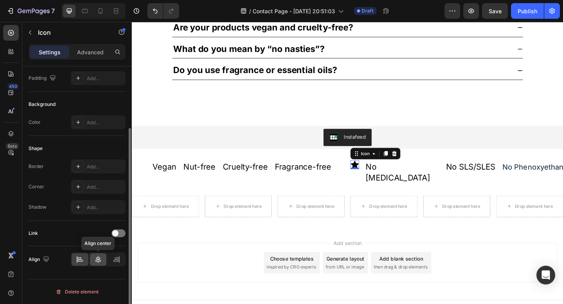
click at [98, 263] on icon at bounding box center [98, 260] width 8 height 8
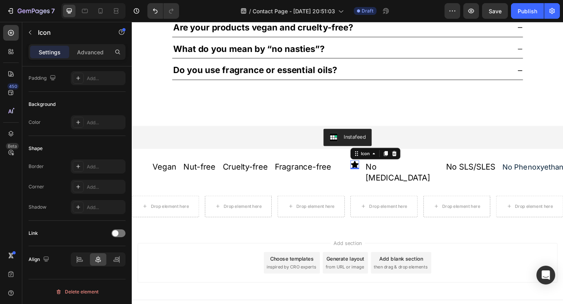
click at [372, 179] on icon at bounding box center [374, 177] width 8 height 8
click at [90, 54] on p "Advanced" at bounding box center [90, 52] width 27 height 8
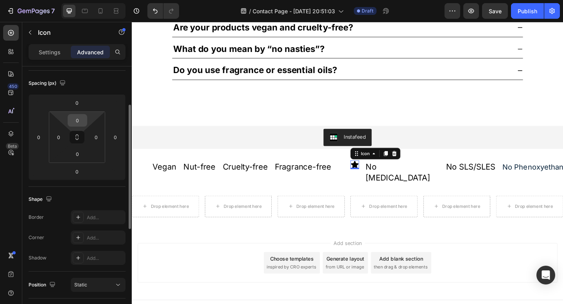
click at [79, 123] on input "0" at bounding box center [78, 120] width 16 height 12
click at [79, 119] on input "10" at bounding box center [78, 120] width 16 height 12
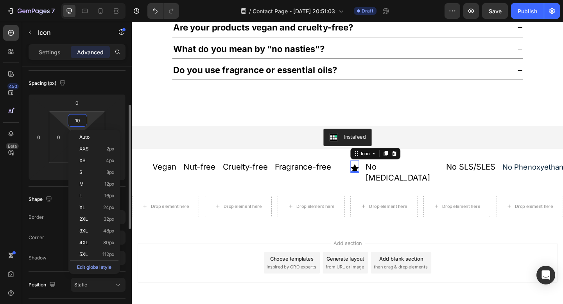
type input "5"
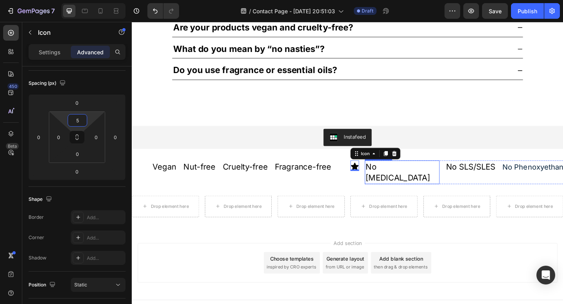
click at [420, 185] on p "No Mineral Oil" at bounding box center [426, 185] width 80 height 24
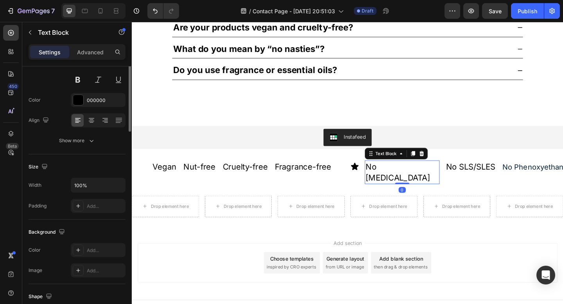
scroll to position [0, 0]
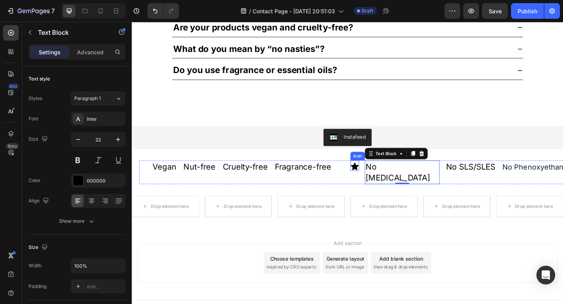
click at [372, 179] on icon at bounding box center [374, 179] width 8 height 8
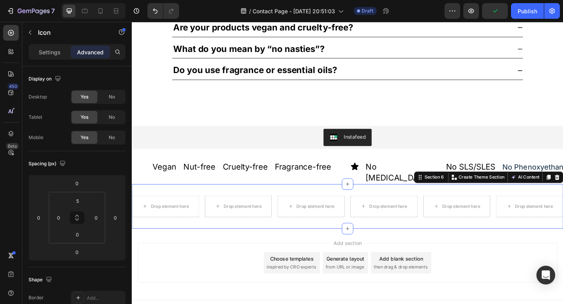
click at [307, 198] on div "Drop element here Drop element here Drop element here Drop element here Drop el…" at bounding box center [366, 222] width 469 height 48
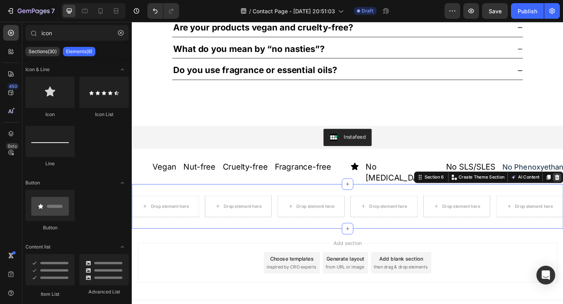
scroll to position [878, 0]
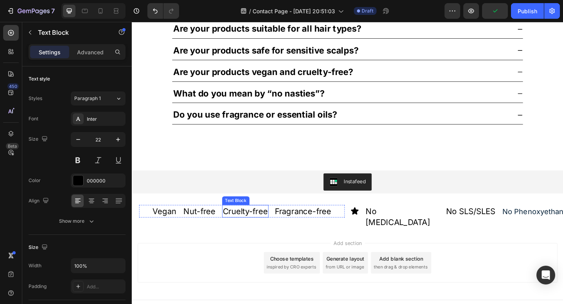
click at [257, 229] on p "Cruelty-free" at bounding box center [255, 228] width 49 height 12
click at [245, 213] on div "Text Block" at bounding box center [253, 213] width 27 height 7
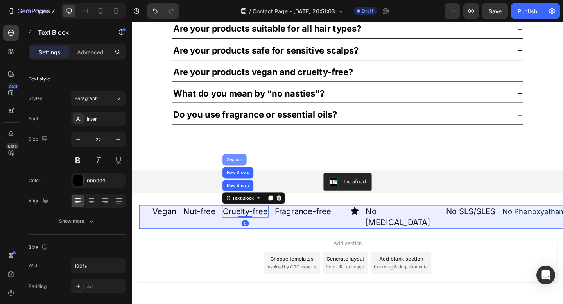
click at [235, 170] on div "Section" at bounding box center [243, 172] width 20 height 5
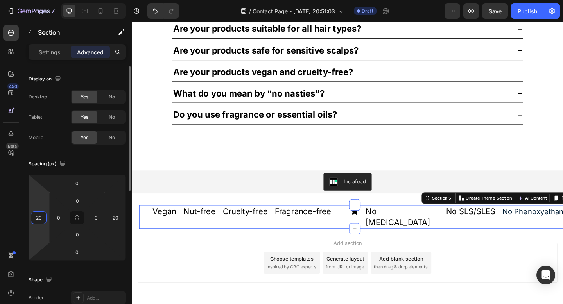
click at [34, 217] on input "20" at bounding box center [39, 218] width 12 height 12
type input "3"
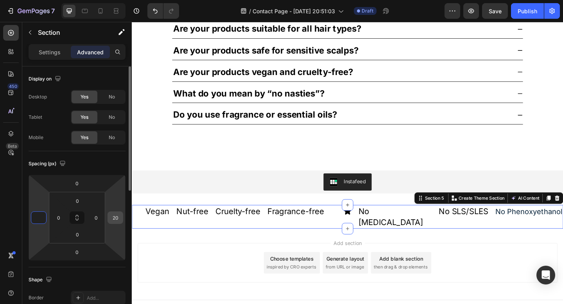
type input "0"
click at [113, 216] on input "20" at bounding box center [115, 218] width 12 height 12
type input "30"
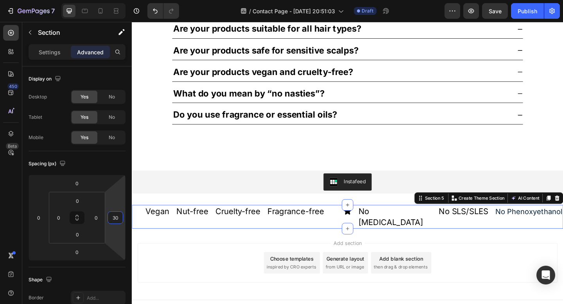
click at [206, 263] on div "Add section Choose templates inspired by CRO experts Generate layout from URL o…" at bounding box center [366, 284] width 456 height 43
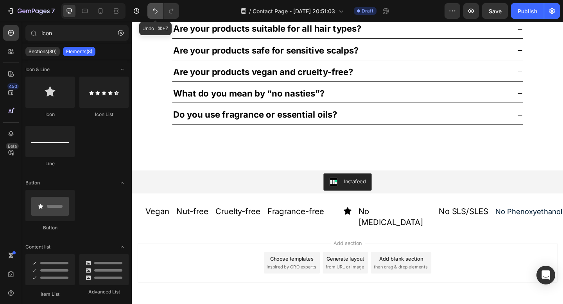
click at [157, 9] on icon "Undo/Redo" at bounding box center [155, 11] width 8 height 8
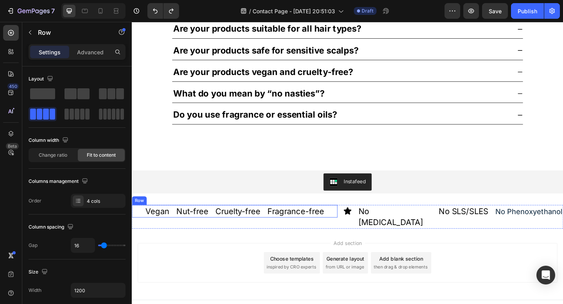
click at [175, 223] on div "Nut-free Text Block Cruelty-free Text Block Vegan Text Block Fragrance-free Tex…" at bounding box center [243, 228] width 223 height 14
click at [152, 216] on div "Row" at bounding box center [147, 213] width 13 height 7
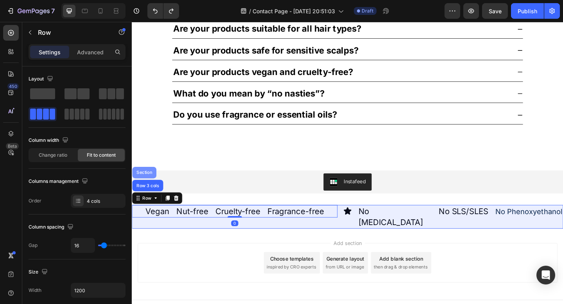
click at [145, 186] on div "Section" at bounding box center [145, 186] width 20 height 5
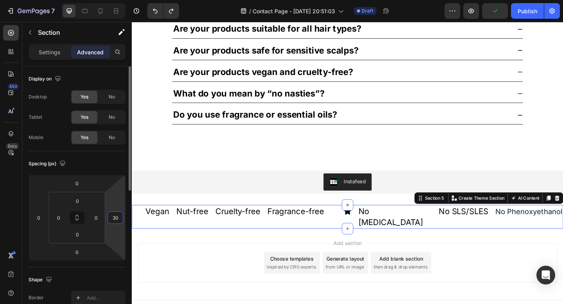
click at [117, 216] on input "30" at bounding box center [115, 218] width 12 height 12
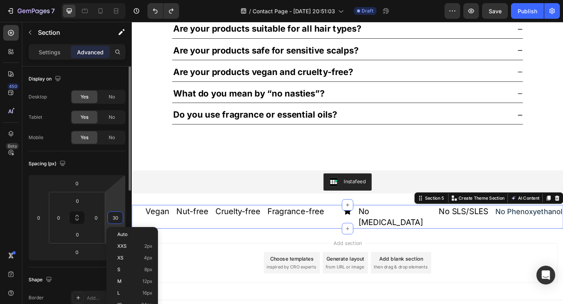
type input "0"
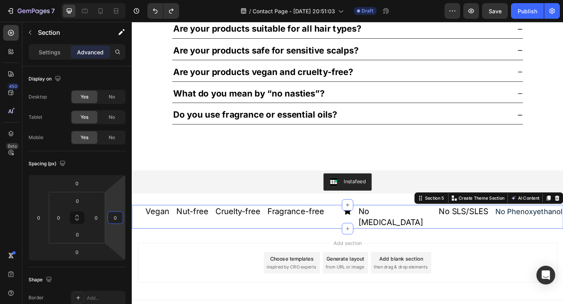
click at [189, 263] on div "Add section Choose templates inspired by CRO experts Generate layout from URL o…" at bounding box center [366, 284] width 456 height 43
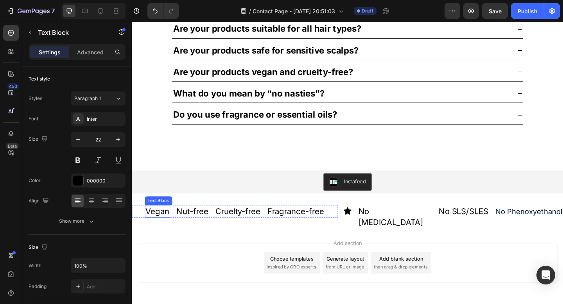
click at [156, 217] on div "Text Block" at bounding box center [160, 216] width 27 height 7
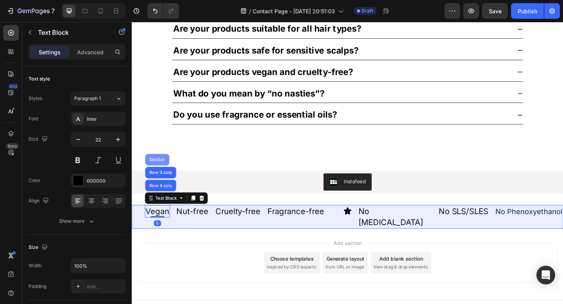
click at [155, 171] on div "Section" at bounding box center [159, 172] width 20 height 5
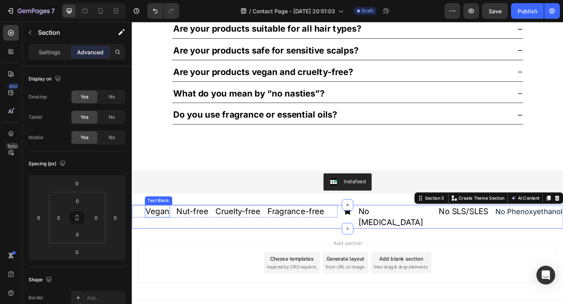
click at [152, 223] on p "Vegan" at bounding box center [160, 228] width 26 height 12
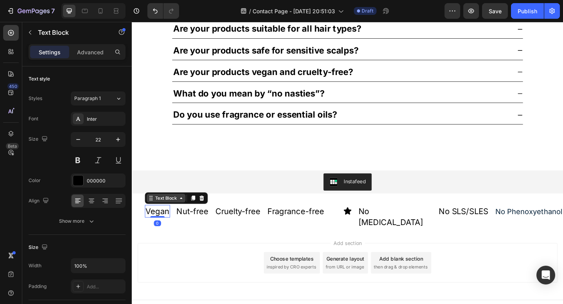
click at [156, 216] on div "Text Block" at bounding box center [169, 213] width 27 height 7
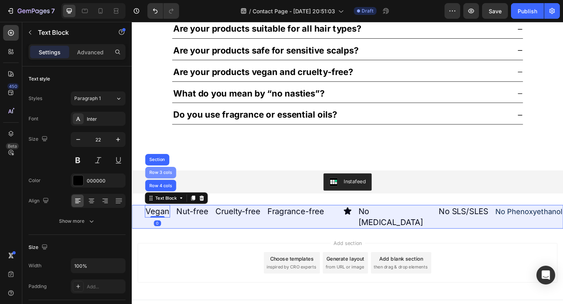
click at [157, 182] on div "Row 3 cols" at bounding box center [163, 186] width 34 height 13
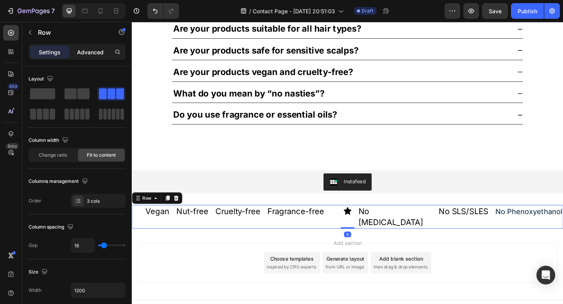
click at [92, 48] on p "Advanced" at bounding box center [90, 52] width 27 height 8
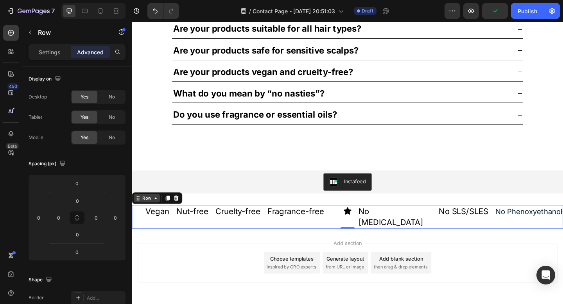
click at [152, 216] on div "Row" at bounding box center [147, 213] width 13 height 7
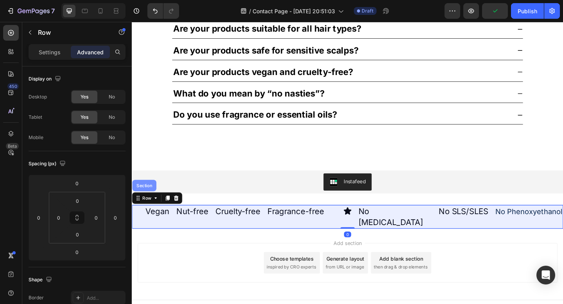
click at [153, 199] on div "Section" at bounding box center [145, 200] width 20 height 5
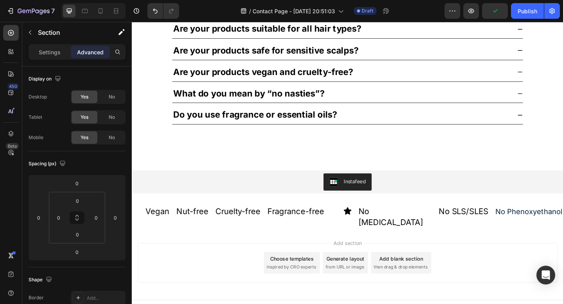
click at [176, 248] on div "Add section Choose templates inspired by CRO experts Generate layout from URL o…" at bounding box center [366, 285] width 469 height 77
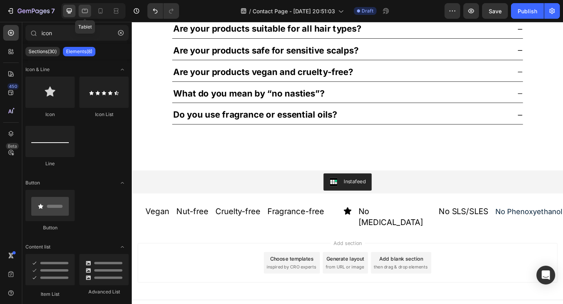
click at [85, 10] on icon at bounding box center [85, 11] width 8 height 8
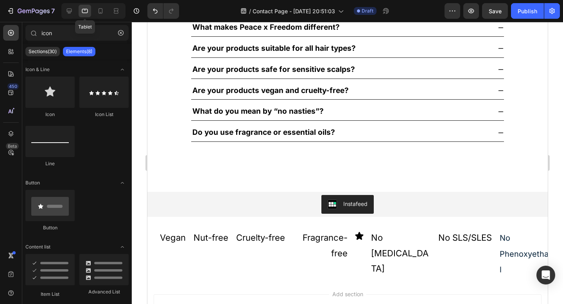
scroll to position [888, 0]
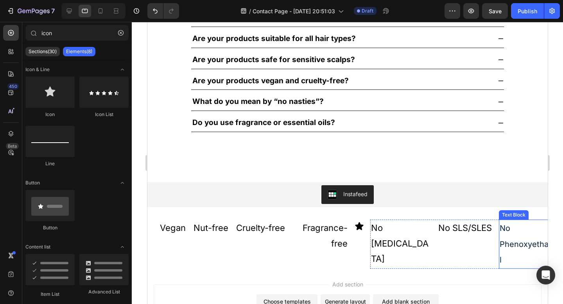
click at [524, 242] on span "No Phenoxyethanol" at bounding box center [528, 243] width 58 height 41
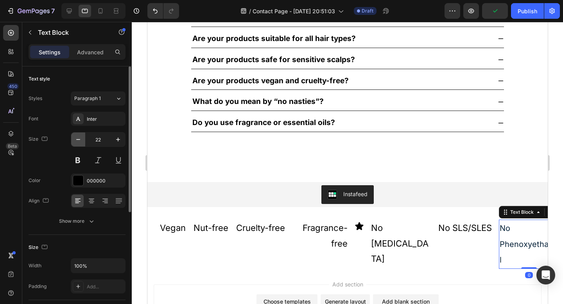
click at [79, 138] on icon "button" at bounding box center [78, 140] width 8 height 8
type input "18"
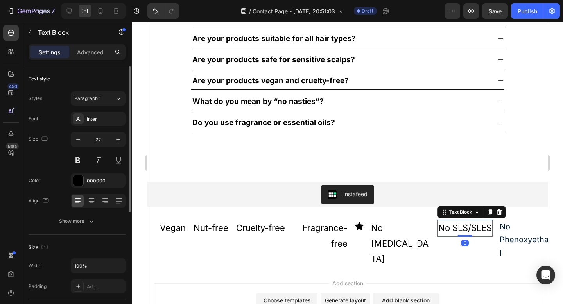
click at [466, 228] on p "No SLS/SLES" at bounding box center [465, 228] width 54 height 16
click at [78, 140] on icon "button" at bounding box center [78, 140] width 8 height 8
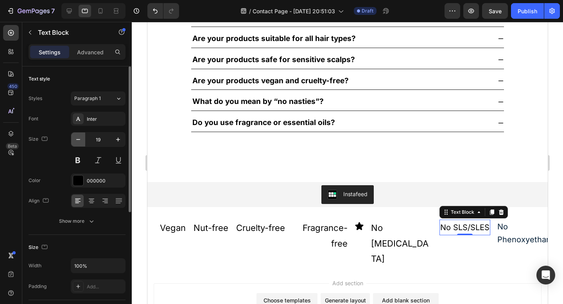
type input "18"
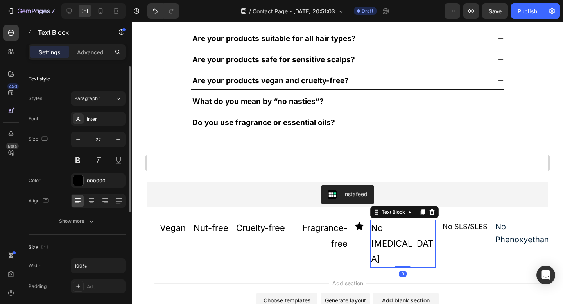
click at [404, 227] on p "No Mineral Oil" at bounding box center [402, 243] width 64 height 46
click at [77, 140] on icon "button" at bounding box center [78, 140] width 8 height 8
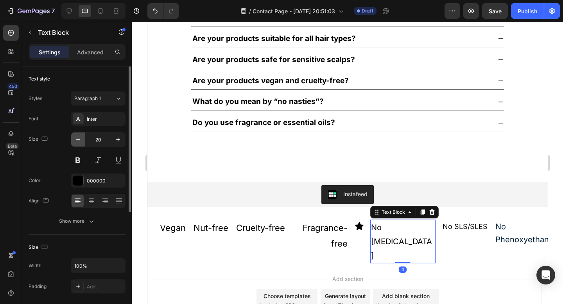
click at [77, 140] on icon "button" at bounding box center [78, 140] width 8 height 8
type input "18"
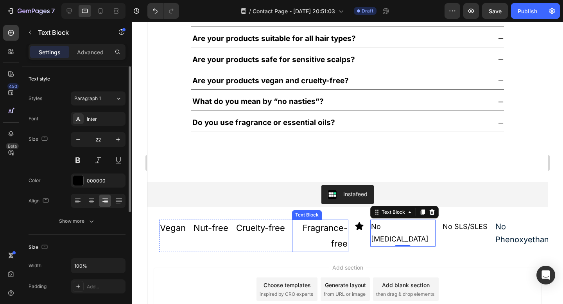
click at [340, 227] on p "Fragrance-free" at bounding box center [319, 235] width 55 height 31
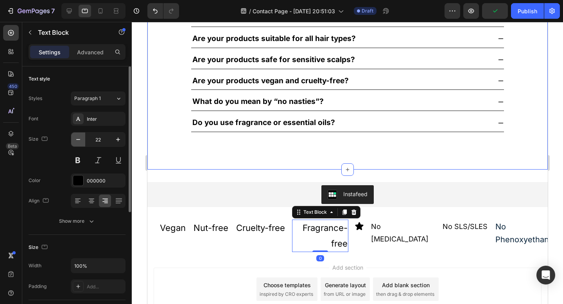
click at [79, 138] on icon "button" at bounding box center [78, 140] width 8 height 8
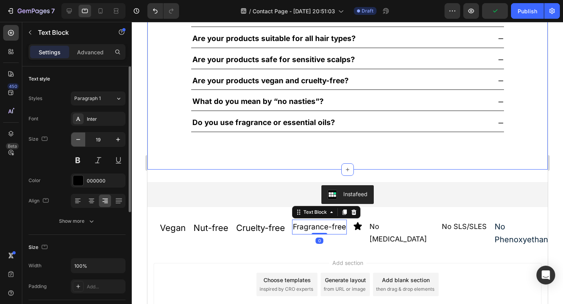
type input "18"
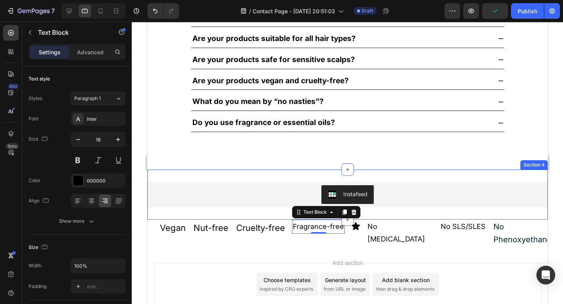
click at [258, 225] on p "Cruelty-free" at bounding box center [260, 228] width 49 height 16
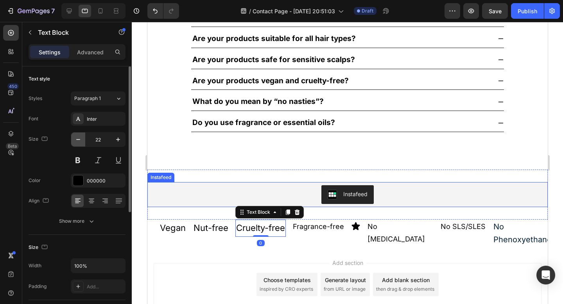
click at [79, 140] on icon "button" at bounding box center [78, 140] width 8 height 8
type input "18"
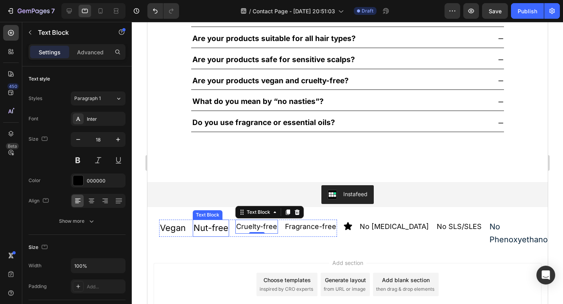
click at [214, 225] on p "Nut-free" at bounding box center [210, 228] width 35 height 16
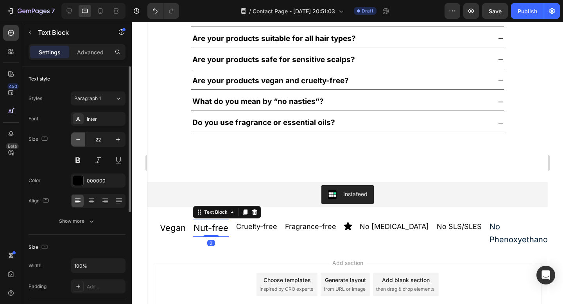
click at [77, 138] on icon "button" at bounding box center [78, 140] width 8 height 8
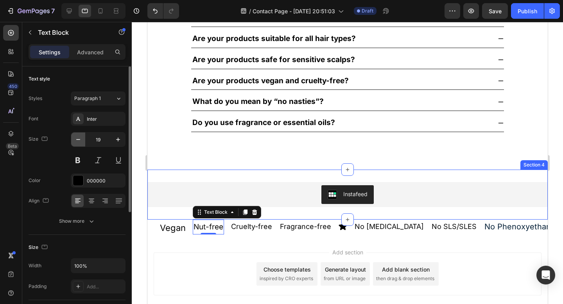
click at [81, 140] on icon "button" at bounding box center [78, 140] width 8 height 8
type input "18"
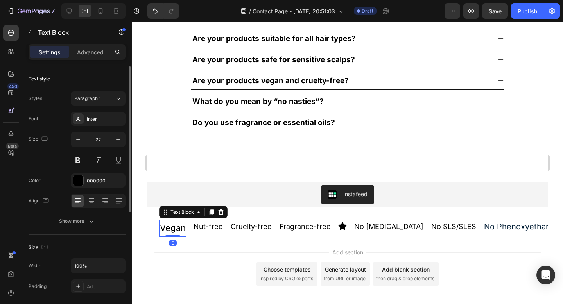
click at [176, 232] on p "Vegan" at bounding box center [172, 228] width 26 height 16
click at [79, 137] on icon "button" at bounding box center [78, 140] width 8 height 8
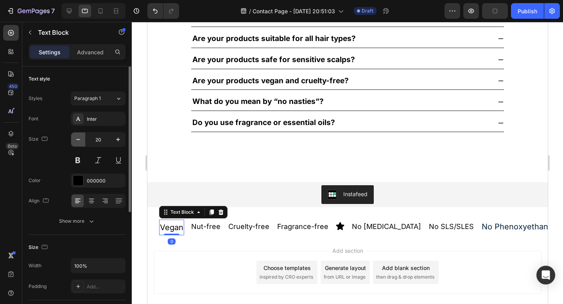
click at [79, 137] on icon "button" at bounding box center [78, 140] width 8 height 8
type input "18"
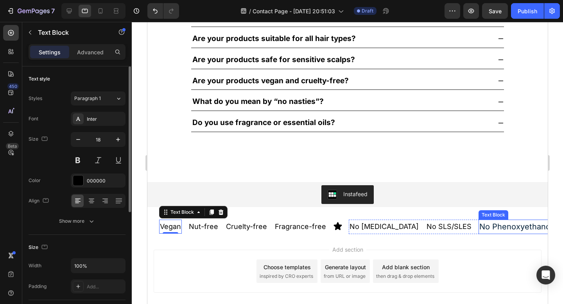
click at [513, 223] on span "No Phenoxyethanol" at bounding box center [515, 226] width 73 height 9
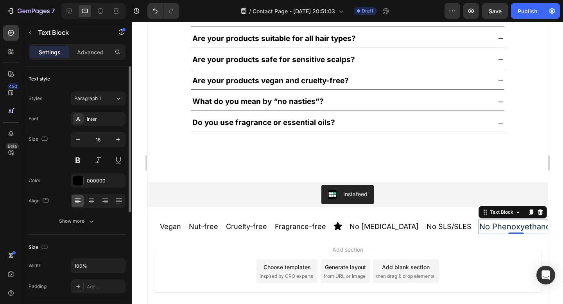
click at [468, 252] on div "Add section Choose templates inspired by CRO experts Generate layout from URL o…" at bounding box center [347, 271] width 388 height 43
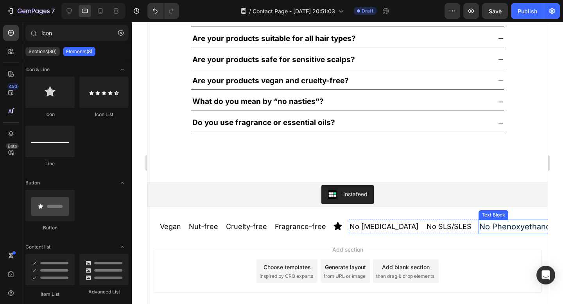
click at [479, 228] on span "No Phenoxyethanol" at bounding box center [515, 226] width 73 height 9
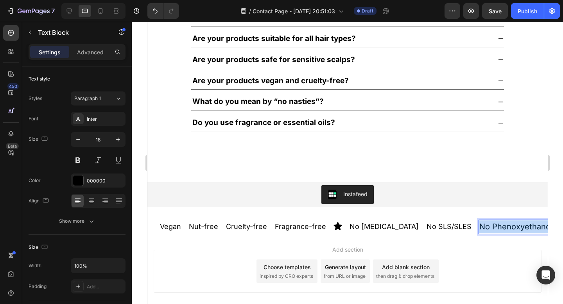
click at [479, 228] on span "No Phenoxyethanol" at bounding box center [515, 226] width 73 height 9
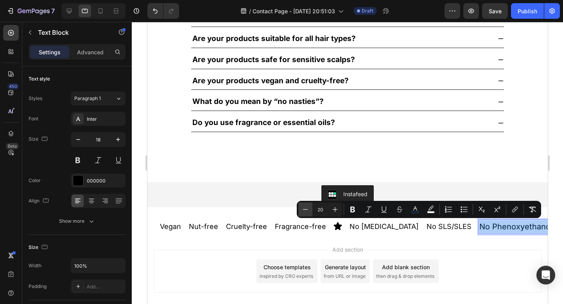
click at [304, 212] on icon "Editor contextual toolbar" at bounding box center [305, 210] width 8 height 8
type input "18"
click at [426, 227] on p "No SLS/SLES" at bounding box center [448, 226] width 45 height 13
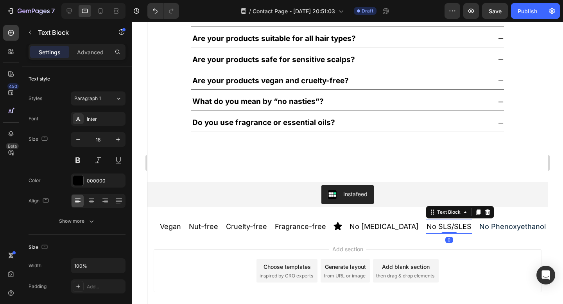
click at [426, 227] on p "No SLS/SLES" at bounding box center [448, 226] width 45 height 13
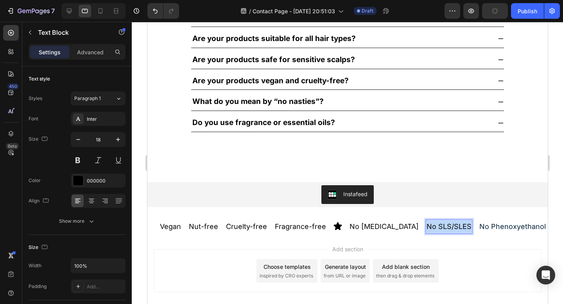
click at [426, 227] on p "No SLS/SLES" at bounding box center [448, 226] width 45 height 13
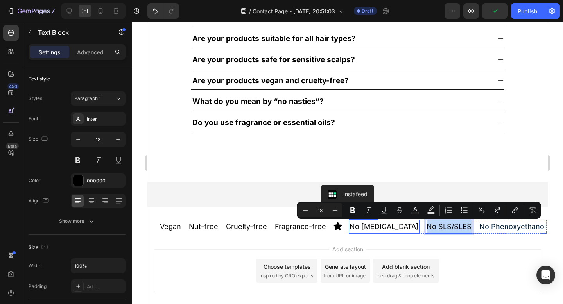
click at [374, 227] on p "No Mineral Oil" at bounding box center [383, 226] width 69 height 13
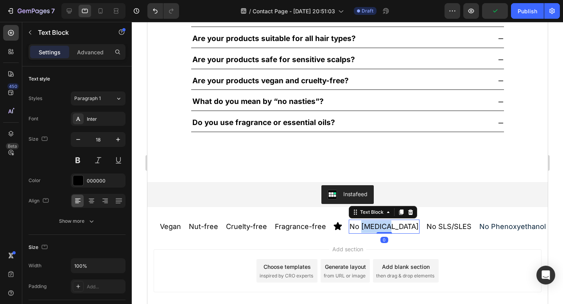
click at [374, 227] on p "No Mineral Oil" at bounding box center [383, 226] width 69 height 13
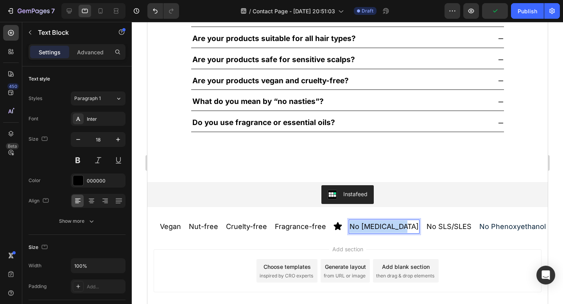
click at [374, 227] on p "No Mineral Oil" at bounding box center [383, 226] width 69 height 13
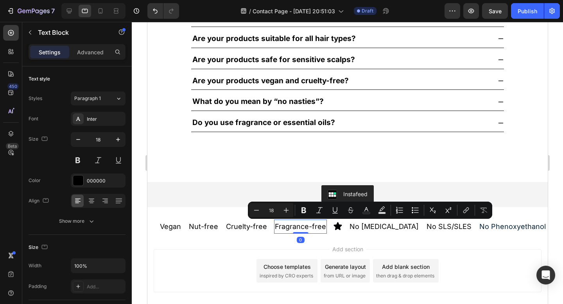
click at [309, 223] on p "Fragrance-free" at bounding box center [299, 226] width 51 height 13
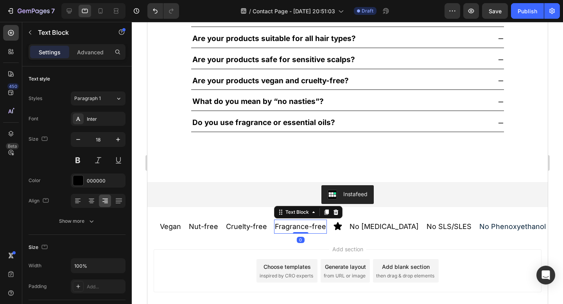
click at [309, 223] on p "Fragrance-free" at bounding box center [299, 226] width 51 height 13
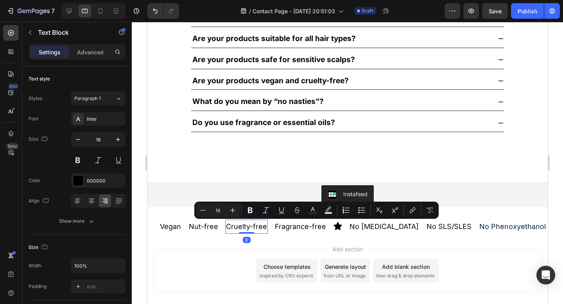
click at [245, 225] on p "Cruelty-free" at bounding box center [245, 226] width 41 height 13
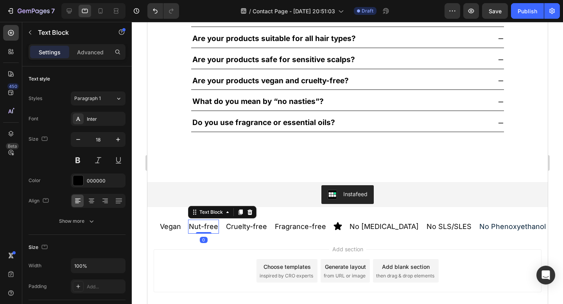
click at [209, 226] on p "Nut-free" at bounding box center [202, 226] width 29 height 13
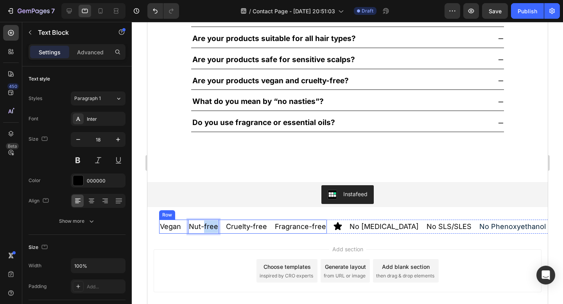
click at [172, 222] on p "Vegan" at bounding box center [169, 226] width 21 height 13
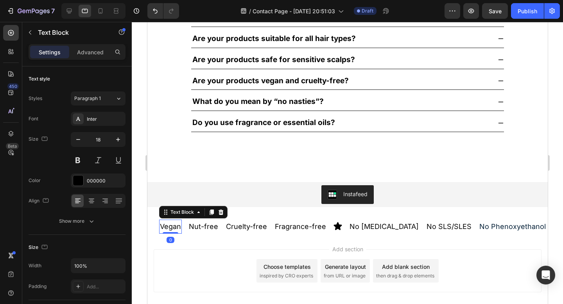
click at [172, 222] on p "Vegan" at bounding box center [169, 226] width 21 height 13
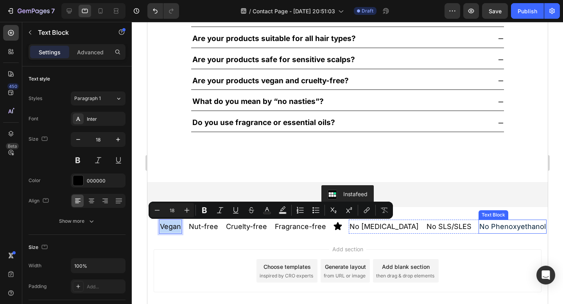
click at [459, 235] on div "Add section Choose templates inspired by CRO experts Generate layout from URL o…" at bounding box center [347, 272] width 400 height 77
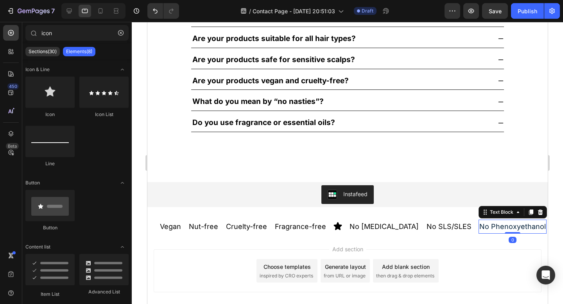
click at [489, 225] on span "No Phenoxyethanol" at bounding box center [512, 226] width 66 height 8
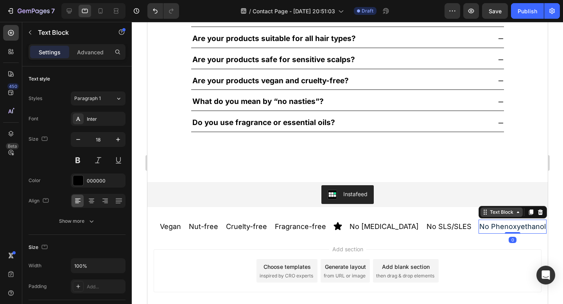
click at [488, 213] on div "Text Block" at bounding box center [501, 212] width 27 height 7
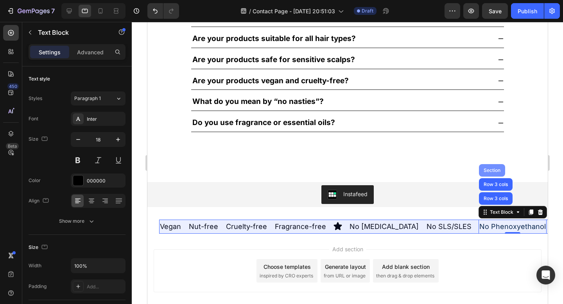
click at [478, 173] on div "Section" at bounding box center [491, 170] width 26 height 13
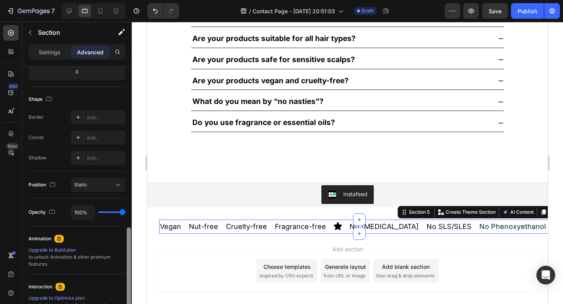
scroll to position [0, 0]
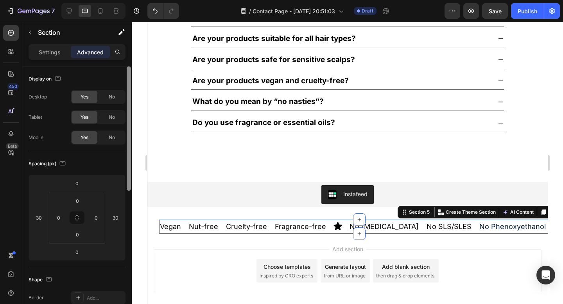
drag, startPoint x: 128, startPoint y: 187, endPoint x: 135, endPoint y: 103, distance: 83.9
click at [135, 0] on div "7 / Contact Page - Sep 23, 20:51:03 Draft Preview Save Publish 450 Beta icon Se…" at bounding box center [281, 0] width 563 height 0
click at [48, 49] on p "Settings" at bounding box center [50, 52] width 22 height 8
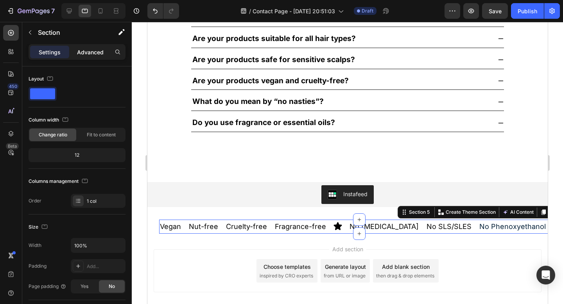
click at [89, 54] on p "Advanced" at bounding box center [90, 52] width 27 height 8
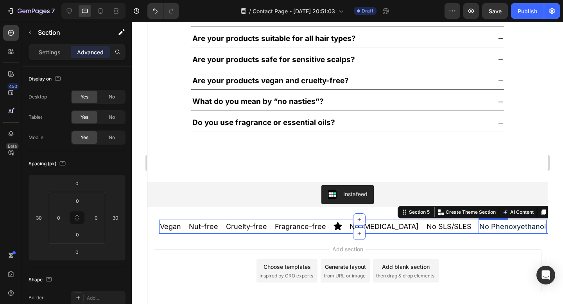
click at [479, 224] on span "No Phenoxyethanol" at bounding box center [512, 226] width 66 height 8
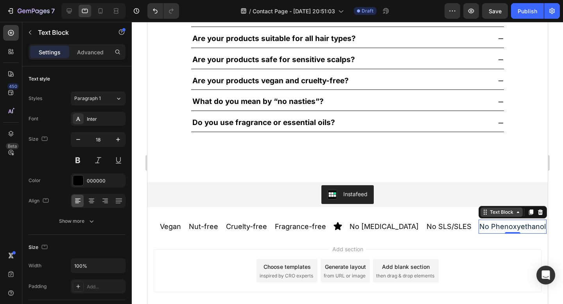
click at [488, 213] on div "Text Block" at bounding box center [501, 212] width 27 height 7
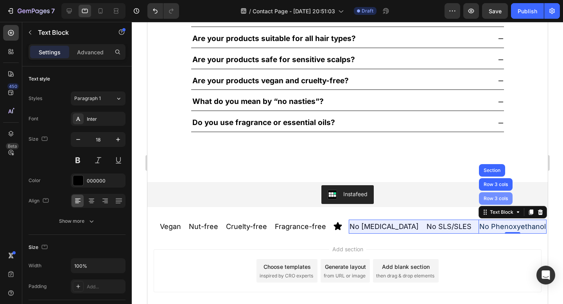
click at [478, 203] on div "Row 3 cols" at bounding box center [495, 198] width 34 height 13
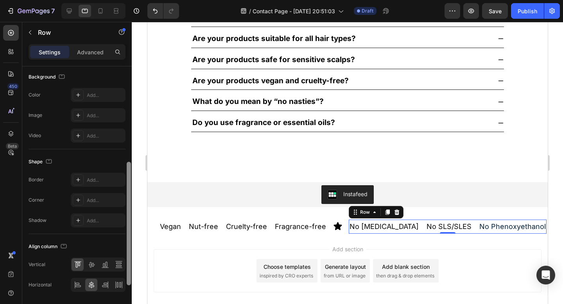
scroll to position [264, 0]
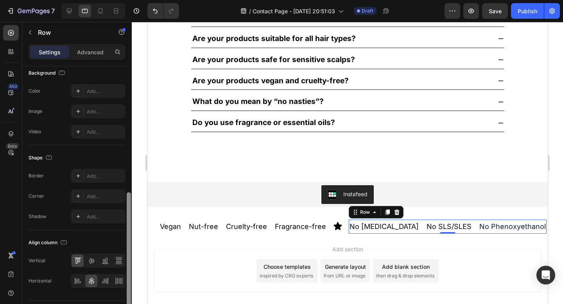
drag, startPoint x: 128, startPoint y: 177, endPoint x: 128, endPoint y: 304, distance: 126.2
click at [128, 304] on div at bounding box center [129, 253] width 4 height 123
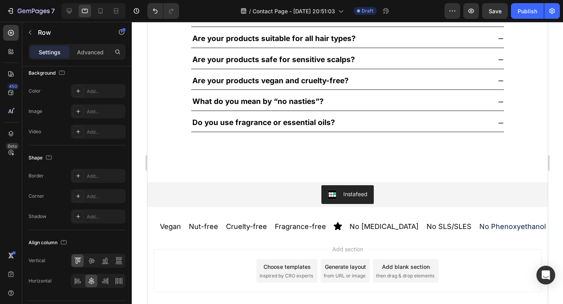
click at [467, 249] on div "Add section Choose templates inspired by CRO experts Generate layout from URL o…" at bounding box center [347, 270] width 388 height 43
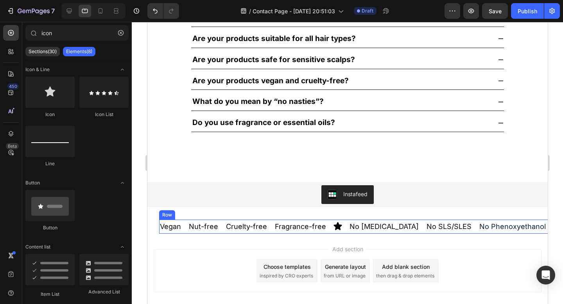
click at [523, 223] on div "Nut-free Text Block Cruelty-free Text Block Vegan Text Block Fragrance-free Tex…" at bounding box center [359, 227] width 400 height 14
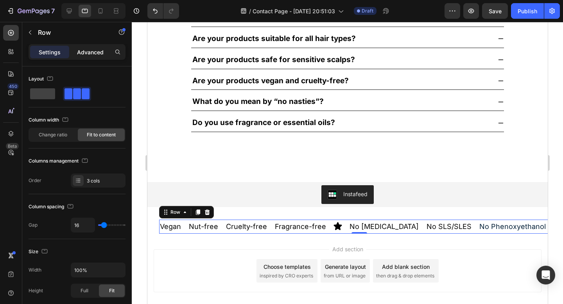
click at [87, 48] on p "Advanced" at bounding box center [90, 52] width 27 height 8
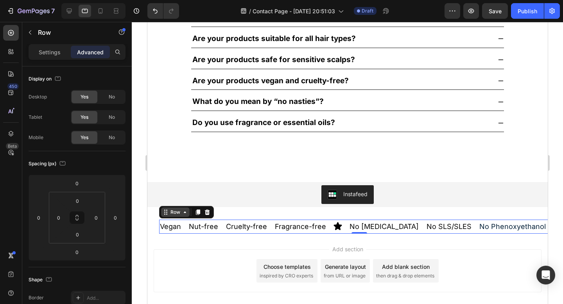
click at [169, 215] on div "Row" at bounding box center [174, 212] width 13 height 7
click at [169, 213] on div "Row" at bounding box center [174, 212] width 13 height 7
click at [181, 215] on icon at bounding box center [184, 212] width 6 height 6
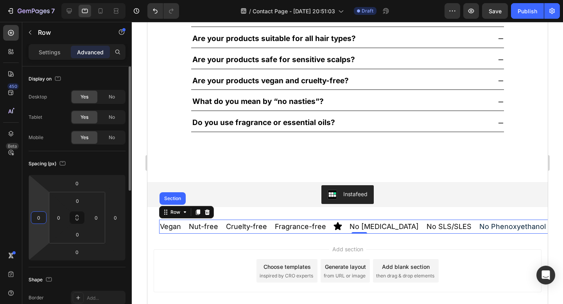
click at [42, 218] on input "0" at bounding box center [39, 218] width 12 height 12
type input "10"
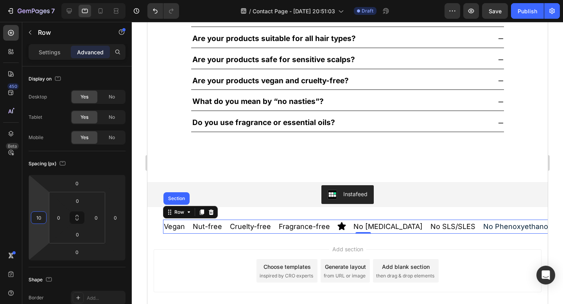
click at [252, 259] on div "Add section Choose templates inspired by CRO experts Generate layout from URL o…" at bounding box center [347, 270] width 388 height 43
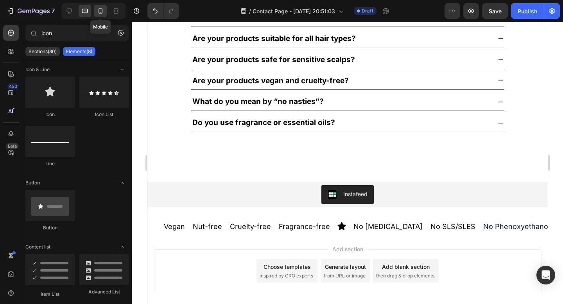
click at [99, 9] on icon at bounding box center [101, 11] width 8 height 8
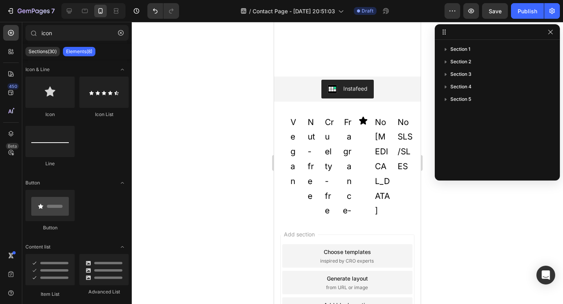
scroll to position [1260, 0]
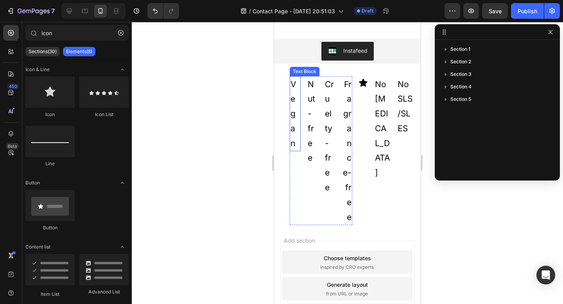
click at [299, 75] on div "Text Block" at bounding box center [304, 71] width 27 height 7
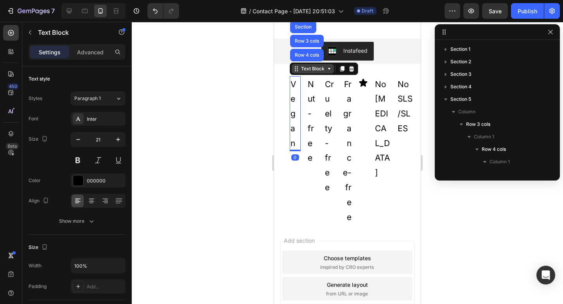
scroll to position [123, 0]
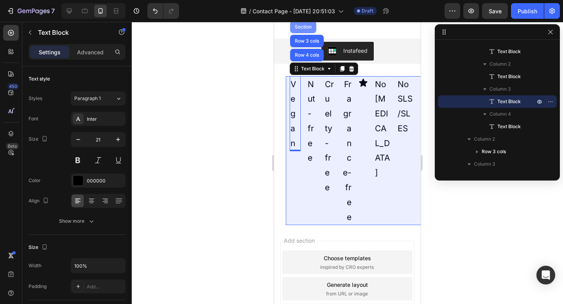
click at [298, 29] on div "Section" at bounding box center [303, 27] width 20 height 5
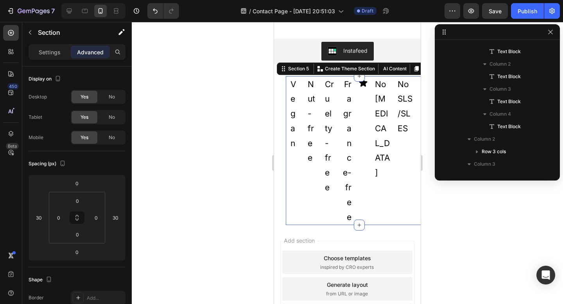
scroll to position [0, 0]
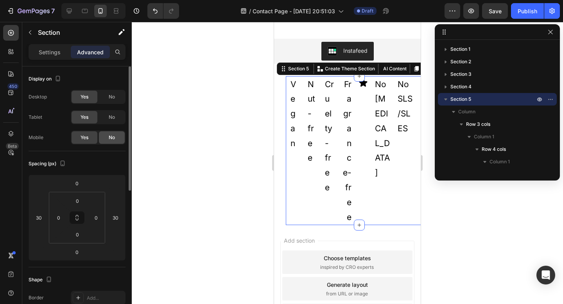
click at [110, 140] on span "No" at bounding box center [112, 137] width 6 height 7
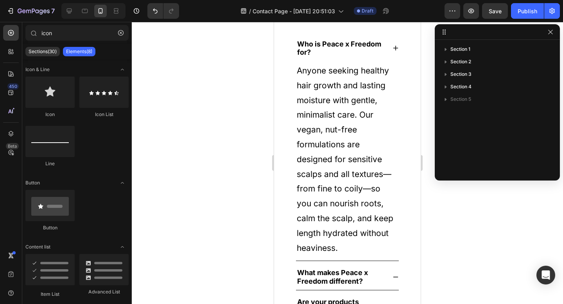
scroll to position [801, 0]
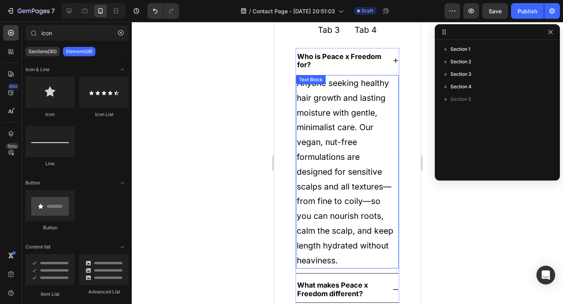
click at [331, 157] on p "Anyone seeking healthy hair growth and lasting moisture with gentle, minimalist…" at bounding box center [347, 172] width 101 height 192
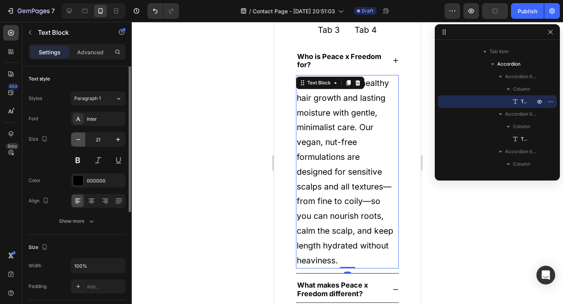
click at [74, 137] on icon "button" at bounding box center [78, 140] width 8 height 8
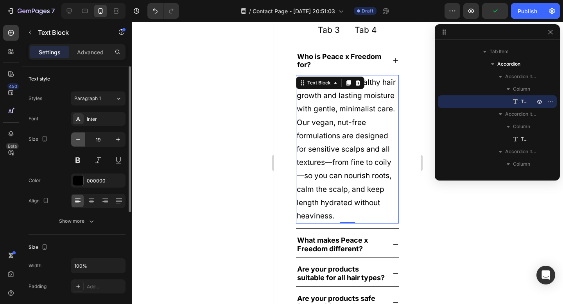
click at [74, 137] on icon "button" at bounding box center [78, 140] width 8 height 8
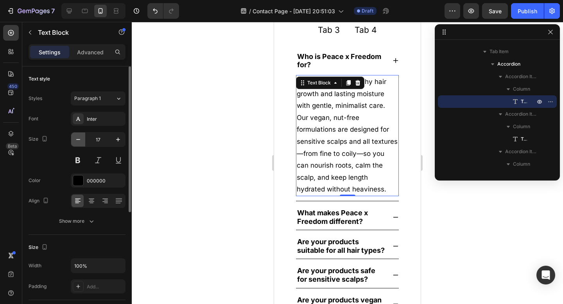
click at [80, 142] on icon "button" at bounding box center [78, 140] width 8 height 8
type input "16"
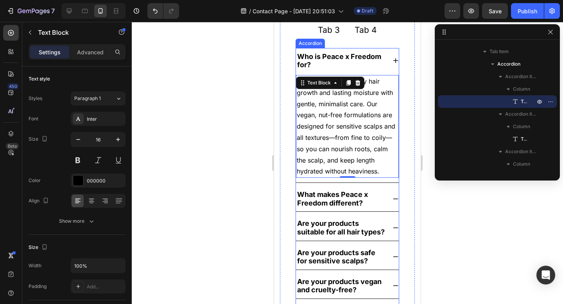
click at [327, 207] on strong "What makes Peace x Freedom different?" at bounding box center [333, 198] width 72 height 17
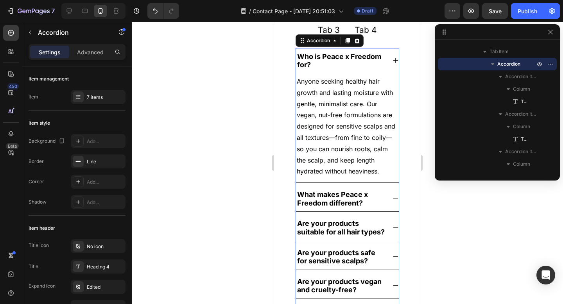
click at [322, 69] on strong "Who is Peace x Freedom for?" at bounding box center [340, 60] width 86 height 17
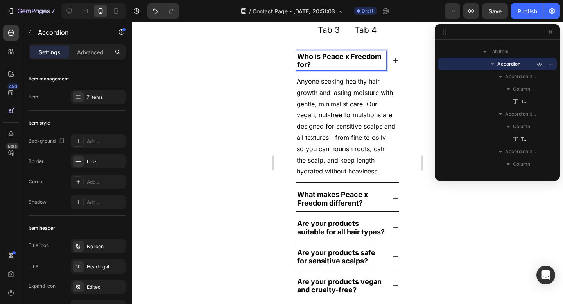
click at [328, 69] on strong "Who is Peace x Freedom for?" at bounding box center [340, 60] width 86 height 17
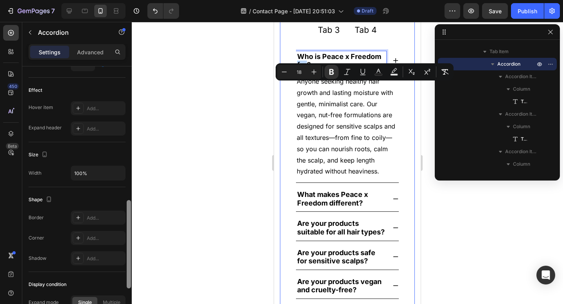
drag, startPoint x: 129, startPoint y: 113, endPoint x: 119, endPoint y: 247, distance: 134.7
click at [119, 247] on div "Item management Item 7 items Item style Background Add... Border Line Corner Ad…" at bounding box center [76, 196] width 109 height 260
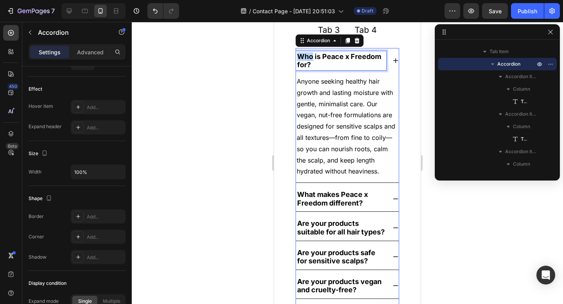
click at [307, 69] on strong "Who is Peace x Freedom for?" at bounding box center [340, 60] width 86 height 17
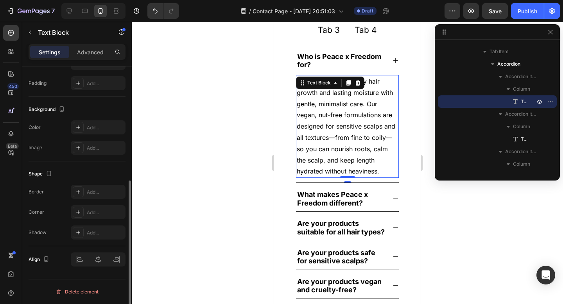
click at [327, 119] on p "Anyone seeking healthy hair growth and lasting moisture with gentle, minimalist…" at bounding box center [347, 126] width 101 height 101
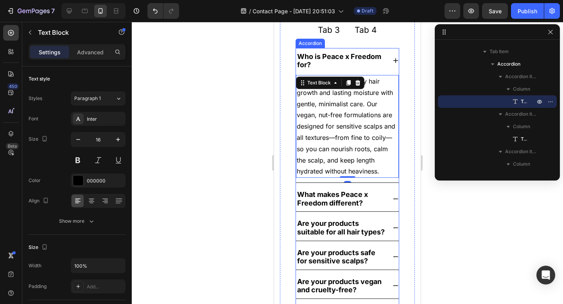
click at [327, 207] on strong "What makes Peace x Freedom different?" at bounding box center [333, 198] width 72 height 17
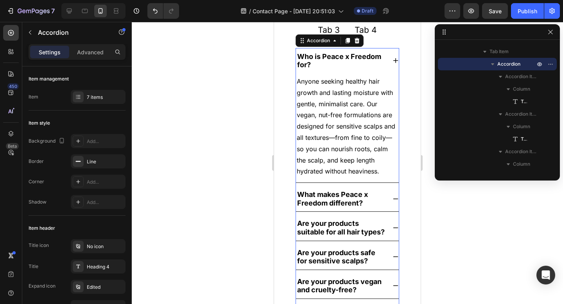
click at [389, 211] on div "What makes Peace x Freedom different?" at bounding box center [347, 198] width 103 height 25
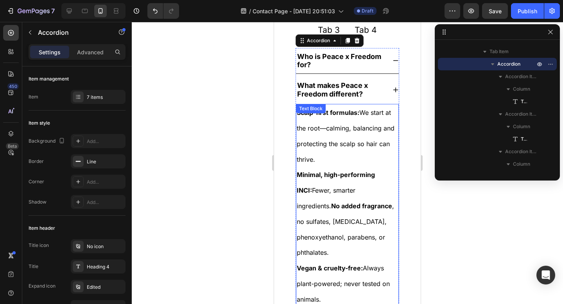
click at [322, 163] on span "Scalp-first formulas: We start at the root—calming, balancing and protecting th…" at bounding box center [347, 136] width 100 height 54
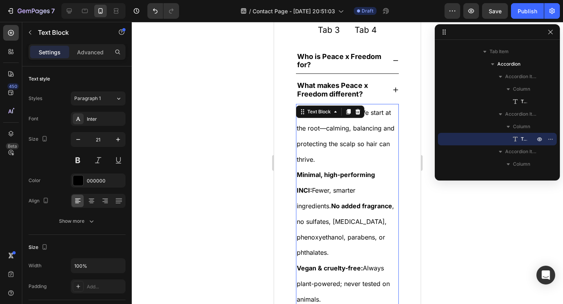
click at [315, 162] on p "Scalp-first formulas: We start at the root—calming, balancing and protecting th…" at bounding box center [347, 136] width 101 height 62
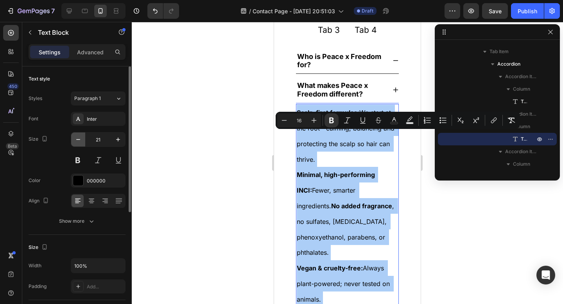
click at [75, 142] on icon "button" at bounding box center [78, 140] width 8 height 8
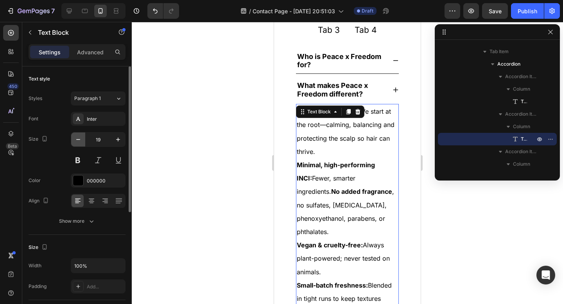
click at [81, 139] on icon "button" at bounding box center [78, 140] width 8 height 8
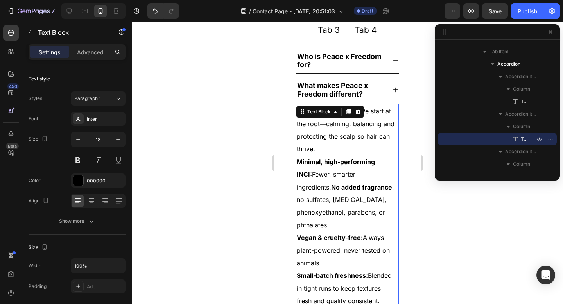
click at [377, 156] on p "Scalp-first formulas: We start at the root—calming, balancing and protecting th…" at bounding box center [347, 130] width 101 height 51
click at [357, 142] on p "Scalp-first formulas: We start at the root—calming, balancing and protecting th…" at bounding box center [347, 130] width 101 height 51
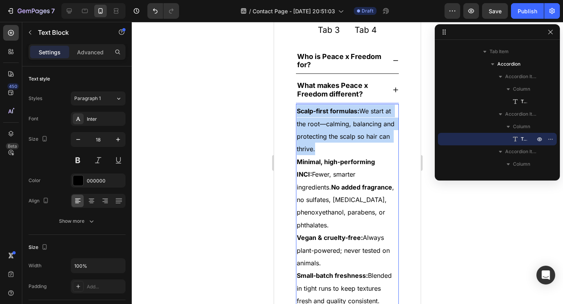
click at [357, 142] on p "Scalp-first formulas: We start at the root—calming, balancing and protecting th…" at bounding box center [347, 130] width 101 height 51
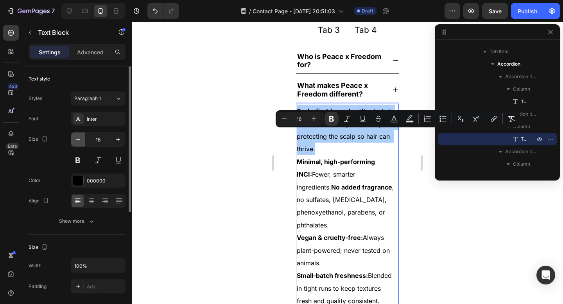
click at [75, 140] on icon "button" at bounding box center [78, 140] width 8 height 8
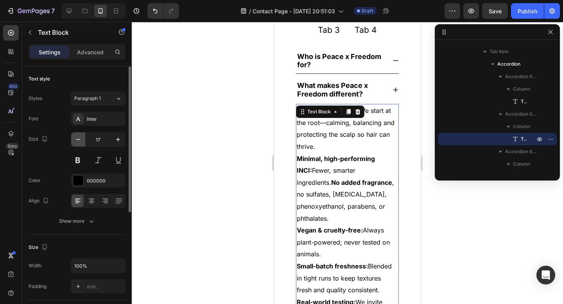
click at [75, 140] on icon "button" at bounding box center [78, 140] width 8 height 8
type input "16"
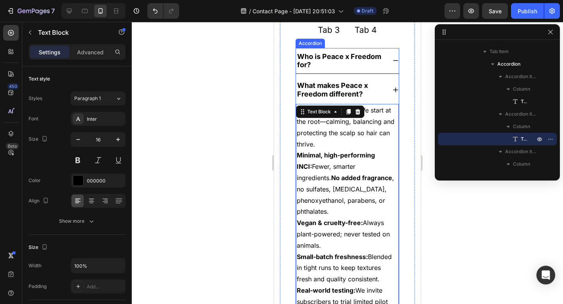
click at [322, 69] on strong "Who is Peace x Freedom for?" at bounding box center [340, 60] width 86 height 17
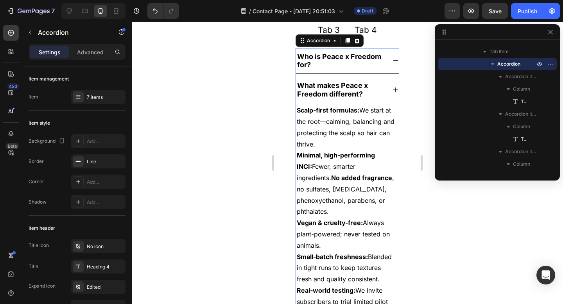
click at [392, 64] on icon at bounding box center [395, 60] width 6 height 6
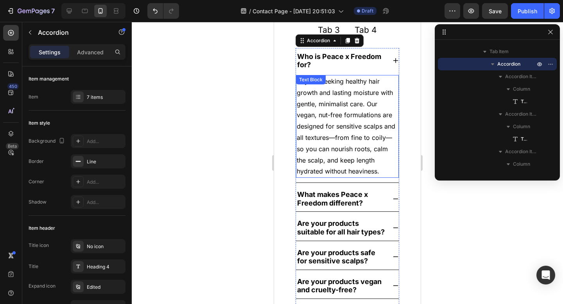
click at [336, 125] on p "Anyone seeking healthy hair growth and lasting moisture with gentle, minimalist…" at bounding box center [347, 126] width 101 height 101
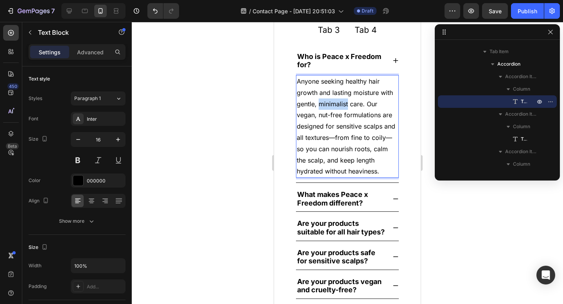
click at [336, 125] on p "Anyone seeking healthy hair growth and lasting moisture with gentle, minimalist…" at bounding box center [347, 126] width 101 height 101
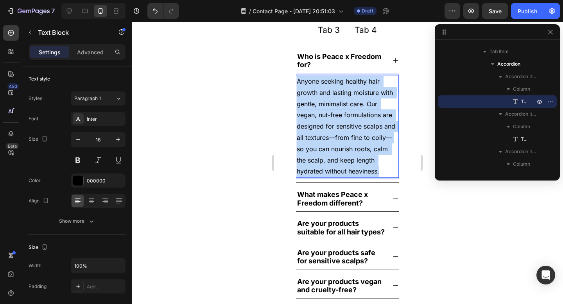
click at [336, 125] on p "Anyone seeking healthy hair growth and lasting moisture with gentle, minimalist…" at bounding box center [347, 126] width 101 height 101
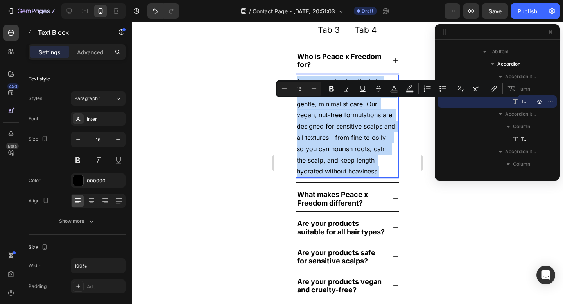
click at [324, 177] on p "Anyone seeking healthy hair growth and lasting moisture with gentle, minimalist…" at bounding box center [347, 126] width 101 height 101
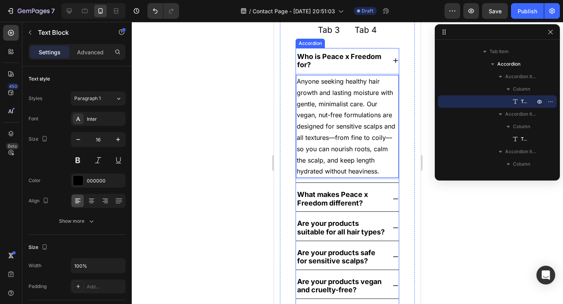
click at [393, 63] on icon at bounding box center [395, 60] width 5 height 5
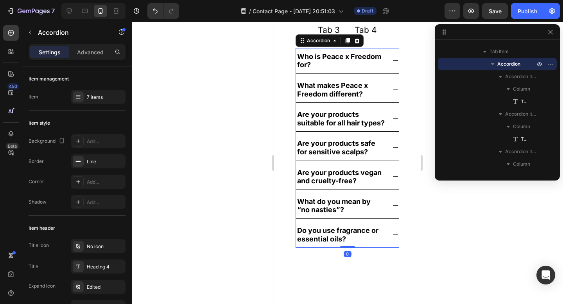
click at [392, 122] on icon at bounding box center [395, 119] width 6 height 6
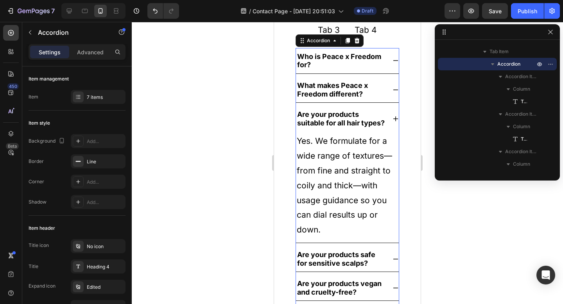
click at [353, 167] on p "Yes. We formulate for a wide range of textures—from fine and straight to coily …" at bounding box center [347, 186] width 101 height 104
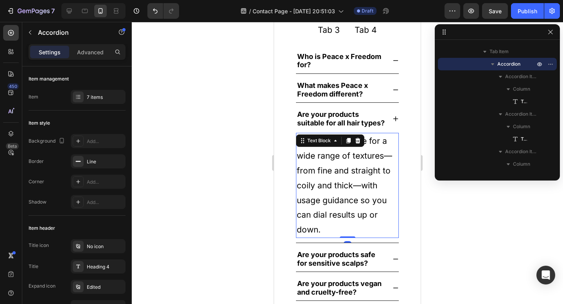
scroll to position [185, 0]
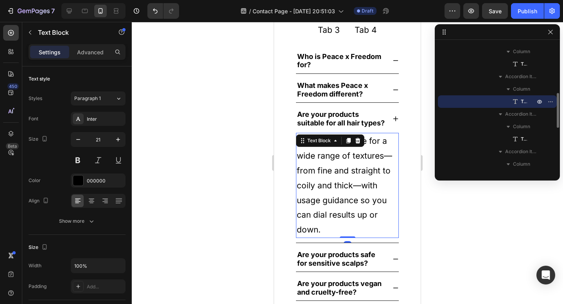
click at [353, 147] on div "Text Block" at bounding box center [330, 140] width 68 height 13
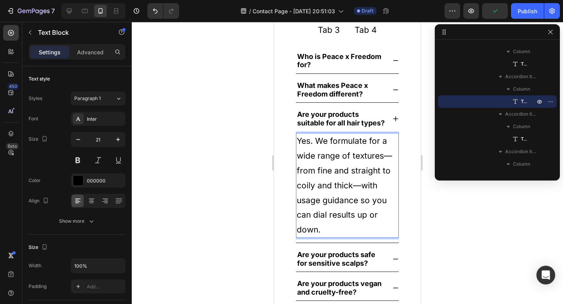
click at [367, 193] on p "Yes. We formulate for a wide range of textures—from fine and straight to coily …" at bounding box center [347, 186] width 101 height 104
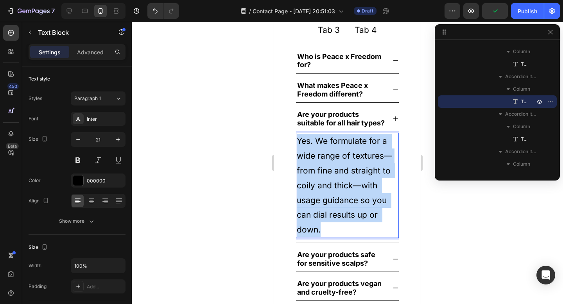
click at [367, 193] on p "Yes. We formulate for a wide range of textures—from fine and straight to coily …" at bounding box center [347, 186] width 101 height 104
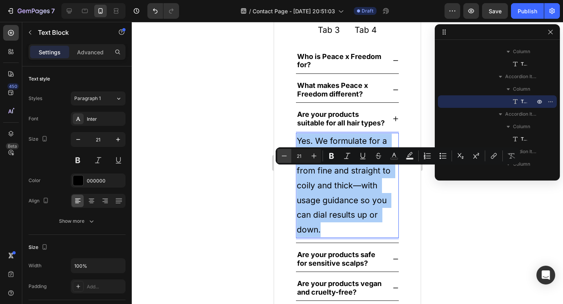
click at [287, 157] on icon "Editor contextual toolbar" at bounding box center [284, 156] width 8 height 8
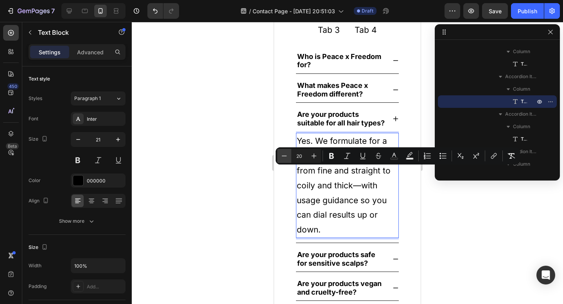
click at [287, 157] on icon "Editor contextual toolbar" at bounding box center [284, 156] width 8 height 8
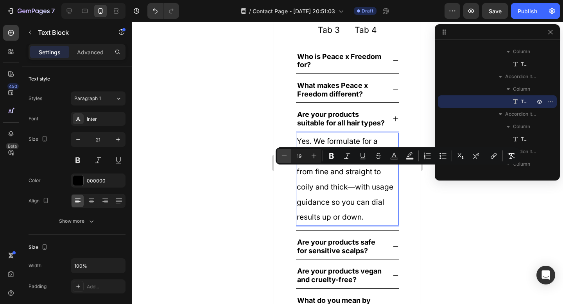
click at [287, 157] on icon "Editor contextual toolbar" at bounding box center [284, 156] width 8 height 8
type input "16"
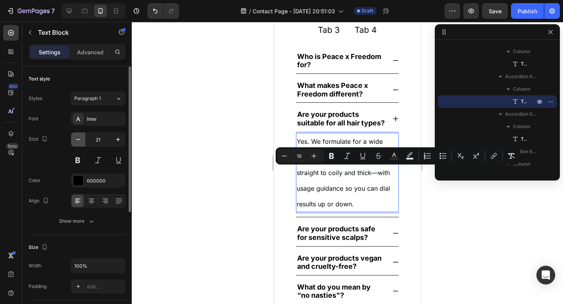
click at [75, 136] on icon "button" at bounding box center [78, 140] width 8 height 8
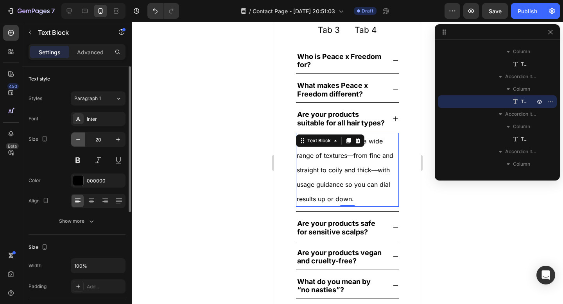
click at [75, 136] on icon "button" at bounding box center [78, 140] width 8 height 8
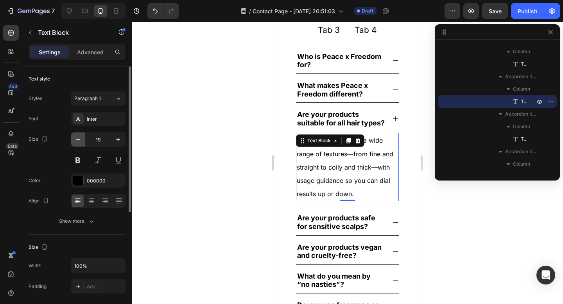
click at [75, 136] on icon "button" at bounding box center [78, 140] width 8 height 8
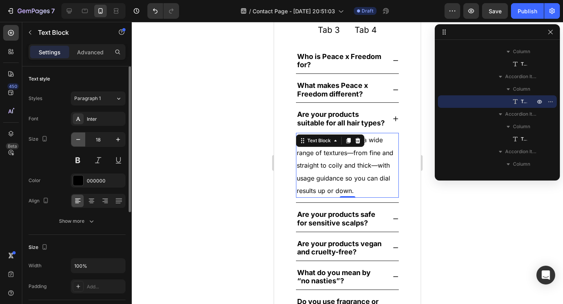
click at [76, 137] on icon "button" at bounding box center [78, 140] width 8 height 8
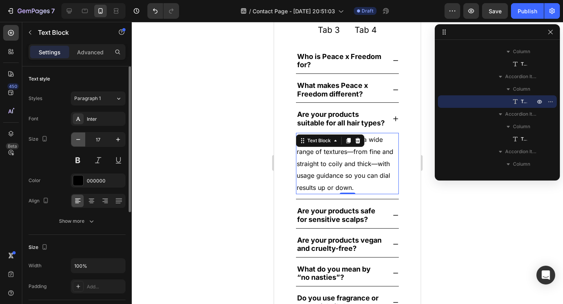
type input "16"
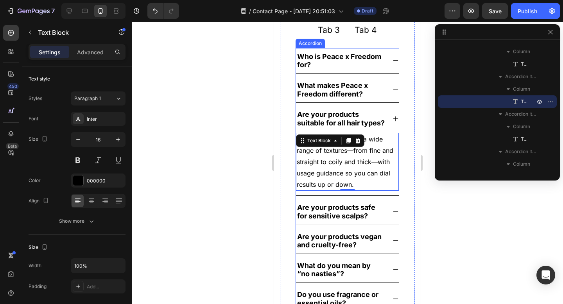
click at [392, 122] on icon at bounding box center [395, 119] width 6 height 6
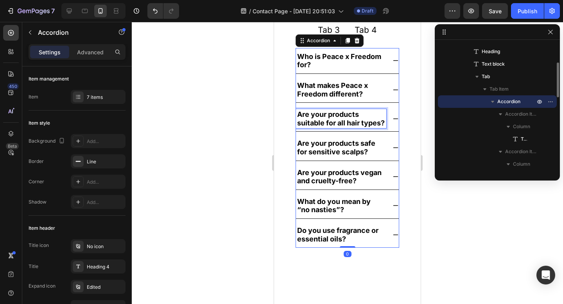
click at [345, 127] on strong "Are your products suitable for all hair types?" at bounding box center [341, 118] width 88 height 17
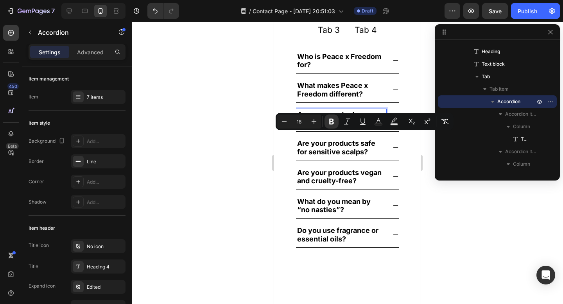
click at [343, 185] on strong "Are your products vegan and cruelty-free?" at bounding box center [340, 176] width 86 height 17
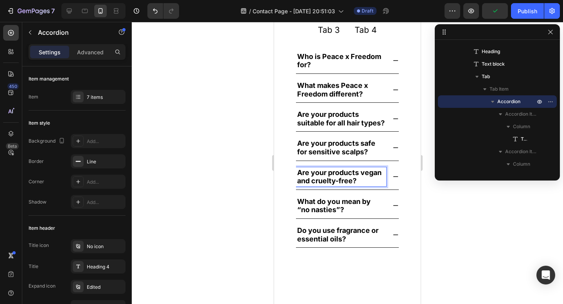
click at [343, 185] on strong "Are your products vegan and cruelty-free?" at bounding box center [340, 176] width 86 height 17
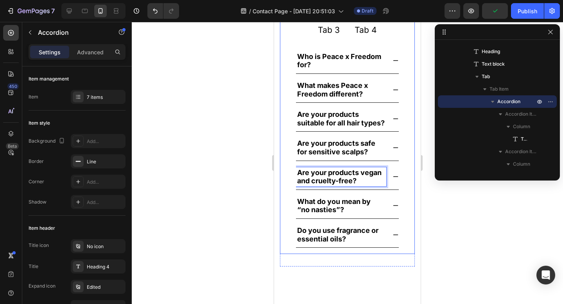
click at [393, 177] on icon at bounding box center [395, 176] width 5 height 1
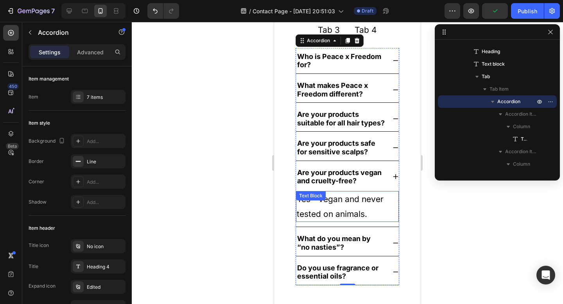
click at [330, 222] on div "Yes—vegan and never tested on animals. Text Block" at bounding box center [347, 206] width 103 height 31
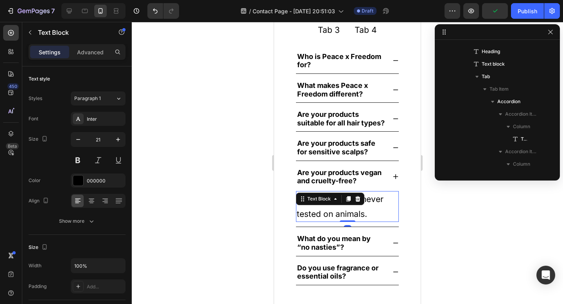
scroll to position [260, 0]
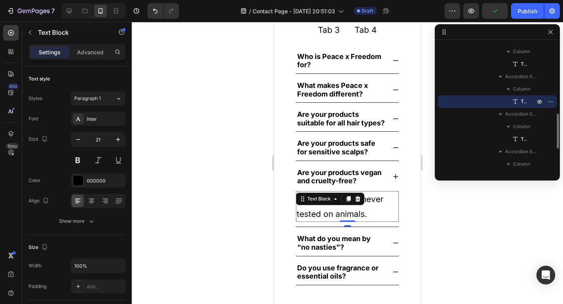
click at [330, 202] on div "Text Block" at bounding box center [319, 198] width 27 height 7
click at [329, 222] on p "Yes—vegan and never tested on animals." at bounding box center [347, 207] width 101 height 30
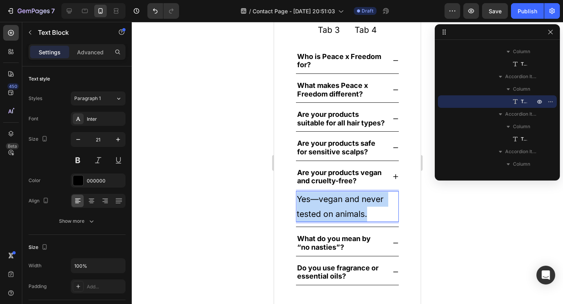
click at [329, 222] on p "Yes—vegan and never tested on animals." at bounding box center [347, 207] width 101 height 30
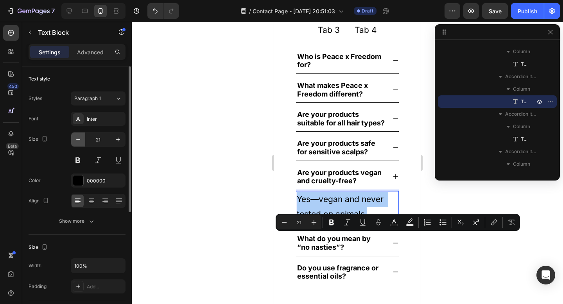
click at [75, 134] on button "button" at bounding box center [78, 139] width 14 height 14
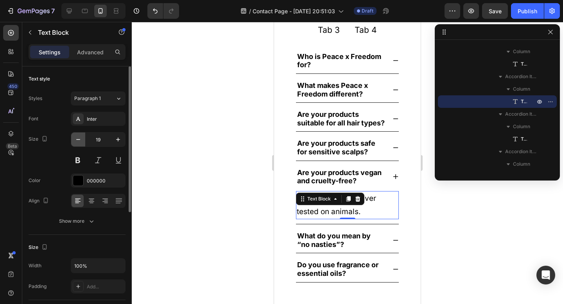
click at [75, 134] on button "button" at bounding box center [78, 139] width 14 height 14
type input "16"
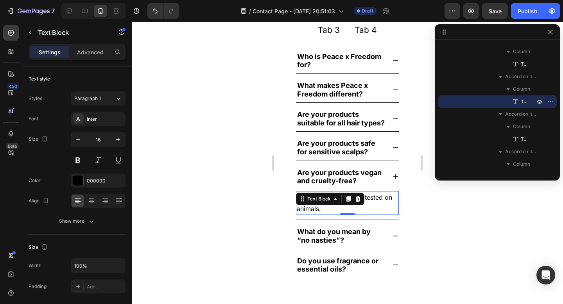
click at [325, 215] on p "Yes—vegan and never tested on animals." at bounding box center [347, 203] width 101 height 23
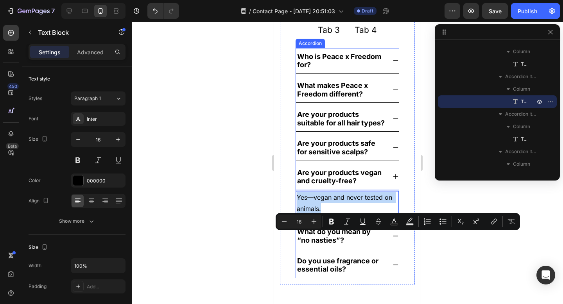
click at [343, 244] on strong "What do you mean by “no nasties”?" at bounding box center [334, 235] width 75 height 17
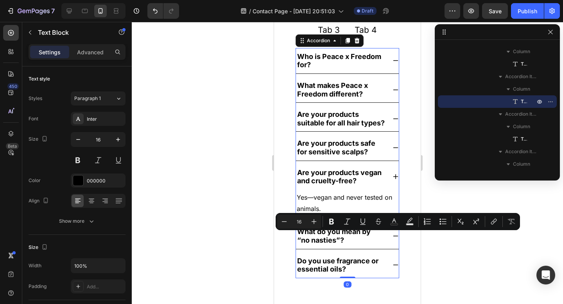
scroll to position [73, 0]
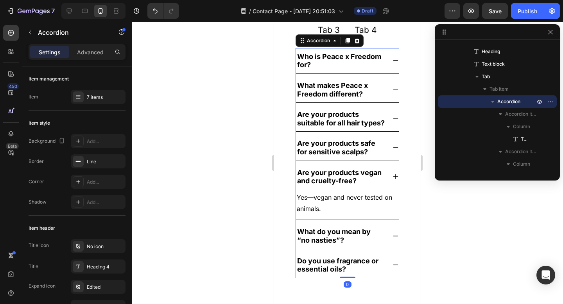
click at [392, 180] on icon at bounding box center [395, 176] width 6 height 6
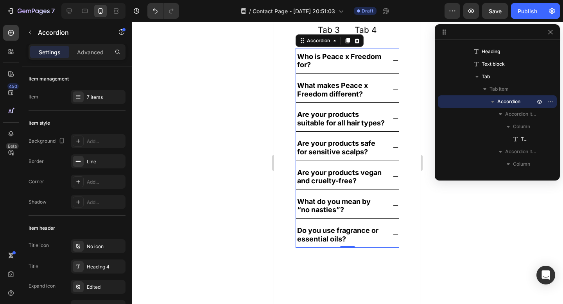
click at [392, 209] on icon at bounding box center [395, 205] width 6 height 6
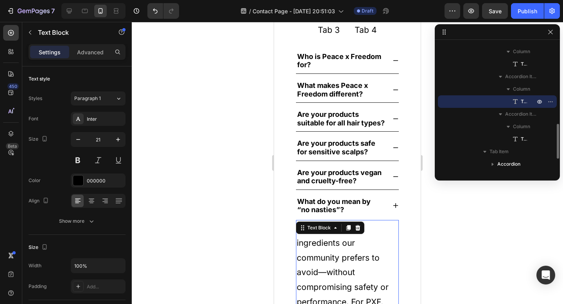
click at [339, 232] on div "Text Block" at bounding box center [319, 227] width 42 height 9
click at [383, 270] on p "We skip a set of ingredients our community prefers to avoid—without compromisin…" at bounding box center [347, 273] width 101 height 104
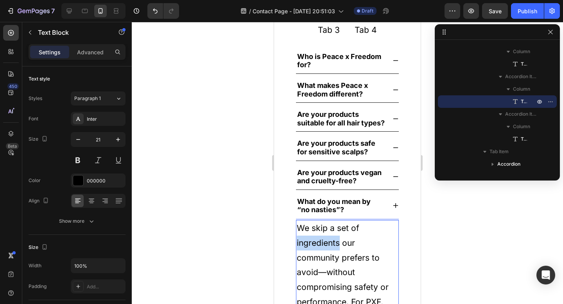
click at [383, 270] on p "We skip a set of ingredients our community prefers to avoid—without compromisin…" at bounding box center [347, 273] width 101 height 104
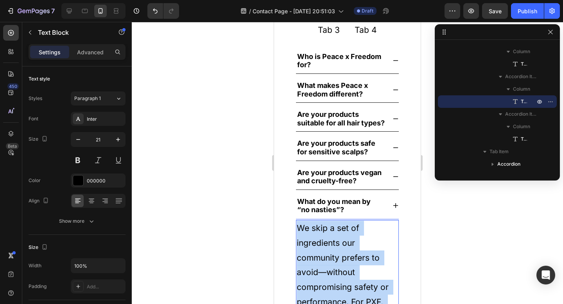
click at [383, 270] on p "We skip a set of ingredients our community prefers to avoid—without compromisin…" at bounding box center [347, 273] width 101 height 104
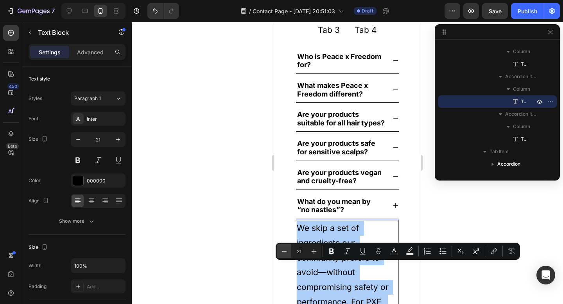
click at [282, 249] on icon "Editor contextual toolbar" at bounding box center [284, 251] width 8 height 8
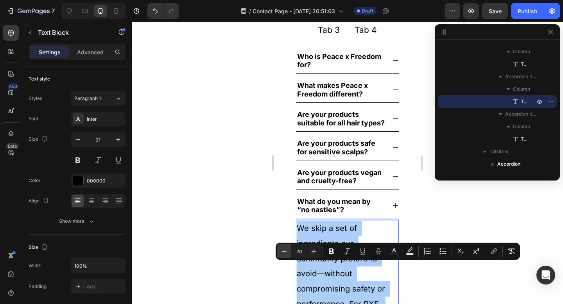
click at [282, 249] on icon "Editor contextual toolbar" at bounding box center [284, 251] width 8 height 8
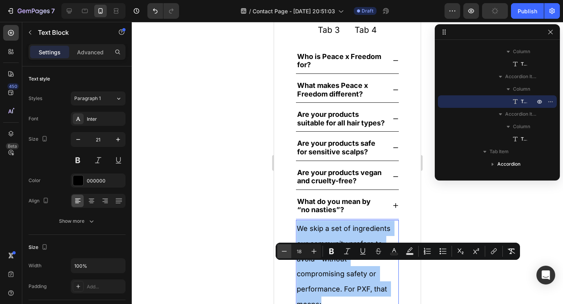
click at [282, 249] on icon "Editor contextual toolbar" at bounding box center [284, 251] width 8 height 8
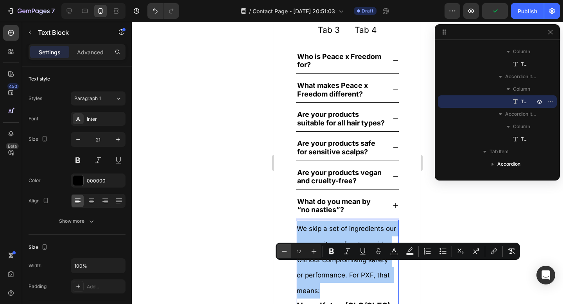
click at [282, 249] on icon "Editor contextual toolbar" at bounding box center [284, 251] width 8 height 8
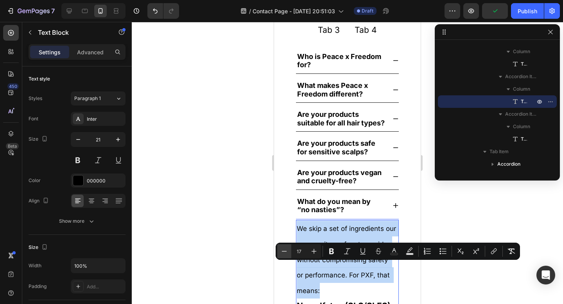
type input "16"
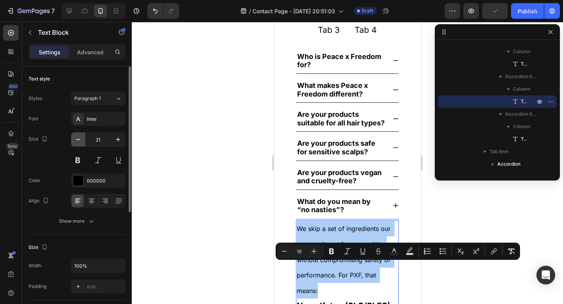
click at [83, 140] on button "button" at bounding box center [78, 139] width 14 height 14
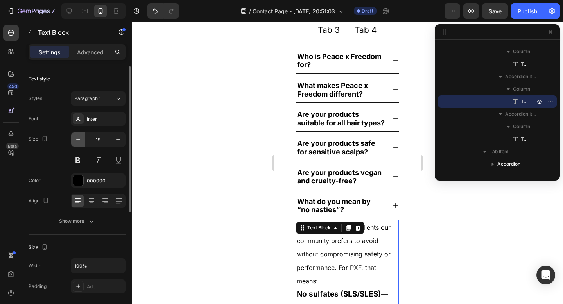
click at [83, 140] on button "button" at bounding box center [78, 139] width 14 height 14
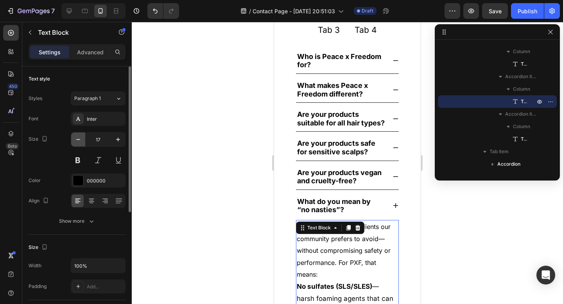
click at [83, 140] on button "button" at bounding box center [78, 139] width 14 height 14
type input "16"
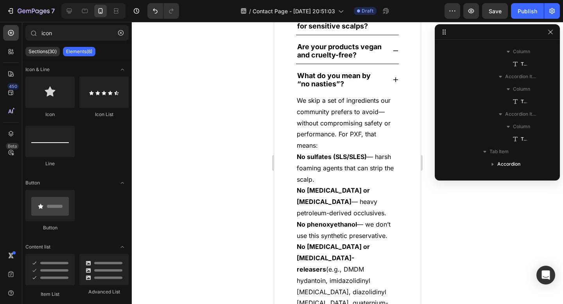
scroll to position [930, 0]
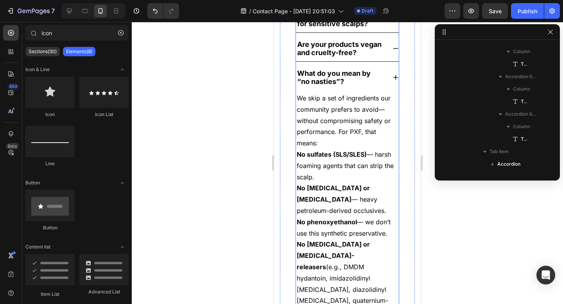
click at [385, 90] on div "What do you mean by “no nasties”?" at bounding box center [347, 77] width 103 height 25
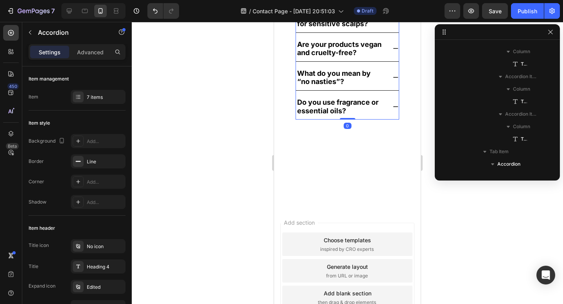
scroll to position [73, 0]
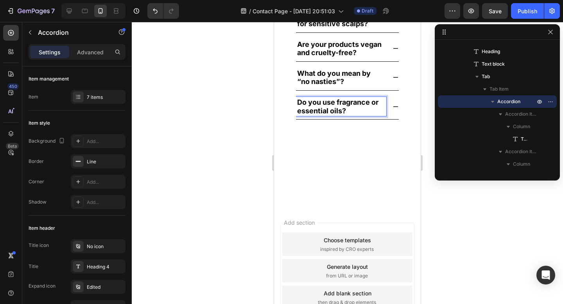
click at [392, 110] on icon at bounding box center [395, 107] width 6 height 6
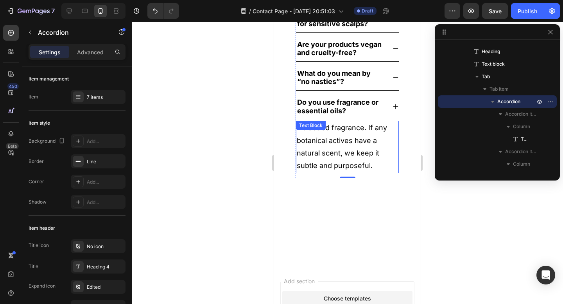
click at [333, 170] on p "No added fragrance. If any botanical actives have a natural scent, we keep it s…" at bounding box center [347, 147] width 101 height 51
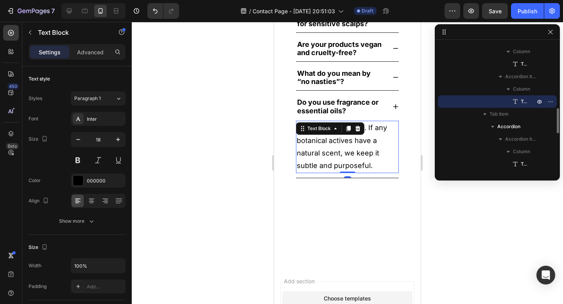
click at [333, 132] on icon at bounding box center [335, 128] width 6 height 6
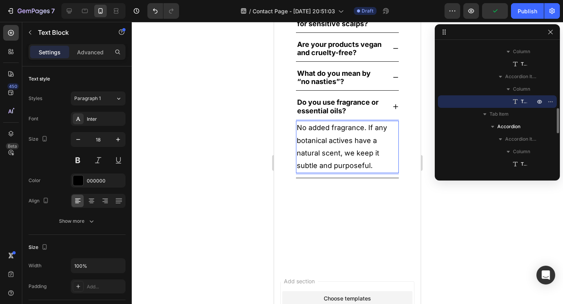
click at [345, 172] on p "No added fragrance. If any botanical actives have a natural scent, we keep it s…" at bounding box center [347, 147] width 101 height 51
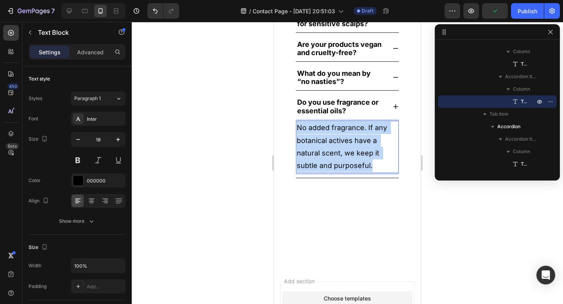
click at [345, 172] on p "No added fragrance. If any botanical actives have a natural scent, we keep it s…" at bounding box center [347, 147] width 101 height 51
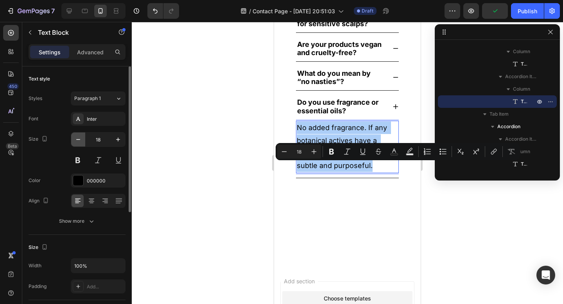
click at [76, 141] on icon "button" at bounding box center [78, 140] width 8 height 8
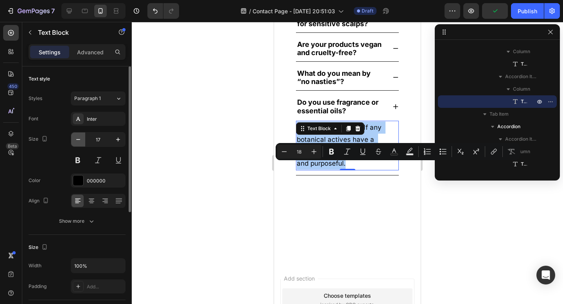
type input "16"
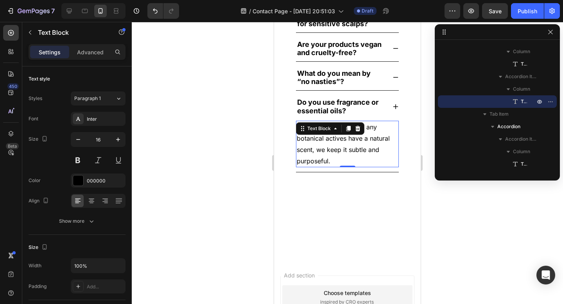
click at [314, 166] on p "No added fragrance. If any botanical actives have a natural scent, we keep it s…" at bounding box center [347, 144] width 101 height 45
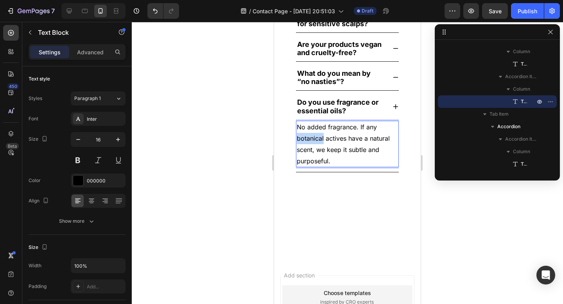
click at [314, 166] on p "No added fragrance. If any botanical actives have a natural scent, we keep it s…" at bounding box center [347, 144] width 101 height 45
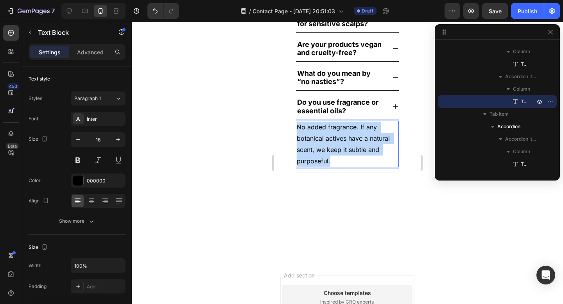
click at [314, 166] on p "No added fragrance. If any botanical actives have a natural scent, we keep it s…" at bounding box center [347, 144] width 101 height 45
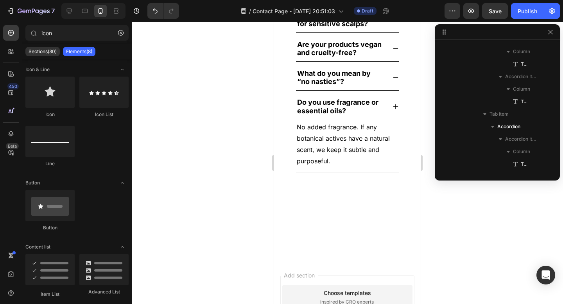
scroll to position [831, 0]
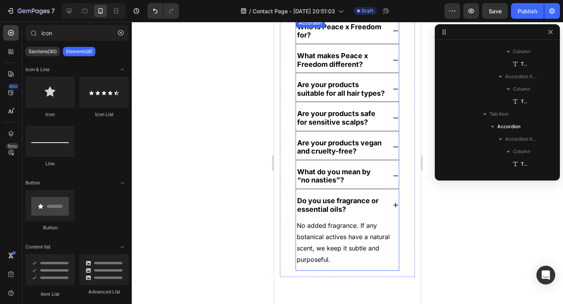
click at [334, 213] on strong "Do you use fragrance or essential oils?" at bounding box center [338, 205] width 83 height 17
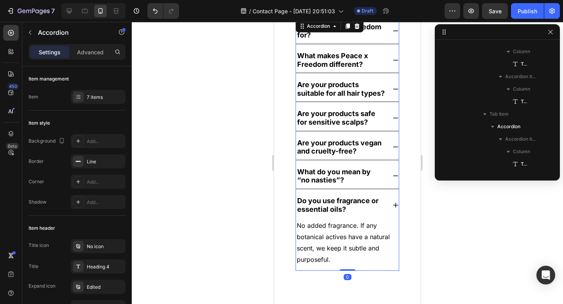
scroll to position [73, 0]
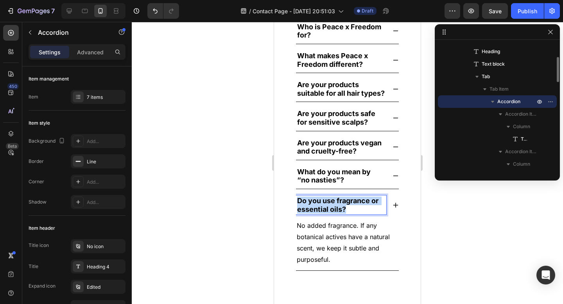
click at [334, 213] on strong "Do you use fragrance or essential oils?" at bounding box center [338, 205] width 83 height 17
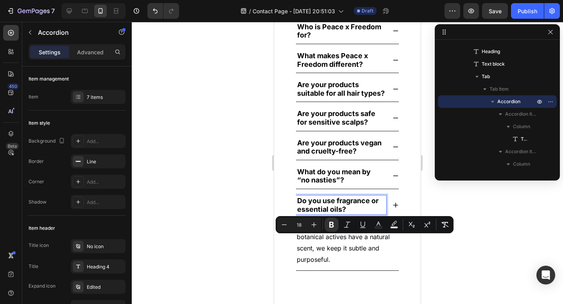
click at [328, 186] on div "What do you mean by “no nasties”?" at bounding box center [341, 175] width 90 height 19
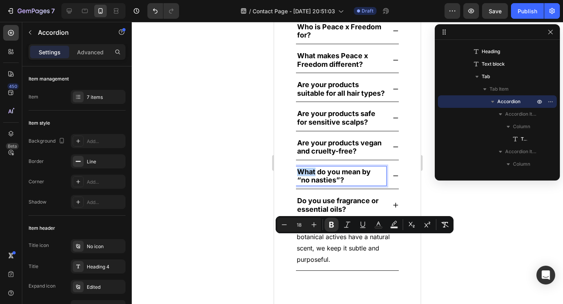
click at [328, 186] on div "What do you mean by “no nasties”?" at bounding box center [341, 175] width 90 height 19
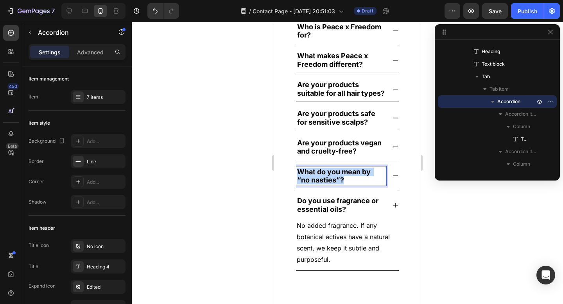
click at [328, 186] on div "What do you mean by “no nasties”?" at bounding box center [341, 175] width 90 height 19
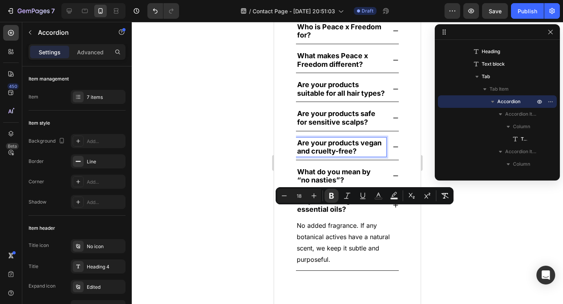
click at [319, 156] on strong "Are your products vegan and cruelty-free?" at bounding box center [340, 147] width 86 height 17
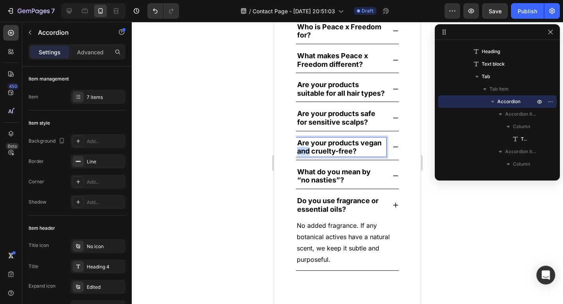
click at [319, 156] on strong "Are your products vegan and cruelty-free?" at bounding box center [340, 147] width 86 height 17
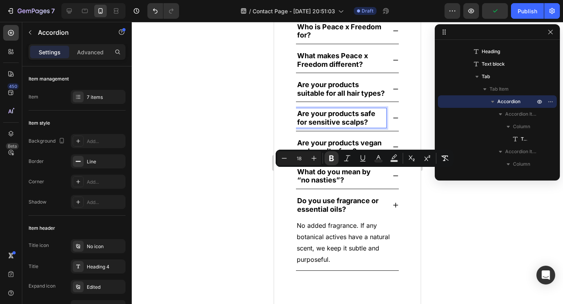
click at [314, 126] on strong "Are your products safe for sensitive scalps?" at bounding box center [337, 117] width 80 height 17
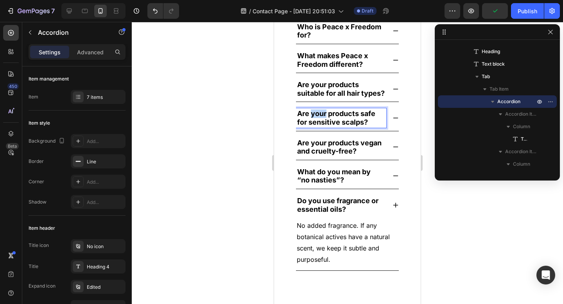
click at [314, 126] on strong "Are your products safe for sensitive scalps?" at bounding box center [337, 117] width 80 height 17
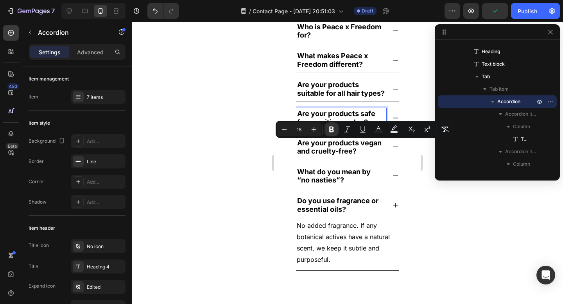
click at [310, 97] on strong "Are your products suitable for all hair types?" at bounding box center [341, 88] width 88 height 17
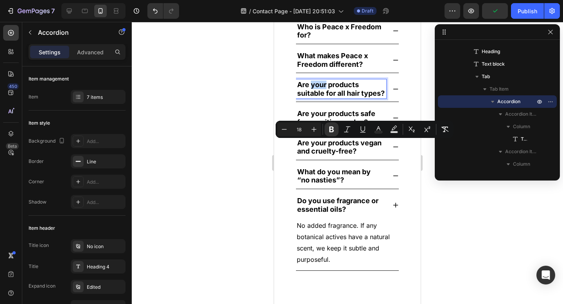
click at [310, 97] on strong "Are your products suitable for all hair types?" at bounding box center [341, 88] width 88 height 17
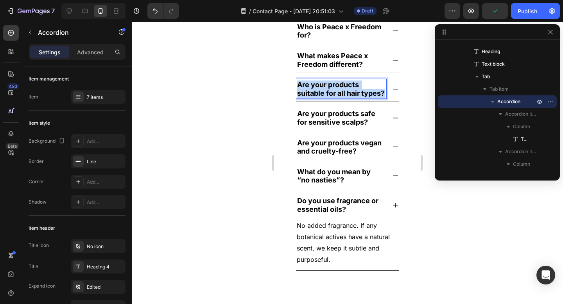
click at [310, 97] on strong "Are your products suitable for all hair types?" at bounding box center [341, 88] width 88 height 17
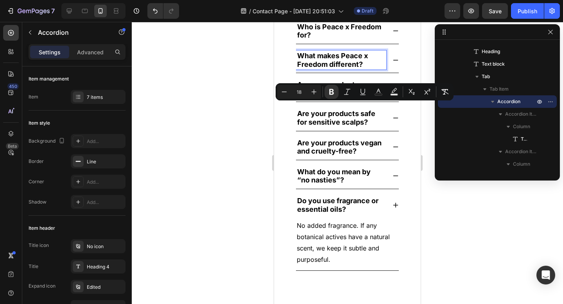
click at [309, 68] on strong "What makes Peace x Freedom different?" at bounding box center [333, 60] width 72 height 17
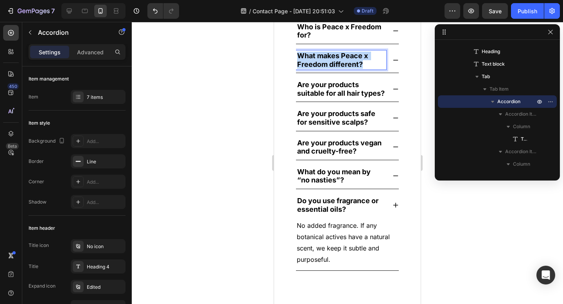
click at [309, 68] on strong "What makes Peace x Freedom different?" at bounding box center [333, 60] width 72 height 17
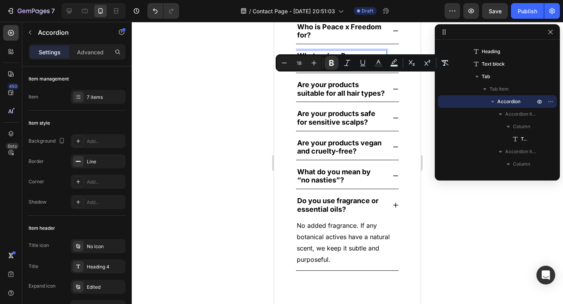
click at [308, 39] on strong "Who is Peace x Freedom for?" at bounding box center [340, 31] width 86 height 17
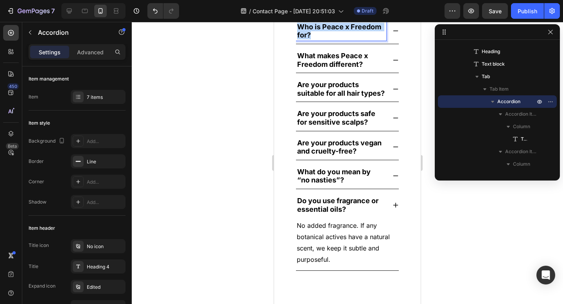
click at [308, 39] on strong "Who is Peace x Freedom for?" at bounding box center [340, 31] width 86 height 17
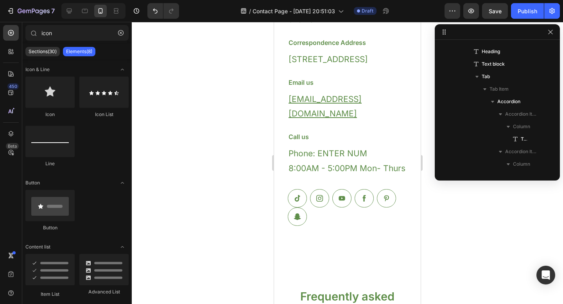
scroll to position [674, 0]
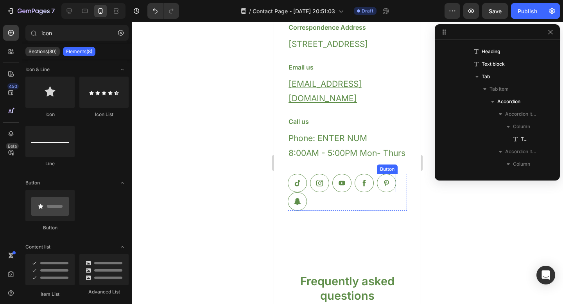
click at [389, 187] on icon at bounding box center [386, 183] width 8 height 8
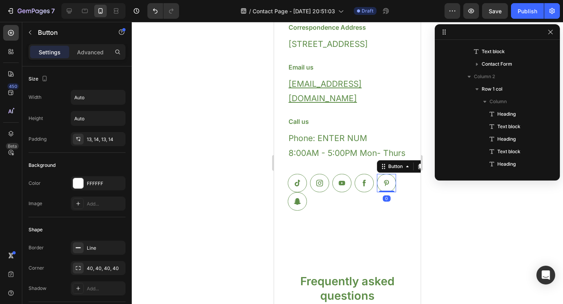
scroll to position [310, 0]
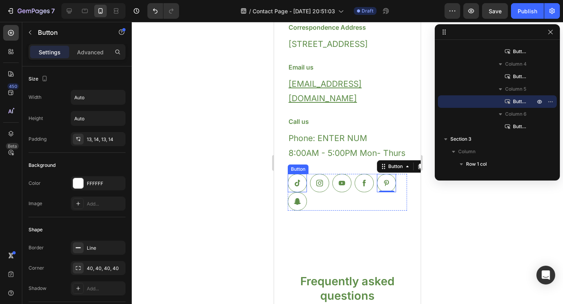
click at [294, 173] on div "Button" at bounding box center [298, 169] width 18 height 7
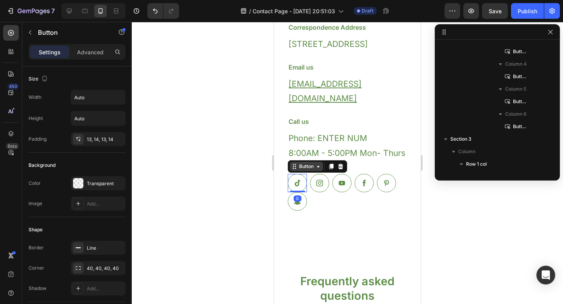
scroll to position [210, 0]
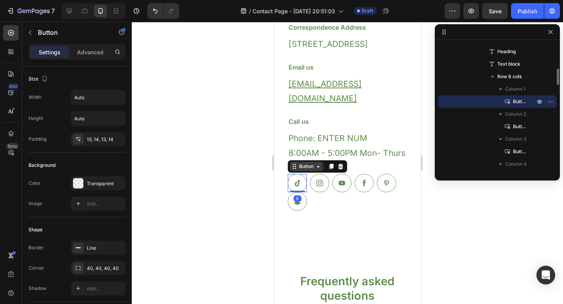
click at [297, 170] on div "Button" at bounding box center [306, 166] width 18 height 7
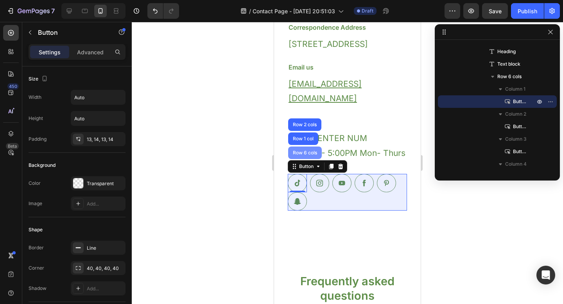
click at [298, 159] on div "Row 6 cols" at bounding box center [305, 153] width 34 height 13
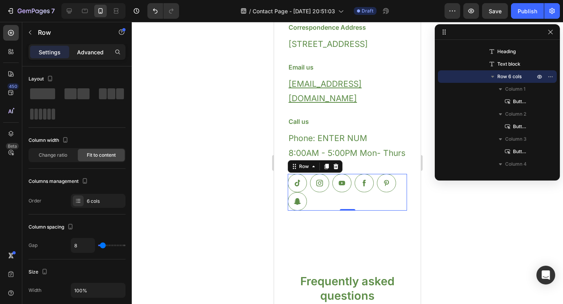
click at [86, 54] on p "Advanced" at bounding box center [90, 52] width 27 height 8
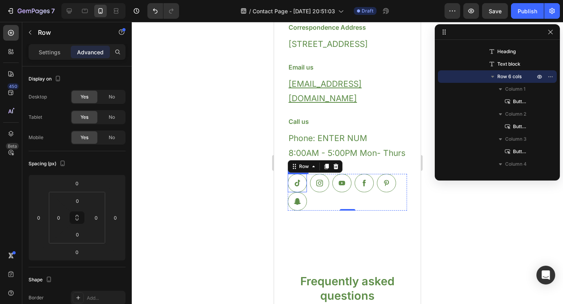
click at [300, 187] on icon at bounding box center [297, 183] width 8 height 8
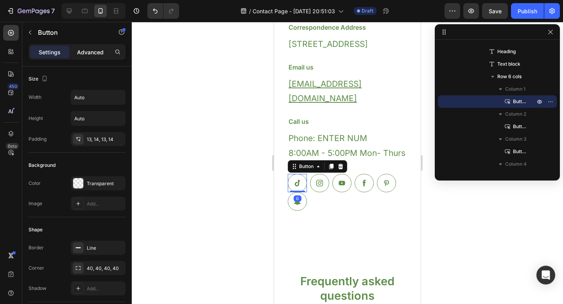
click at [82, 57] on div "Advanced" at bounding box center [90, 52] width 39 height 13
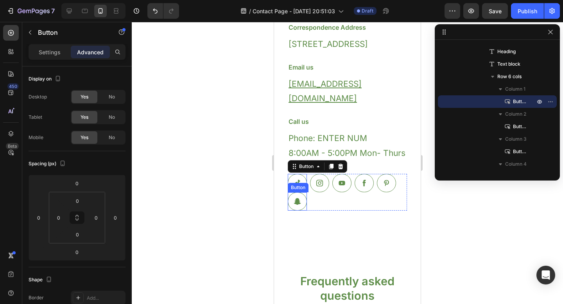
click at [300, 206] on icon at bounding box center [297, 201] width 8 height 8
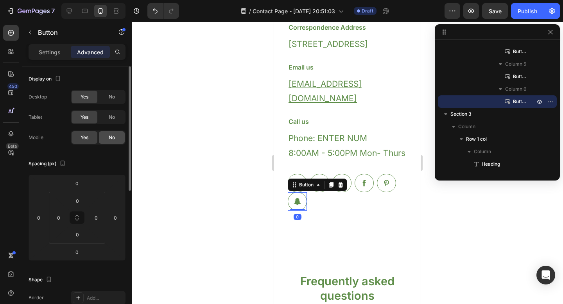
click at [112, 139] on span "No" at bounding box center [112, 137] width 6 height 7
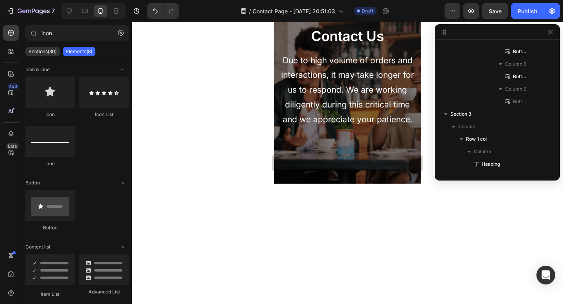
scroll to position [0, 0]
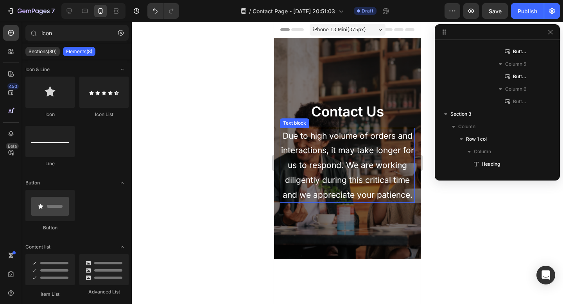
click at [362, 147] on p "Due to high volume of orders and interactions, it may take longer for us to res…" at bounding box center [347, 166] width 133 height 74
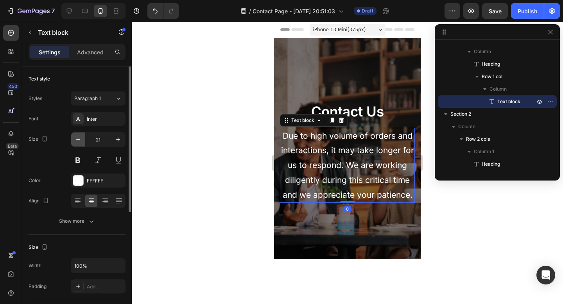
click at [79, 141] on icon "button" at bounding box center [78, 140] width 8 height 8
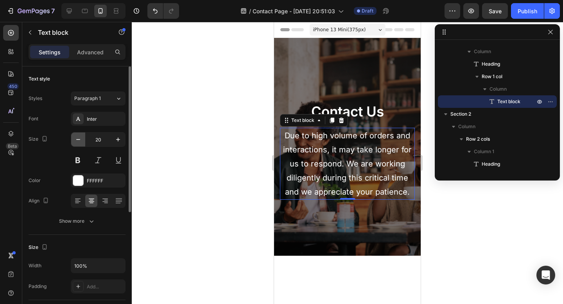
click at [79, 141] on icon "button" at bounding box center [78, 140] width 8 height 8
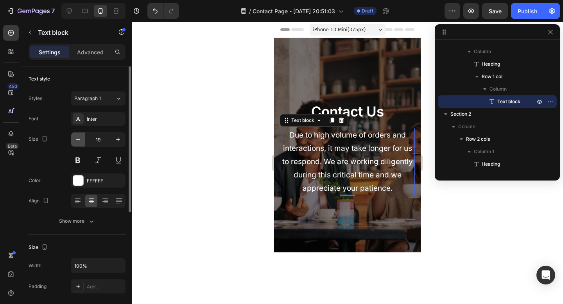
click at [79, 141] on icon "button" at bounding box center [78, 140] width 8 height 8
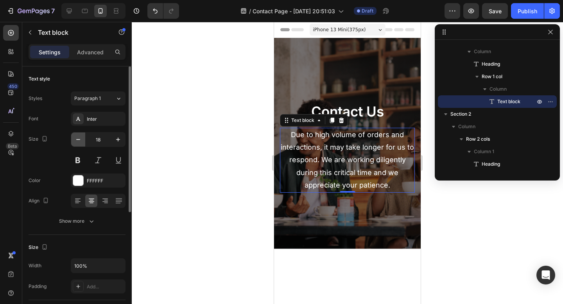
click at [79, 141] on icon "button" at bounding box center [78, 140] width 8 height 8
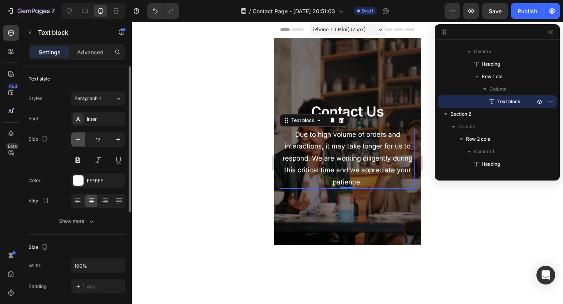
click at [79, 141] on icon "button" at bounding box center [78, 140] width 8 height 8
type input "16"
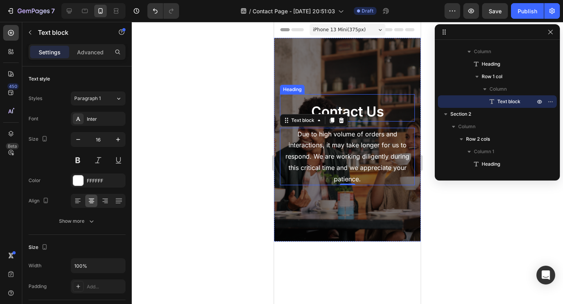
click at [371, 112] on p "Contact Us" at bounding box center [347, 112] width 133 height 18
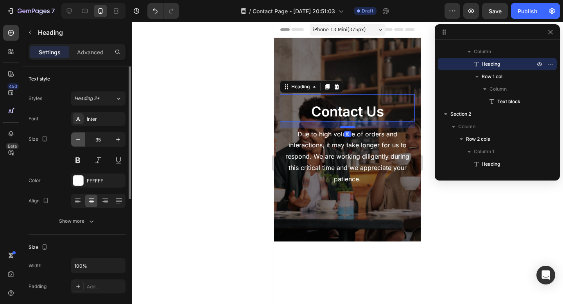
click at [79, 141] on icon "button" at bounding box center [78, 140] width 8 height 8
type input "34"
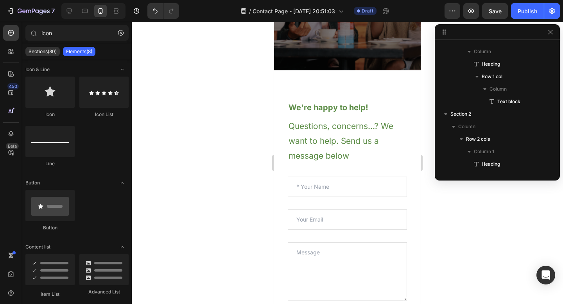
scroll to position [181, 0]
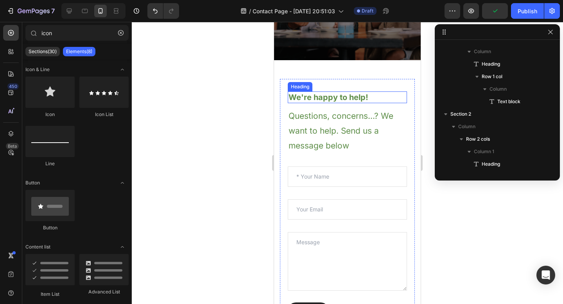
click at [343, 99] on p "We're happy to help!" at bounding box center [347, 97] width 118 height 10
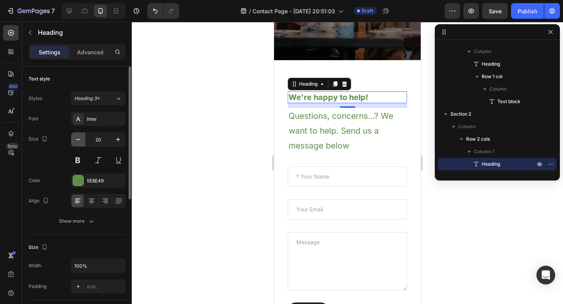
click at [79, 139] on icon "button" at bounding box center [78, 140] width 8 height 8
click at [122, 137] on button "button" at bounding box center [118, 139] width 14 height 14
type input "20"
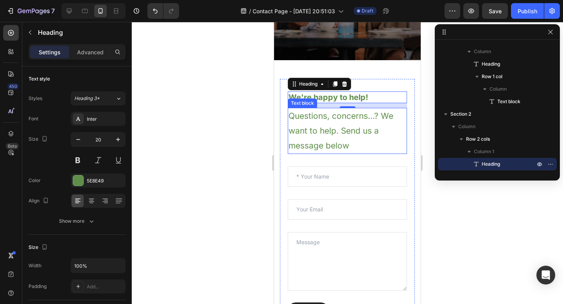
click at [332, 120] on p "Questions, concerns...? We want to help. Send us a message below" at bounding box center [347, 131] width 118 height 44
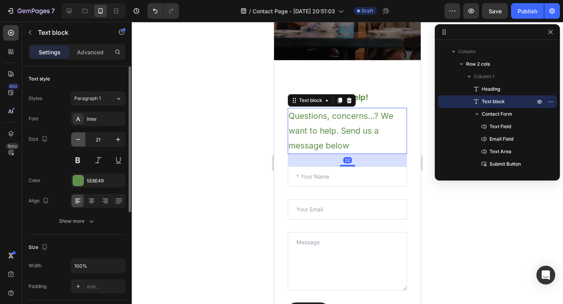
click at [80, 138] on icon "button" at bounding box center [78, 140] width 8 height 8
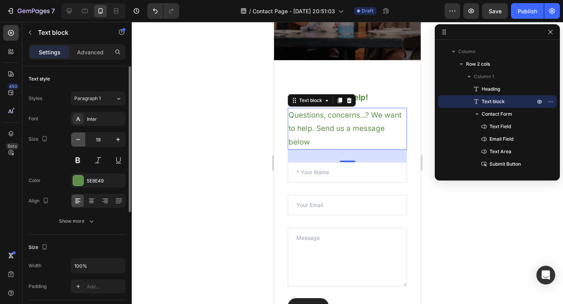
click at [80, 138] on icon "button" at bounding box center [78, 140] width 8 height 8
type input "18"
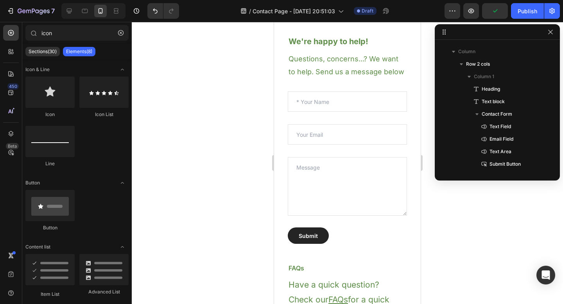
scroll to position [183, 0]
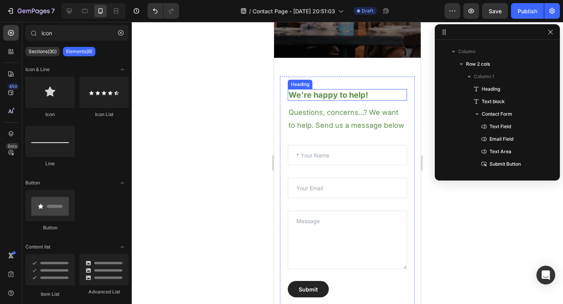
click at [361, 97] on p "We're happy to help!" at bounding box center [347, 95] width 118 height 10
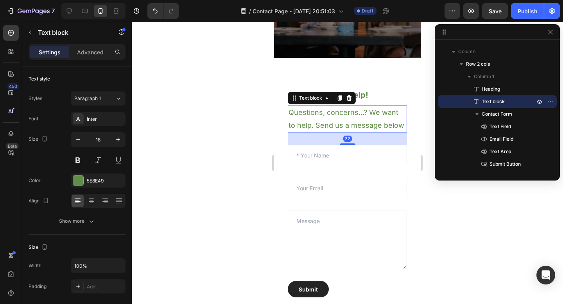
click at [318, 124] on p "Questions, concerns...? We want to help. Send us a message below" at bounding box center [347, 118] width 118 height 25
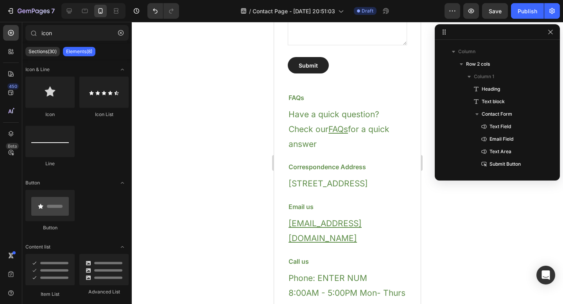
scroll to position [408, 0]
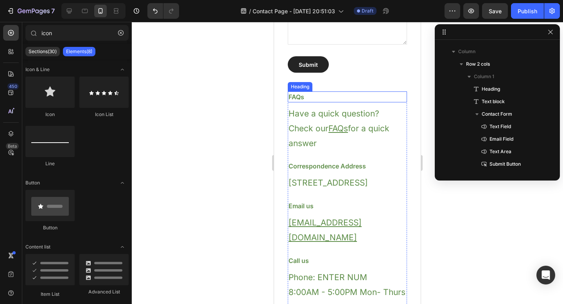
click at [305, 143] on p "Have a quick question? Check our FAQs for a quick answer" at bounding box center [347, 128] width 118 height 44
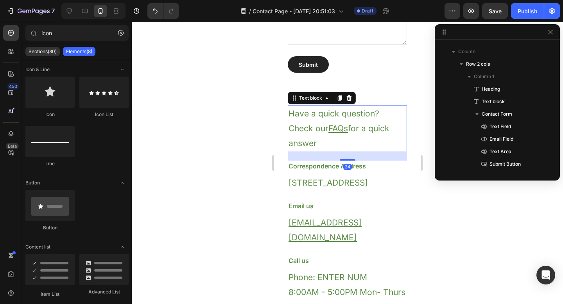
scroll to position [235, 0]
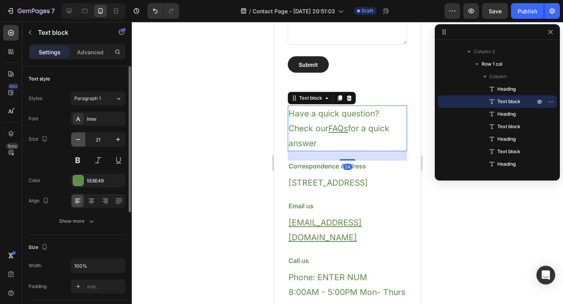
click at [79, 138] on icon "button" at bounding box center [78, 140] width 8 height 8
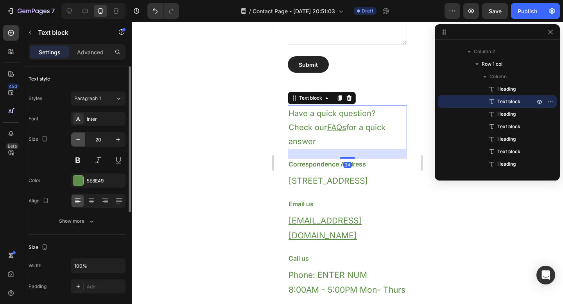
click at [79, 138] on icon "button" at bounding box center [78, 140] width 8 height 8
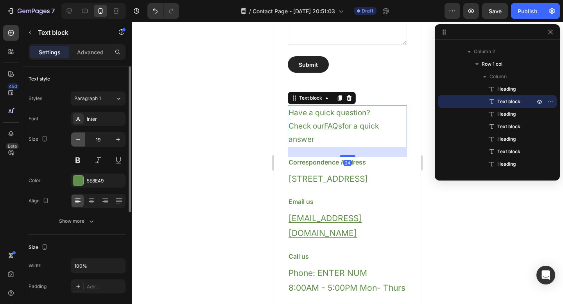
type input "18"
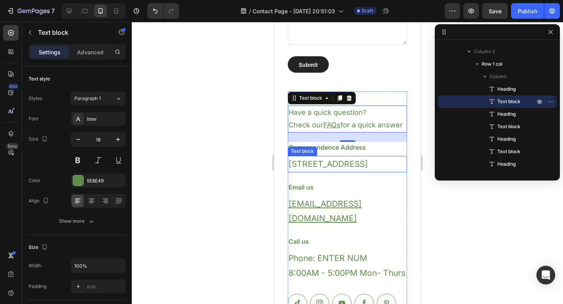
click at [303, 172] on p "[STREET_ADDRESS]" at bounding box center [347, 164] width 118 height 15
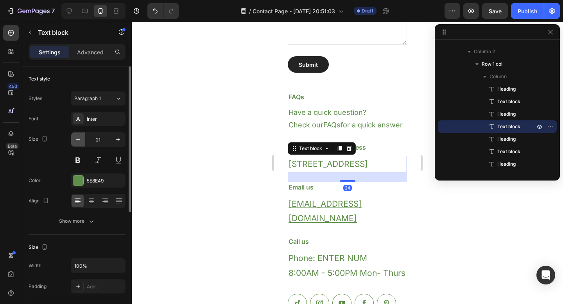
click at [79, 141] on icon "button" at bounding box center [78, 140] width 8 height 8
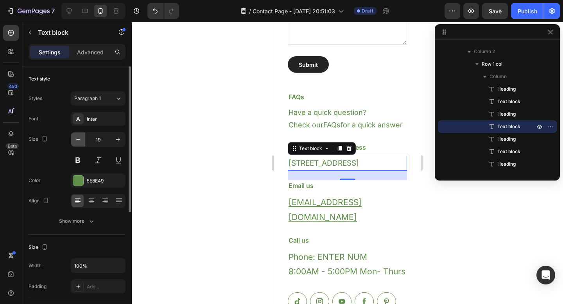
type input "18"
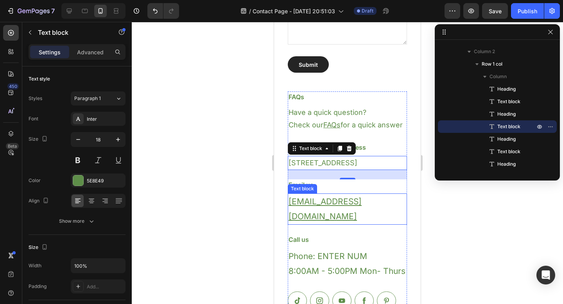
click at [300, 221] on u "[EMAIL_ADDRESS][DOMAIN_NAME]" at bounding box center [324, 209] width 73 height 25
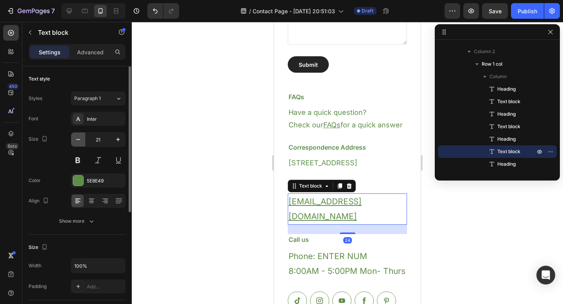
click at [77, 140] on icon "button" at bounding box center [78, 140] width 8 height 8
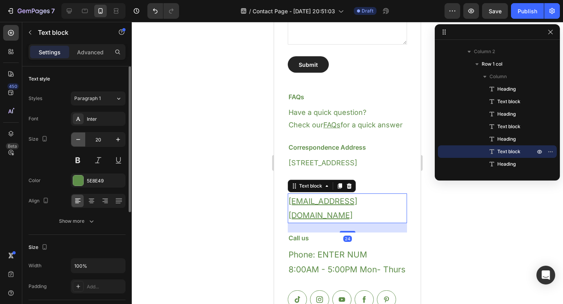
click at [77, 140] on icon "button" at bounding box center [78, 140] width 8 height 8
type input "18"
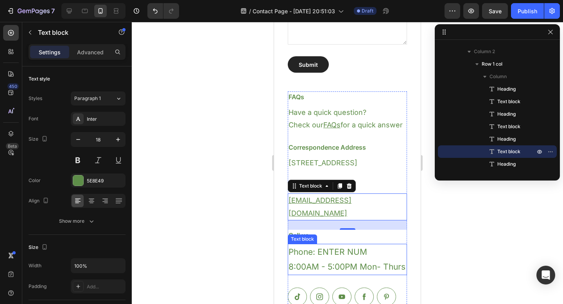
click at [331, 274] on p "Phone: ENTER NUM 8:00AM - 5:00PM Mon- Thurs" at bounding box center [347, 260] width 118 height 30
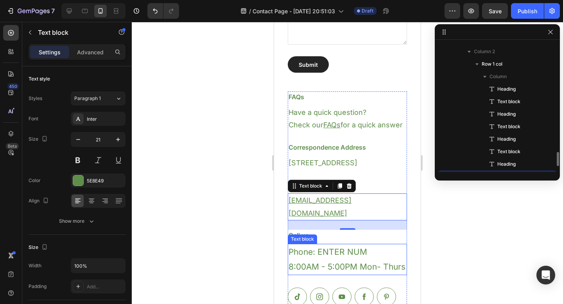
scroll to position [310, 0]
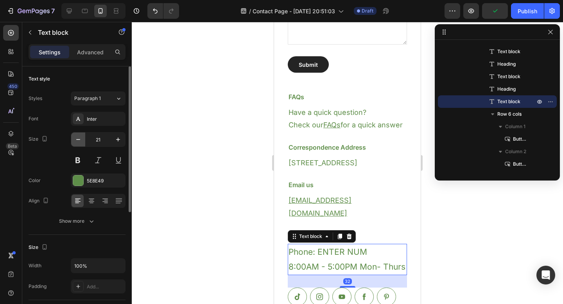
click at [80, 141] on icon "button" at bounding box center [78, 140] width 8 height 8
type input "18"
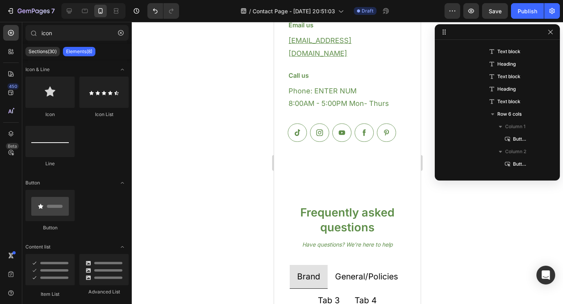
scroll to position [574, 0]
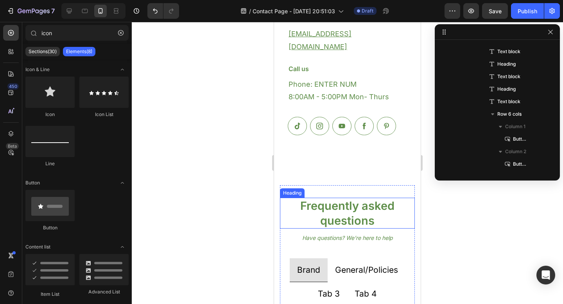
click at [344, 225] on p "Frequently asked questions" at bounding box center [347, 212] width 133 height 29
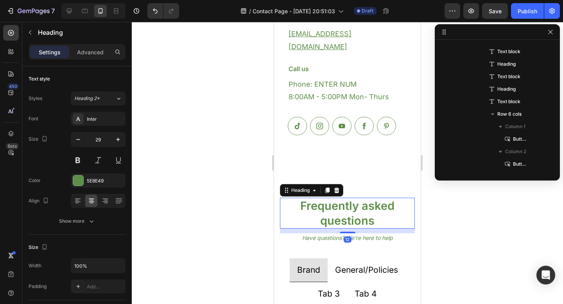
scroll to position [535, 0]
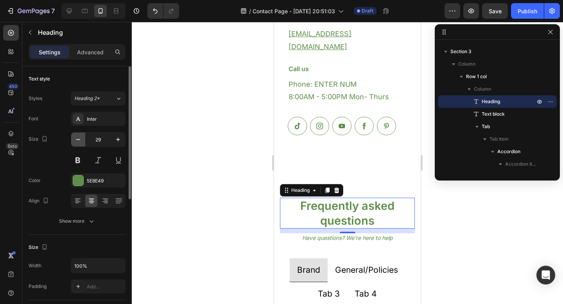
click at [78, 140] on icon "button" at bounding box center [78, 140] width 8 height 8
click at [77, 141] on icon "button" at bounding box center [78, 140] width 8 height 8
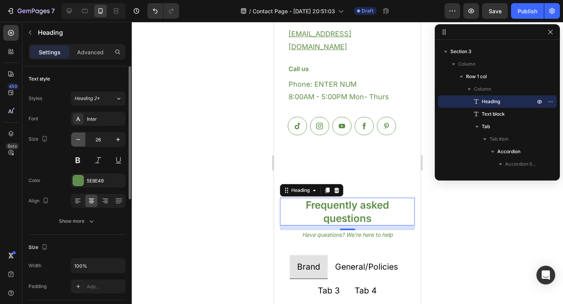
click at [77, 141] on icon "button" at bounding box center [78, 140] width 8 height 8
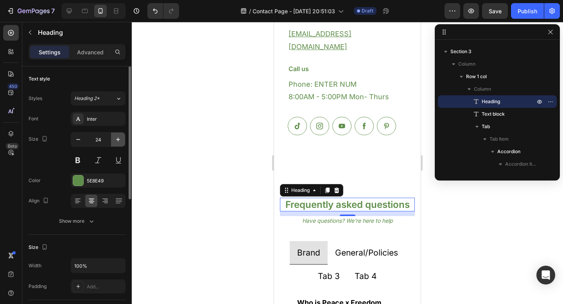
click at [116, 139] on icon "button" at bounding box center [118, 140] width 4 height 4
type input "26"
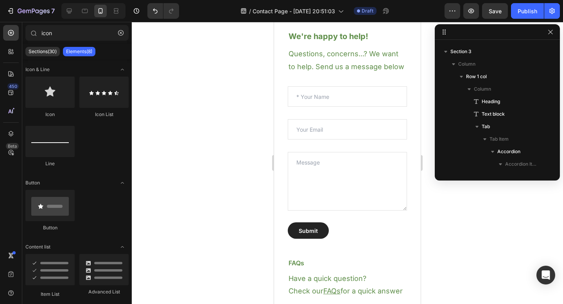
scroll to position [97, 0]
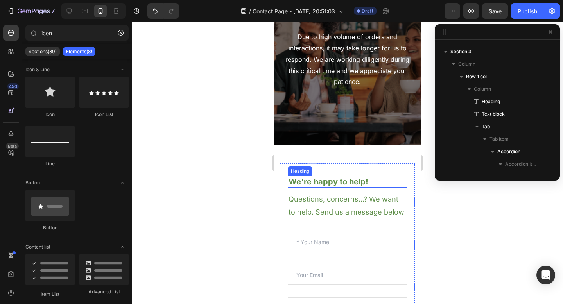
click at [336, 185] on p "We're happy to help!" at bounding box center [347, 182] width 118 height 10
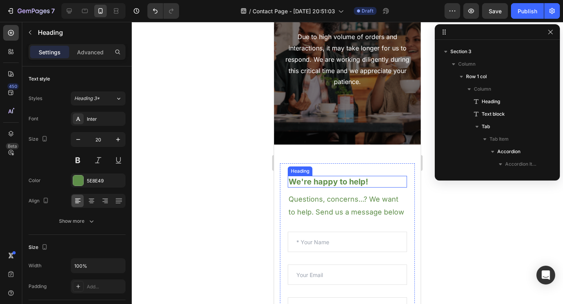
scroll to position [98, 0]
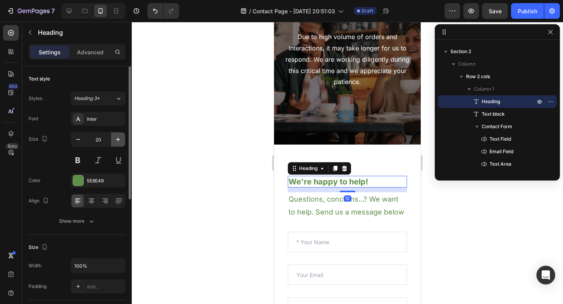
click at [118, 141] on icon "button" at bounding box center [118, 140] width 4 height 4
type input "24"
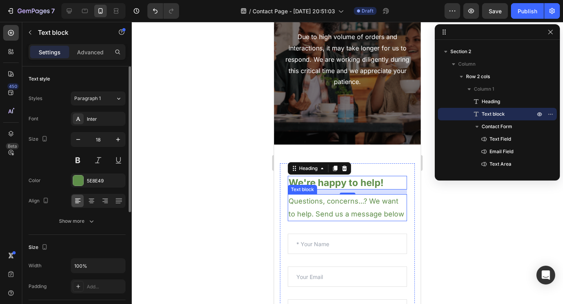
click at [357, 211] on p "Questions, concerns...? We want to help. Send us a message below" at bounding box center [347, 207] width 118 height 25
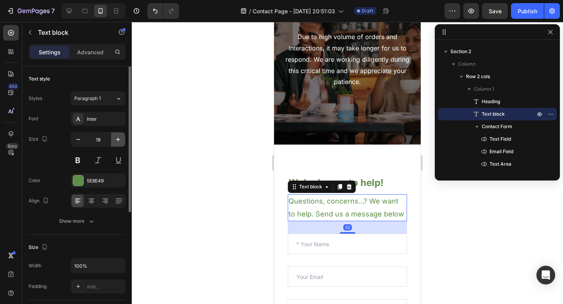
click at [119, 136] on icon "button" at bounding box center [118, 140] width 8 height 8
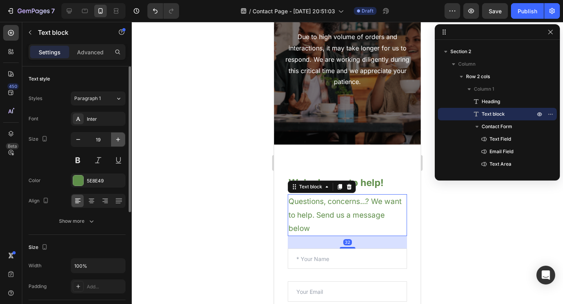
type input "20"
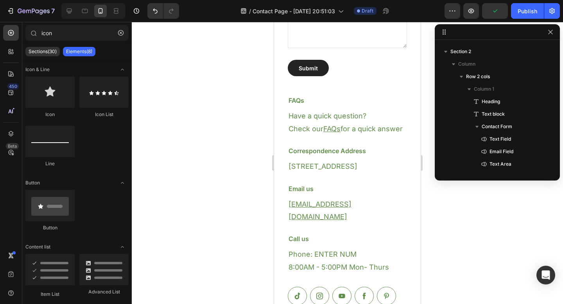
scroll to position [443, 0]
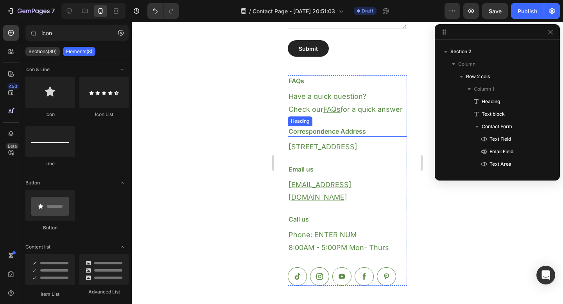
click at [358, 137] on h3 "Correspondence Address" at bounding box center [347, 131] width 119 height 11
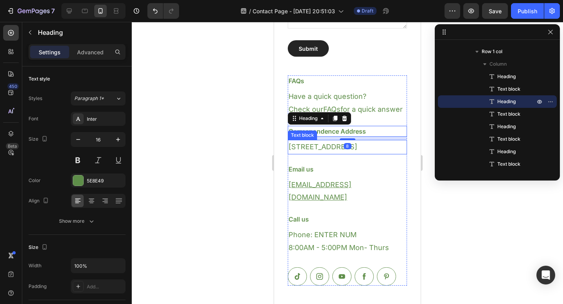
click at [310, 153] on p "[STREET_ADDRESS]" at bounding box center [347, 147] width 118 height 13
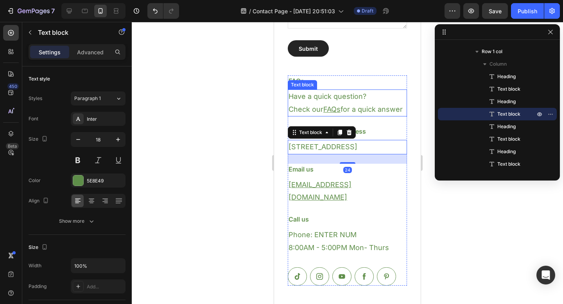
click at [337, 112] on u "FAQs" at bounding box center [331, 109] width 17 height 8
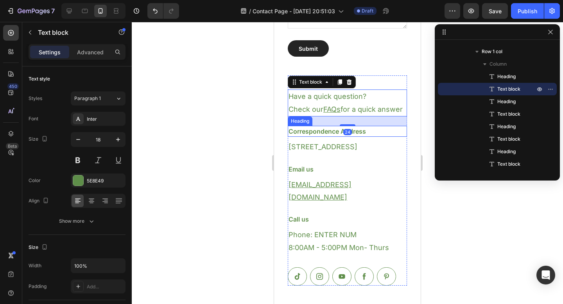
click at [315, 137] on h3 "Correspondence Address" at bounding box center [347, 131] width 119 height 11
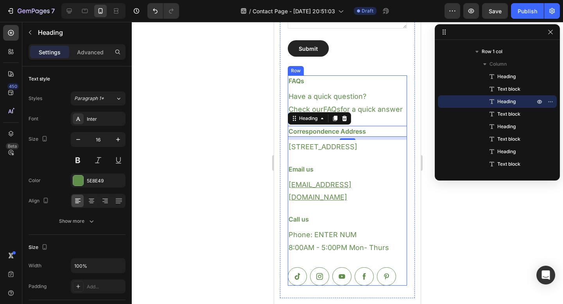
click at [309, 227] on div "FAQs Heading Have a quick question? Check our FAQs for a quick answer Text bloc…" at bounding box center [347, 180] width 119 height 210
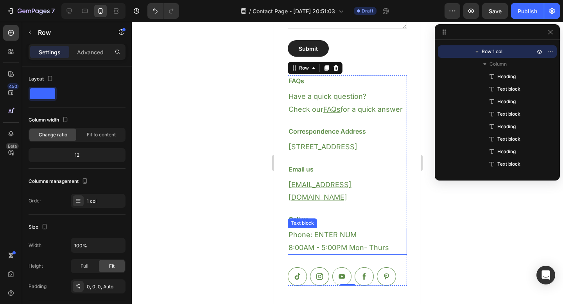
click at [302, 236] on p "Phone: ENTER NUM 8:00AM - 5:00PM Mon- Thurs" at bounding box center [347, 241] width 118 height 25
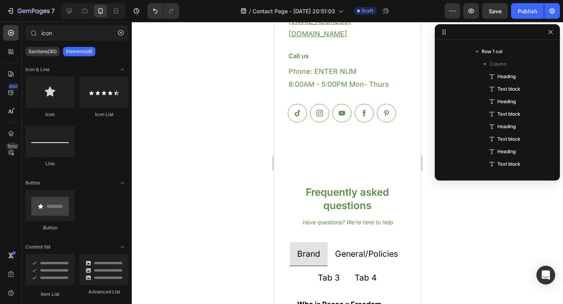
scroll to position [685, 0]
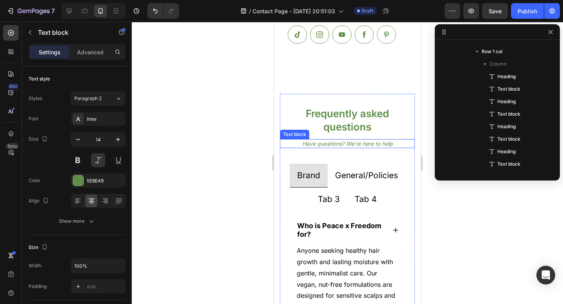
click at [363, 145] on p "Have questions? We’re here to help" at bounding box center [347, 144] width 133 height 8
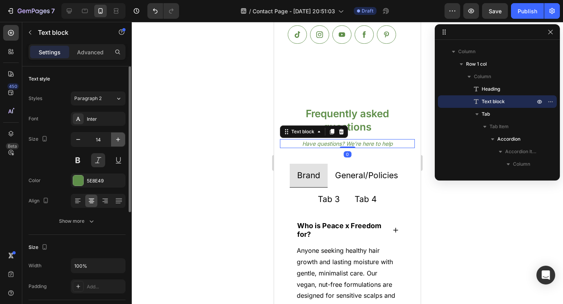
click at [116, 145] on button "button" at bounding box center [118, 139] width 14 height 14
type input "16"
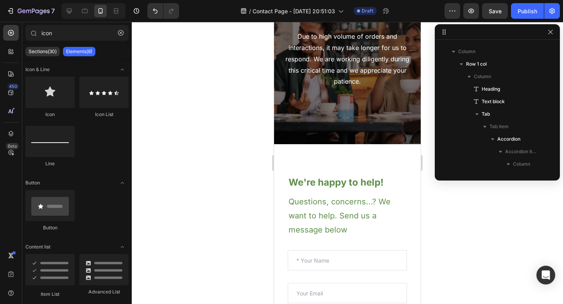
scroll to position [0, 0]
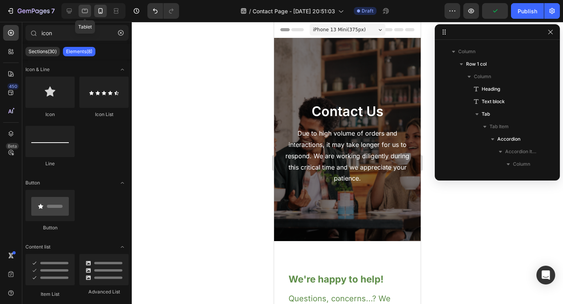
click at [84, 10] on icon at bounding box center [85, 11] width 8 height 8
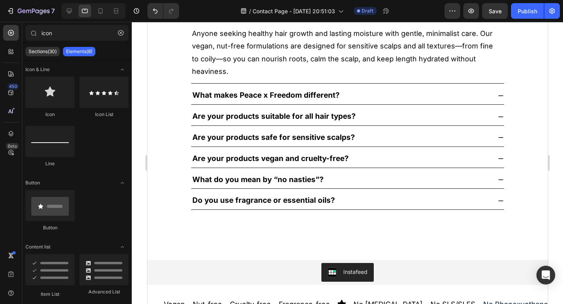
scroll to position [651, 0]
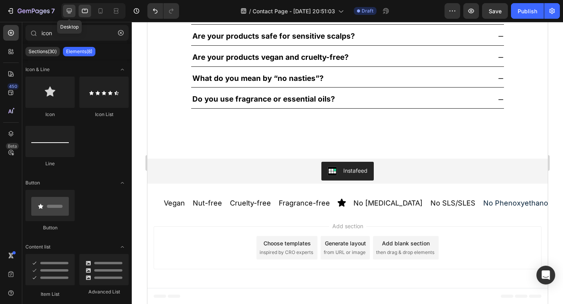
click at [71, 13] on icon at bounding box center [69, 11] width 8 height 8
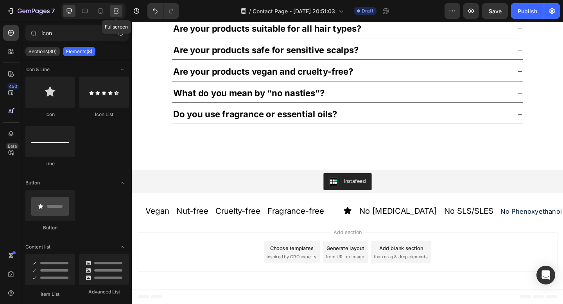
click at [118, 9] on icon at bounding box center [116, 11] width 8 height 8
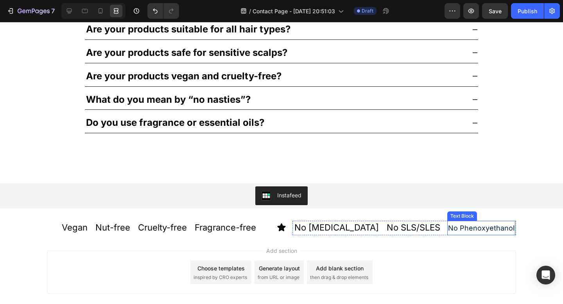
click at [467, 226] on span "No Phenoxyethanol" at bounding box center [481, 228] width 66 height 8
click at [448, 228] on span "No Phenoxyethanol" at bounding box center [481, 228] width 66 height 8
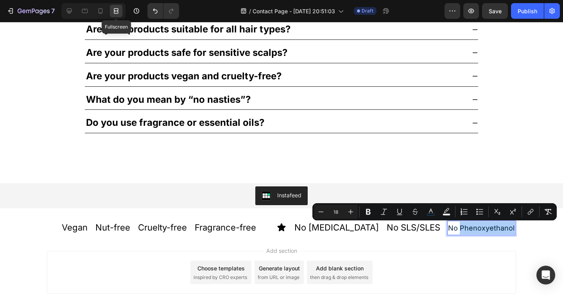
click at [116, 7] on icon at bounding box center [116, 11] width 8 height 8
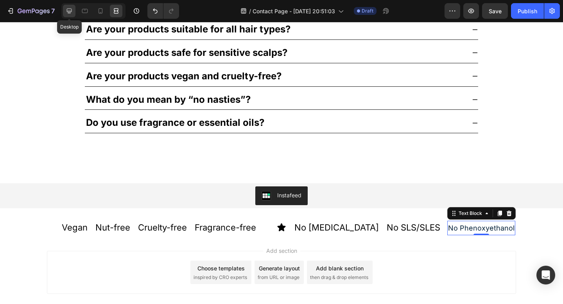
click at [71, 10] on icon at bounding box center [69, 11] width 8 height 8
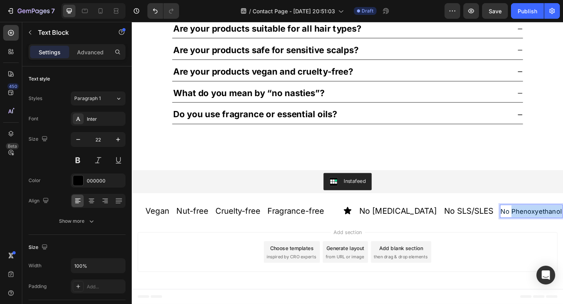
click at [553, 228] on span "No Phenoxyethanol" at bounding box center [566, 228] width 66 height 8
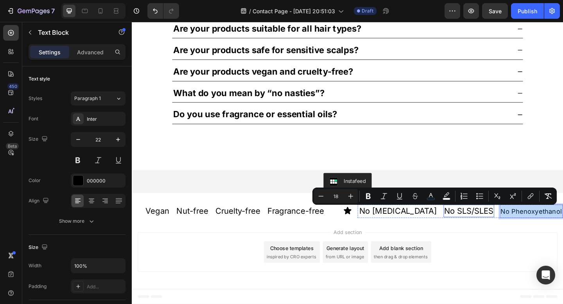
click at [489, 228] on p "No SLS/SLES" at bounding box center [498, 228] width 54 height 12
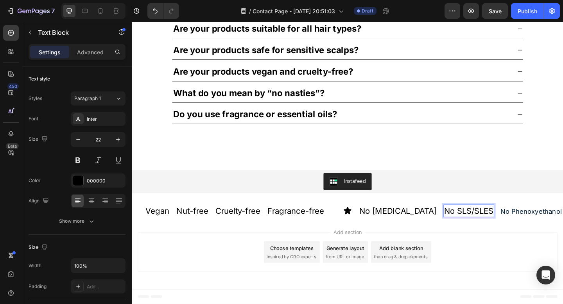
click at [489, 228] on p "No SLS/SLES" at bounding box center [498, 228] width 54 height 12
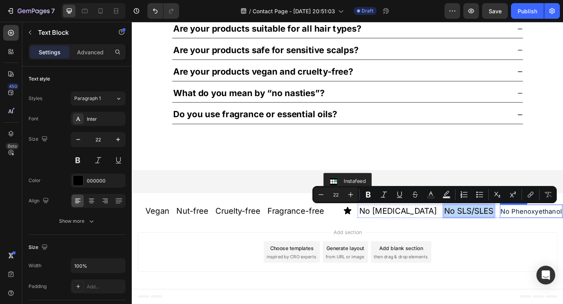
click at [556, 226] on span "No Phenoxyethanol" at bounding box center [566, 228] width 66 height 8
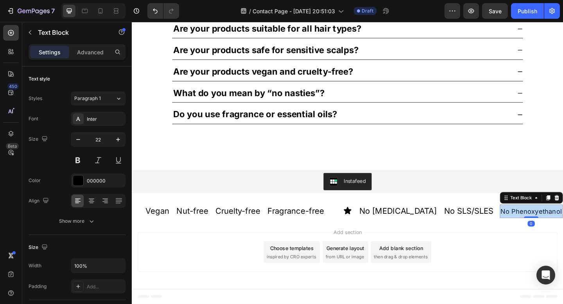
click at [556, 226] on span "No Phenoxyethanol" at bounding box center [566, 228] width 66 height 8
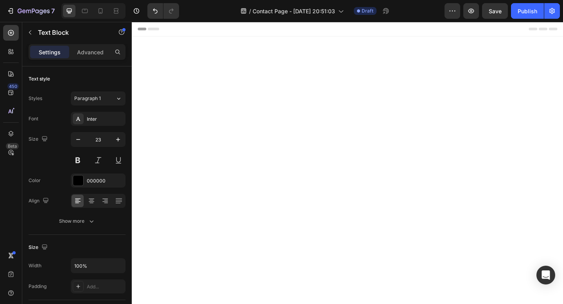
scroll to position [618, 0]
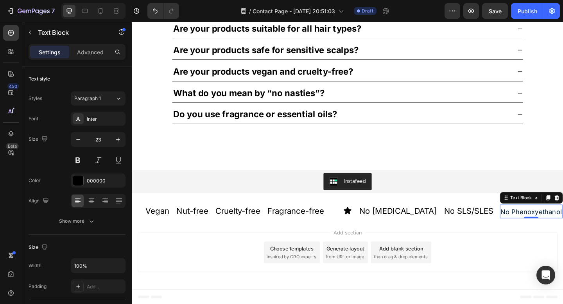
click at [120, 140] on icon "button" at bounding box center [118, 140] width 8 height 8
click at [80, 136] on icon "button" at bounding box center [78, 140] width 8 height 8
type input "22"
click at [542, 229] on span "No Phenoxyethanol" at bounding box center [566, 228] width 66 height 8
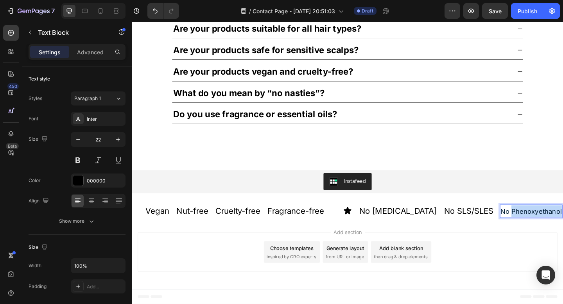
click at [542, 229] on span "No Phenoxyethanol" at bounding box center [566, 228] width 66 height 8
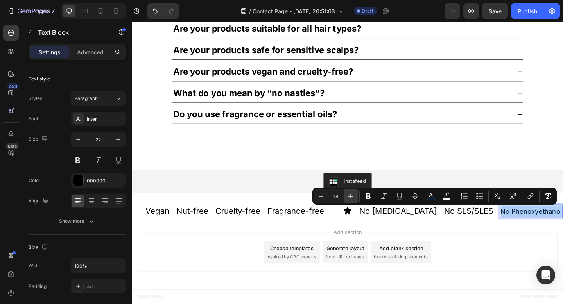
click at [350, 195] on icon "Editor contextual toolbar" at bounding box center [350, 196] width 5 height 5
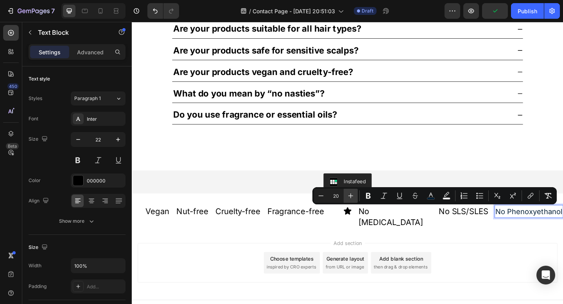
click at [350, 195] on icon "Editor contextual toolbar" at bounding box center [350, 195] width 5 height 5
type input "22"
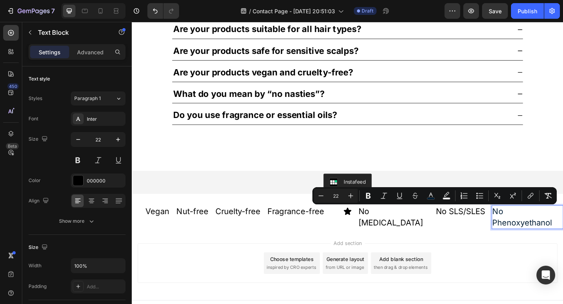
click at [245, 263] on div "Add section Choose templates inspired by CRO experts Generate layout from URL o…" at bounding box center [366, 284] width 456 height 43
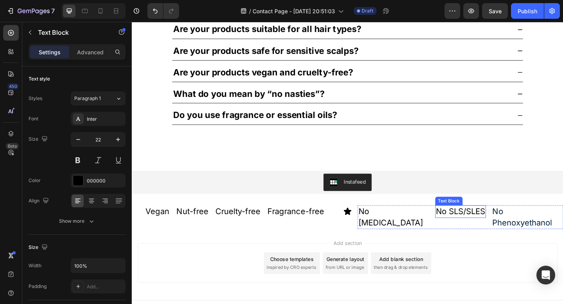
click at [490, 227] on p "No SLS/SLES" at bounding box center [489, 228] width 54 height 12
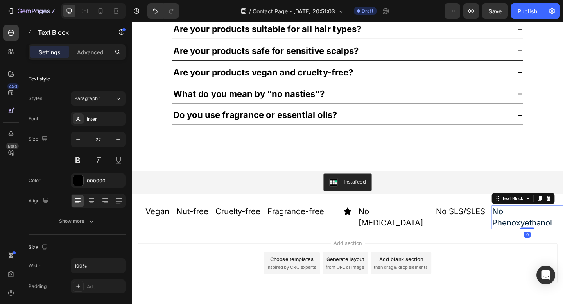
click at [552, 228] on span "No Phenoxyethanol" at bounding box center [556, 234] width 65 height 22
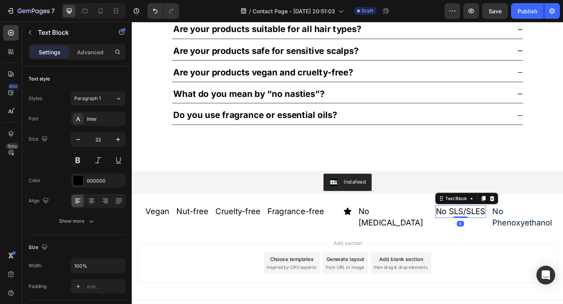
click at [484, 231] on p "No SLS/SLES" at bounding box center [489, 228] width 54 height 12
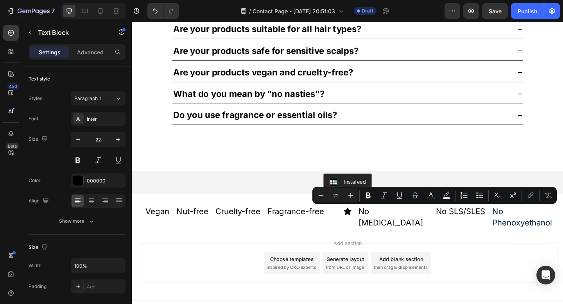
click at [513, 263] on div "Add section Choose templates inspired by CRO experts Generate layout from URL o…" at bounding box center [366, 284] width 456 height 43
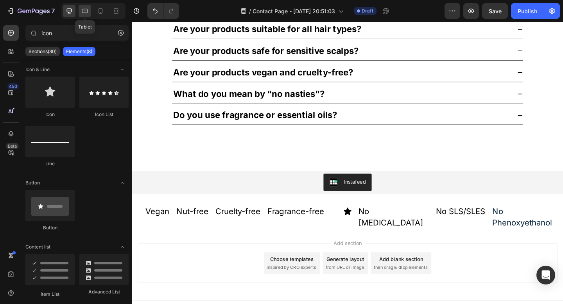
click at [83, 7] on icon at bounding box center [85, 11] width 8 height 8
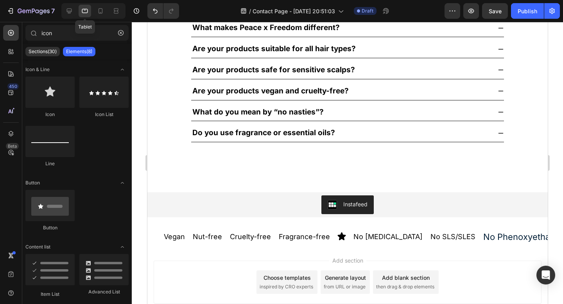
scroll to position [627, 0]
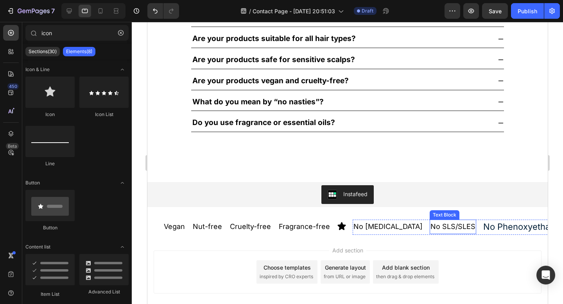
click at [445, 227] on p "No SLS/SLES" at bounding box center [452, 226] width 45 height 13
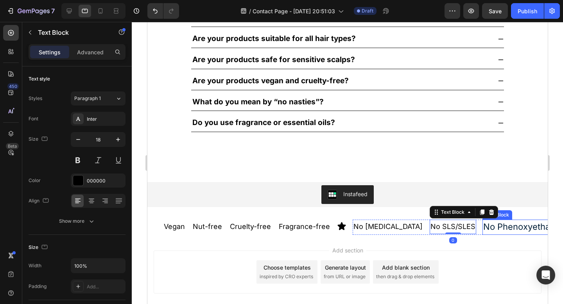
click at [483, 226] on span "No Phenoxyethanol" at bounding box center [522, 227] width 79 height 10
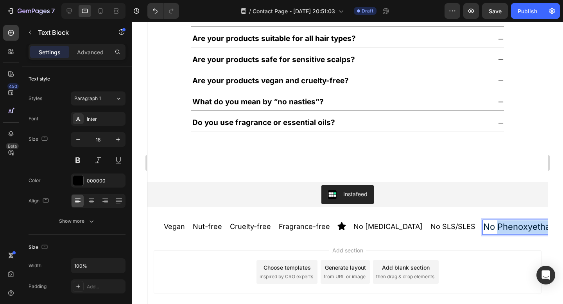
click at [483, 226] on span "No Phenoxyethanol" at bounding box center [522, 227] width 79 height 10
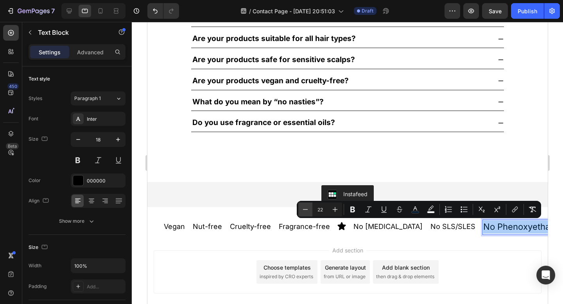
click at [302, 209] on icon "Editor contextual toolbar" at bounding box center [305, 210] width 8 height 8
type input "18"
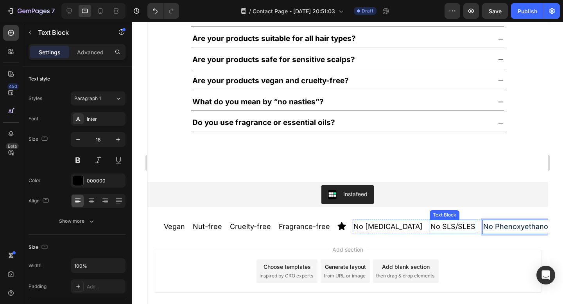
click at [430, 224] on p "No SLS/SLES" at bounding box center [452, 226] width 45 height 13
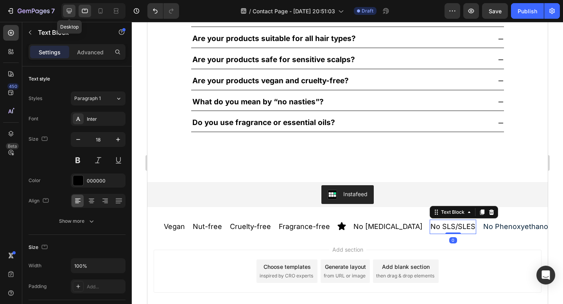
click at [72, 11] on icon at bounding box center [69, 11] width 8 height 8
type input "22"
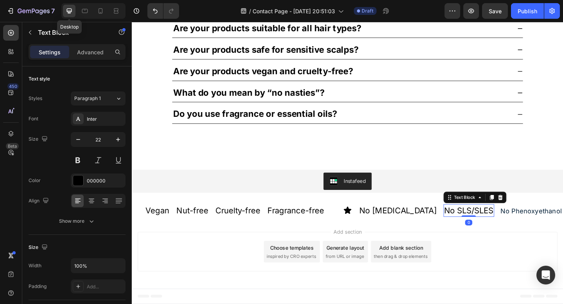
scroll to position [618, 0]
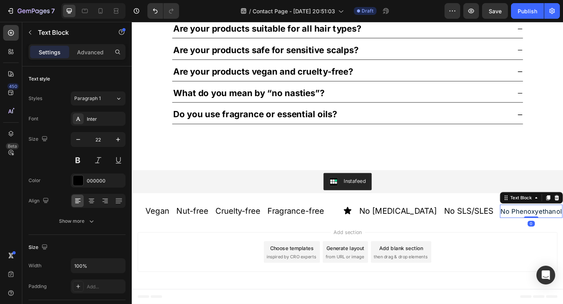
click at [534, 227] on span "No Phenoxyethanol" at bounding box center [566, 228] width 66 height 8
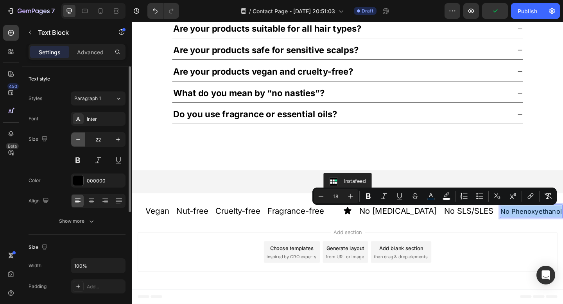
click at [80, 141] on icon "button" at bounding box center [78, 140] width 8 height 8
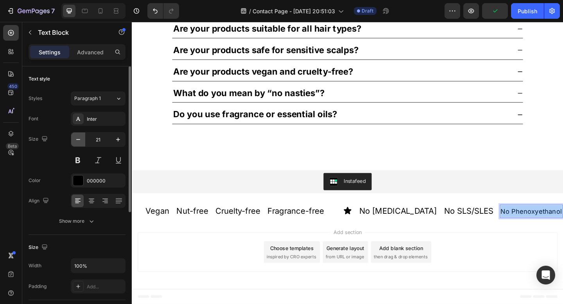
scroll to position [617, 0]
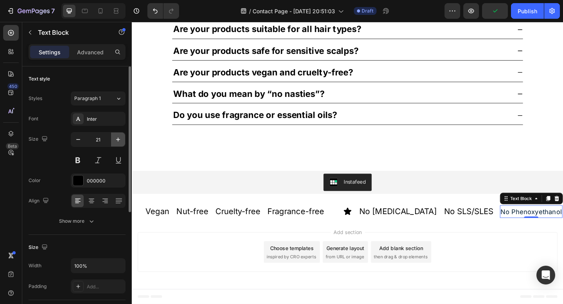
click at [121, 141] on icon "button" at bounding box center [118, 140] width 8 height 8
type input "22"
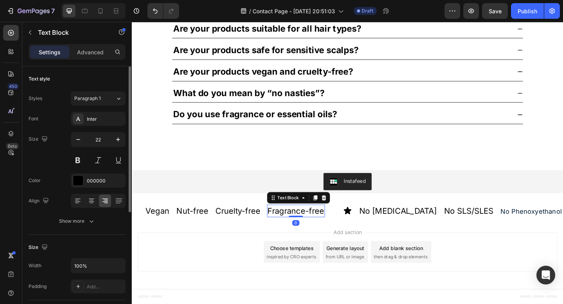
click at [319, 228] on p "Fragrance-free" at bounding box center [309, 228] width 61 height 12
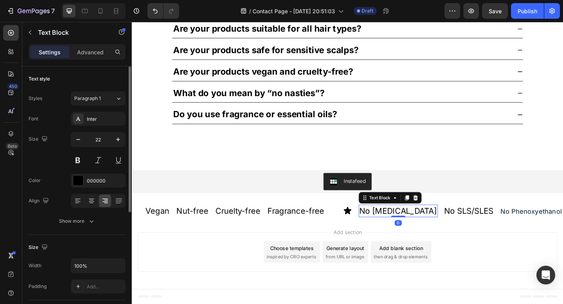
click at [438, 230] on p "No Mineral Oil" at bounding box center [421, 228] width 84 height 12
click at [548, 228] on span "No Phenoxyethanol" at bounding box center [566, 228] width 66 height 8
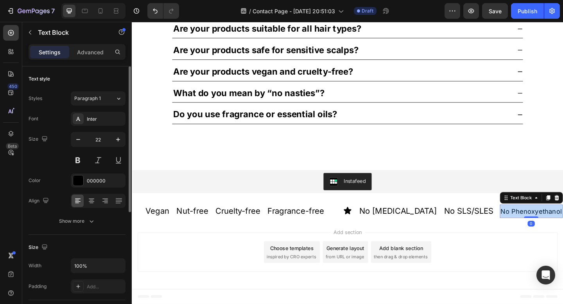
click at [548, 228] on span "No Phenoxyethanol" at bounding box center [566, 228] width 66 height 8
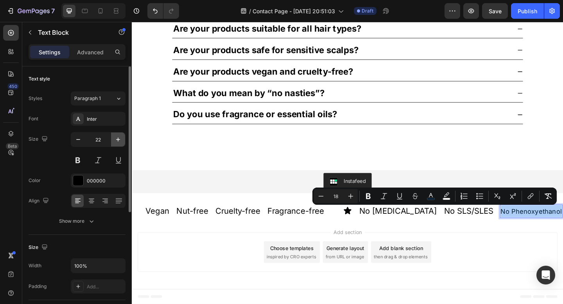
click at [115, 138] on icon "button" at bounding box center [118, 140] width 8 height 8
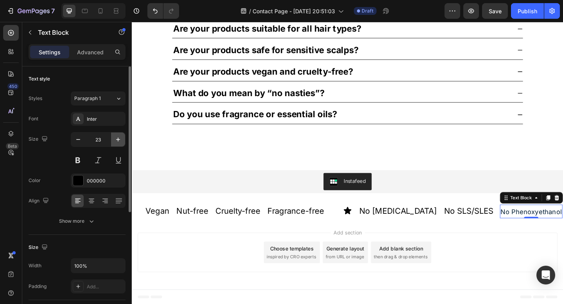
click at [115, 138] on icon "button" at bounding box center [118, 140] width 8 height 8
click at [76, 140] on icon "button" at bounding box center [78, 140] width 8 height 8
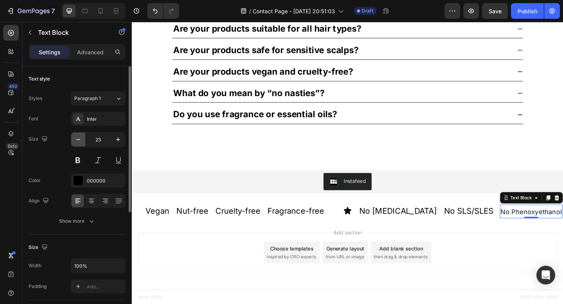
type input "22"
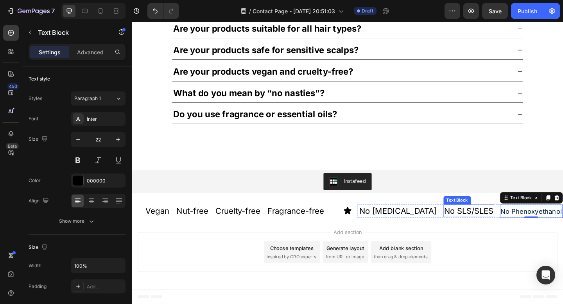
click at [482, 231] on p "No SLS/SLES" at bounding box center [498, 228] width 54 height 12
click at [539, 221] on div "No Phenoxyethanol Text Block 0" at bounding box center [566, 228] width 68 height 14
click at [534, 227] on span "No Phenoxyethanol" at bounding box center [566, 228] width 66 height 8
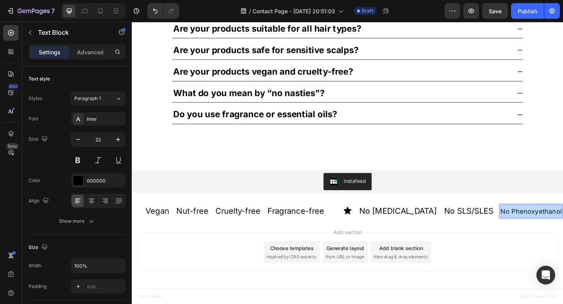
click at [534, 227] on span "No Phenoxyethanol" at bounding box center [566, 228] width 66 height 8
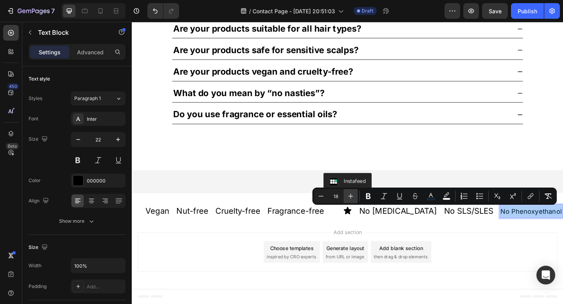
click at [347, 196] on icon "Editor contextual toolbar" at bounding box center [351, 196] width 8 height 8
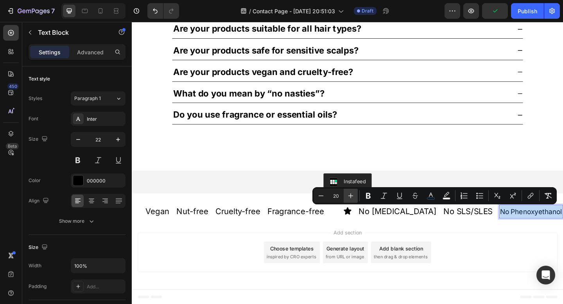
scroll to position [617, 0]
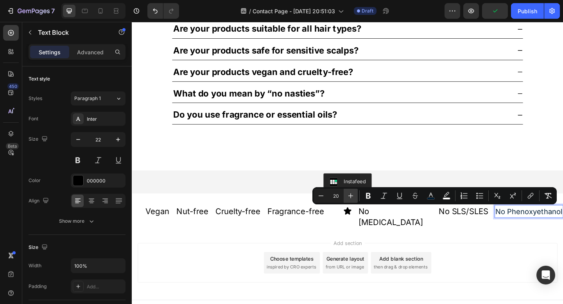
click at [347, 196] on icon "Editor contextual toolbar" at bounding box center [351, 196] width 8 height 8
type input "22"
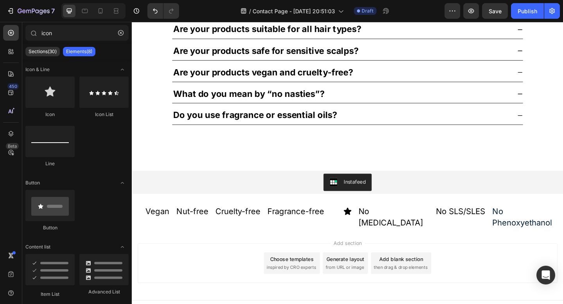
click at [497, 263] on div "Add section Choose templates inspired by CRO experts Generate layout from URL o…" at bounding box center [366, 284] width 456 height 43
click at [85, 12] on icon at bounding box center [85, 11] width 8 height 8
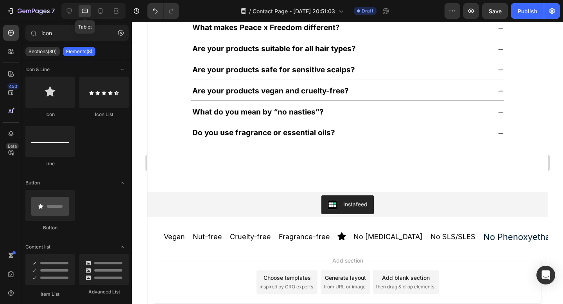
scroll to position [627, 0]
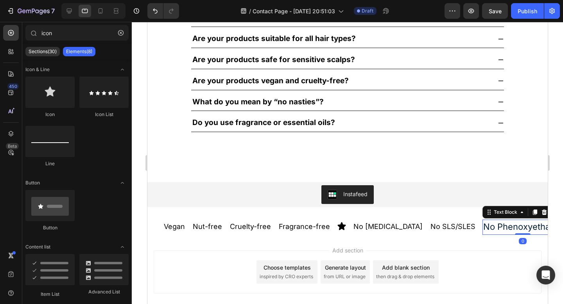
click at [483, 229] on span "No Phenoxyethanol" at bounding box center [522, 227] width 79 height 10
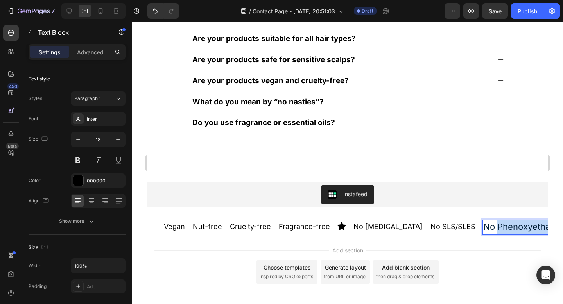
click at [483, 228] on span "No Phenoxyethanol" at bounding box center [522, 227] width 79 height 10
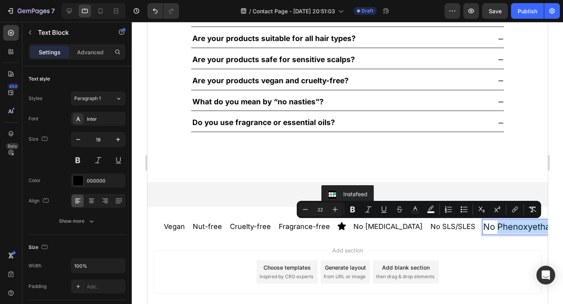
click at [483, 228] on span "No Phenoxyethanol" at bounding box center [522, 227] width 79 height 10
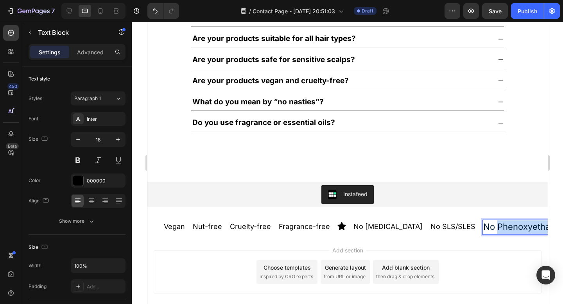
click at [483, 228] on span "No Phenoxyethanol" at bounding box center [522, 227] width 79 height 10
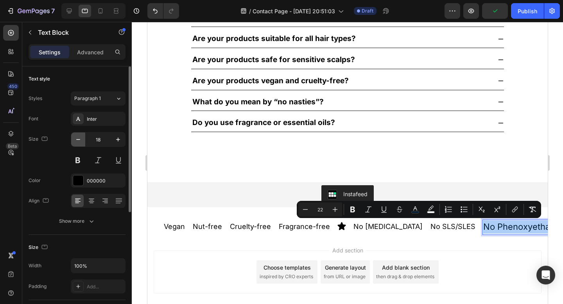
click at [76, 139] on icon "button" at bounding box center [78, 139] width 4 height 1
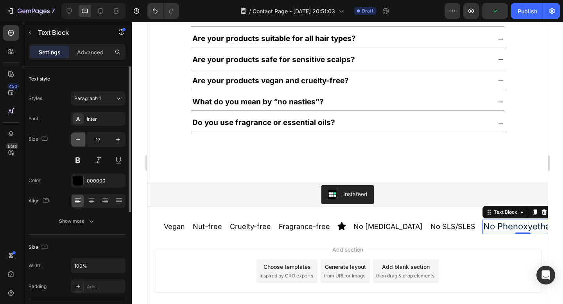
click at [76, 139] on icon "button" at bounding box center [78, 139] width 4 height 1
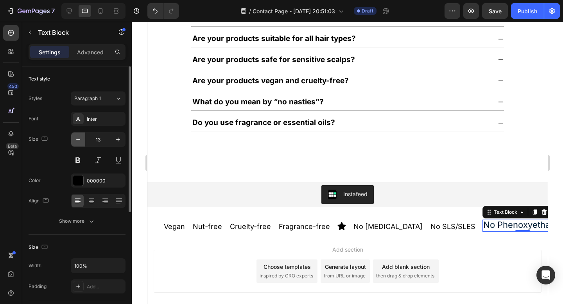
click at [76, 139] on icon "button" at bounding box center [78, 139] width 4 height 1
click at [121, 139] on icon "button" at bounding box center [118, 140] width 8 height 8
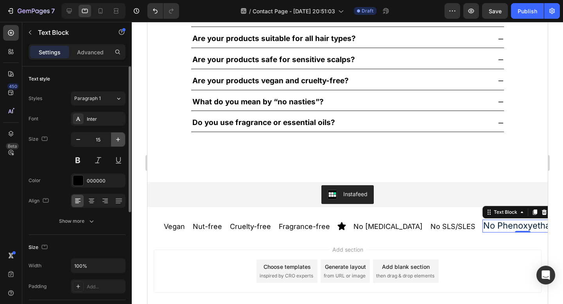
click at [121, 139] on icon "button" at bounding box center [118, 140] width 8 height 8
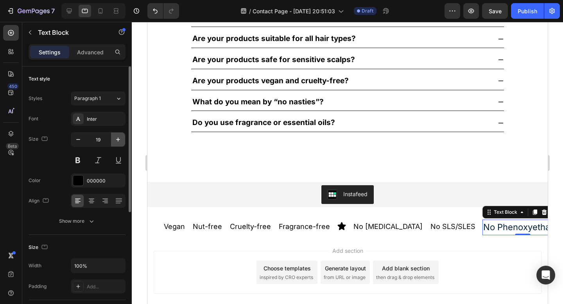
type input "20"
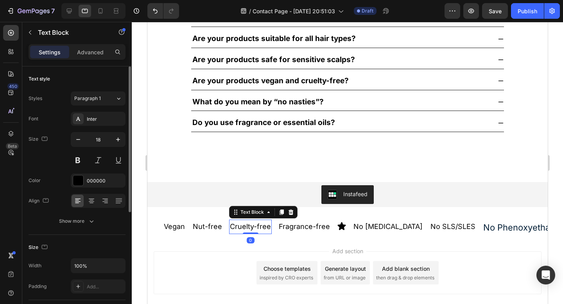
click at [235, 231] on p "Cruelty-free" at bounding box center [249, 226] width 41 height 13
click at [483, 226] on span "No Phenoxyethanol" at bounding box center [522, 227] width 79 height 10
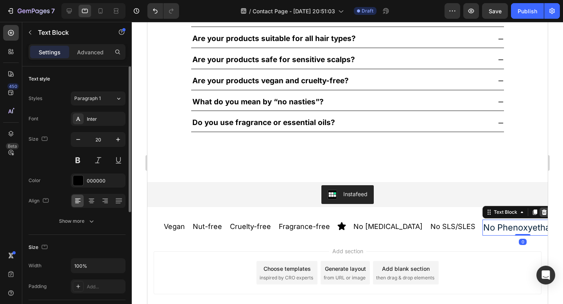
click at [541, 213] on icon at bounding box center [543, 211] width 5 height 5
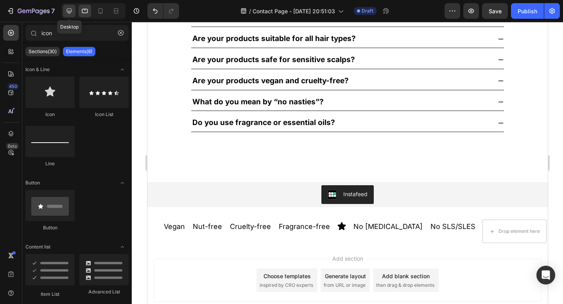
click at [71, 8] on icon at bounding box center [69, 11] width 8 height 8
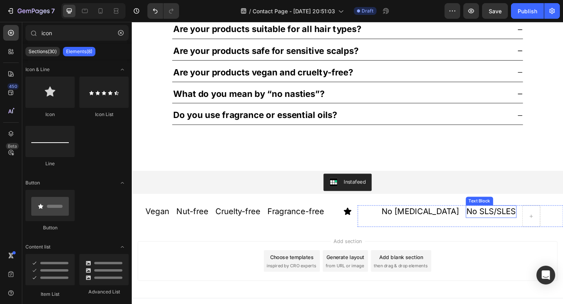
click at [513, 228] on p "No SLS/SLES" at bounding box center [522, 228] width 54 height 12
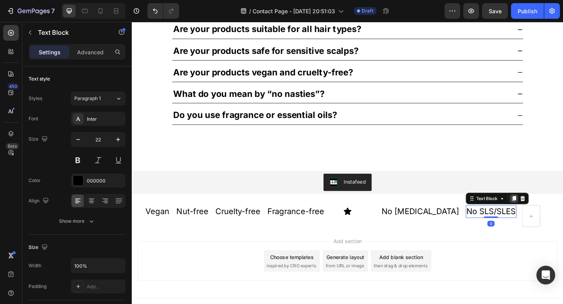
click at [545, 213] on icon at bounding box center [547, 213] width 4 height 5
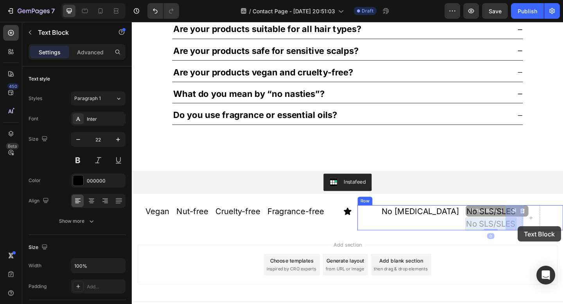
drag, startPoint x: 499, startPoint y: 244, endPoint x: 552, endPoint y: 242, distance: 53.2
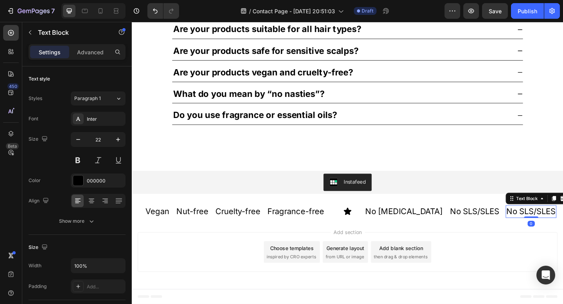
click at [541, 230] on p "No SLS/SLES" at bounding box center [566, 228] width 54 height 12
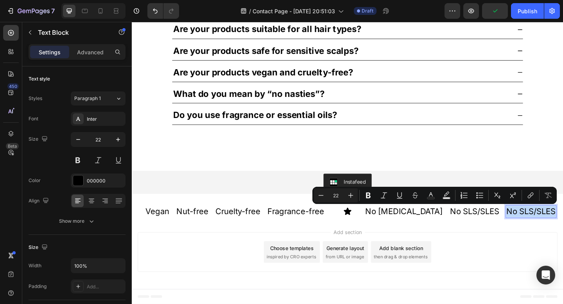
type input "16"
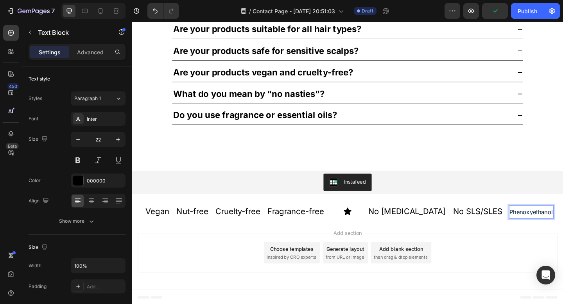
click at [542, 230] on span "Phenoxyethanol" at bounding box center [565, 229] width 47 height 8
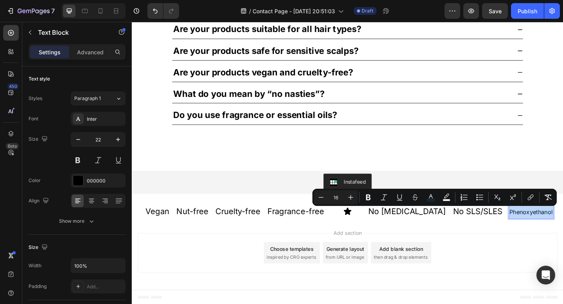
type input "22"
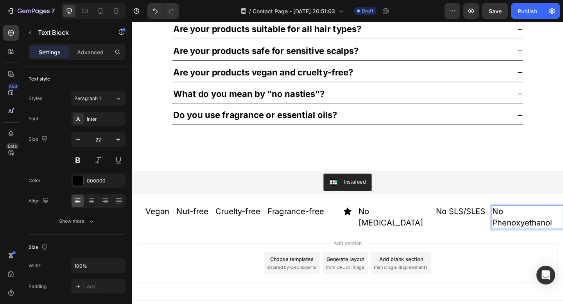
click at [562, 222] on div "No Phenoxyethanol" at bounding box center [562, 235] width 78 height 26
click at [557, 228] on p "No Phenoxyethanol" at bounding box center [562, 234] width 77 height 24
click at [562, 232] on p "No Phenoxyethanol" at bounding box center [562, 234] width 77 height 24
click at [562, 263] on div "Add section Choose templates inspired by CRO experts Generate layout from URL o…" at bounding box center [366, 284] width 456 height 43
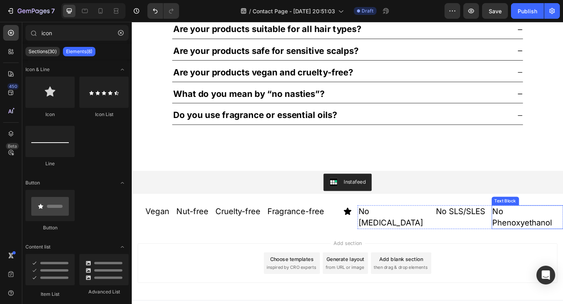
click at [557, 230] on p "No Phenoxyethanol" at bounding box center [562, 234] width 77 height 24
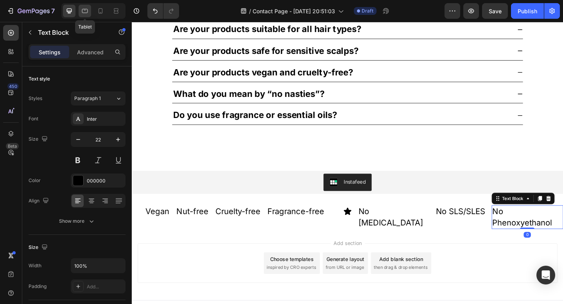
click at [88, 9] on icon at bounding box center [85, 11] width 8 height 8
type input "18"
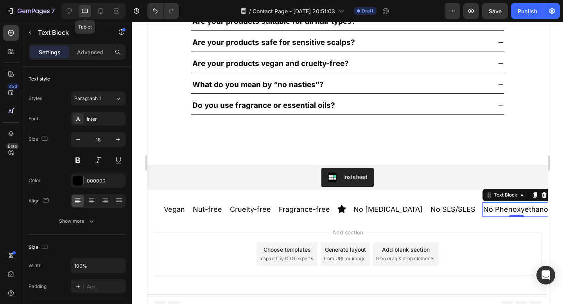
scroll to position [651, 0]
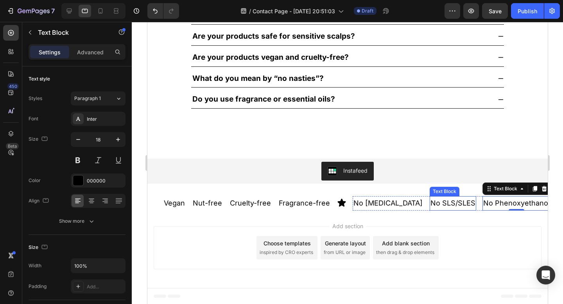
click at [430, 204] on p "No SLS/SLES" at bounding box center [452, 203] width 45 height 13
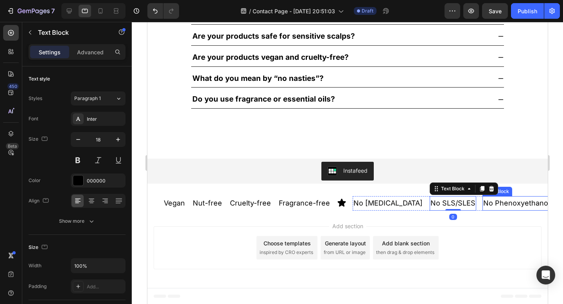
click at [483, 202] on p "No Phenoxyethanol" at bounding box center [516, 203] width 66 height 13
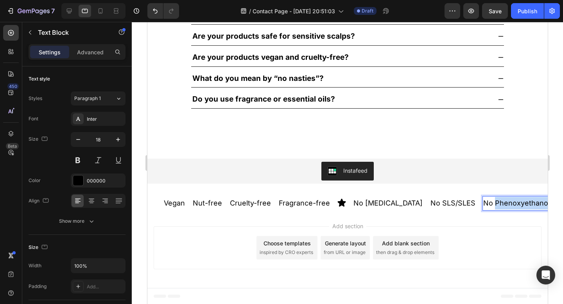
click at [483, 205] on p "No Phenoxyethanol" at bounding box center [516, 203] width 66 height 13
click at [433, 203] on p "No SLS/SLES" at bounding box center [452, 203] width 45 height 13
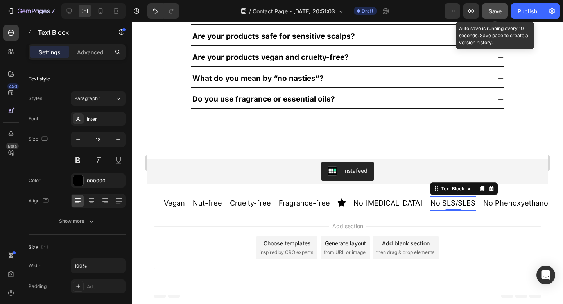
click at [495, 13] on span "Save" at bounding box center [494, 11] width 13 height 7
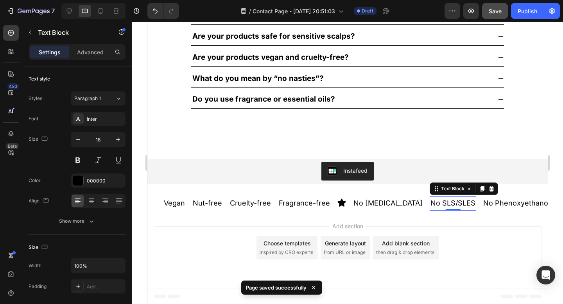
click at [384, 240] on div "Add blank section" at bounding box center [405, 243] width 48 height 8
